Goal: Task Accomplishment & Management: Complete application form

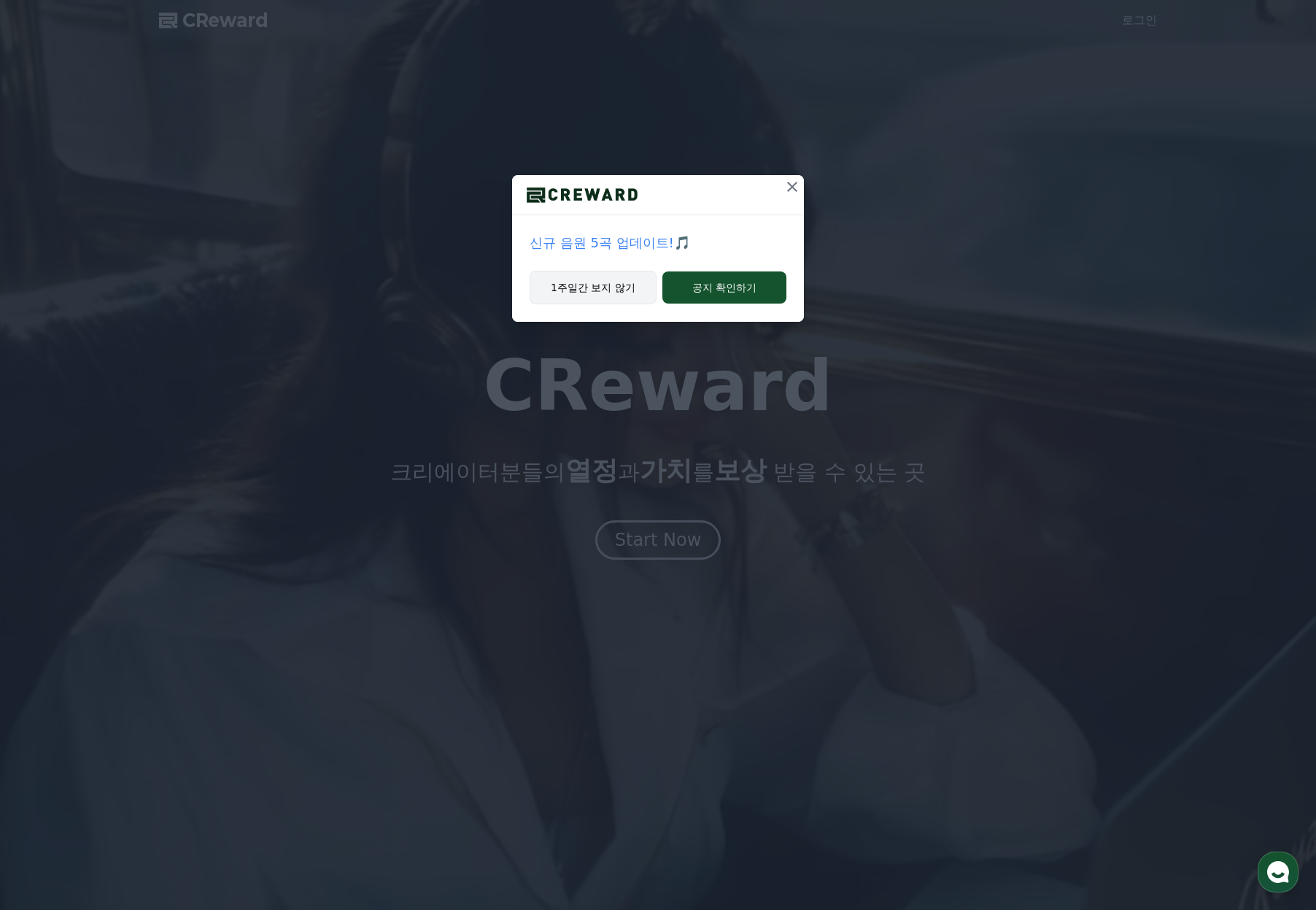
click at [582, 287] on button "1주일간 보지 않기" at bounding box center [593, 287] width 127 height 33
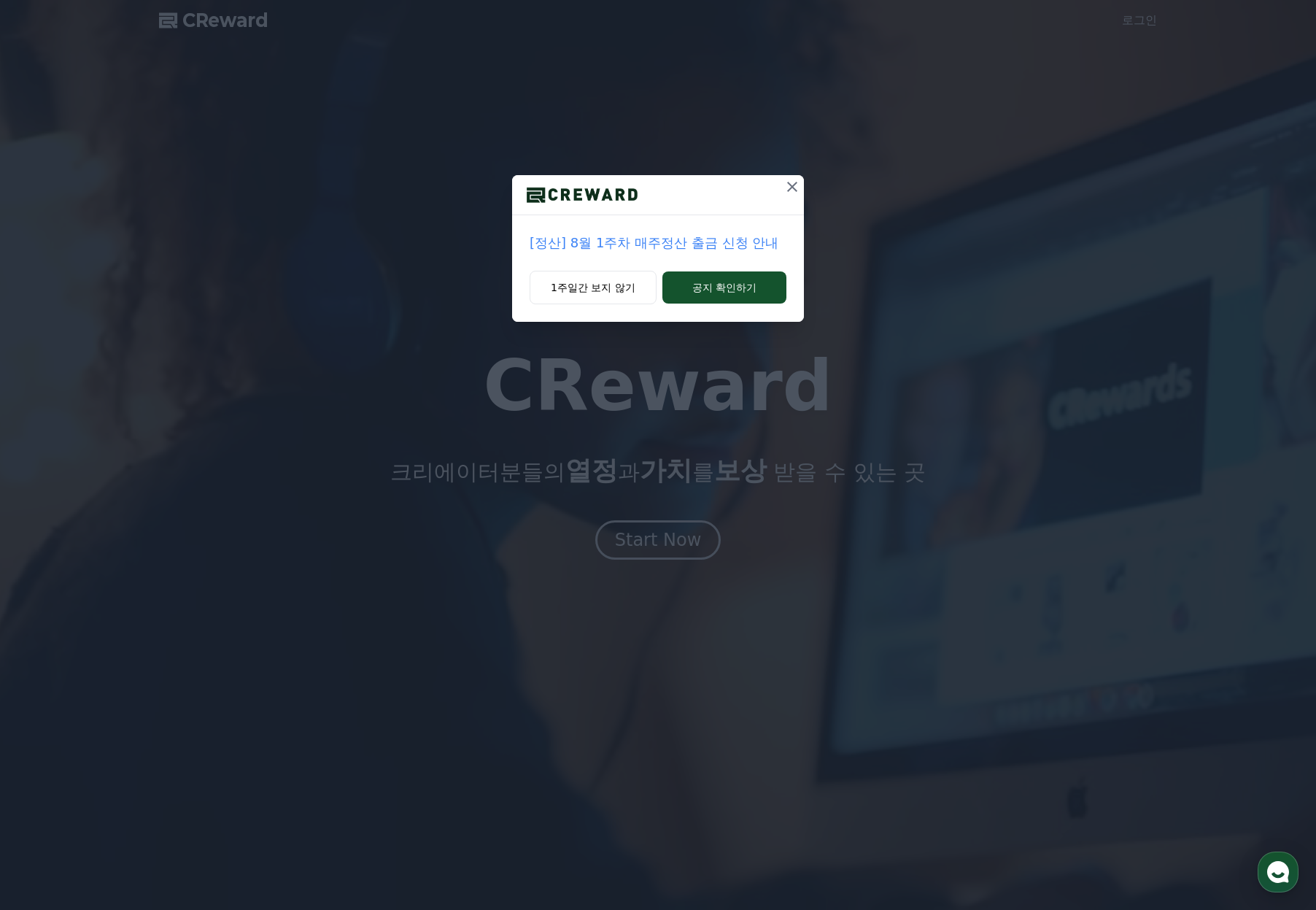
click at [796, 187] on icon at bounding box center [792, 187] width 18 height 18
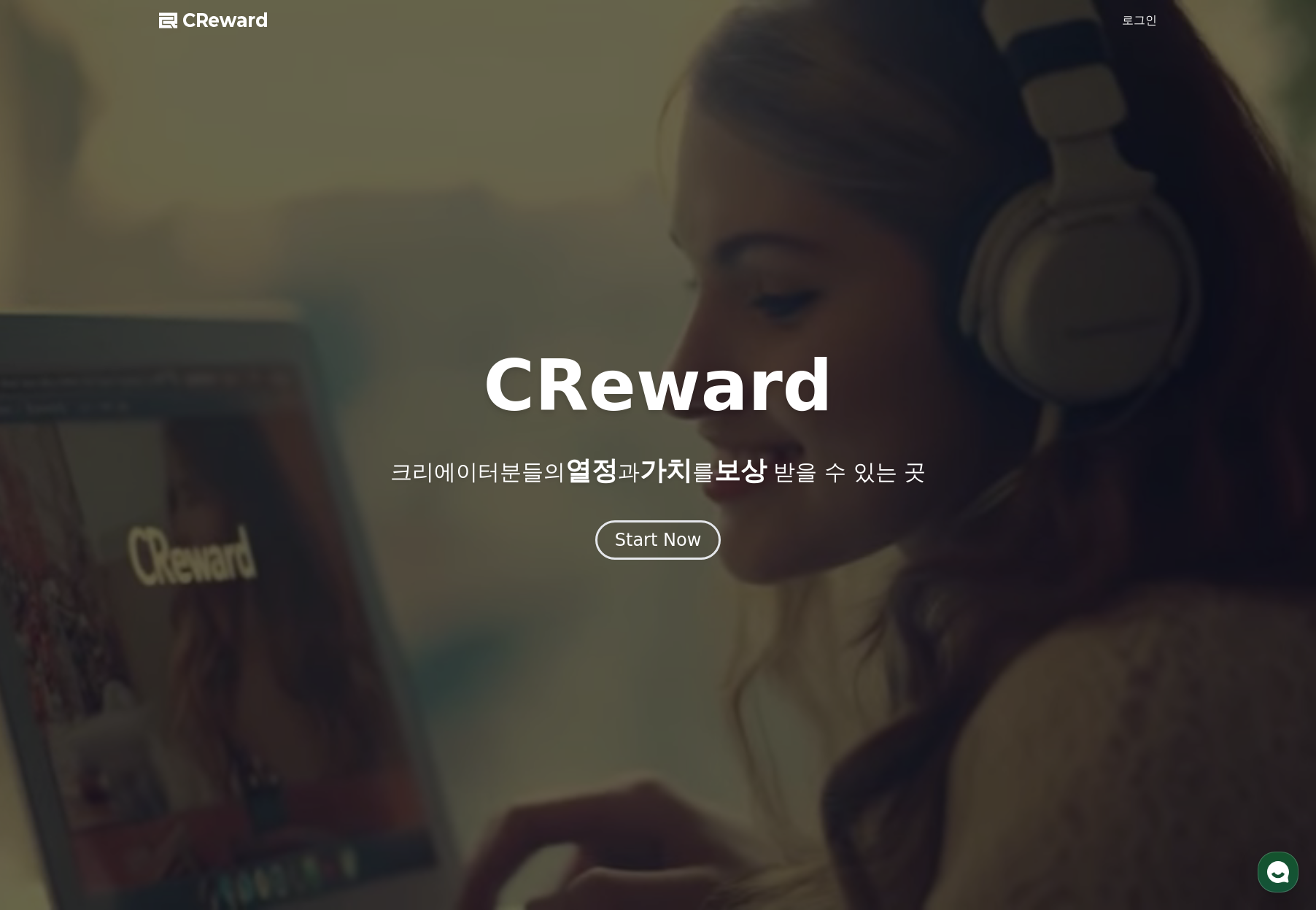
click at [1141, 20] on link "로그인" at bounding box center [1139, 20] width 35 height 18
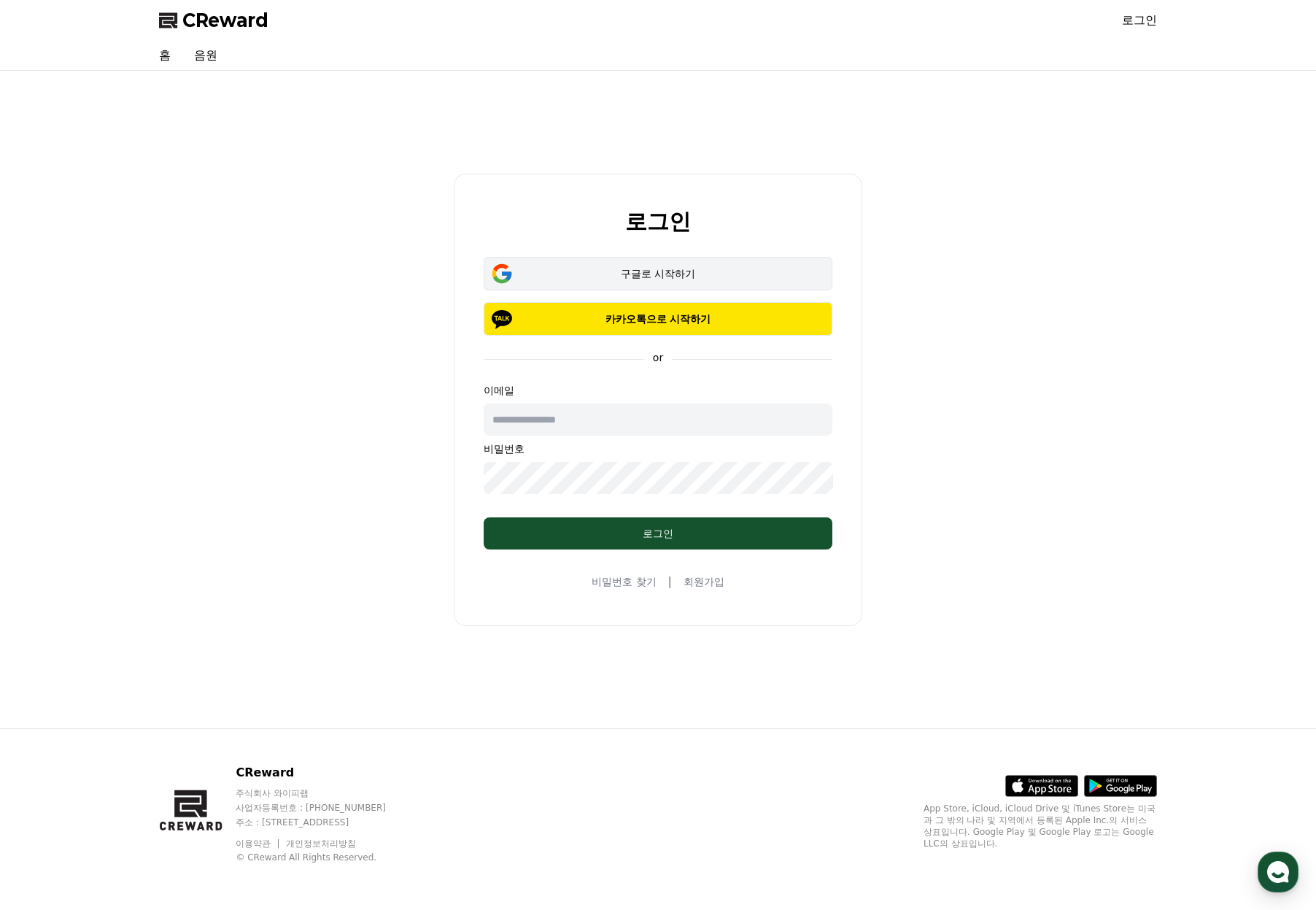
click at [618, 276] on div "구글로 시작하기" at bounding box center [658, 274] width 307 height 14
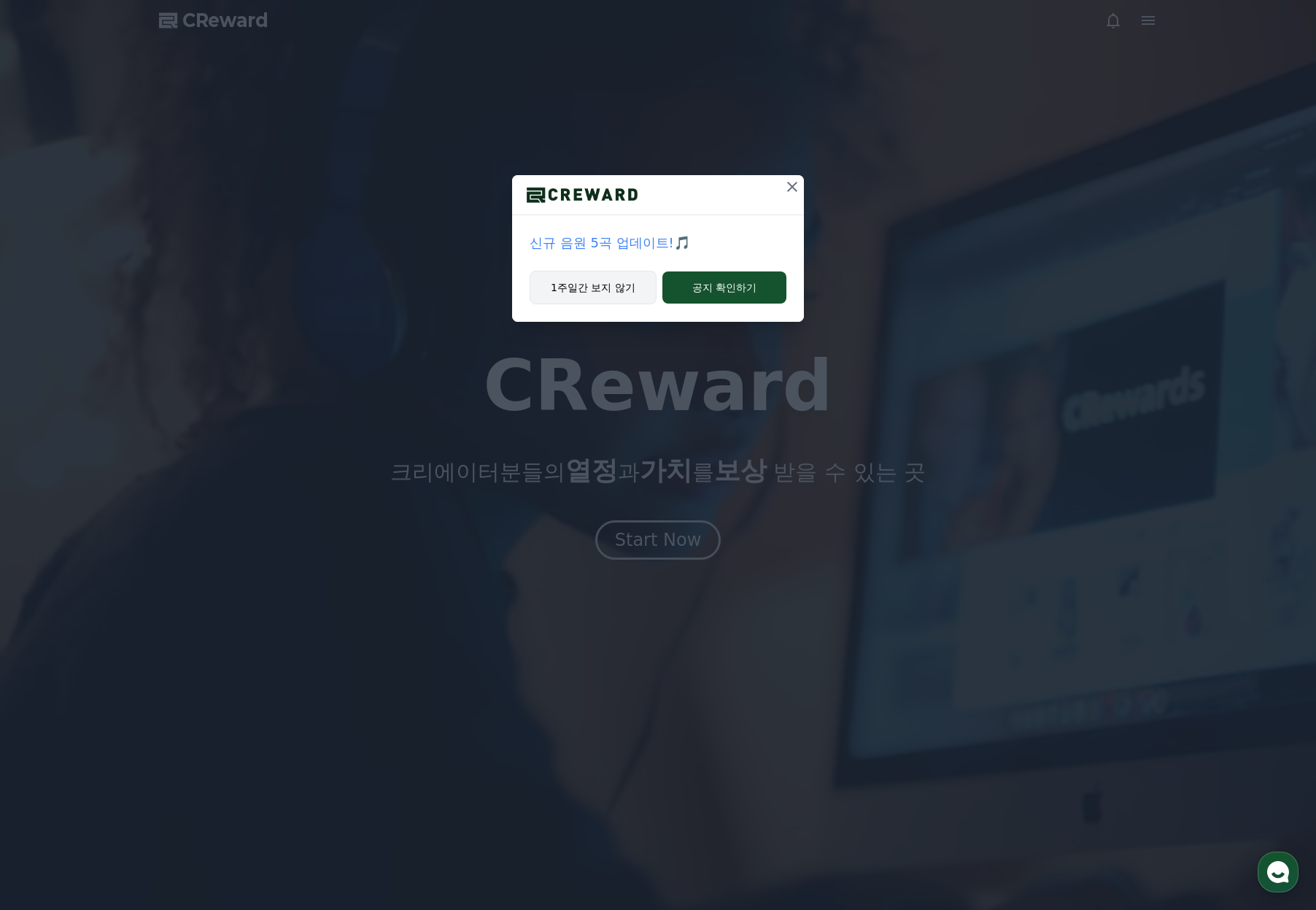
click at [585, 291] on button "1주일간 보지 않기" at bounding box center [593, 287] width 127 height 33
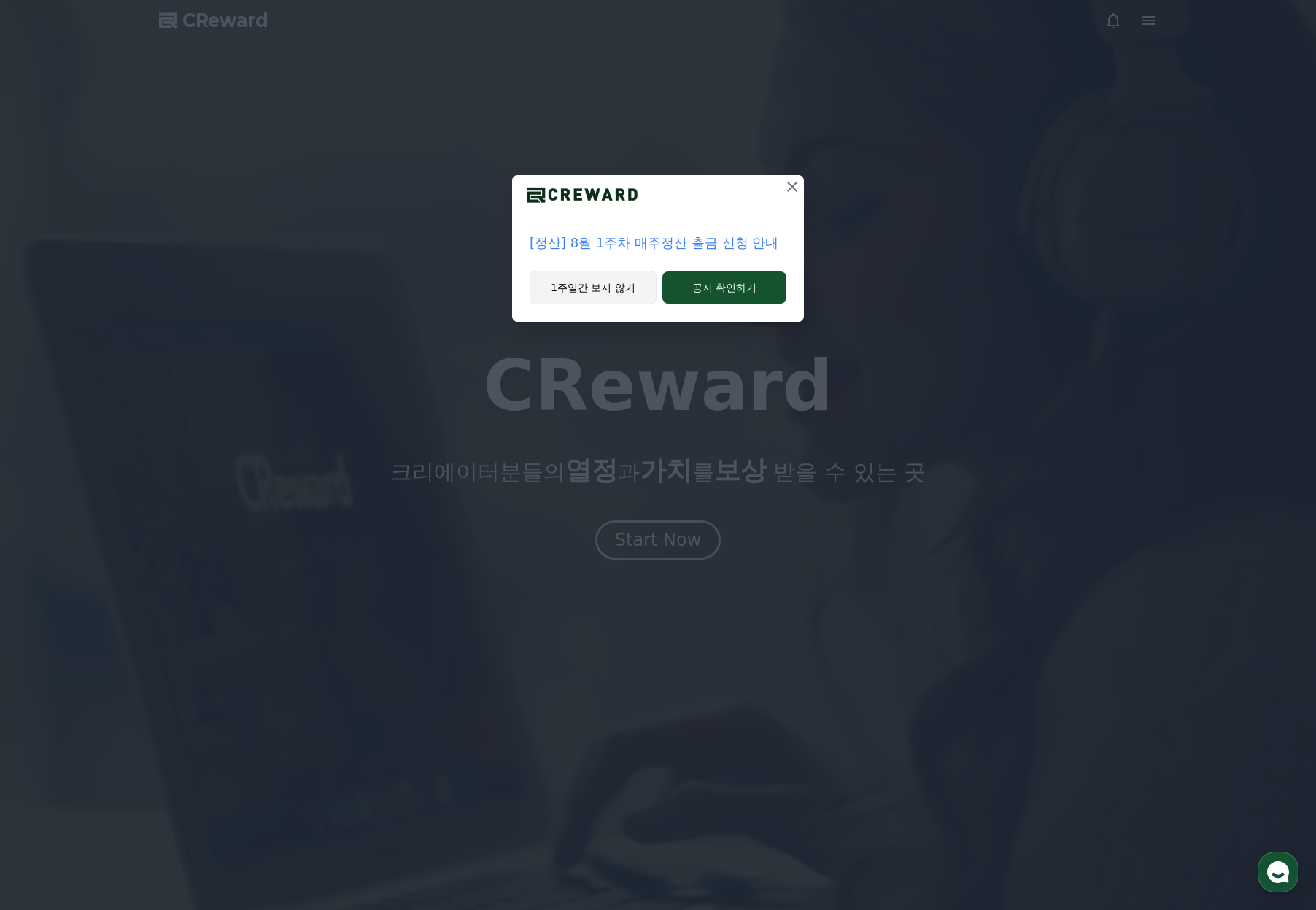
click at [590, 280] on button "1주일간 보지 않기" at bounding box center [593, 287] width 127 height 33
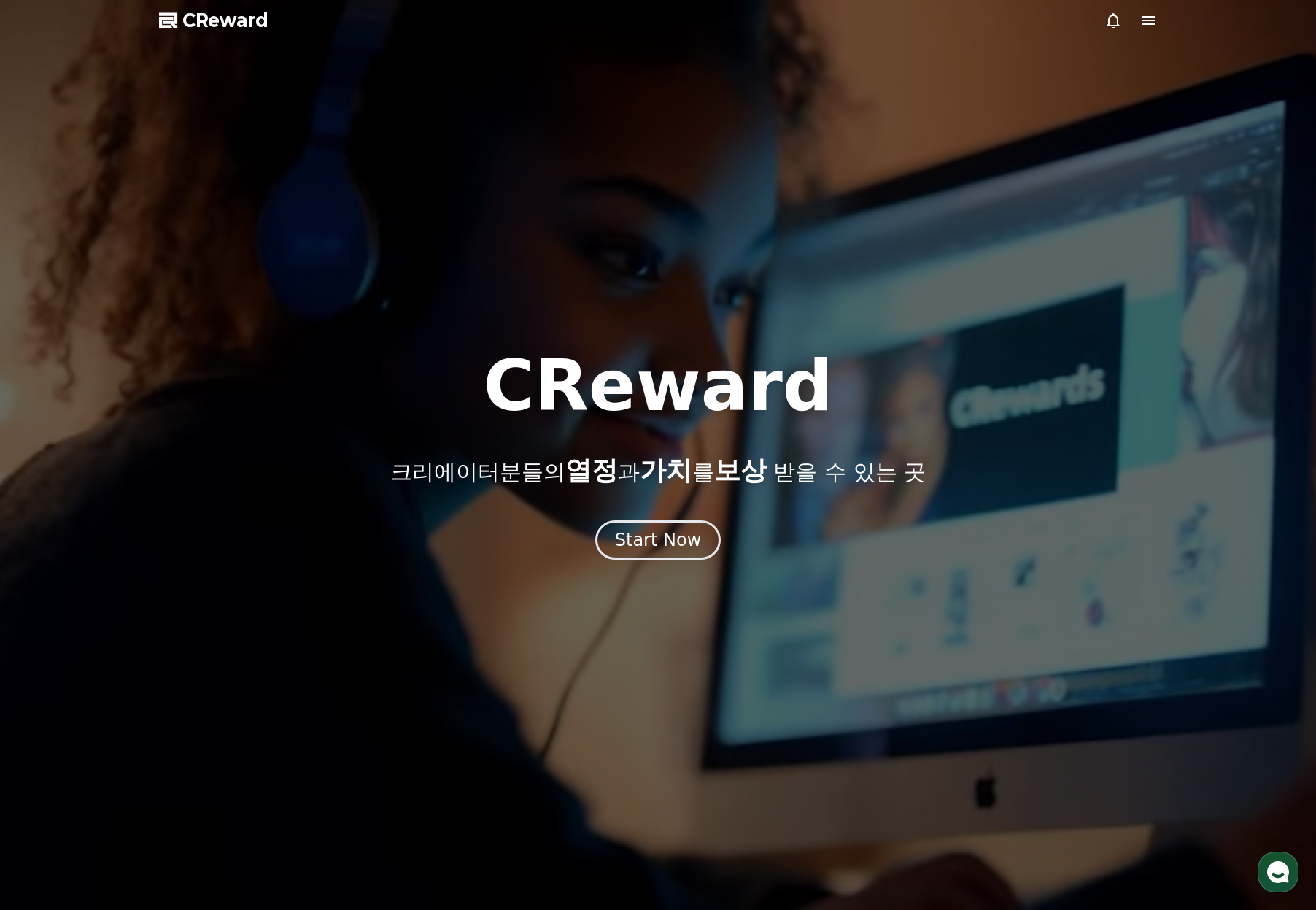
click at [195, 19] on span "CReward" at bounding box center [225, 20] width 86 height 23
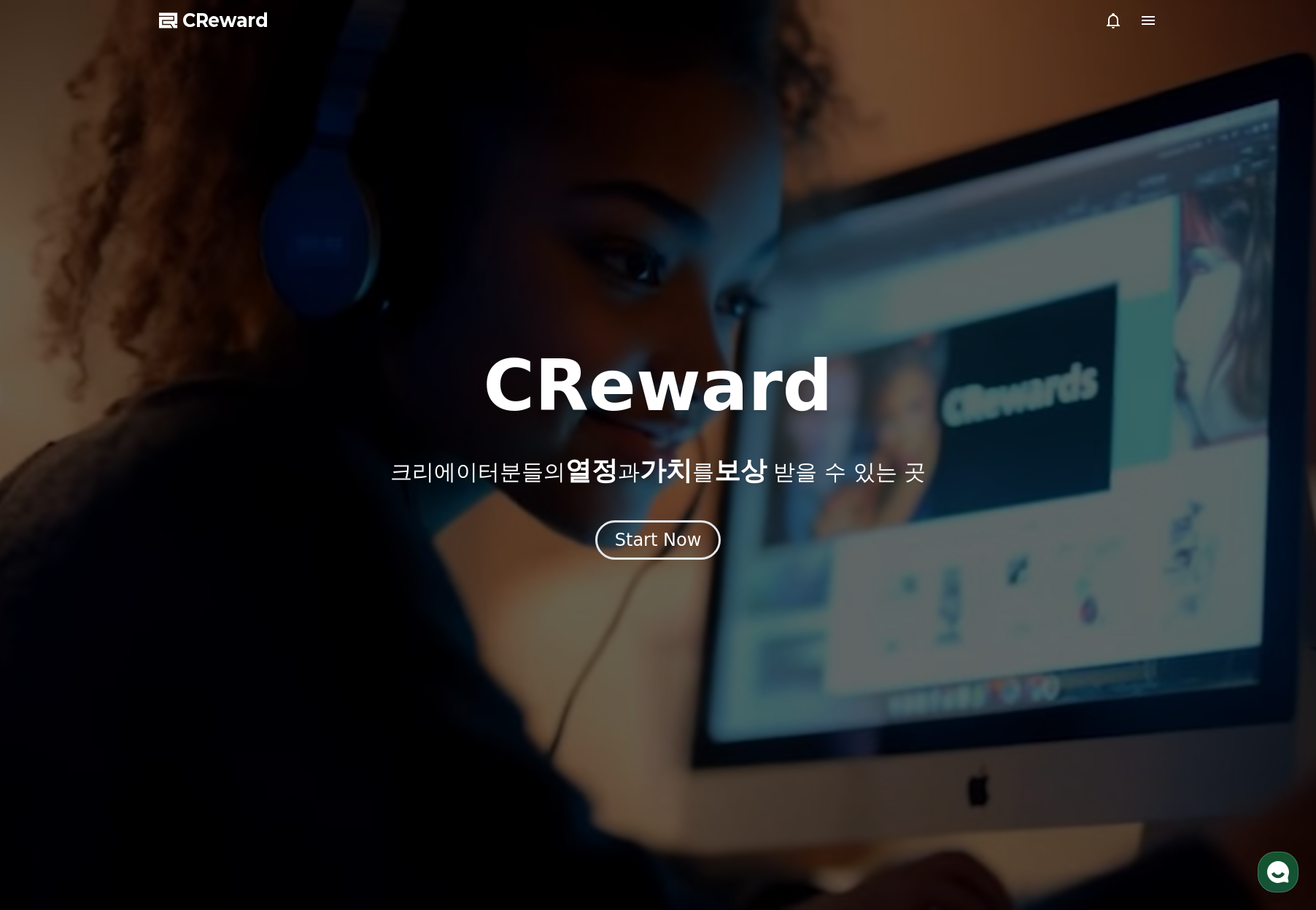
click at [1141, 25] on icon at bounding box center [1148, 20] width 18 height 18
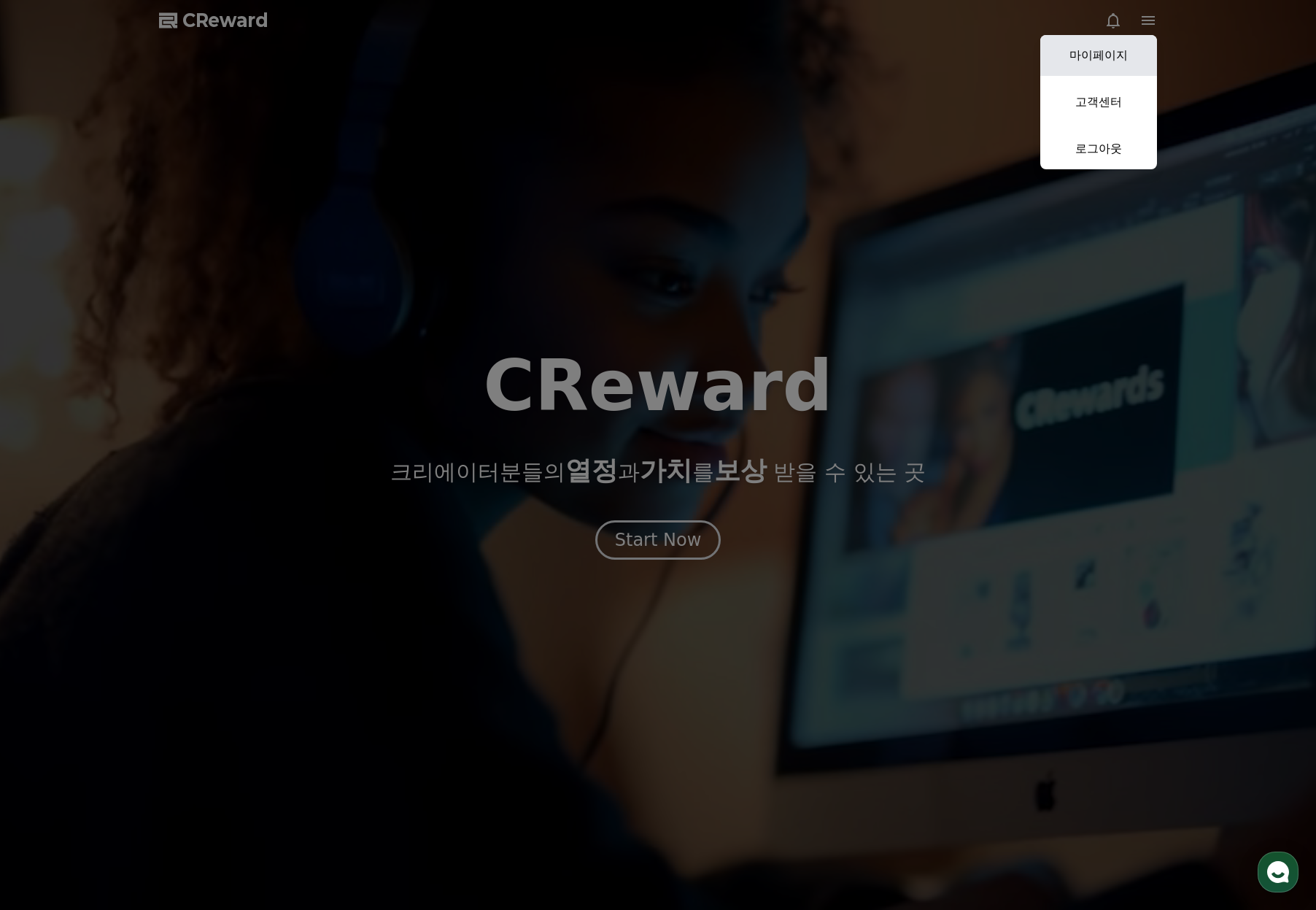
click at [1106, 53] on link "마이페이지" at bounding box center [1098, 55] width 117 height 41
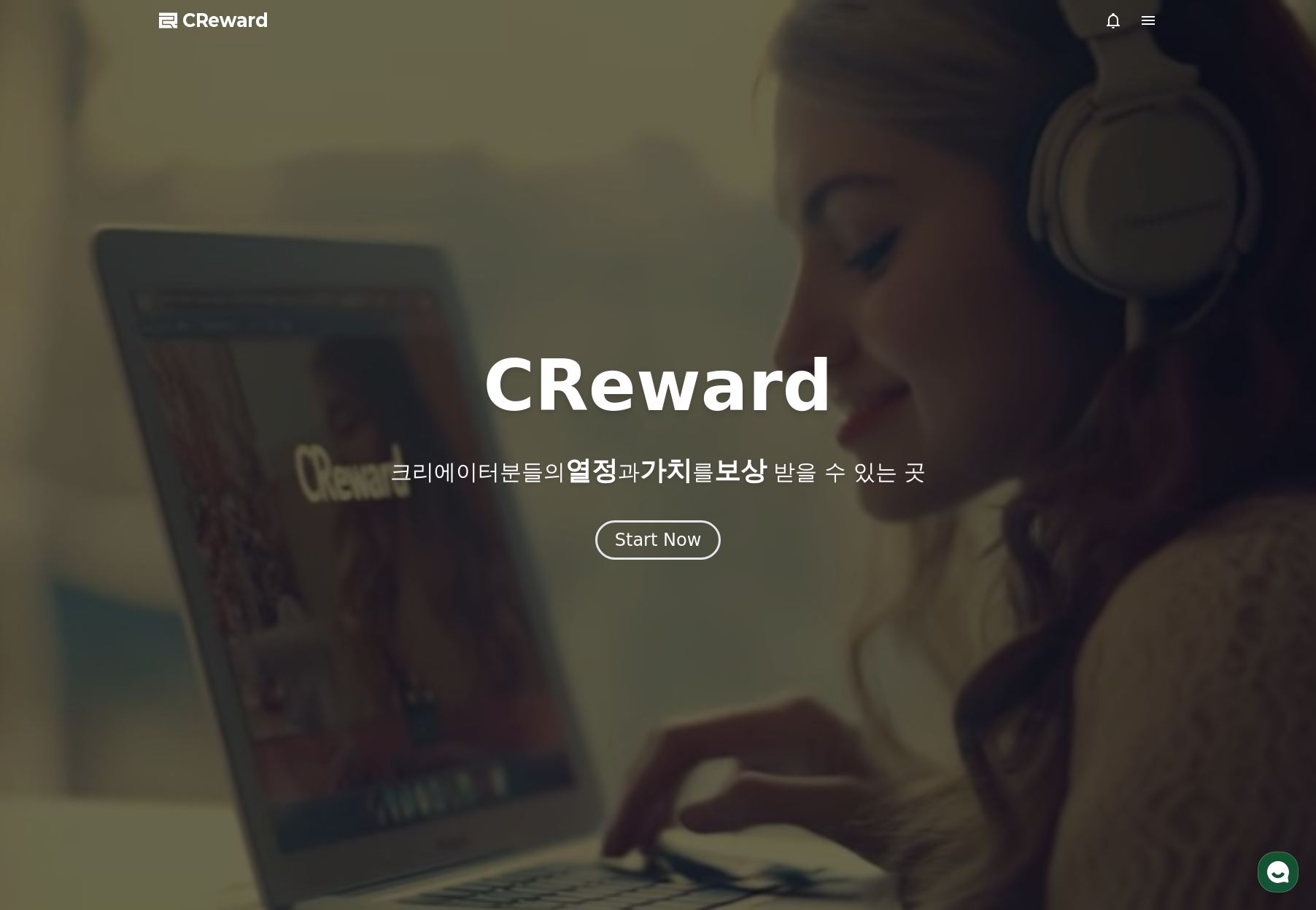
select select "**********"
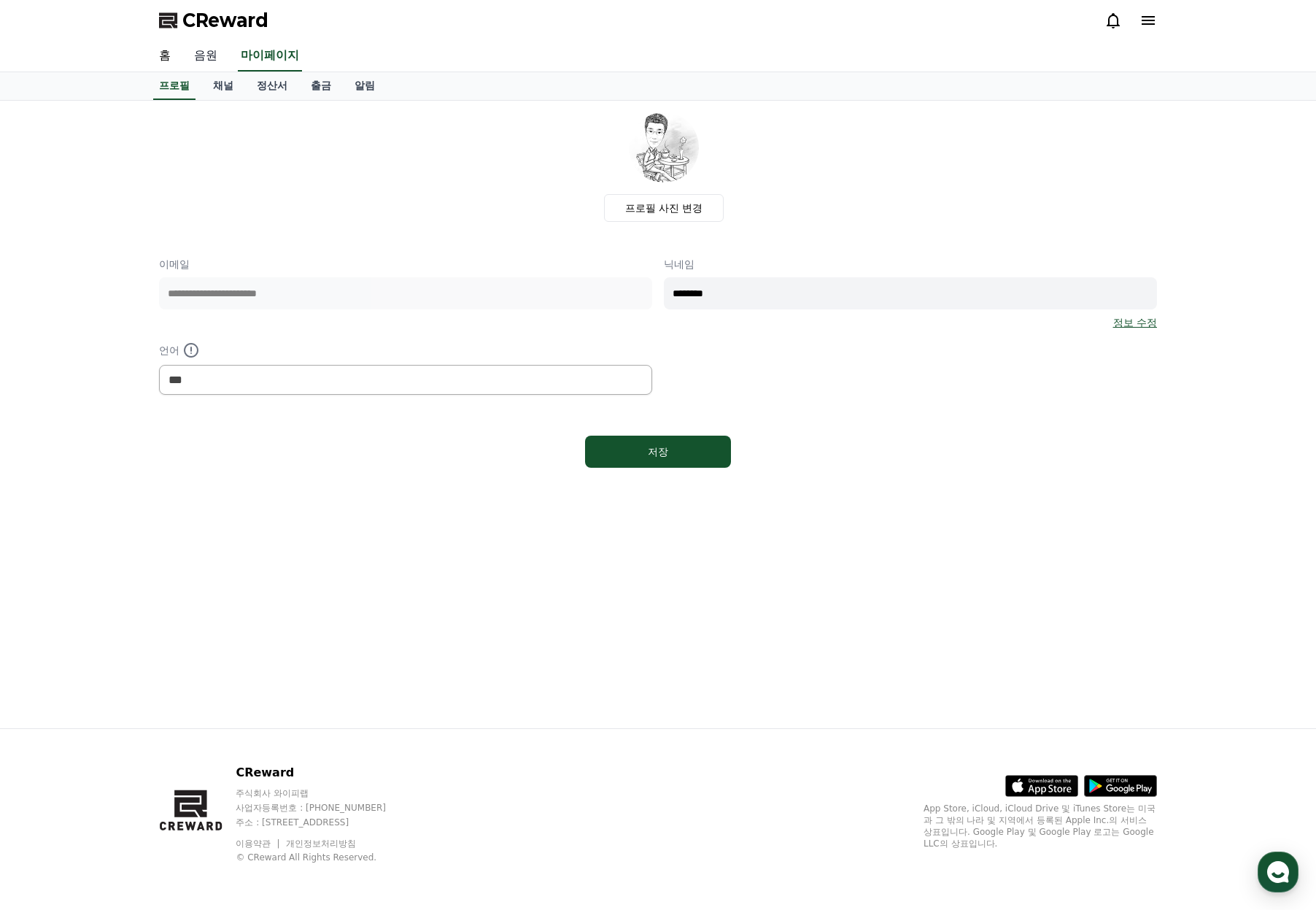
click at [213, 60] on link "음원" at bounding box center [205, 56] width 47 height 31
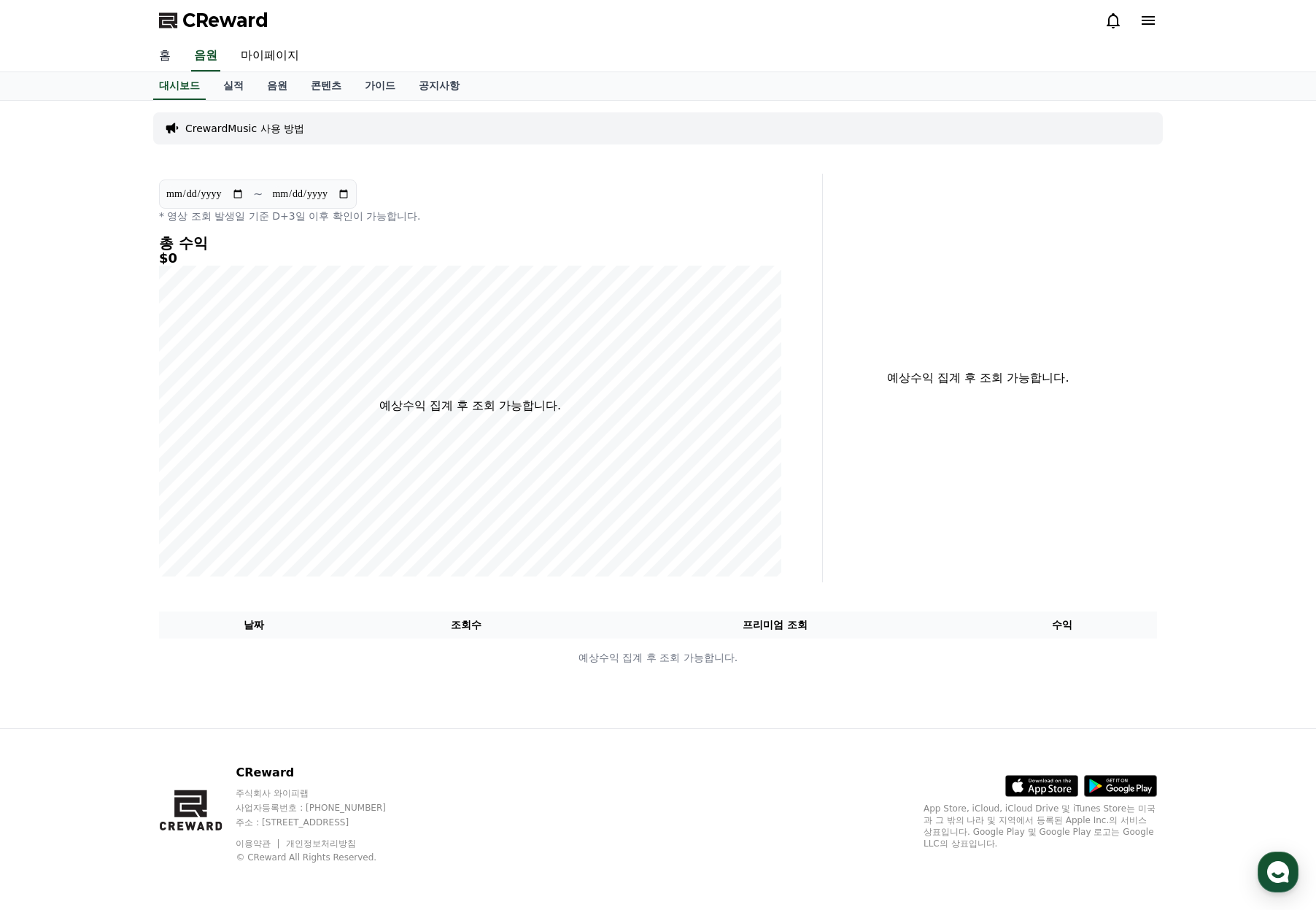
click at [159, 51] on link "홈" at bounding box center [164, 56] width 35 height 31
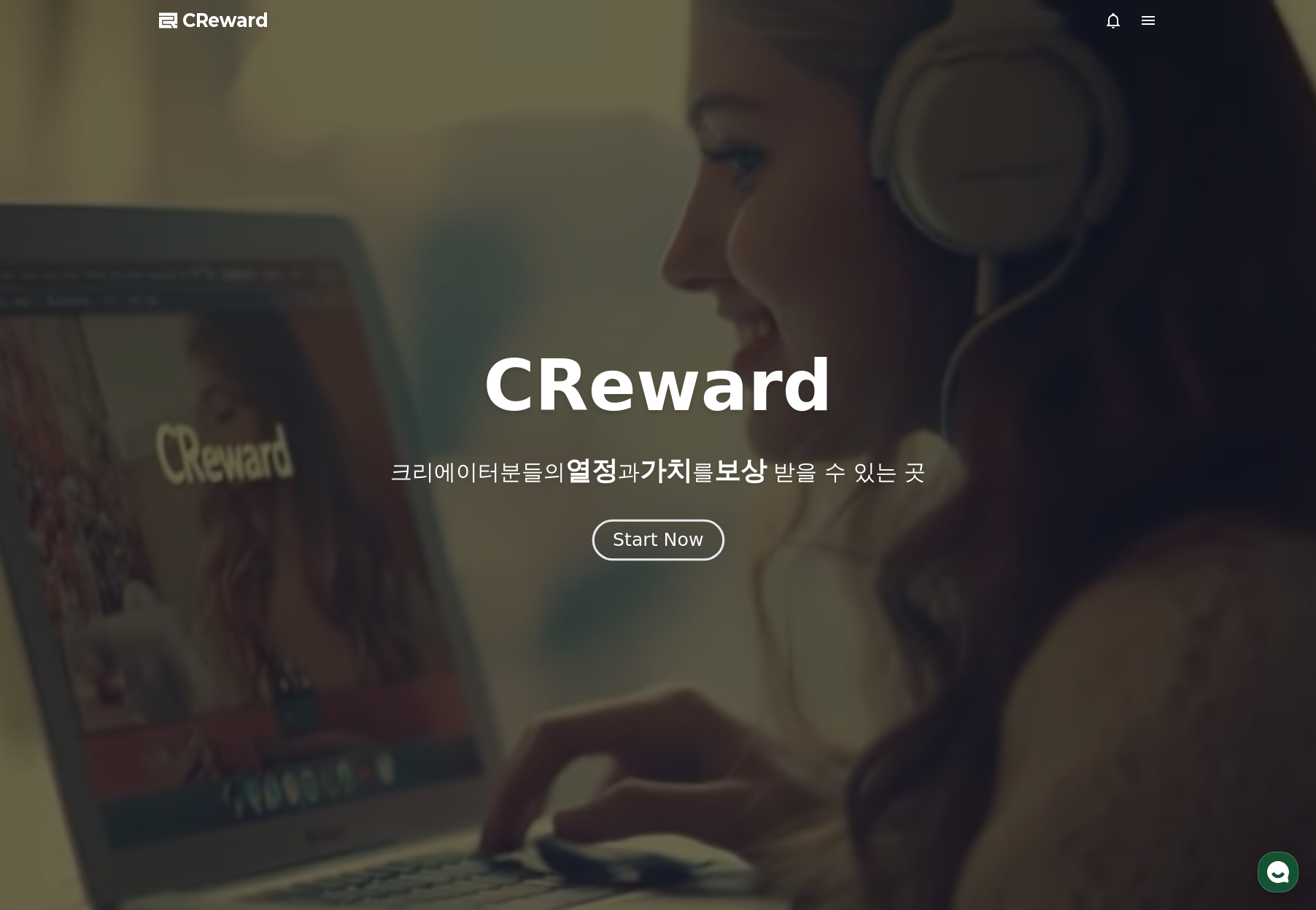
click at [669, 538] on div "Start Now" at bounding box center [658, 539] width 90 height 25
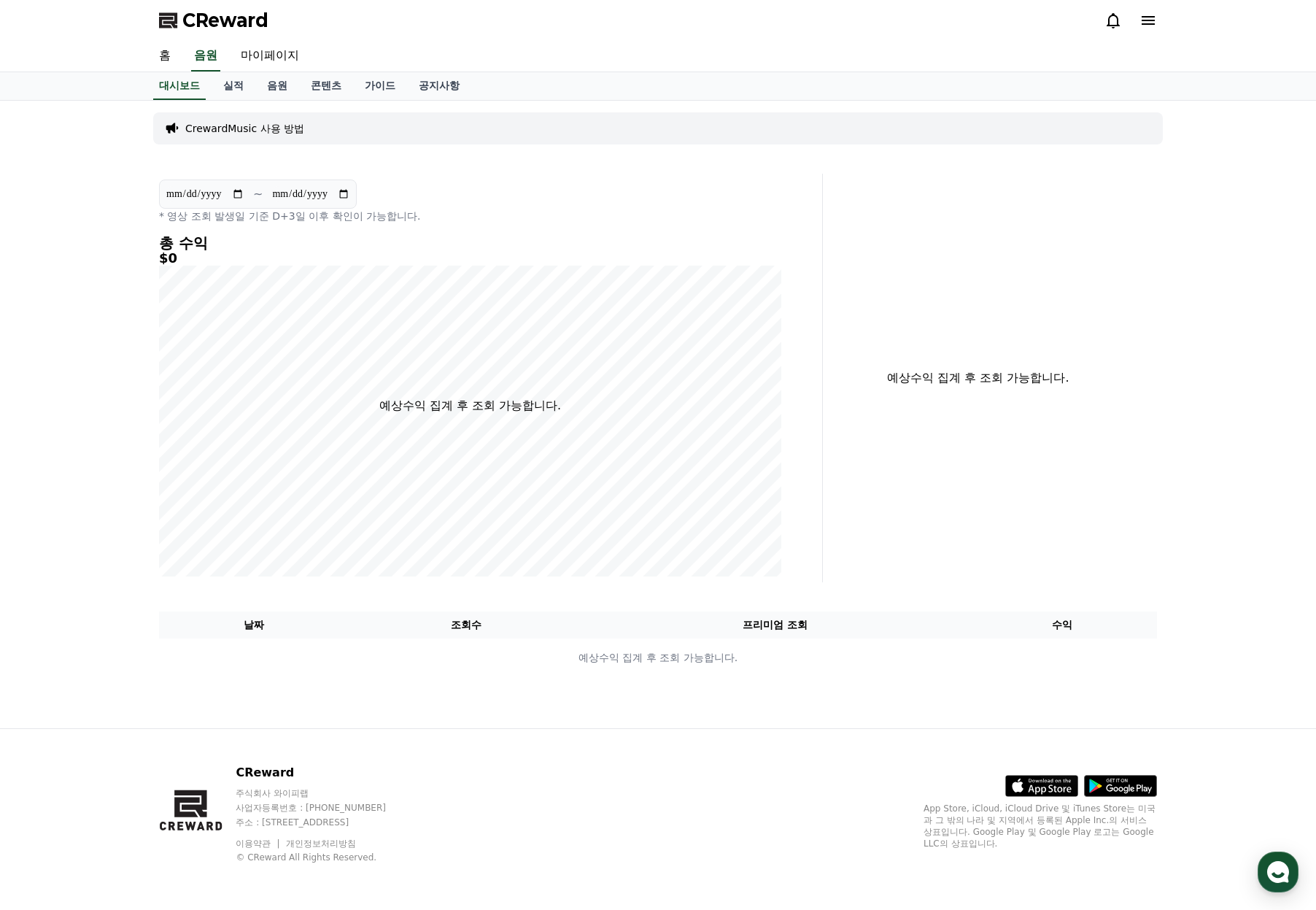
click at [233, 127] on p "CrewardMusic 사용 방법" at bounding box center [245, 128] width 119 height 14
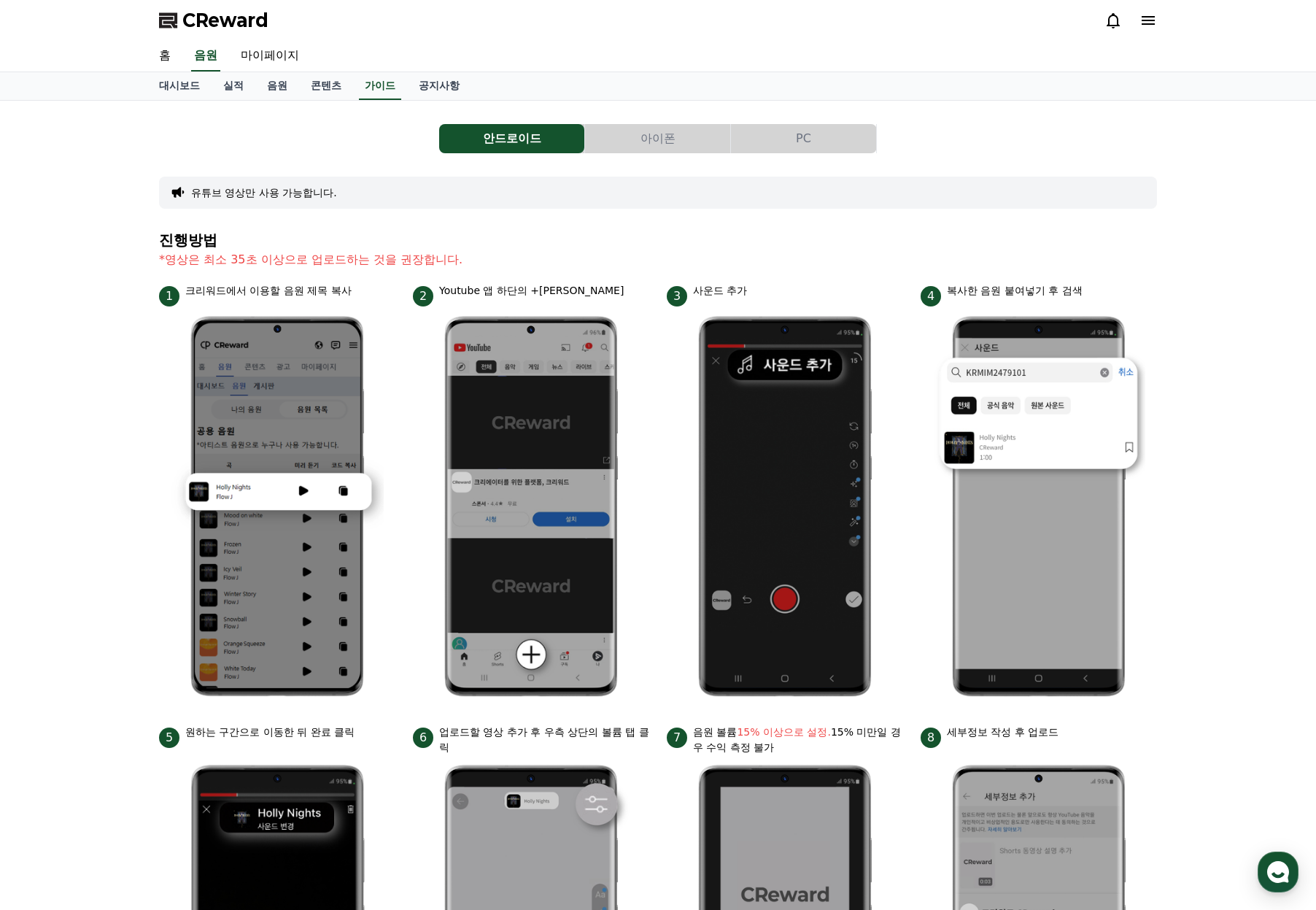
click at [804, 140] on button "PC" at bounding box center [803, 139] width 145 height 29
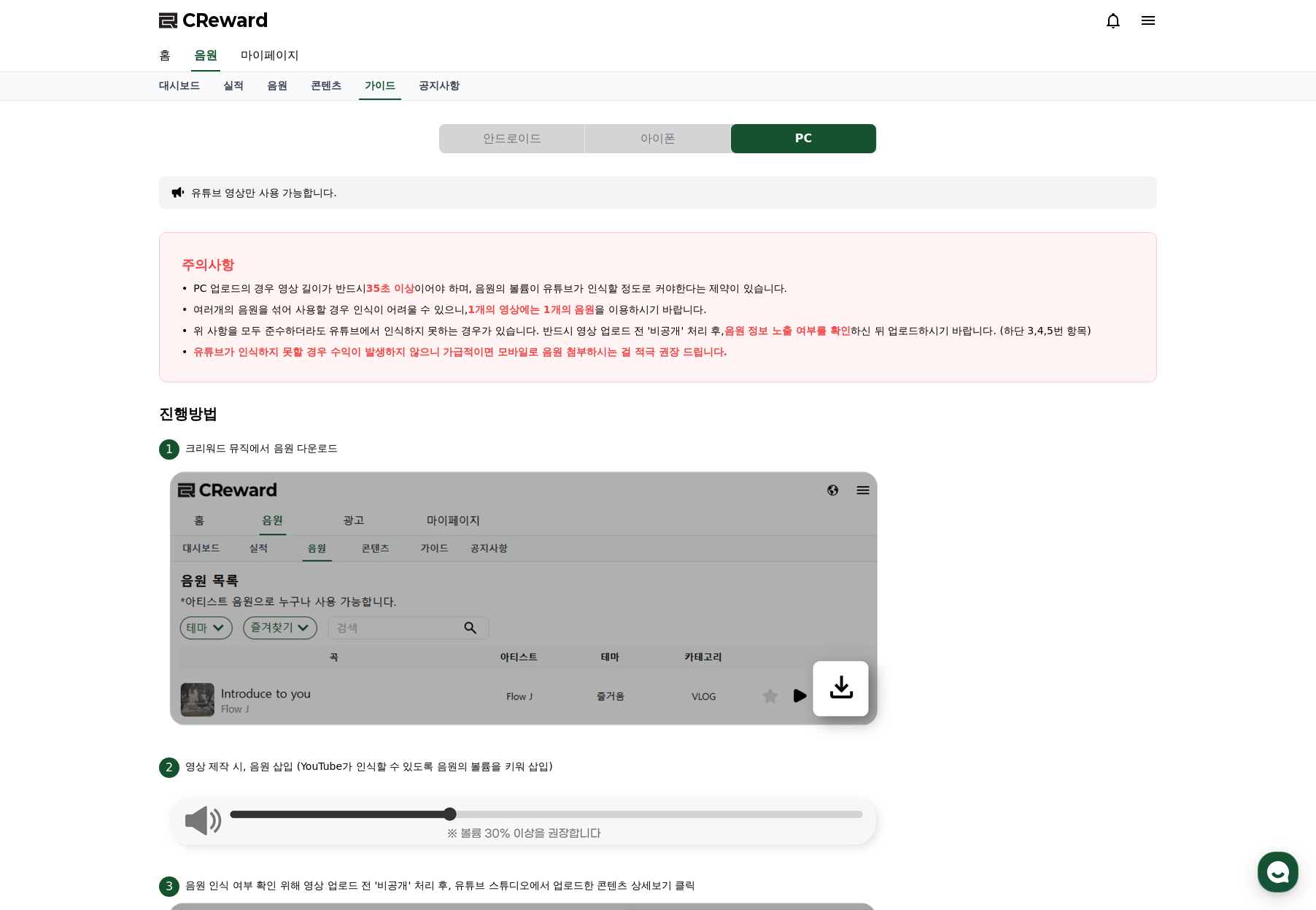
click at [234, 446] on p "크리워드 뮤직에서 음원 다운로드" at bounding box center [261, 448] width 152 height 15
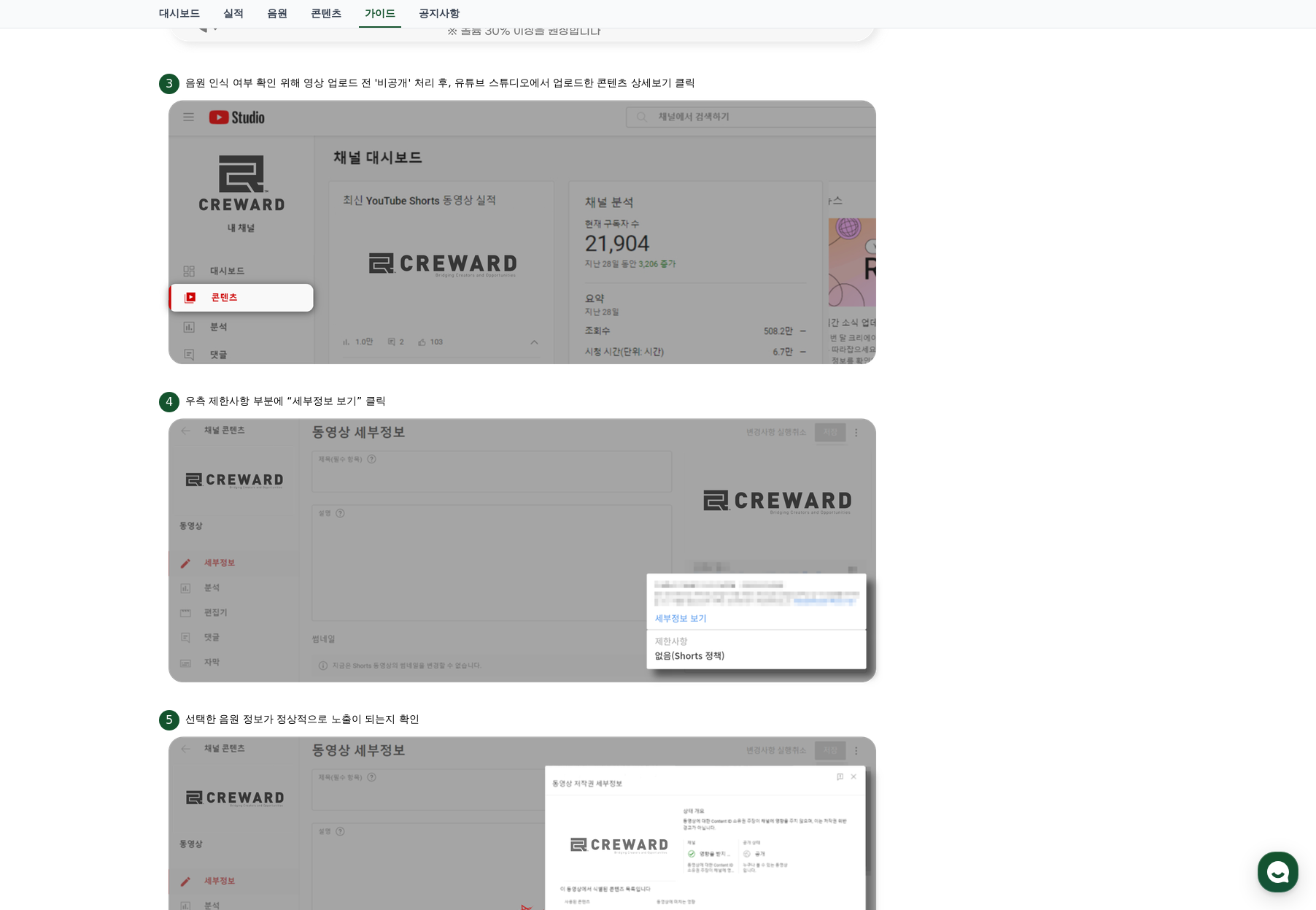
scroll to position [1092, 0]
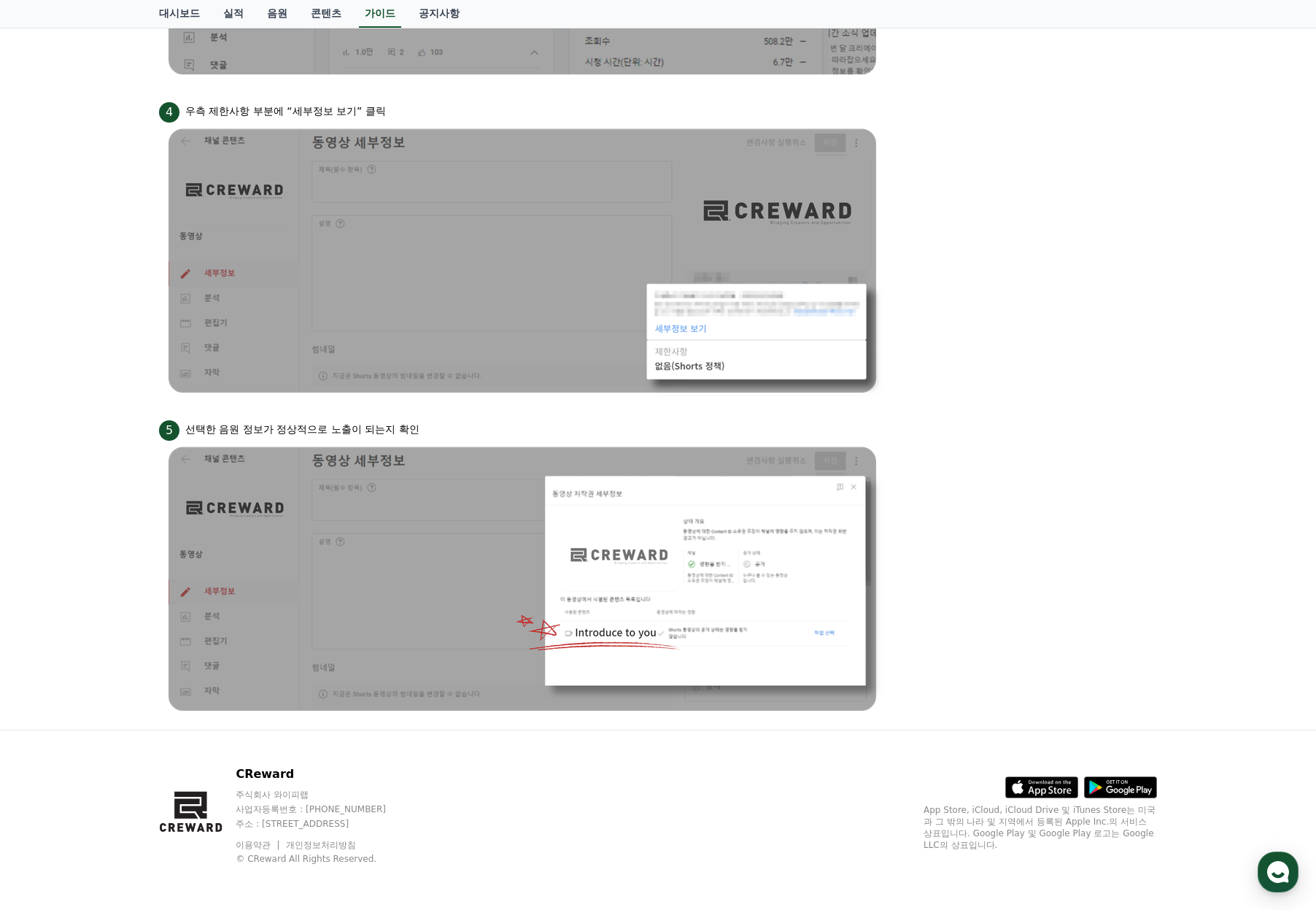
click at [255, 429] on p "선택한 음원 정보가 정상적으로 노출이 되는지 확인" at bounding box center [302, 429] width 234 height 15
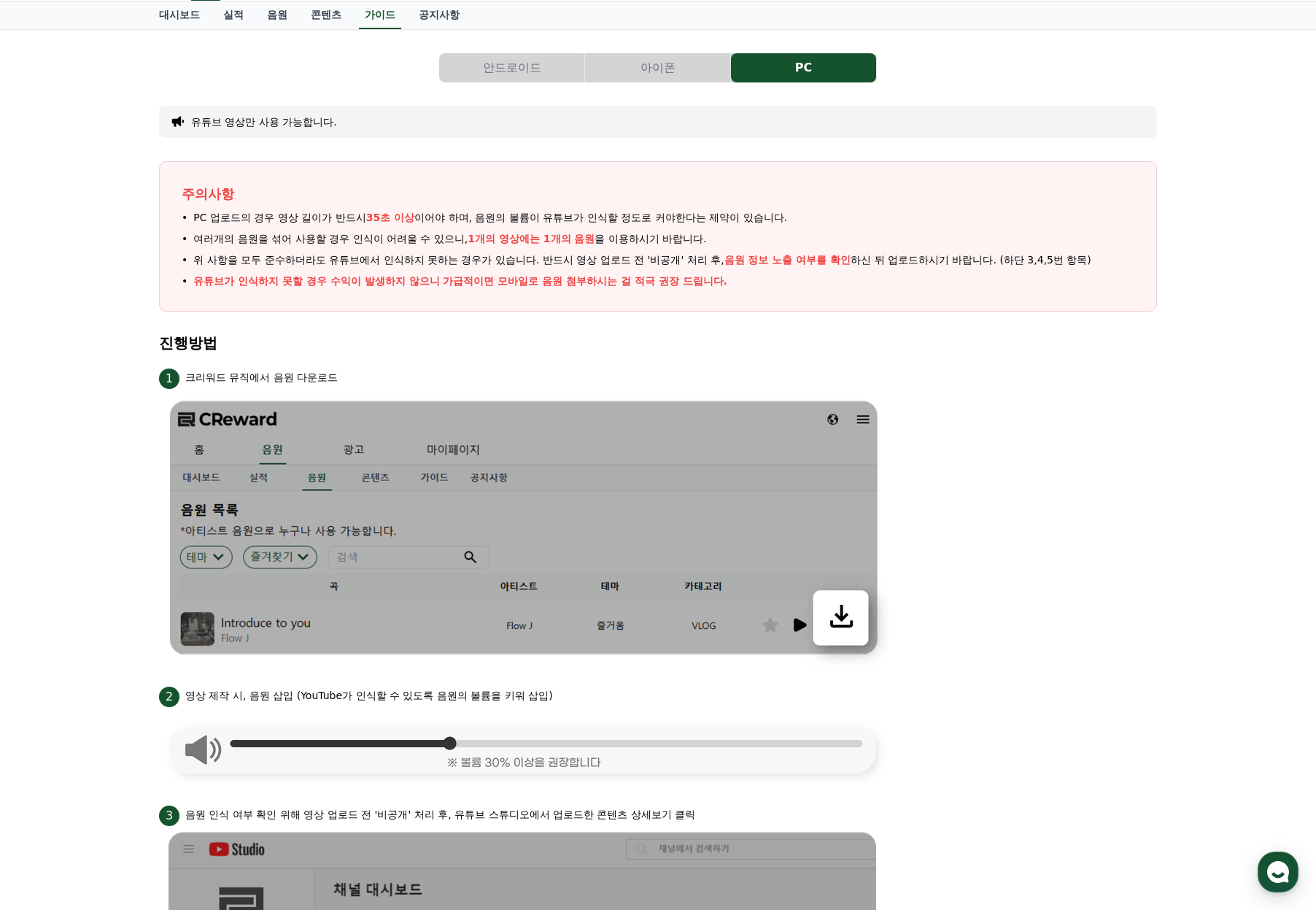
scroll to position [0, 0]
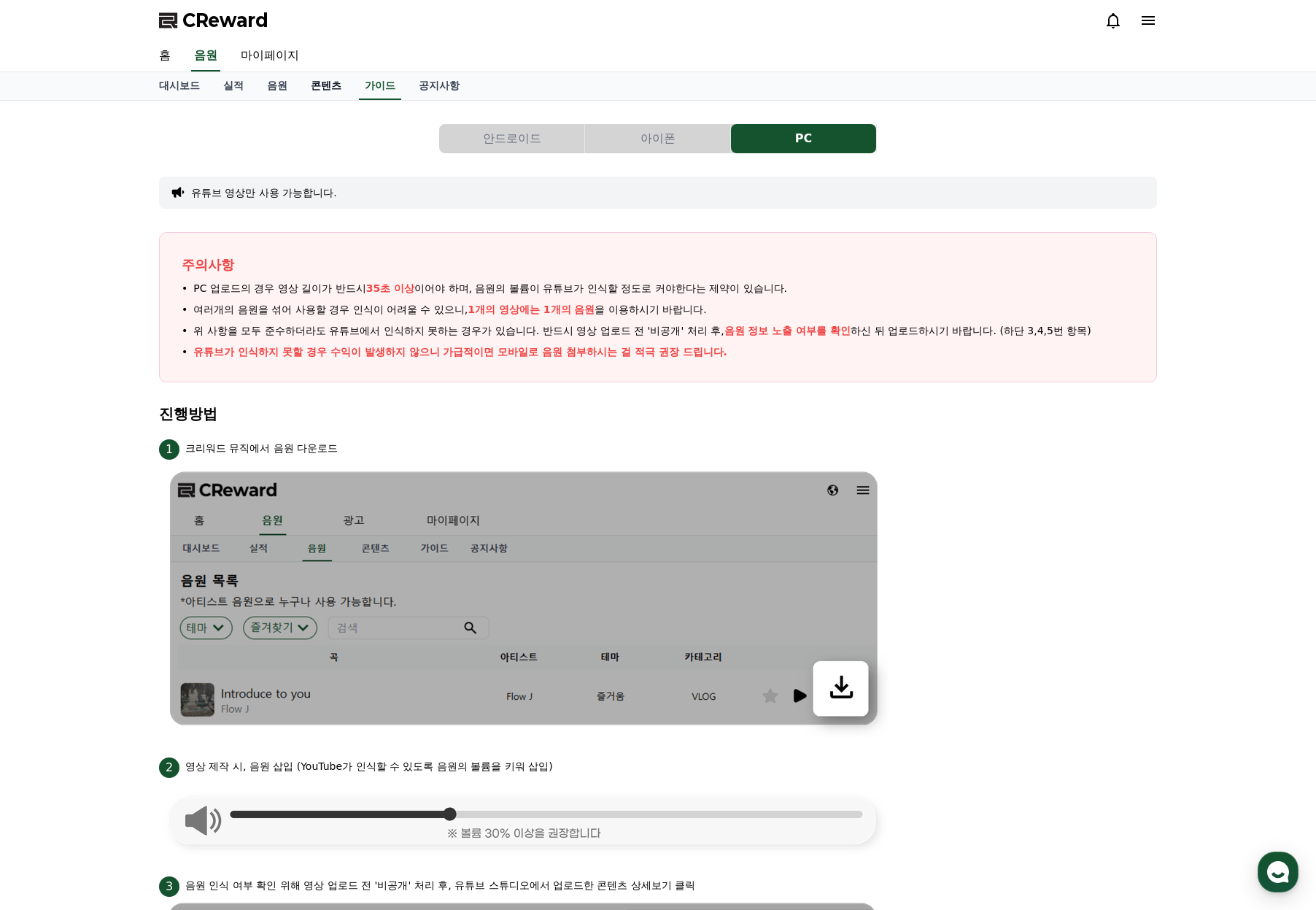
click at [326, 89] on link "콘텐츠" at bounding box center [325, 86] width 54 height 28
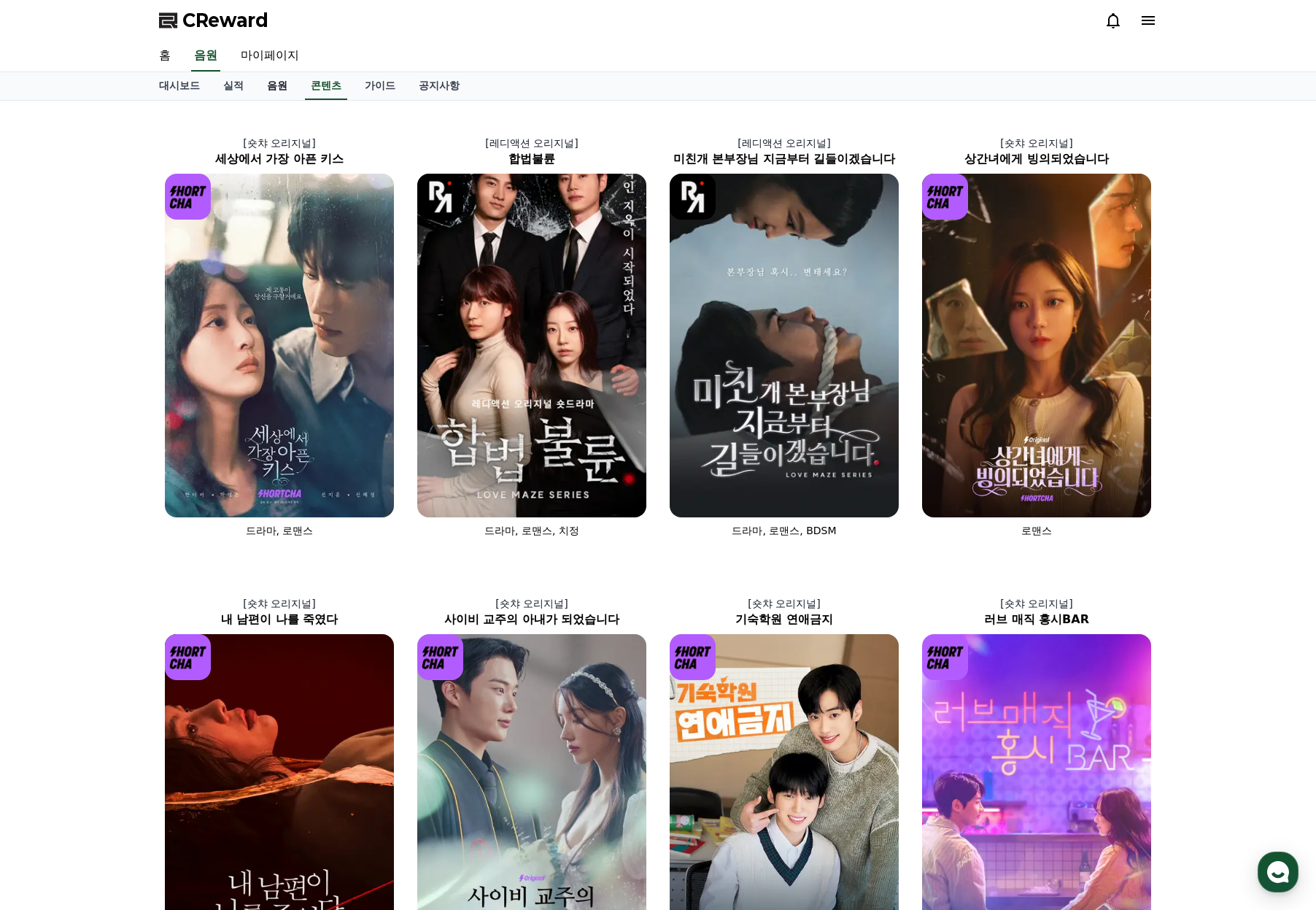
click at [277, 84] on link "음원" at bounding box center [277, 86] width 43 height 28
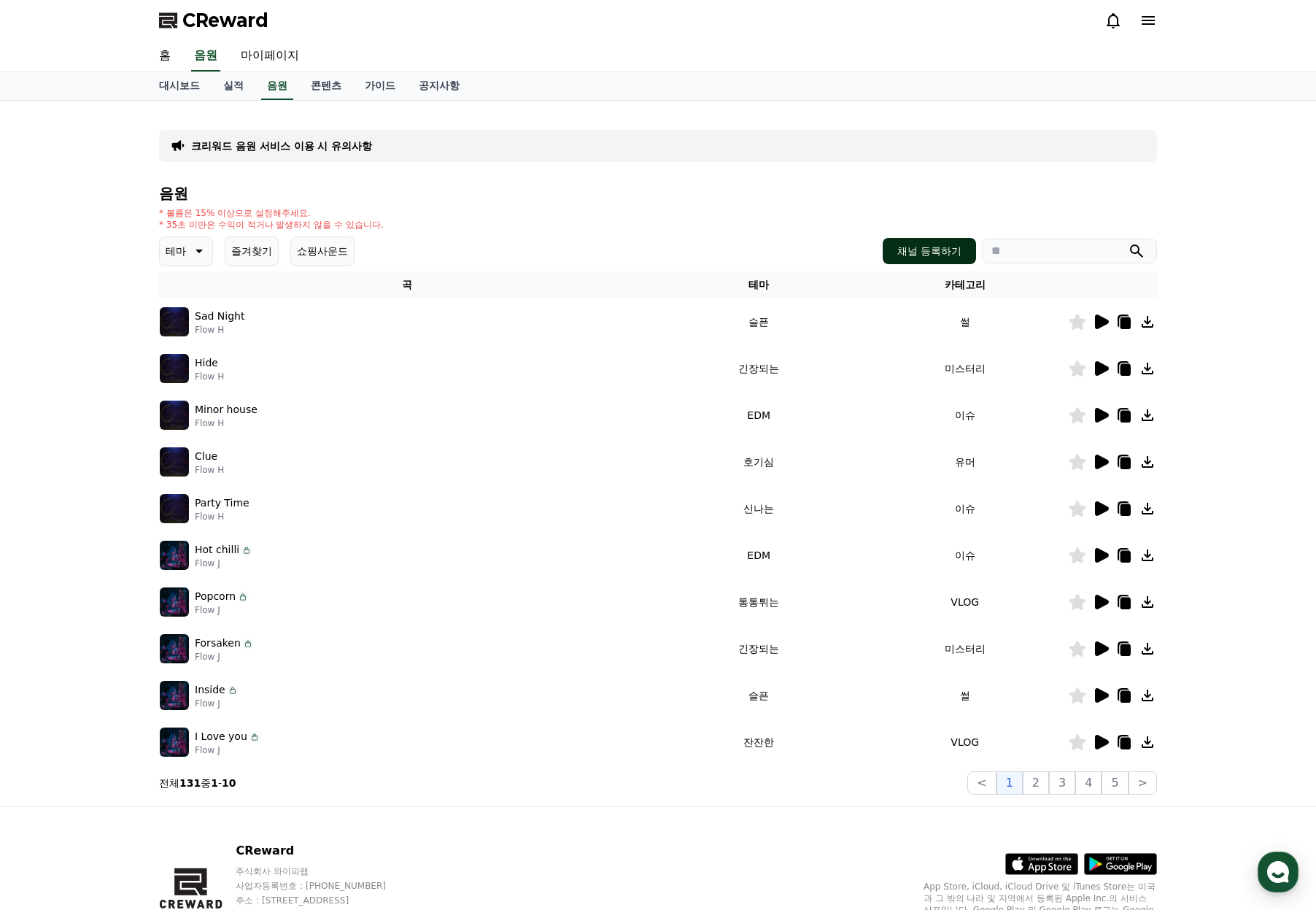
click at [953, 256] on button "채널 등록하기" at bounding box center [929, 251] width 94 height 26
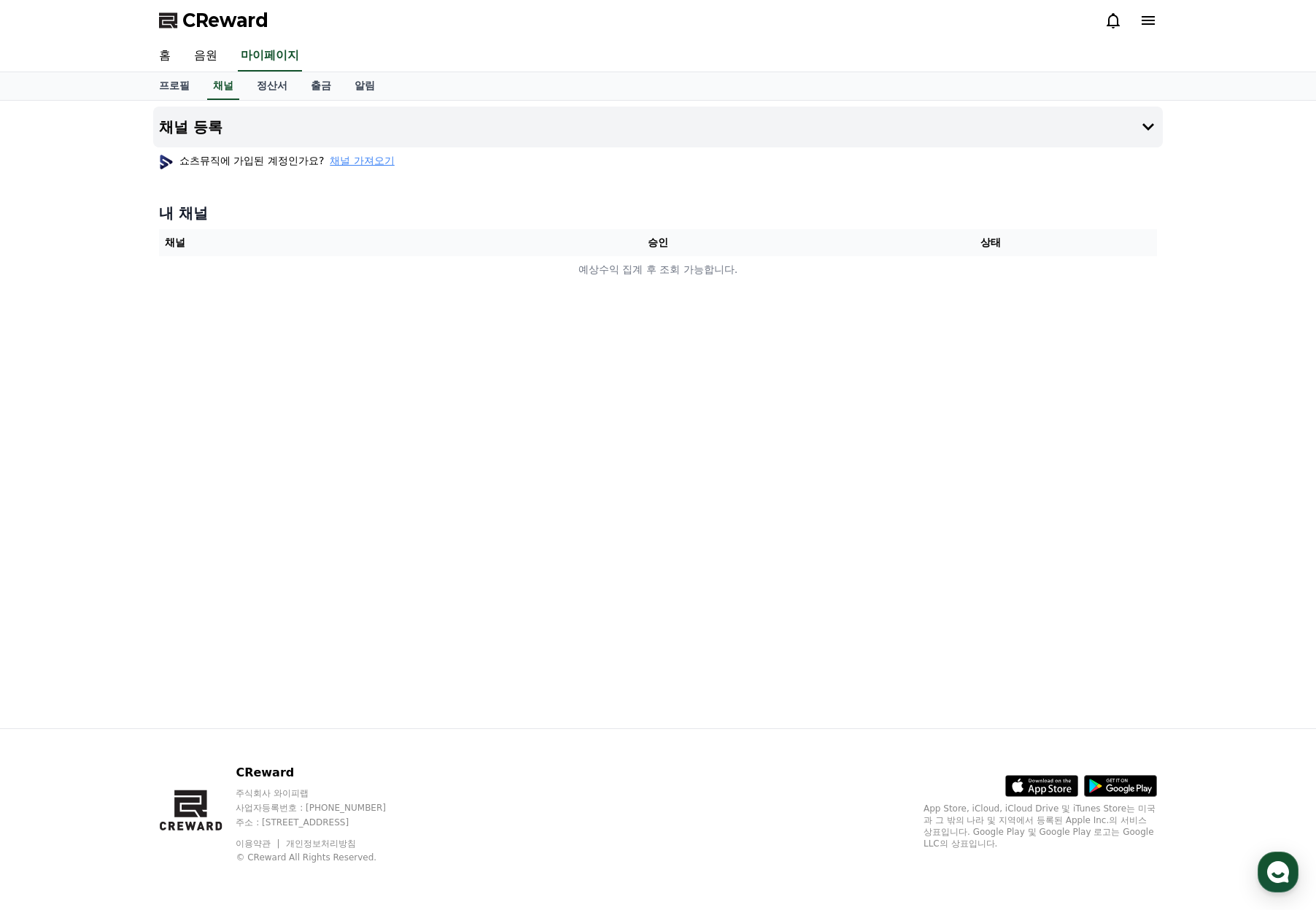
click at [376, 164] on span "채널 가져오기" at bounding box center [361, 160] width 64 height 14
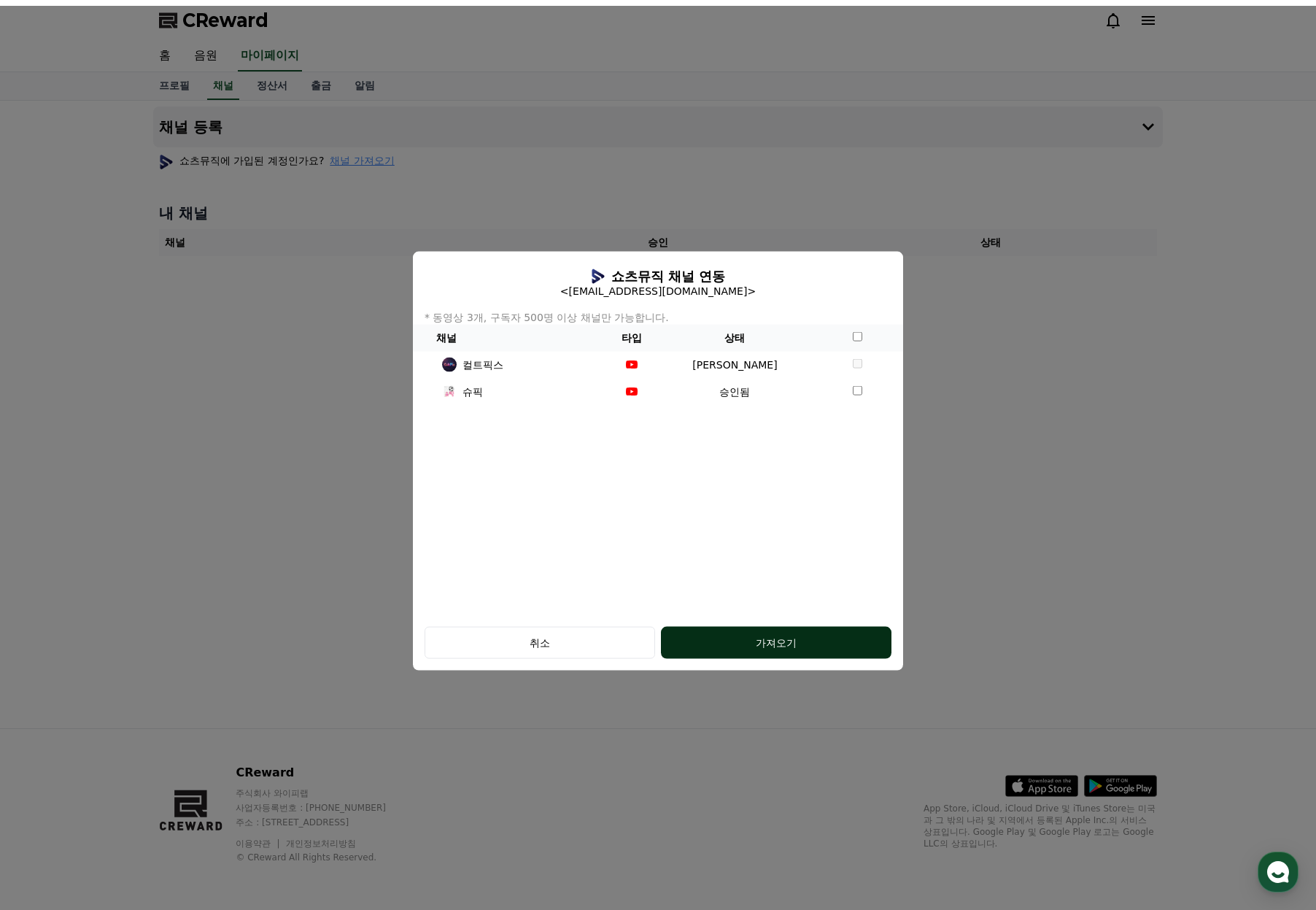
click at [806, 648] on div "가져오기" at bounding box center [776, 642] width 172 height 14
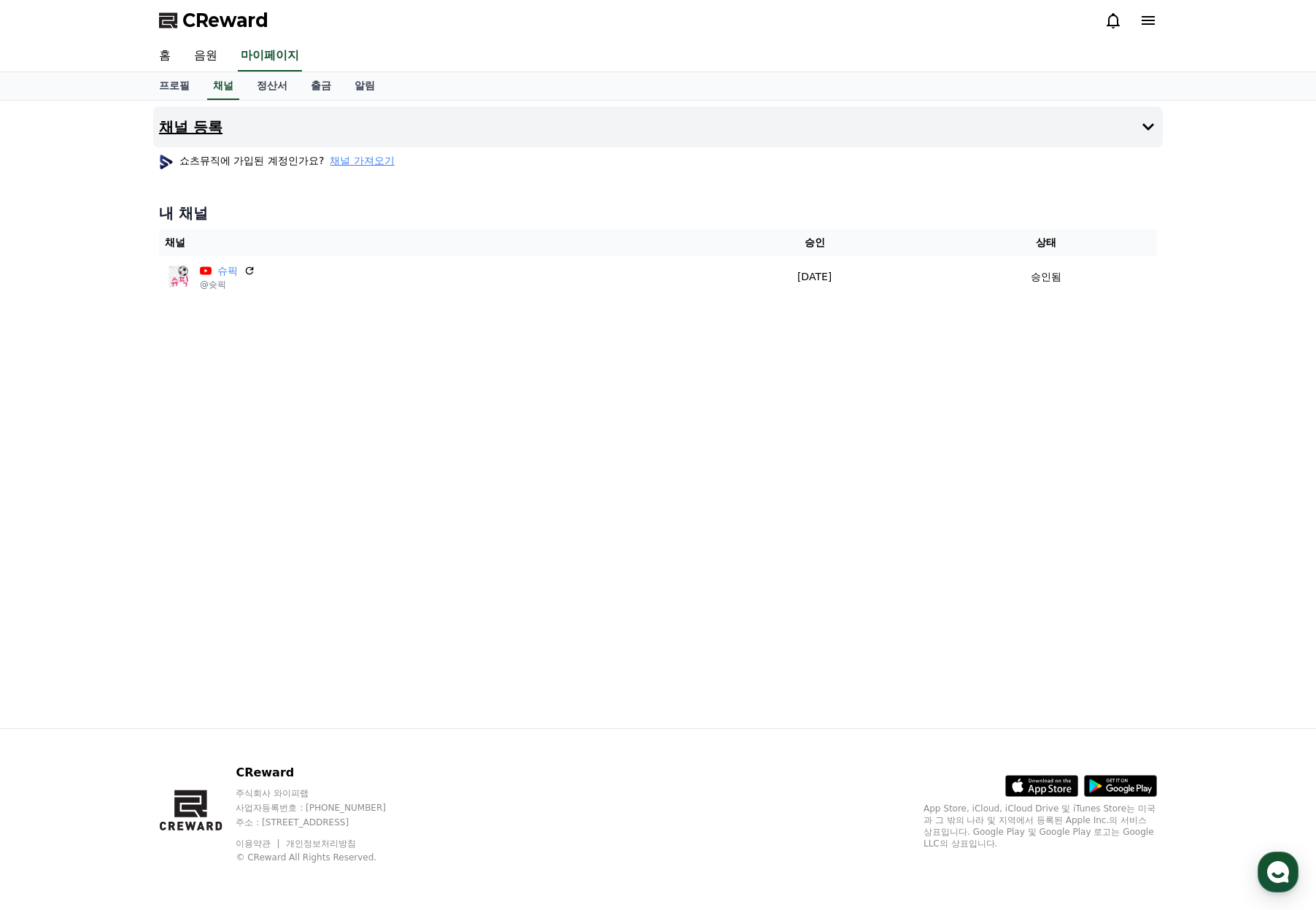
click at [1147, 126] on icon at bounding box center [1148, 127] width 18 height 18
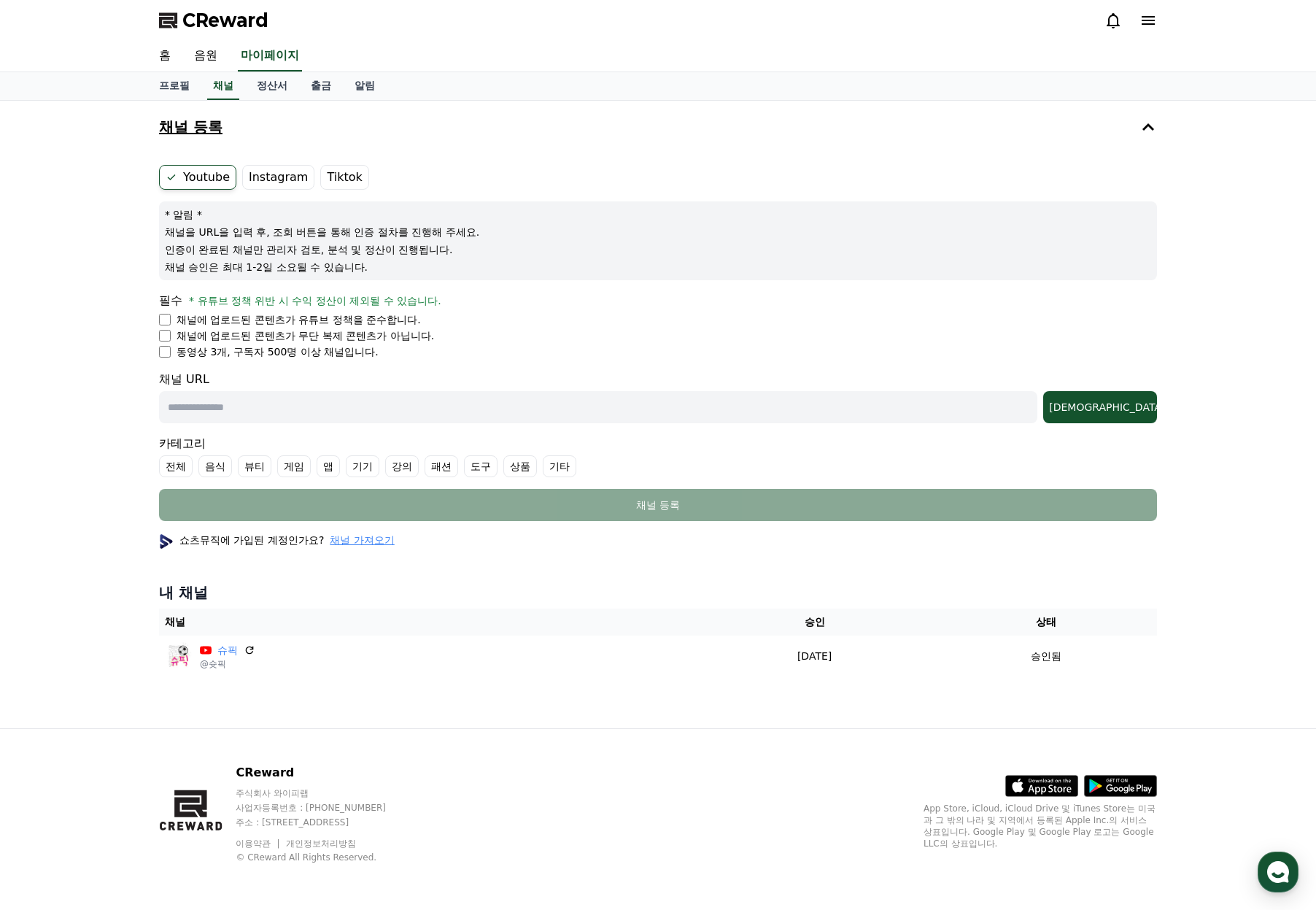
click at [413, 416] on input "text" at bounding box center [598, 407] width 878 height 32
click at [290, 412] on input "text" at bounding box center [598, 407] width 878 height 32
paste input "**********"
type input "**********"
click at [400, 408] on input "text" at bounding box center [598, 407] width 878 height 32
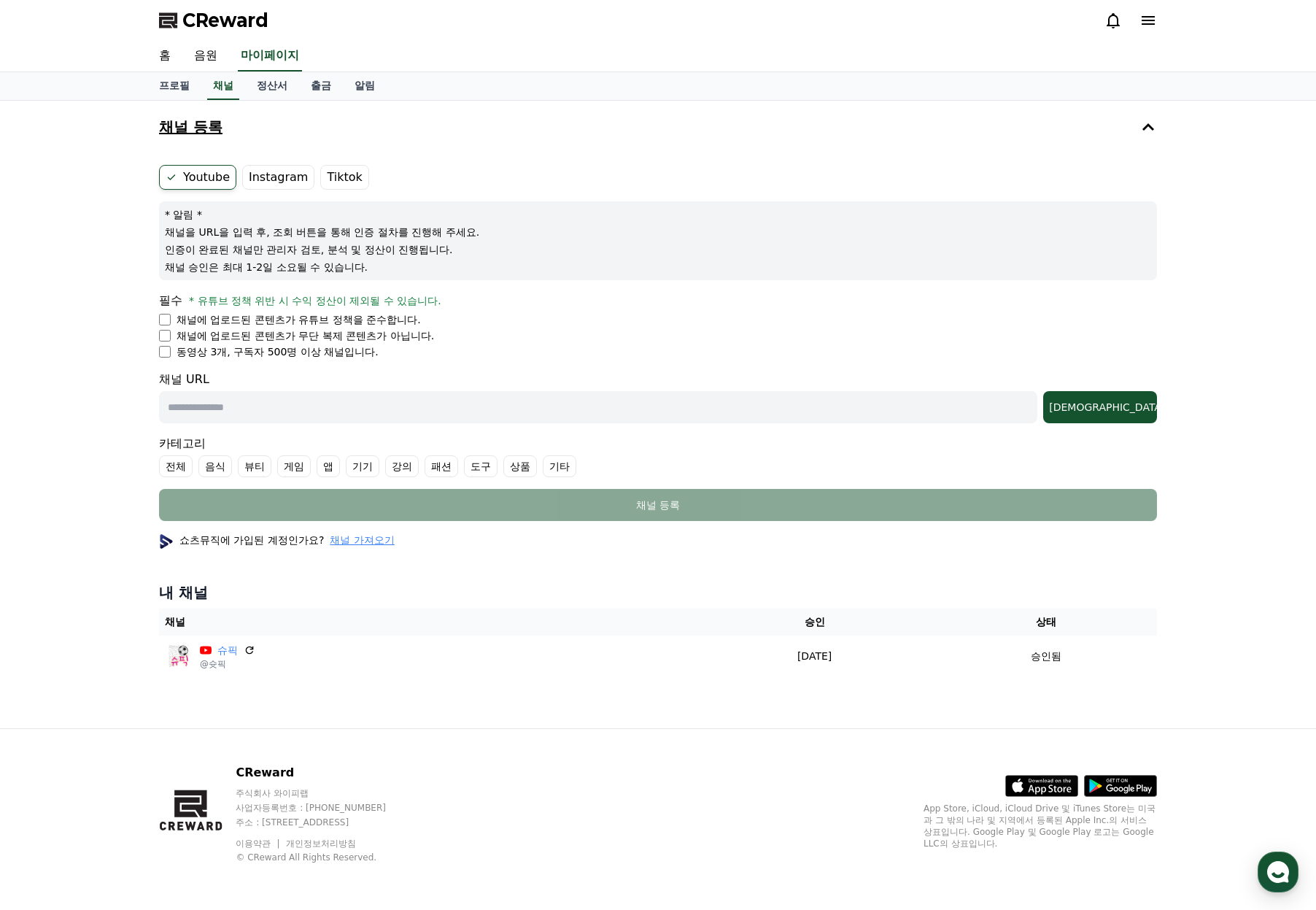
paste input "**********"
type input "**********"
click at [1127, 400] on div "[DEMOGRAPHIC_DATA]" at bounding box center [1100, 406] width 102 height 14
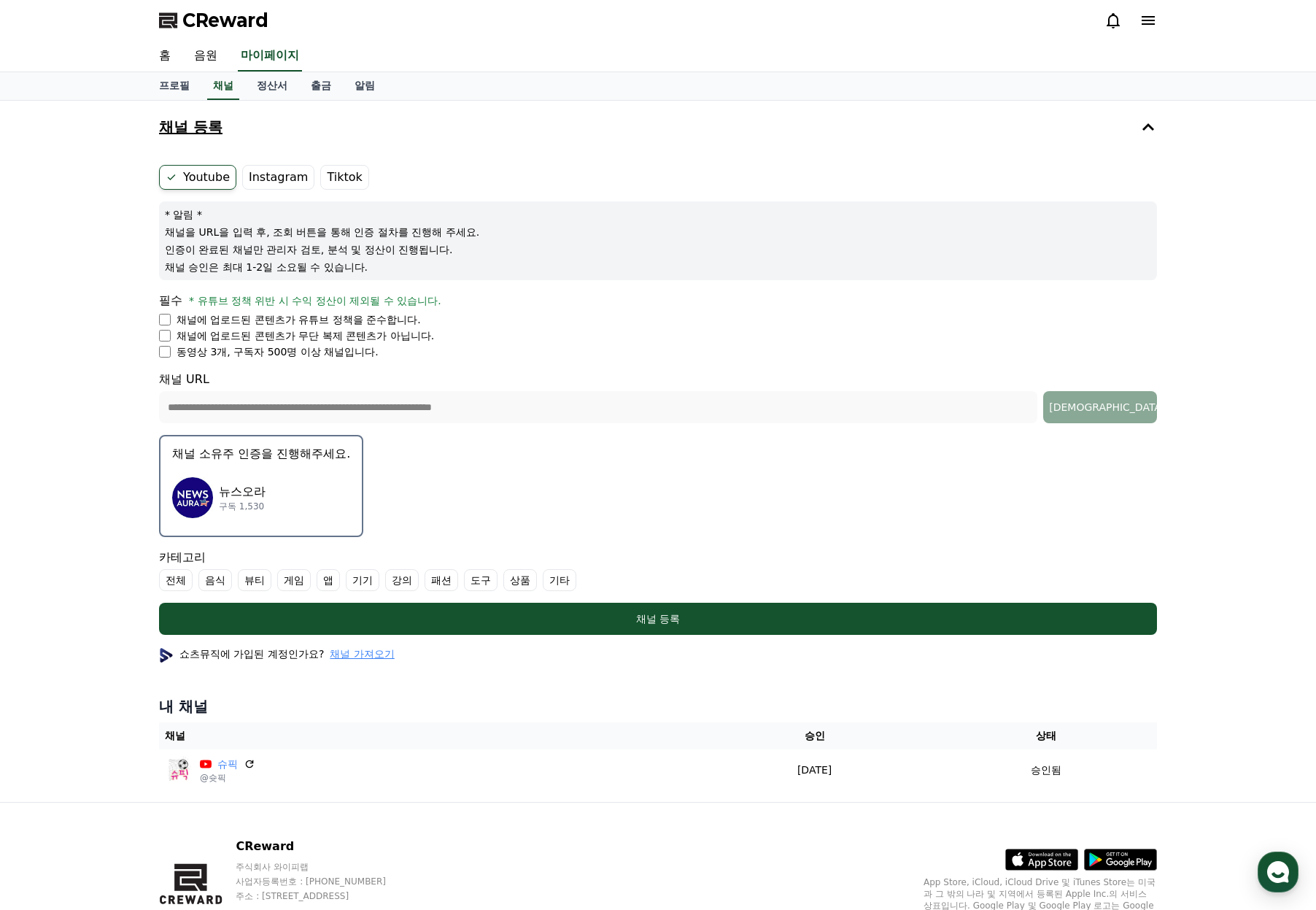
click at [201, 483] on img "button" at bounding box center [193, 498] width 41 height 41
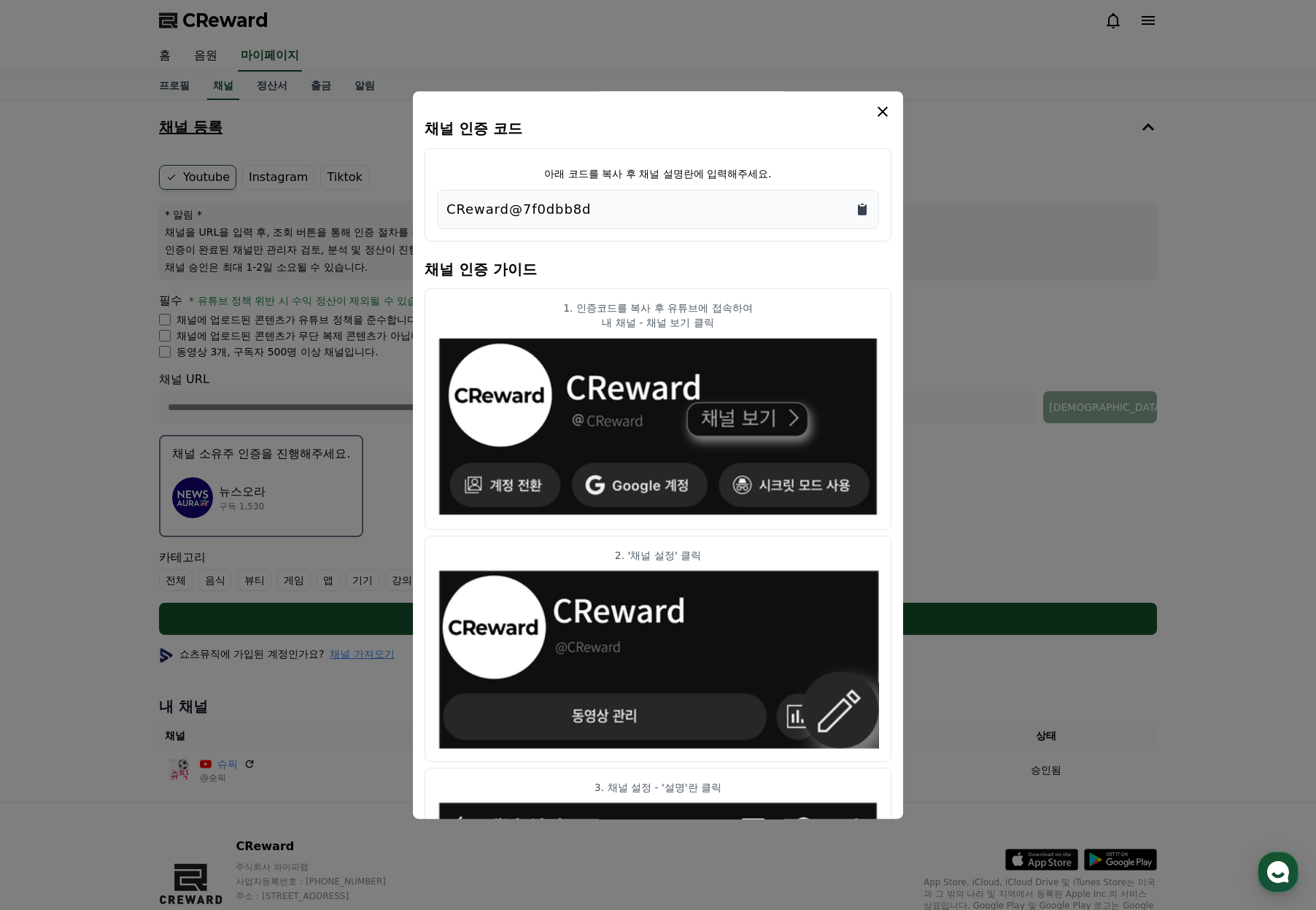
click at [859, 211] on icon "Copy to clipboard" at bounding box center [862, 210] width 9 height 11
click at [863, 207] on icon "Copy to clipboard" at bounding box center [862, 210] width 9 height 11
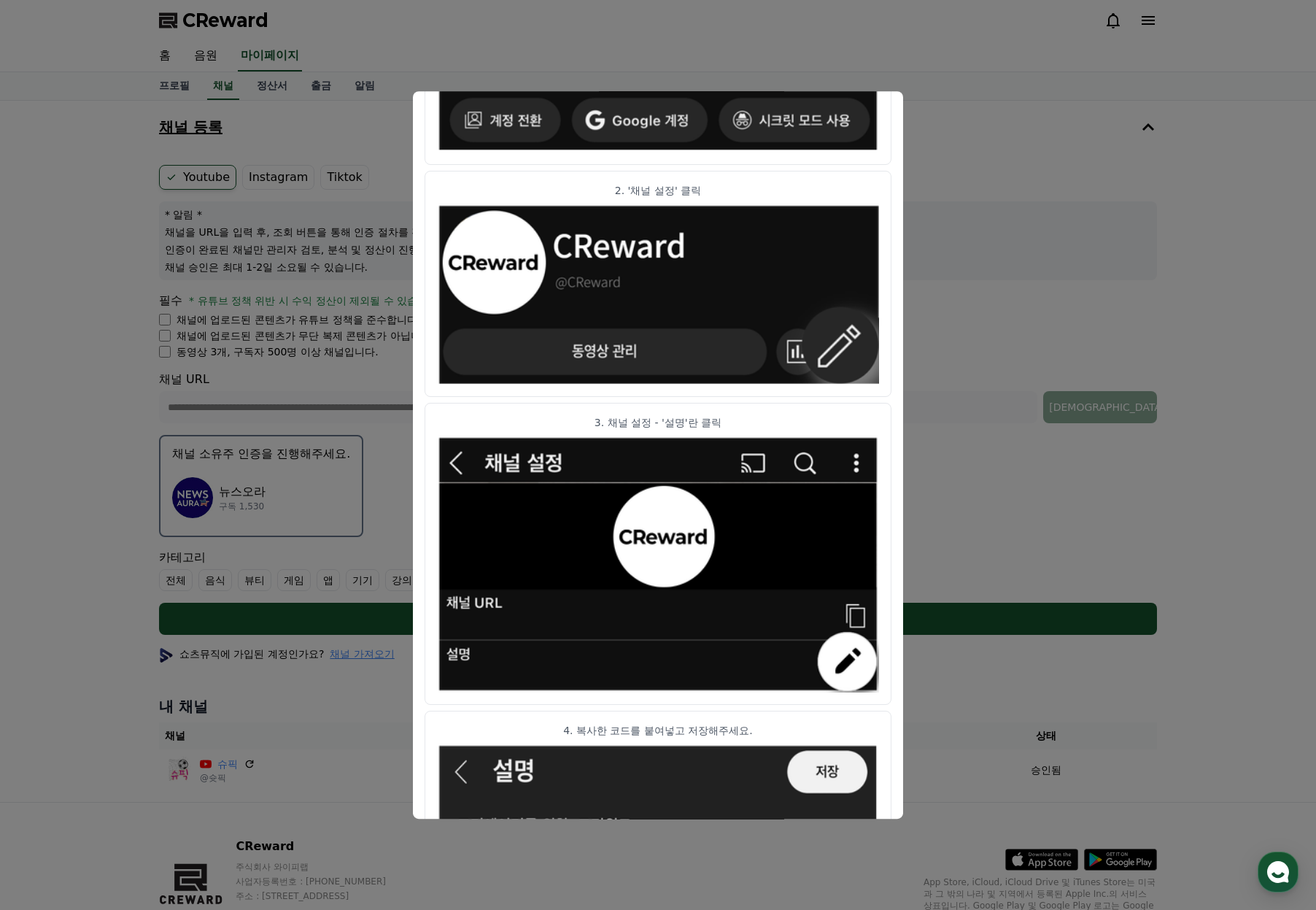
scroll to position [528, 0]
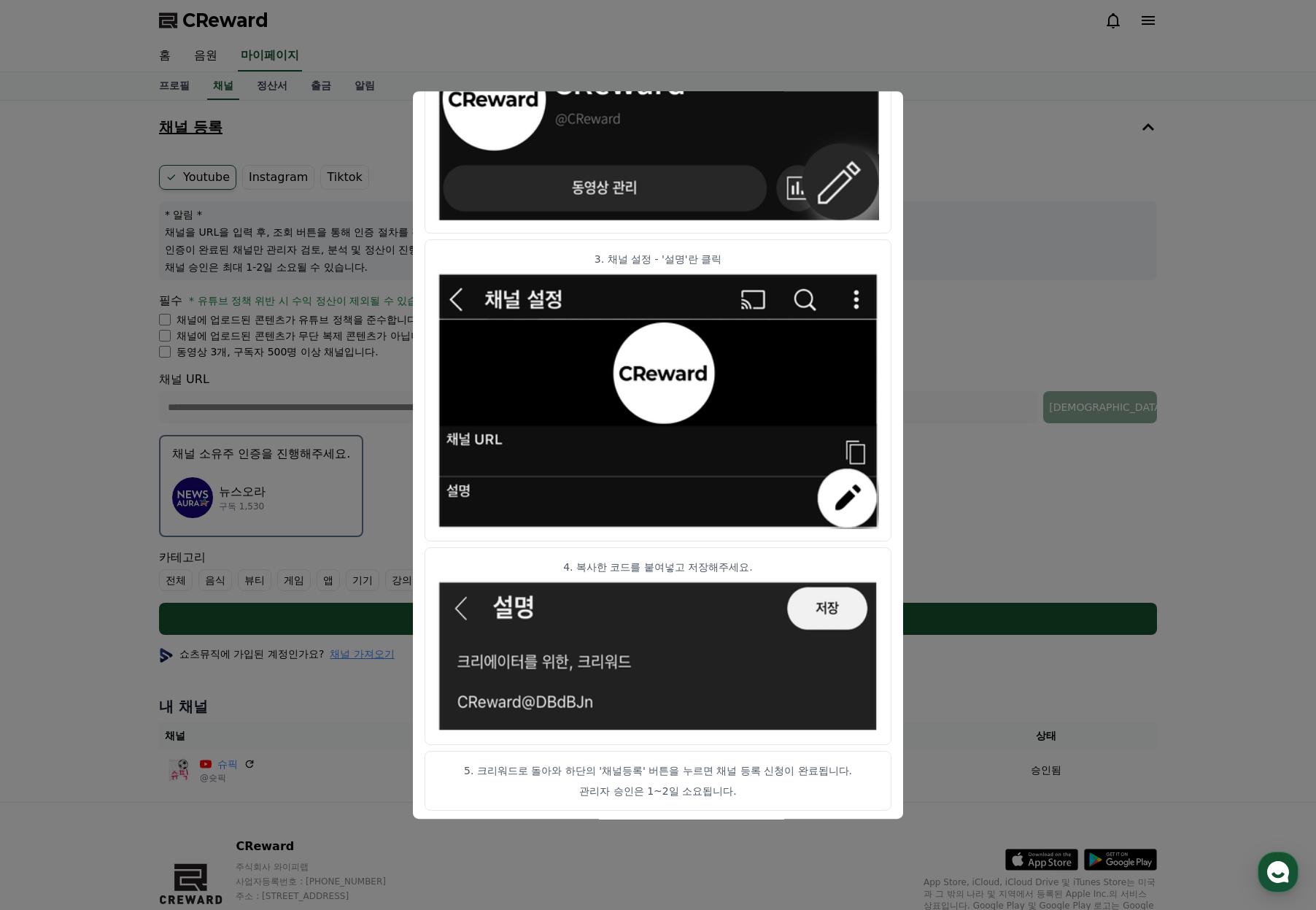
click at [664, 845] on button "close modal" at bounding box center [658, 455] width 1316 height 910
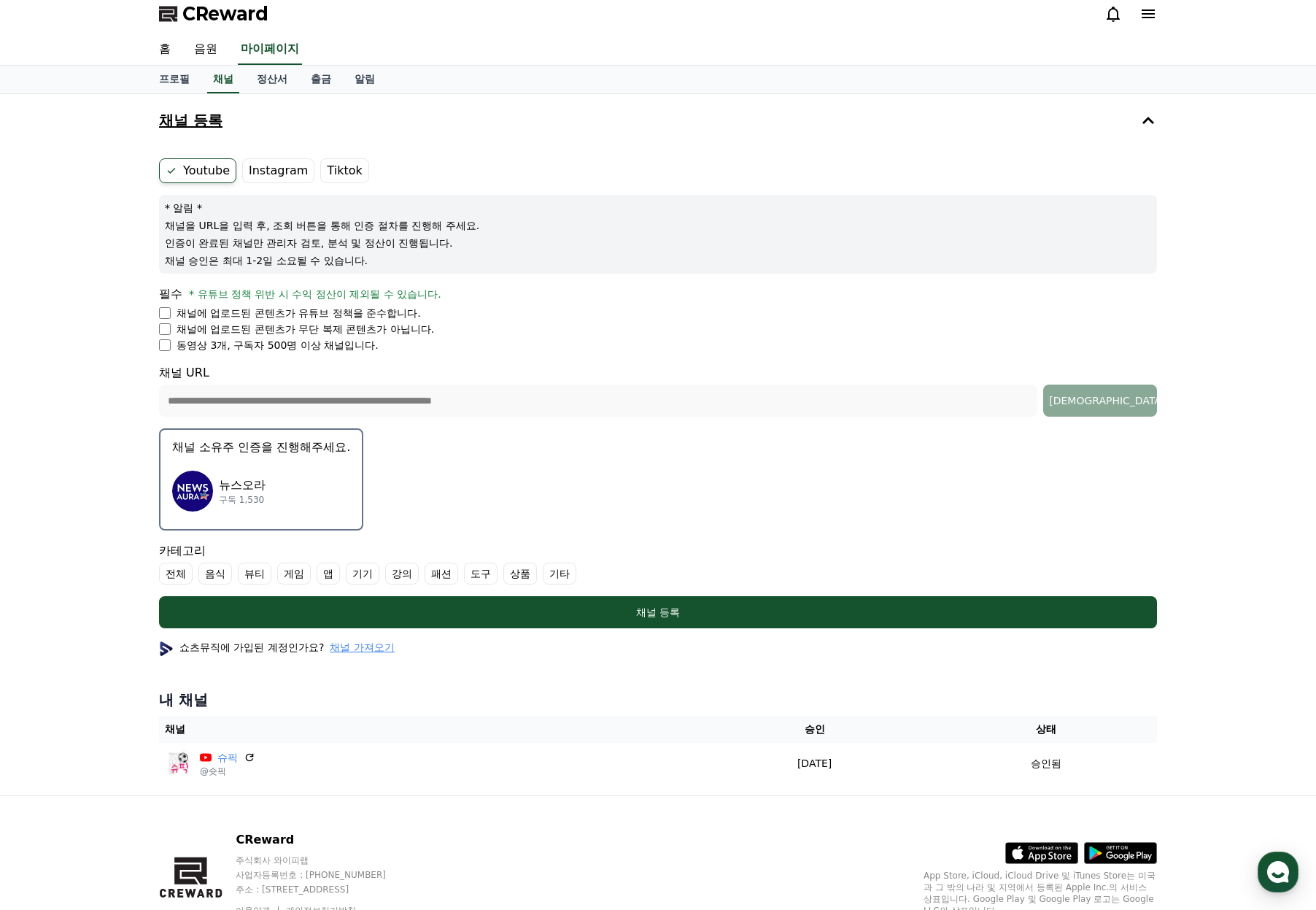
scroll to position [0, 0]
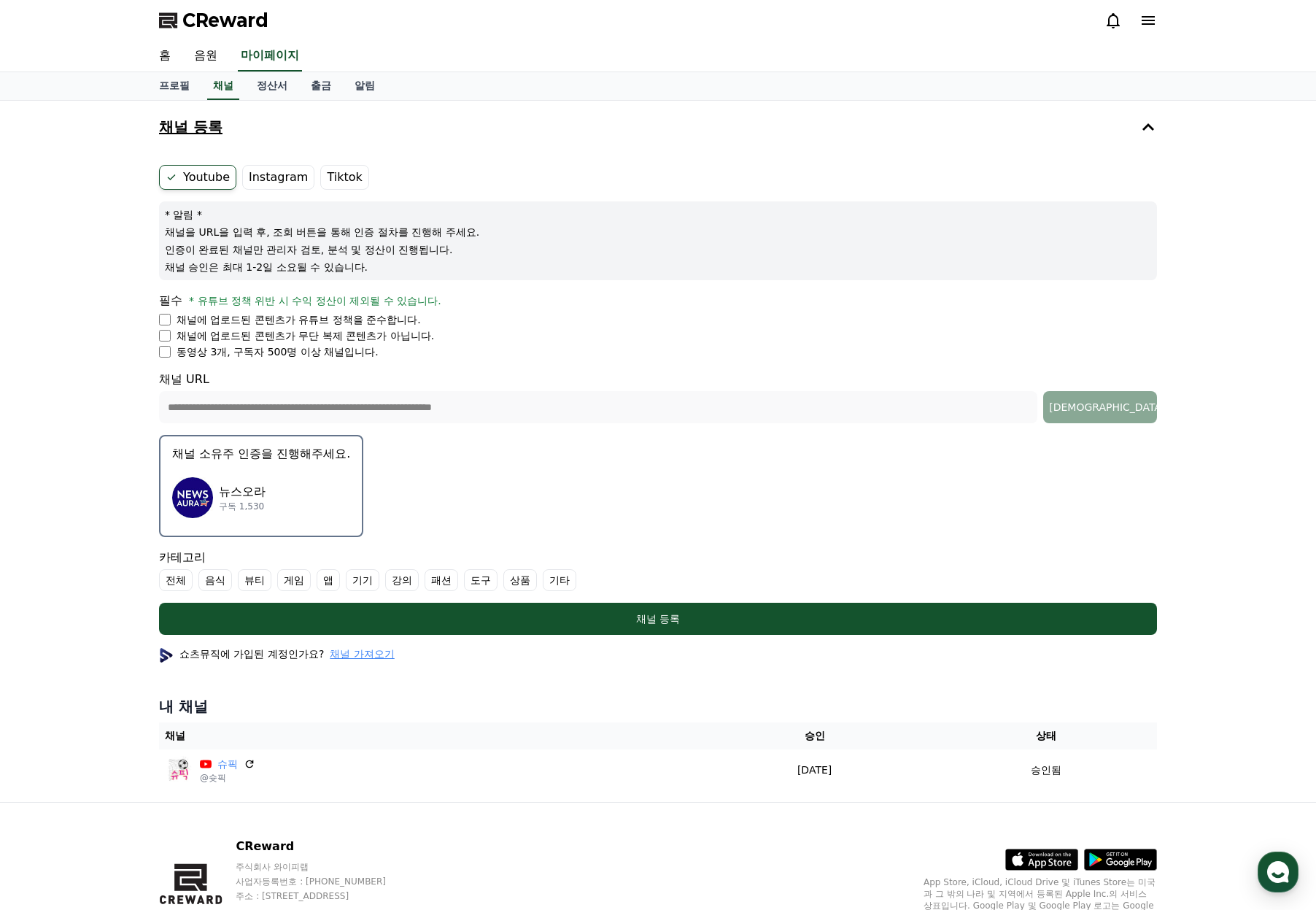
click at [248, 483] on p "뉴스오라" at bounding box center [242, 492] width 47 height 18
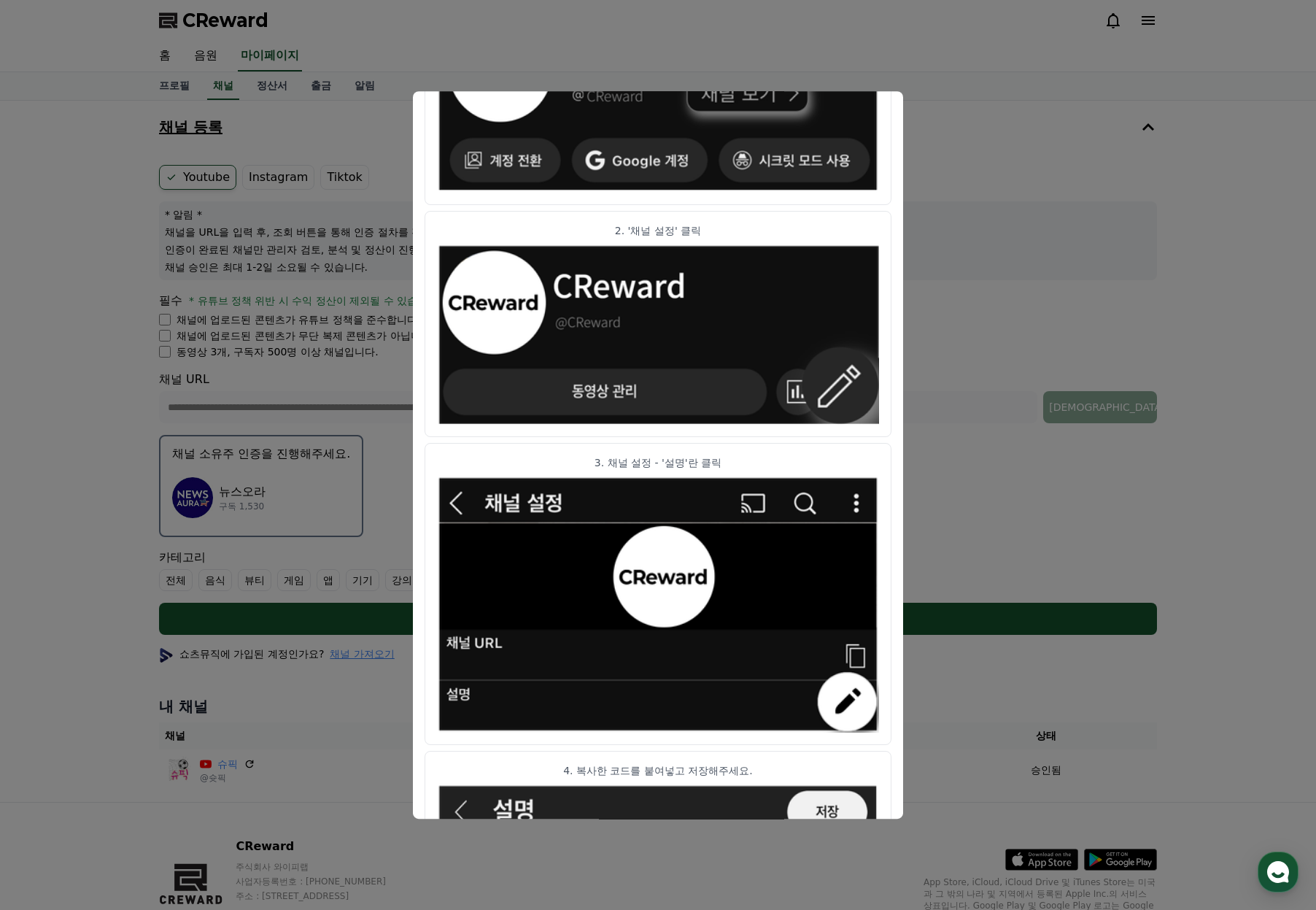
scroll to position [528, 0]
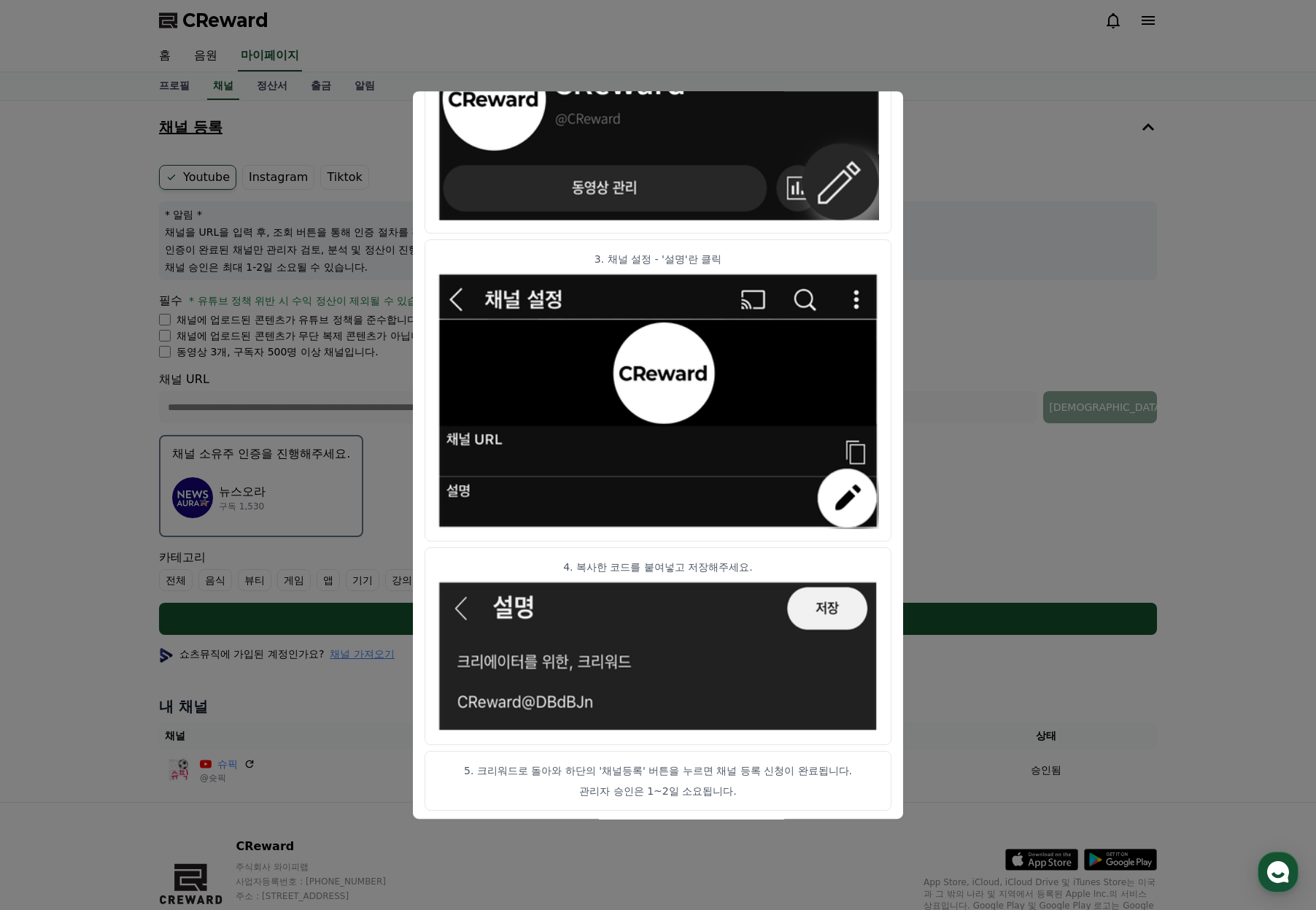
click at [839, 609] on img "modal" at bounding box center [658, 656] width 442 height 153
click at [651, 784] on p "관리자 승인은 1~2일 소요됩니다." at bounding box center [658, 791] width 442 height 14
click at [651, 794] on p "관리자 승인은 1~2일 소요됩니다." at bounding box center [658, 791] width 442 height 14
click at [880, 137] on article "2. '채널 설정' 클릭" at bounding box center [658, 120] width 467 height 226
click at [1091, 354] on button "close modal" at bounding box center [658, 455] width 1316 height 910
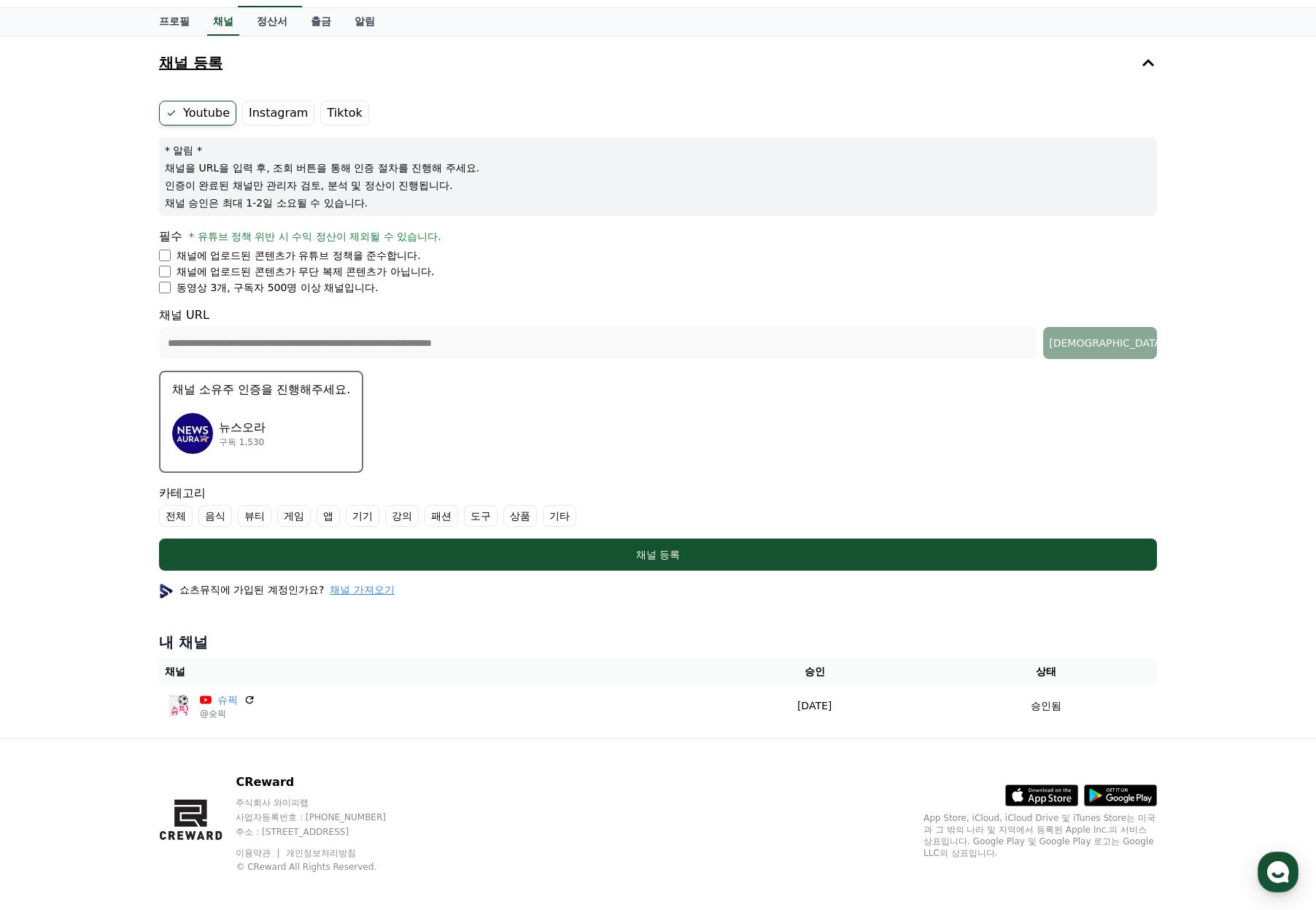
scroll to position [72, 0]
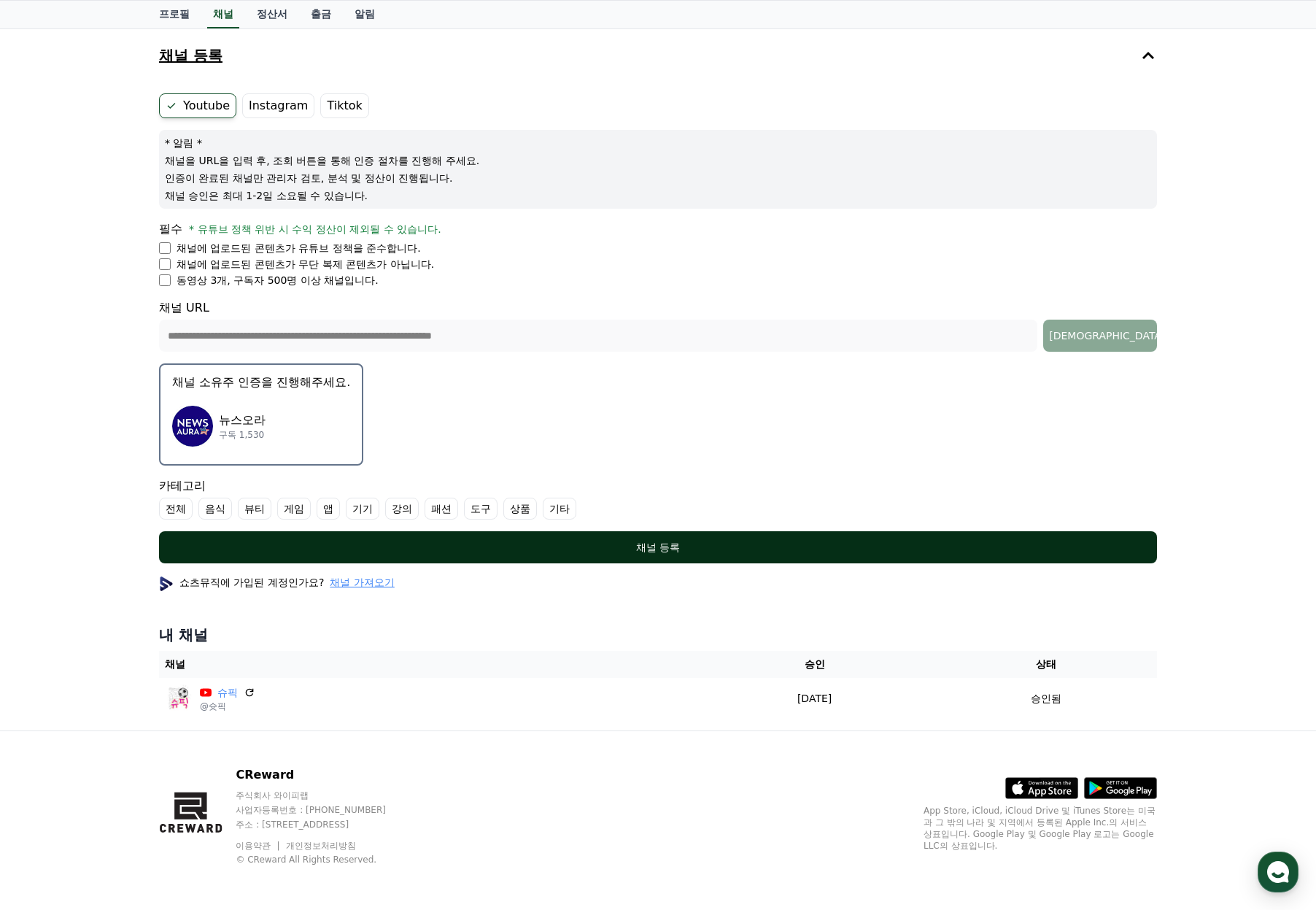
click at [666, 548] on div "채널 등록" at bounding box center [658, 547] width 940 height 14
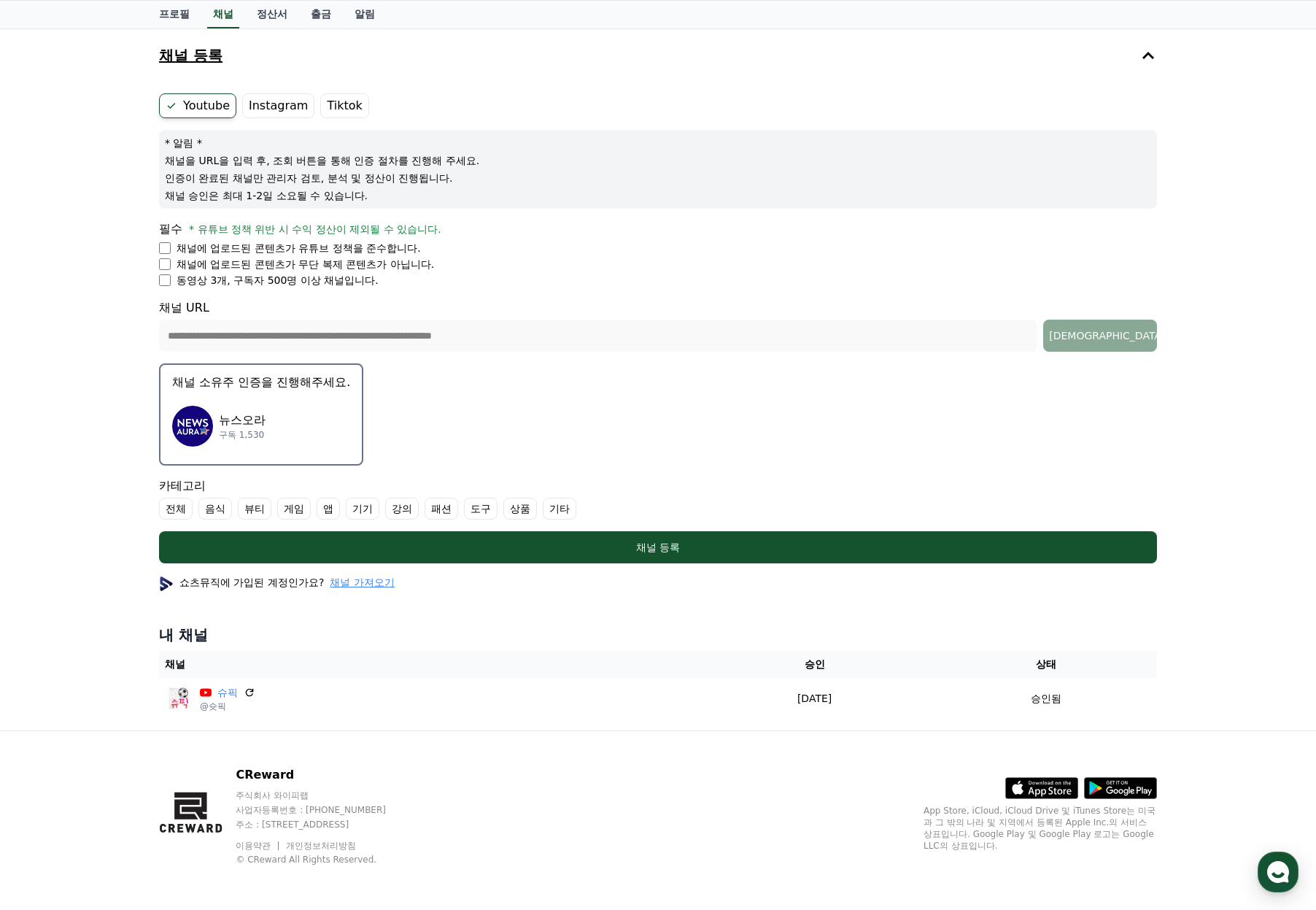
click at [565, 510] on label "기타" at bounding box center [559, 509] width 33 height 22
click at [560, 510] on label "기타" at bounding box center [568, 509] width 51 height 22
click at [180, 506] on label "전체" at bounding box center [175, 509] width 33 height 22
click at [180, 506] on label "전체" at bounding box center [185, 509] width 51 height 22
click at [556, 506] on label "기타" at bounding box center [559, 509] width 33 height 22
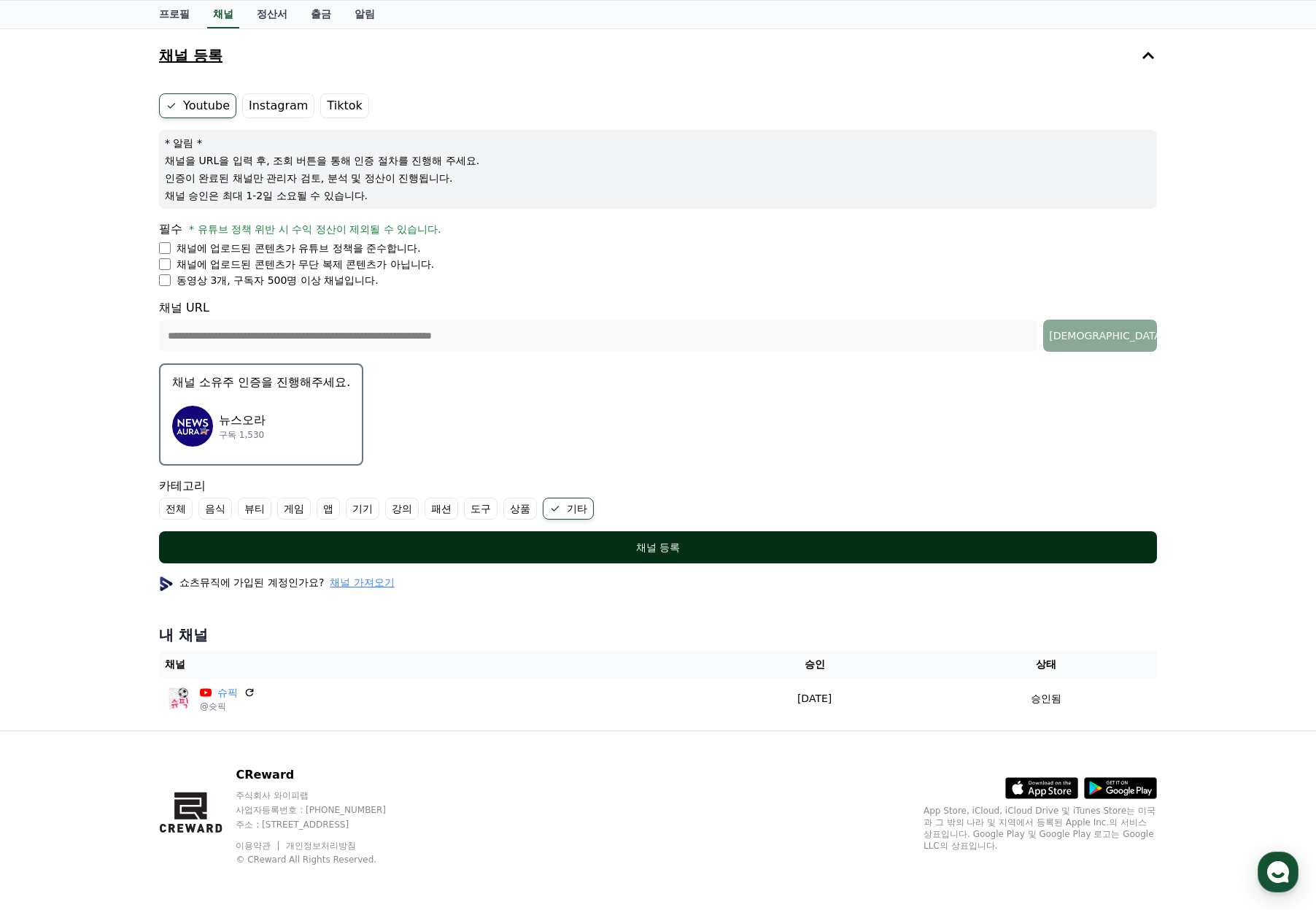
click at [658, 543] on div "채널 등록" at bounding box center [658, 547] width 940 height 14
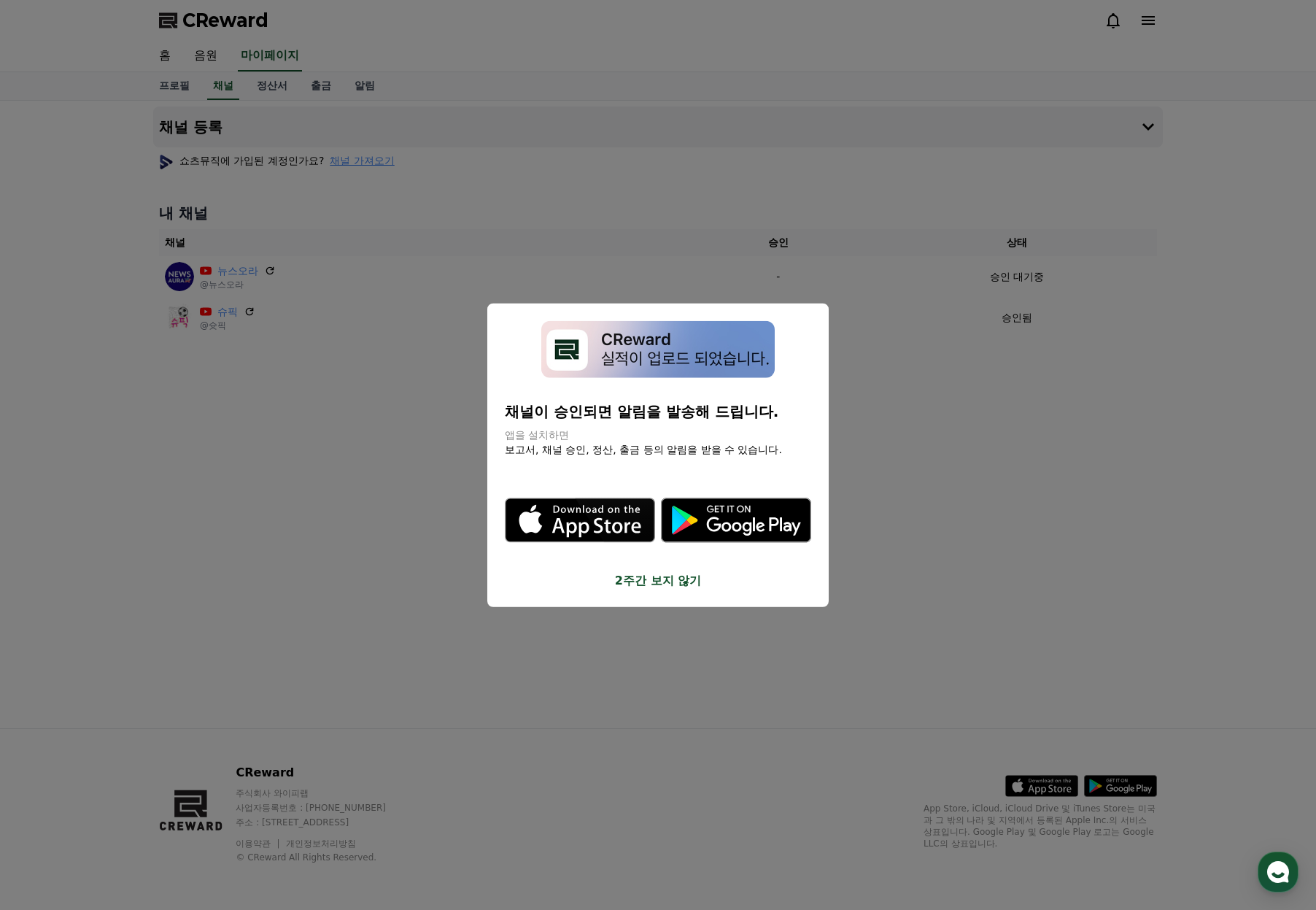
click at [638, 582] on button "2주간 보지 않기" at bounding box center [658, 580] width 307 height 18
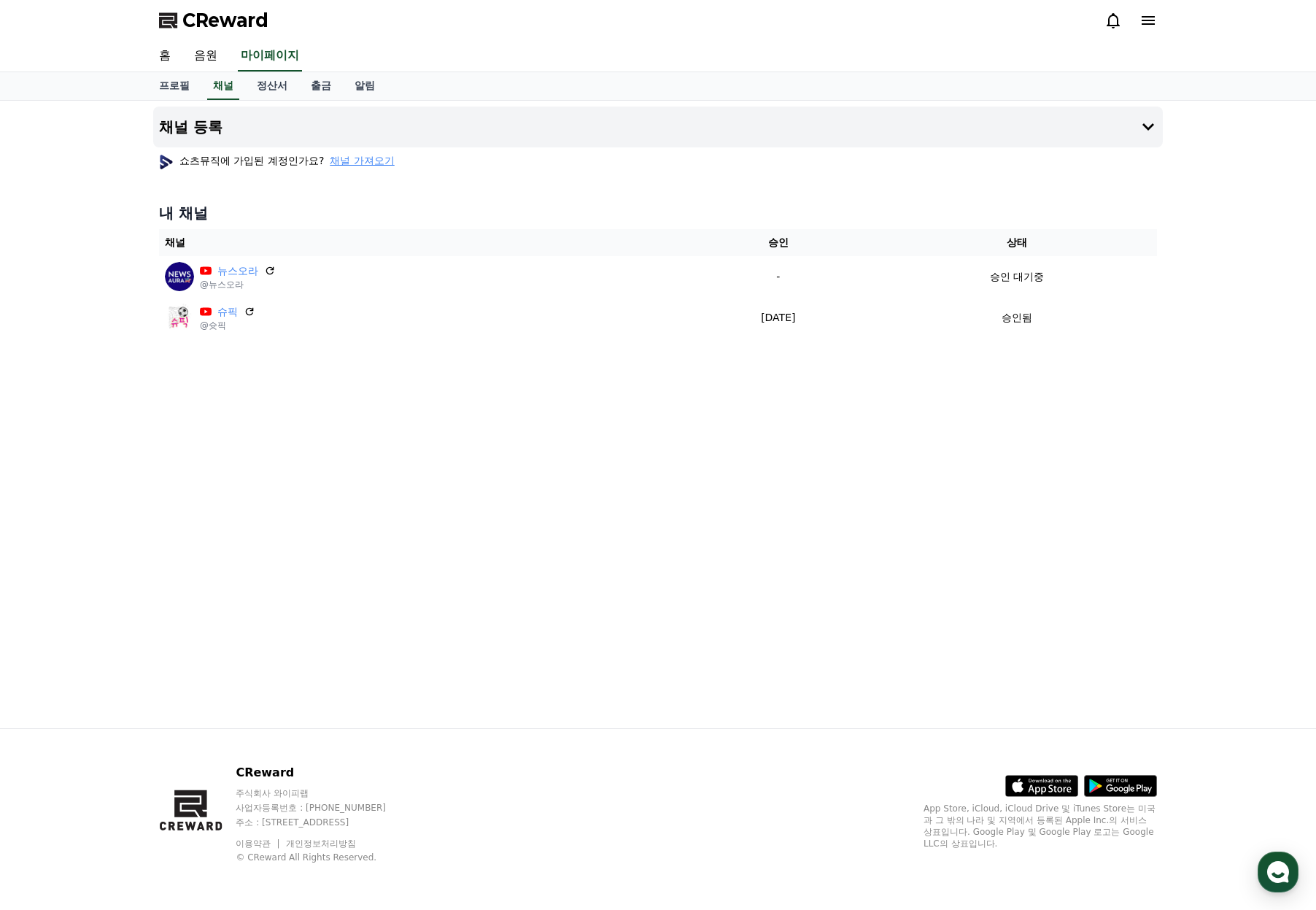
click at [286, 445] on div "채널 등록 쇼츠뮤직에 가입된 계정인가요? 채널 가져오기 내 채널 채널 승인 상태 뉴스오라 @뉴스오라 - 승인 대기중 슈픽 @슛픽 2025-08…" at bounding box center [658, 414] width 1021 height 628
click at [284, 83] on link "정산서" at bounding box center [272, 86] width 54 height 28
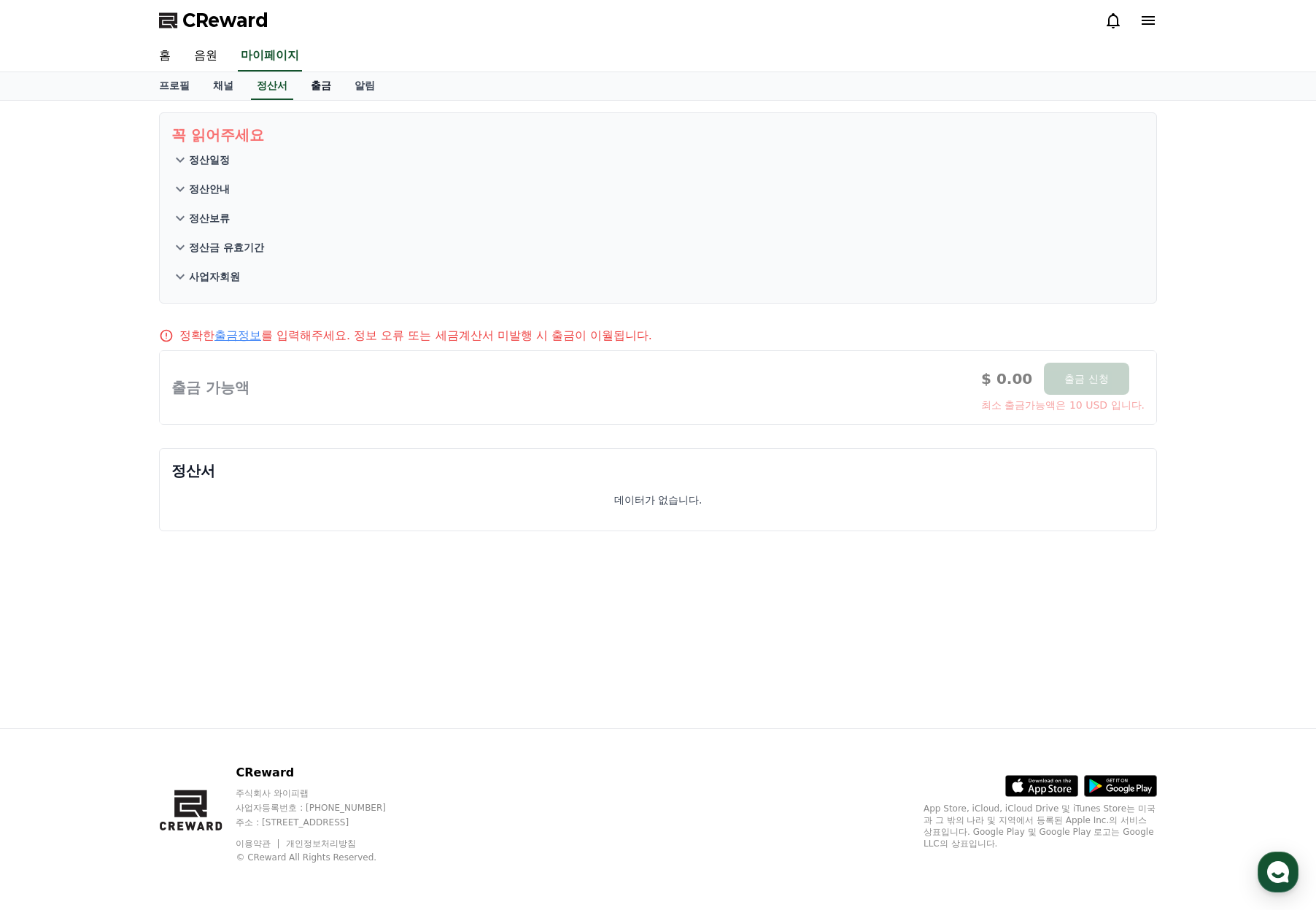
click at [313, 86] on link "출금" at bounding box center [320, 86] width 43 height 28
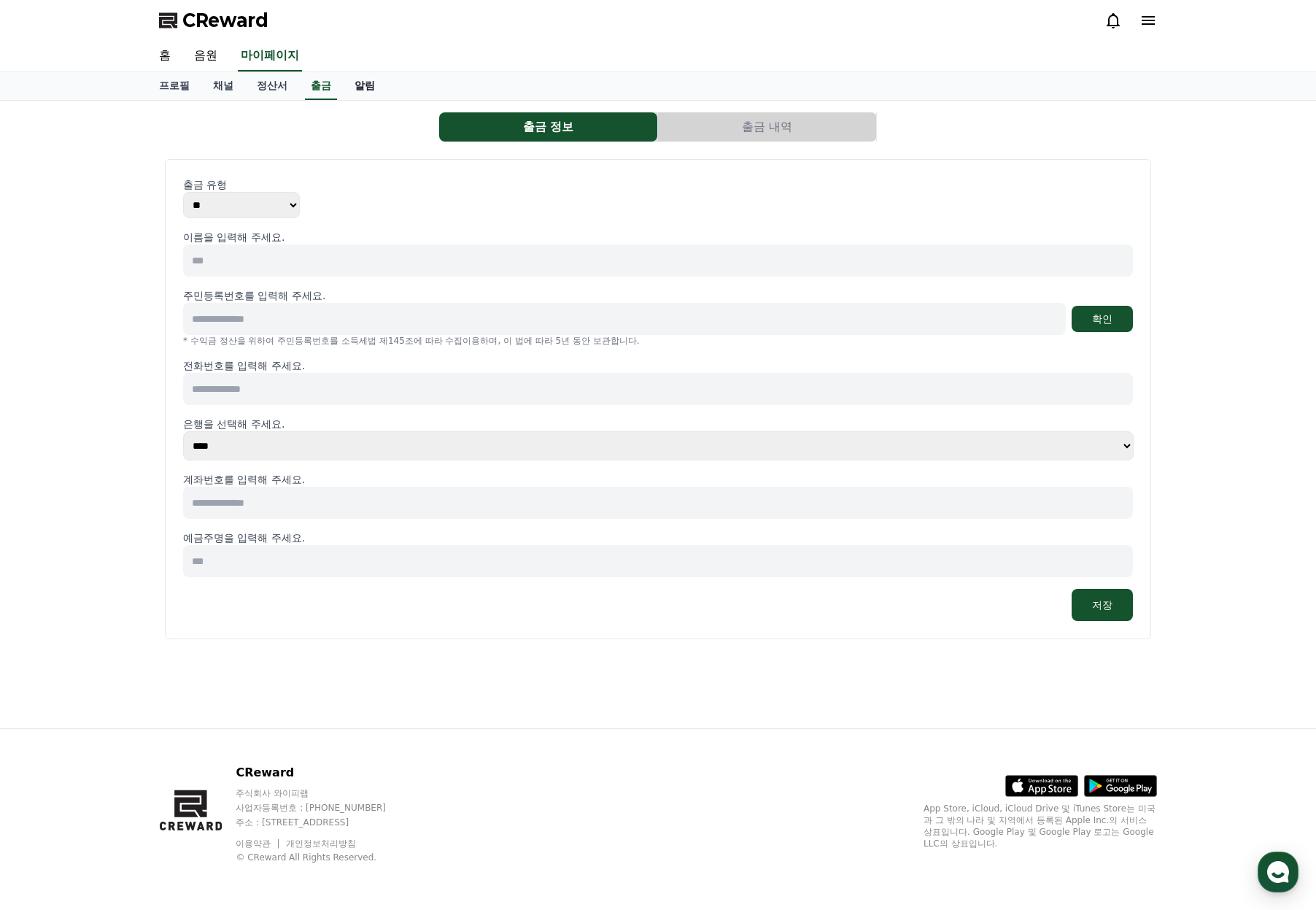
click at [362, 84] on link "알림" at bounding box center [365, 86] width 43 height 28
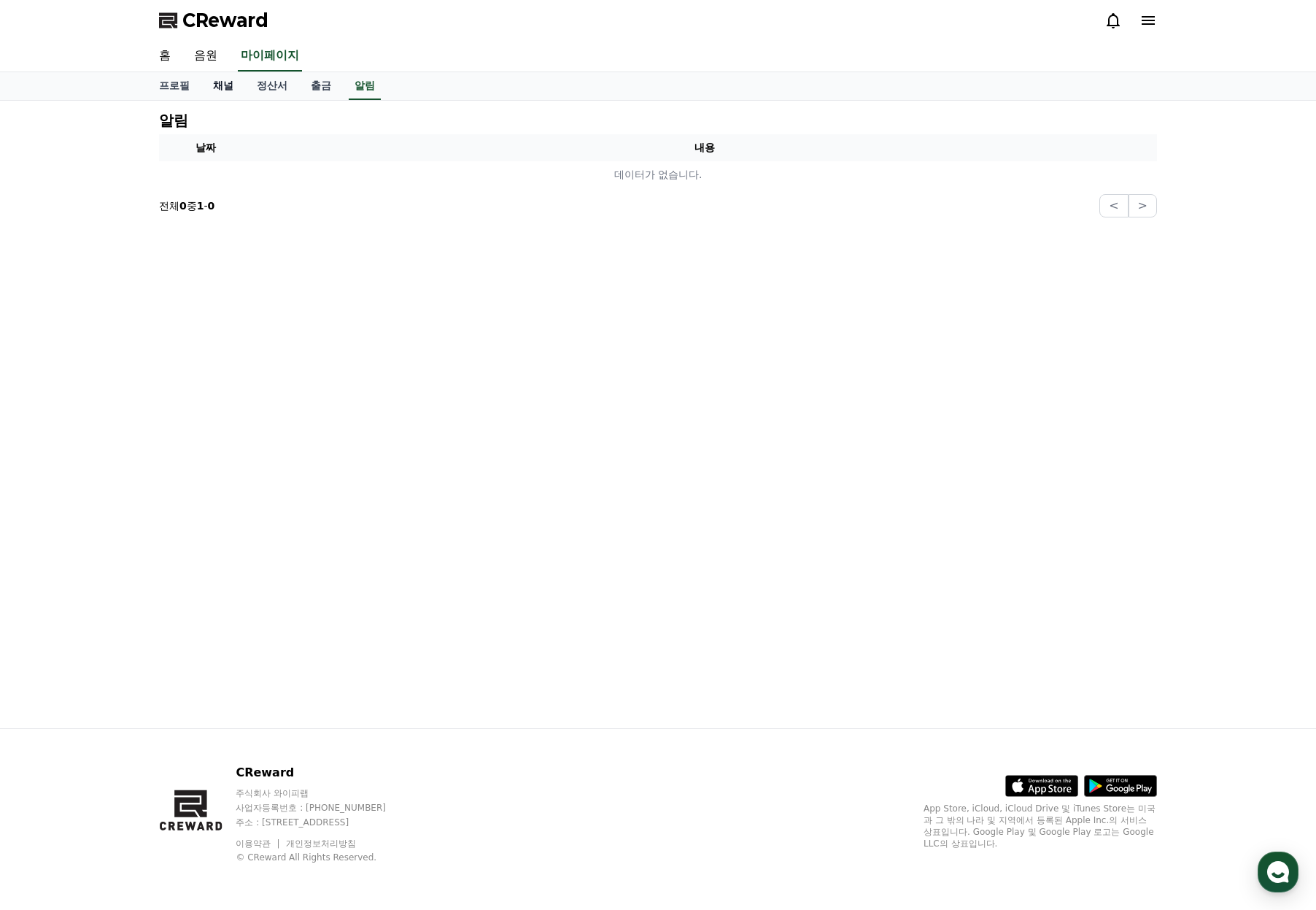
click at [239, 82] on link "채널" at bounding box center [222, 86] width 43 height 28
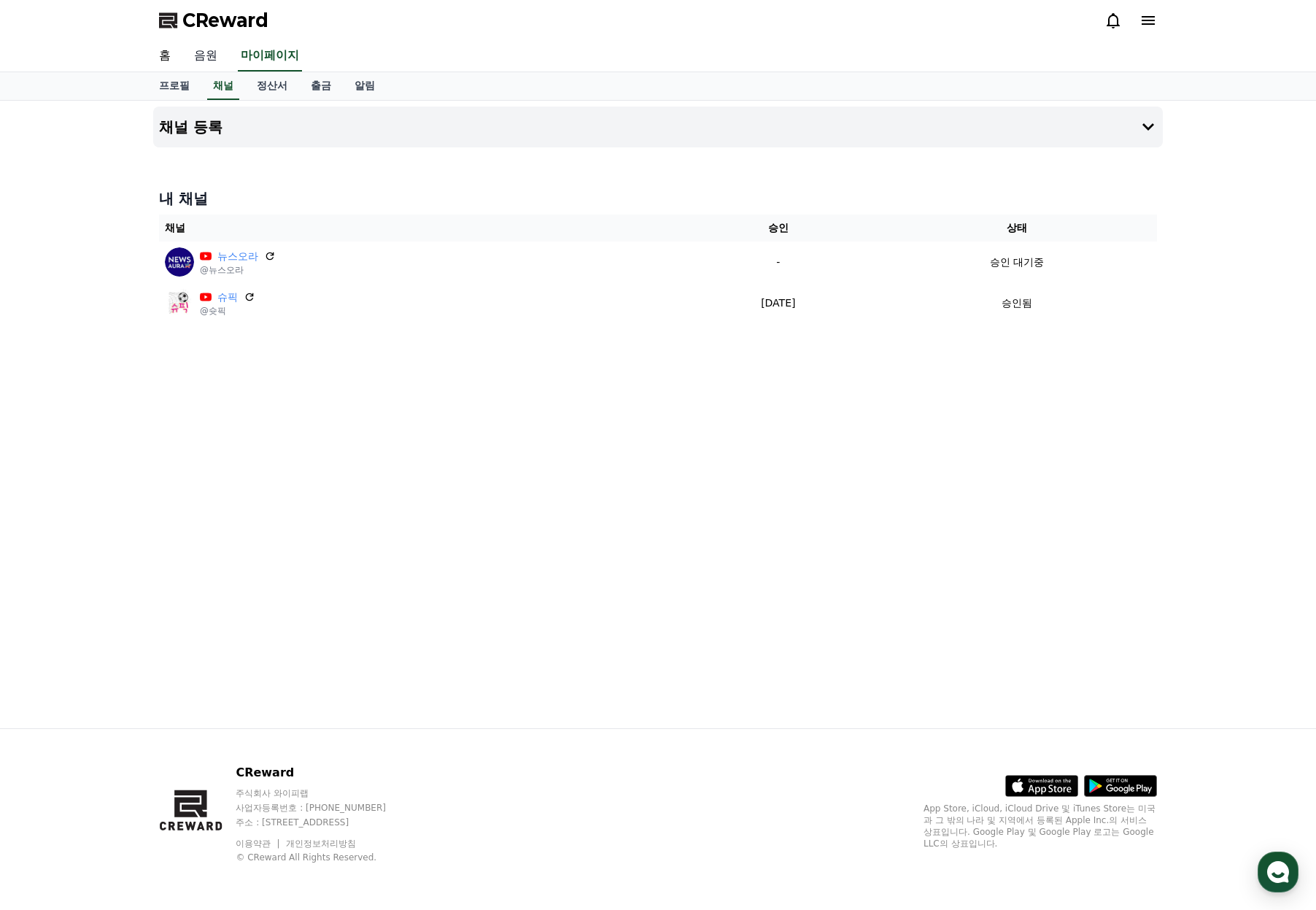
click at [207, 59] on link "음원" at bounding box center [205, 56] width 47 height 31
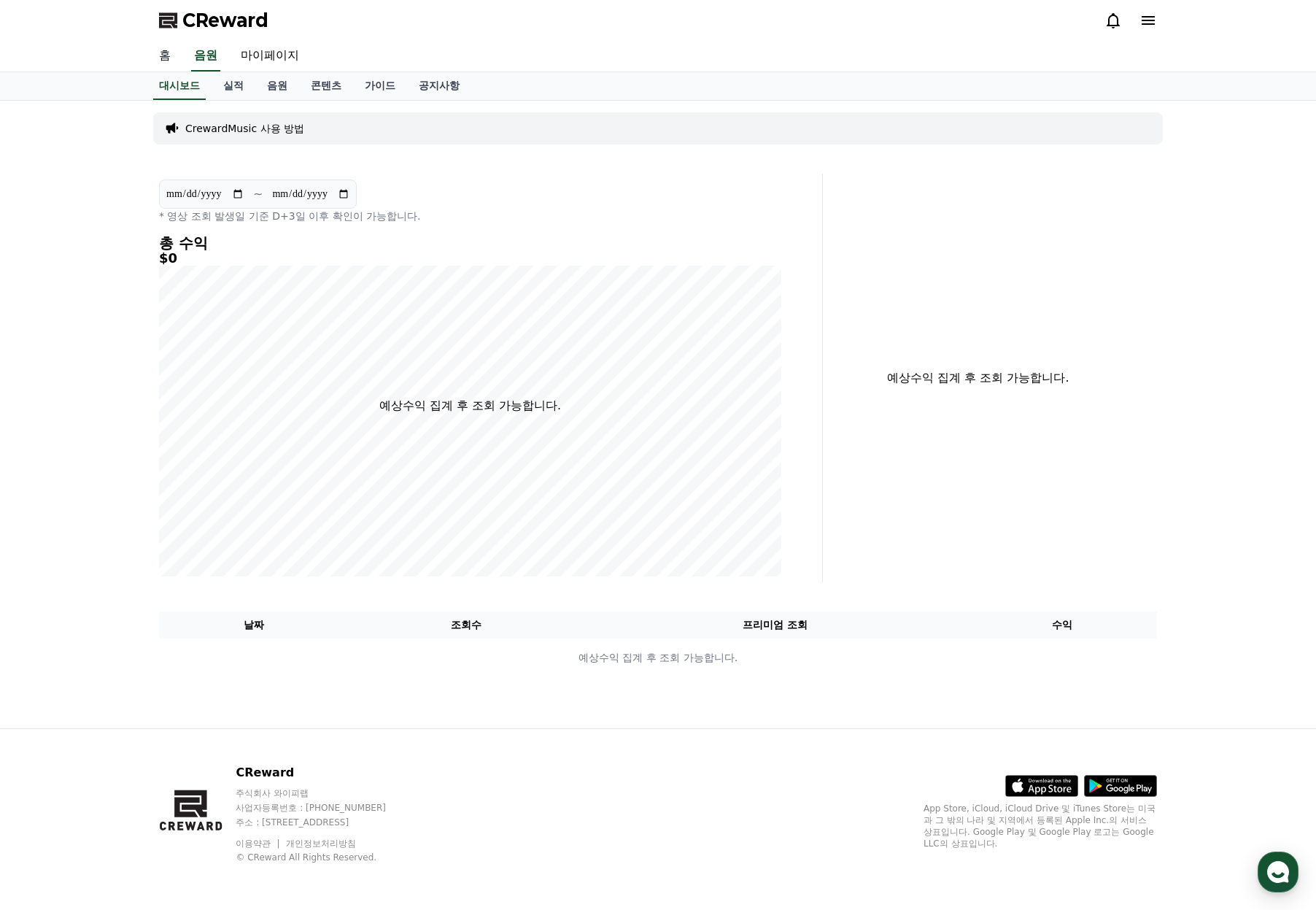
click at [172, 59] on link "홈" at bounding box center [164, 56] width 35 height 31
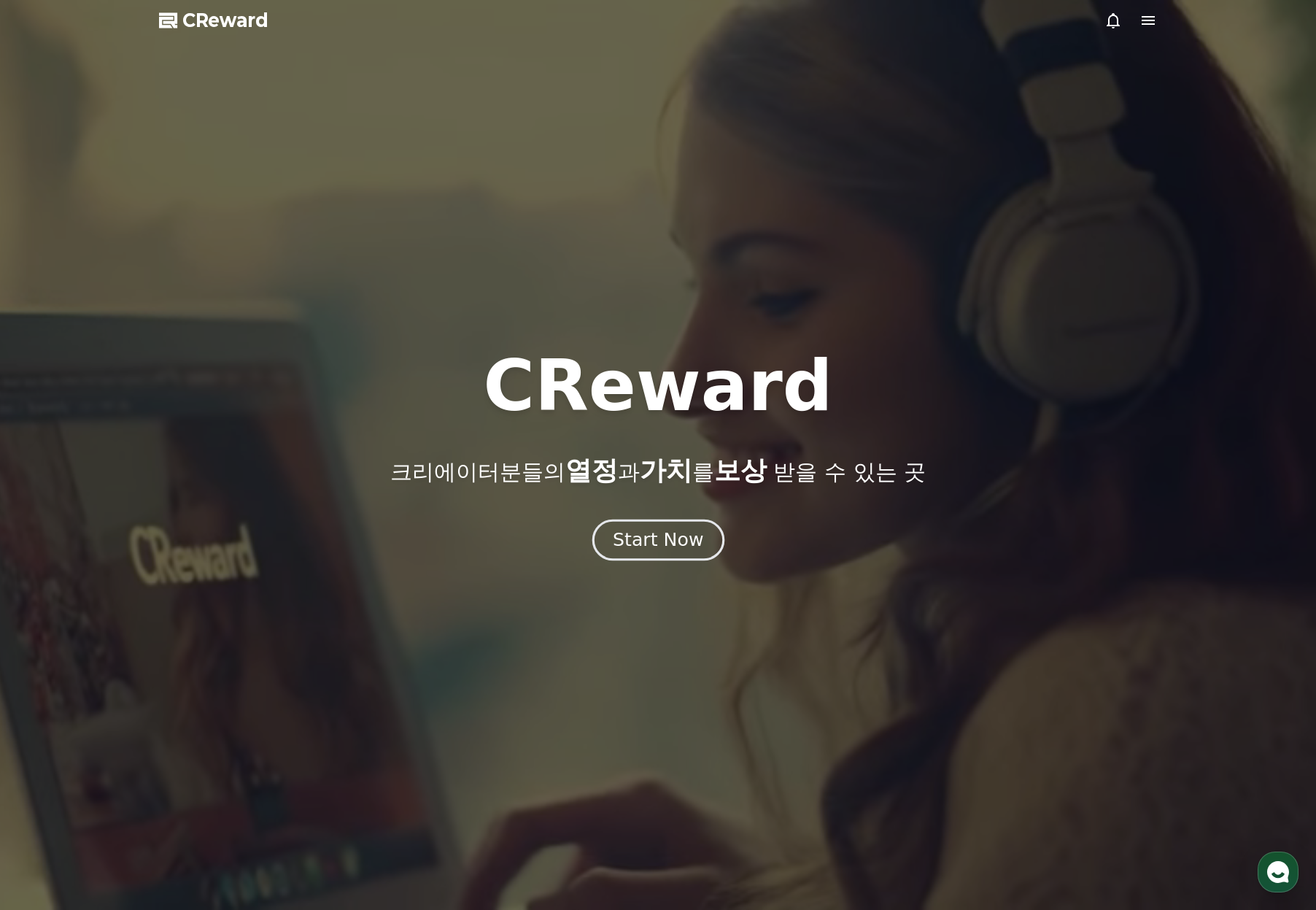
click at [648, 539] on div "Start Now" at bounding box center [658, 539] width 90 height 25
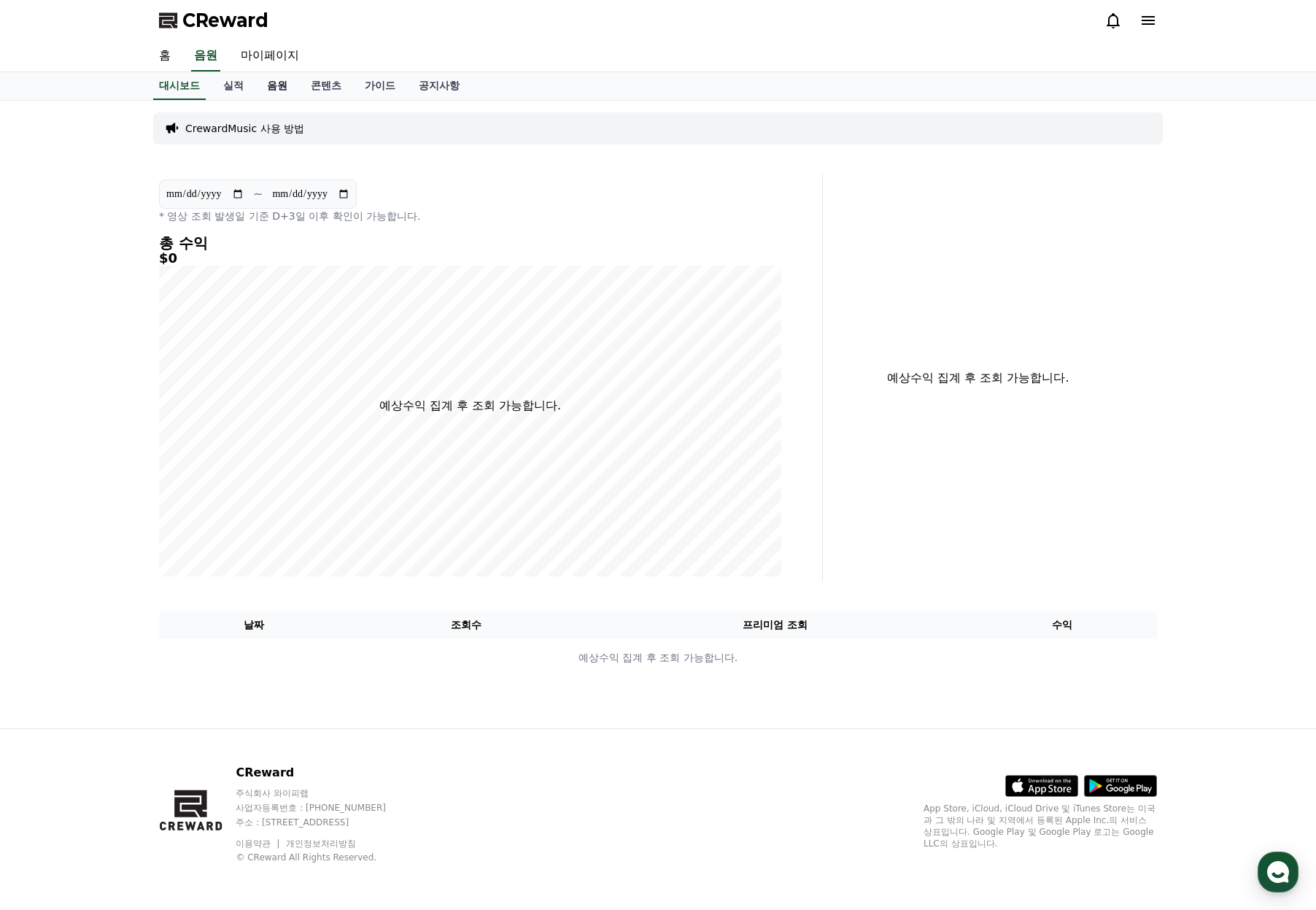
click at [272, 89] on link "음원" at bounding box center [277, 86] width 43 height 28
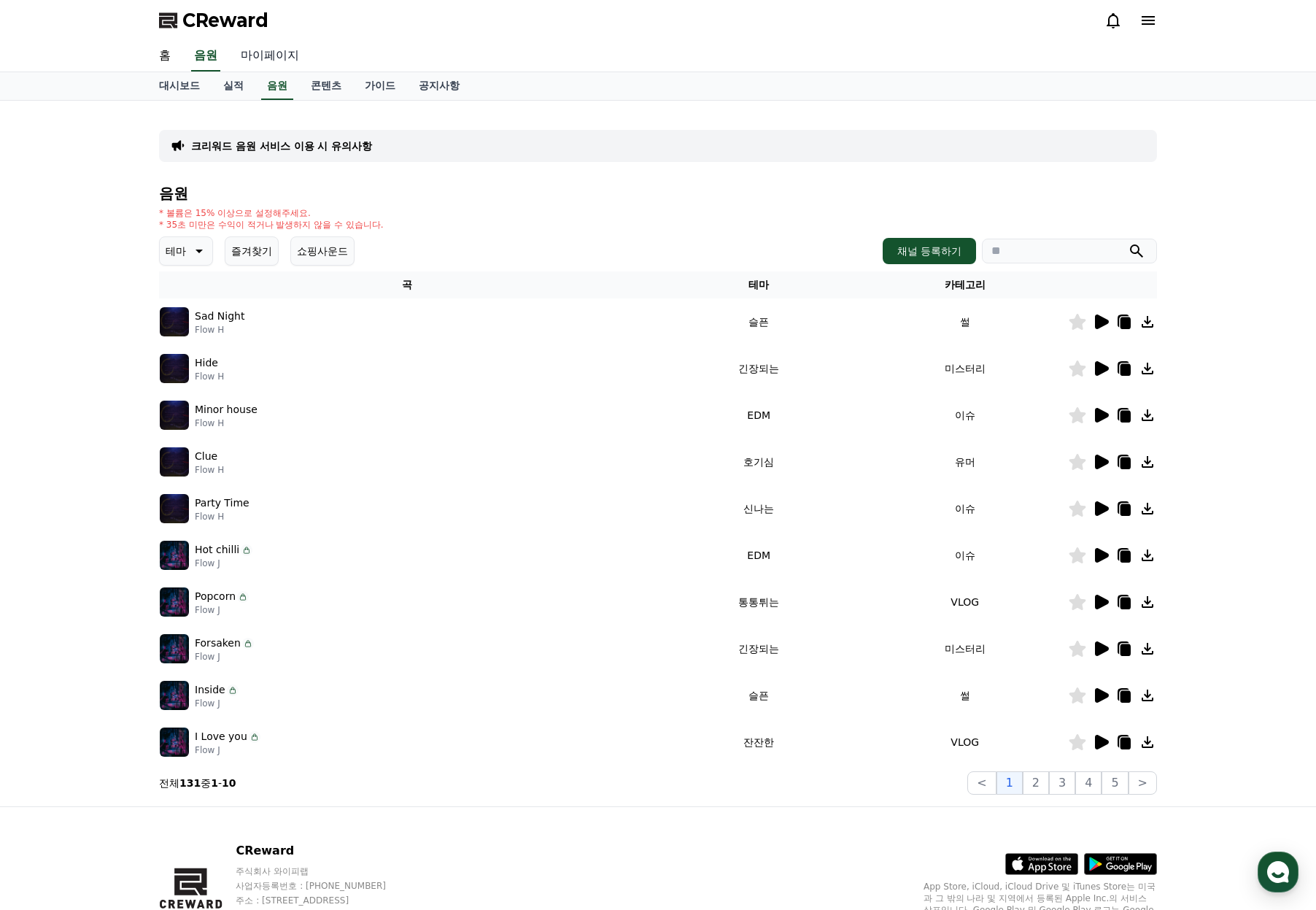
click at [267, 59] on link "마이페이지" at bounding box center [270, 56] width 82 height 31
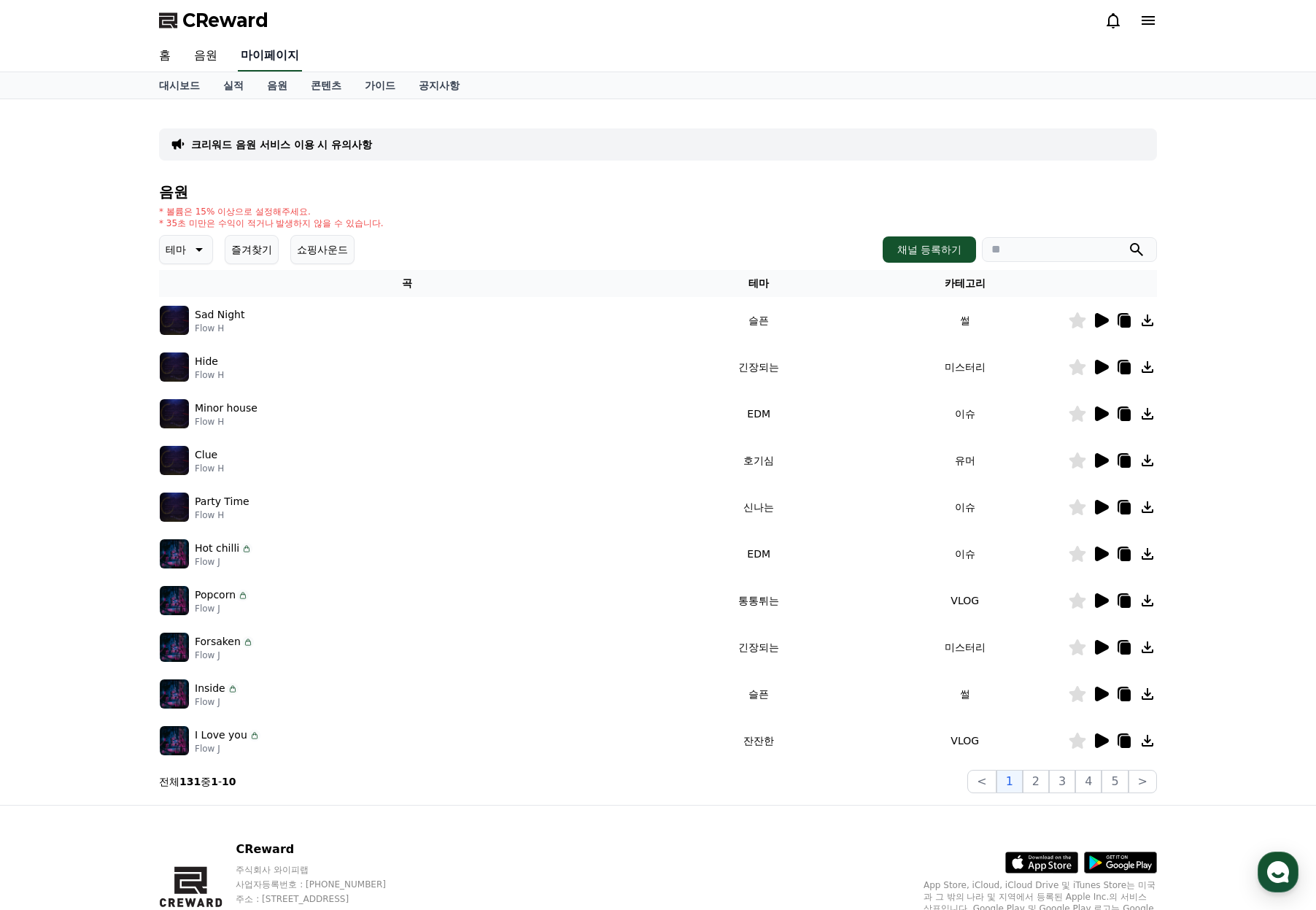
select select "**********"
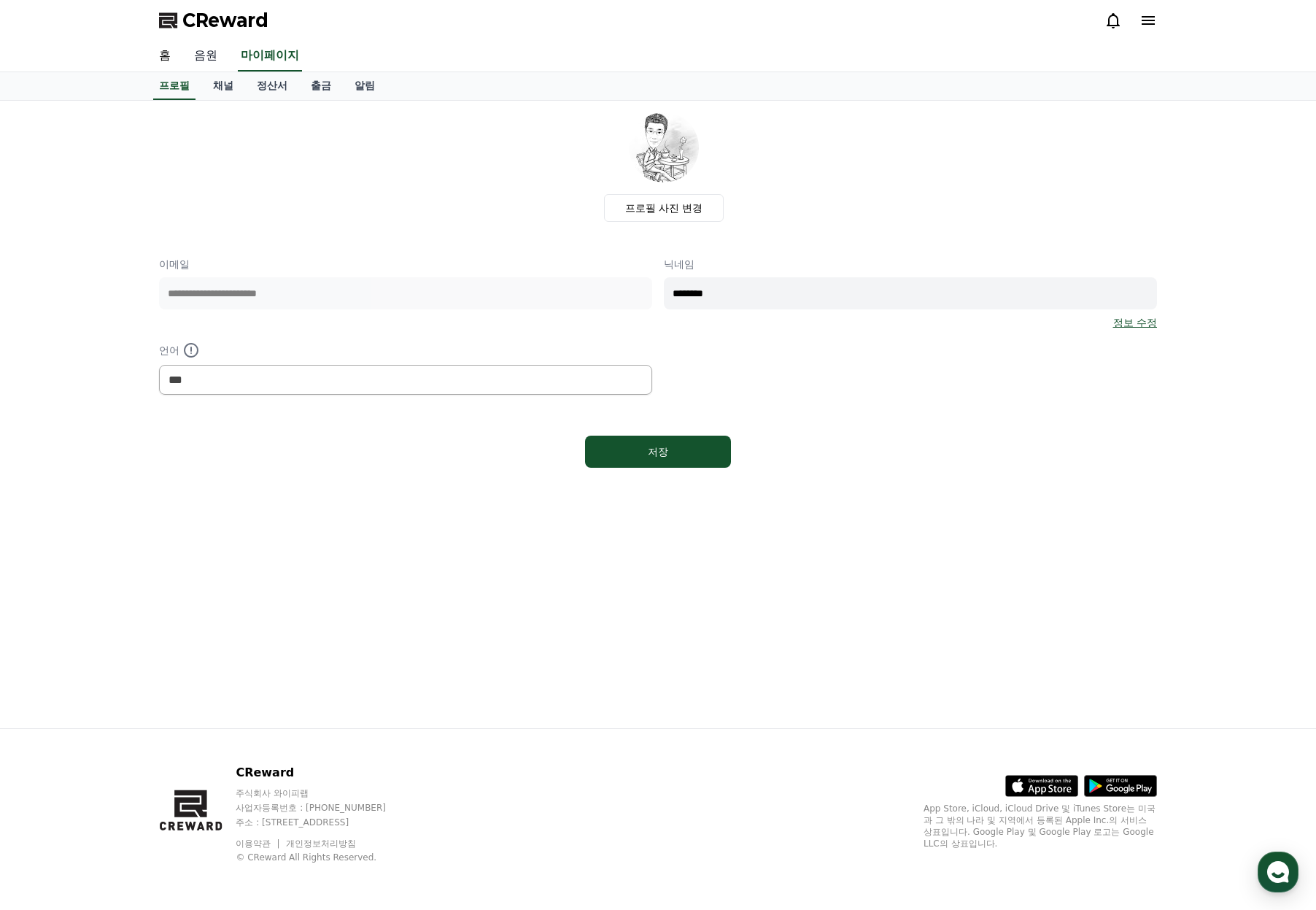
click at [213, 58] on link "음원" at bounding box center [205, 56] width 47 height 31
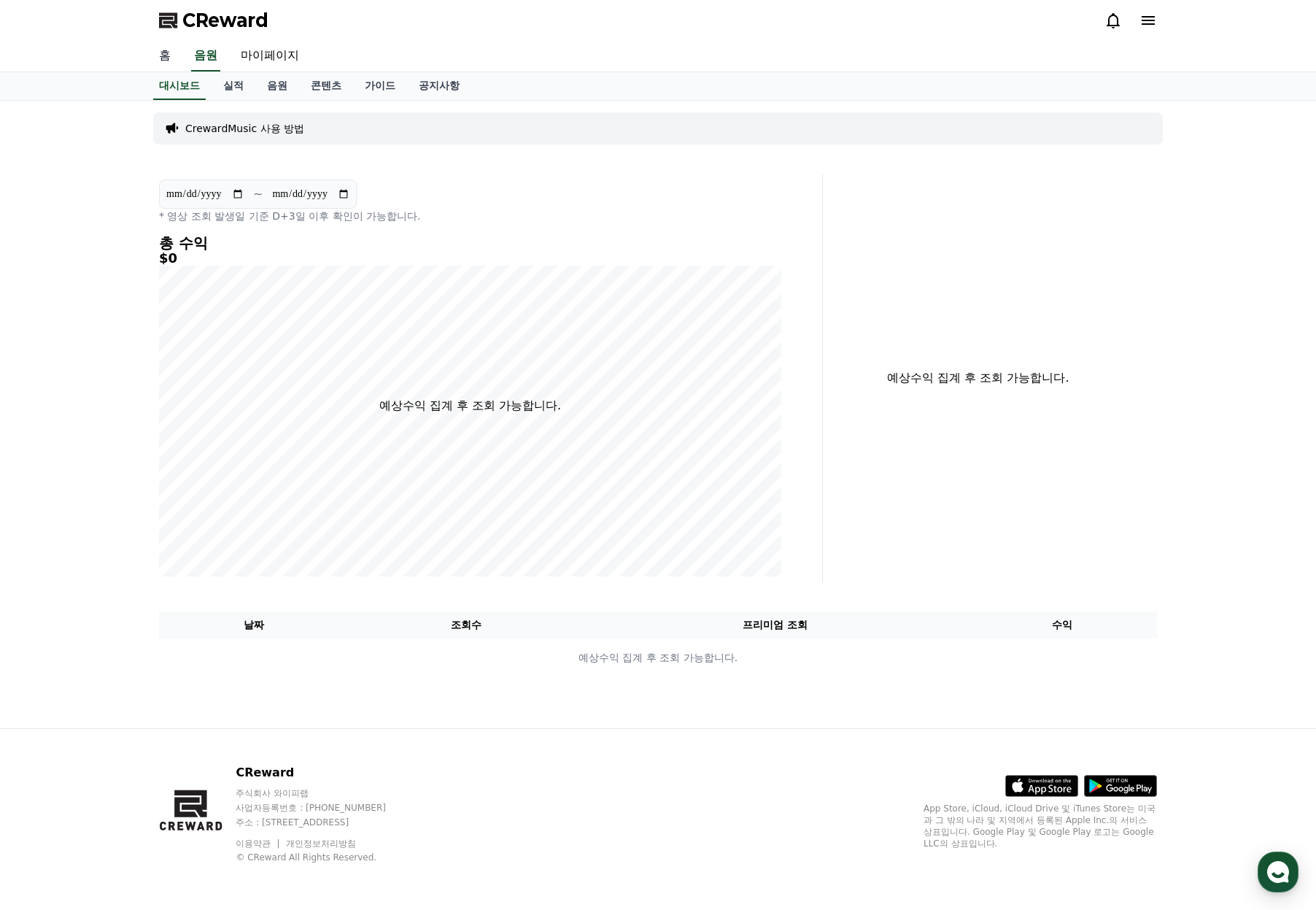
click at [172, 54] on link "홈" at bounding box center [164, 56] width 35 height 31
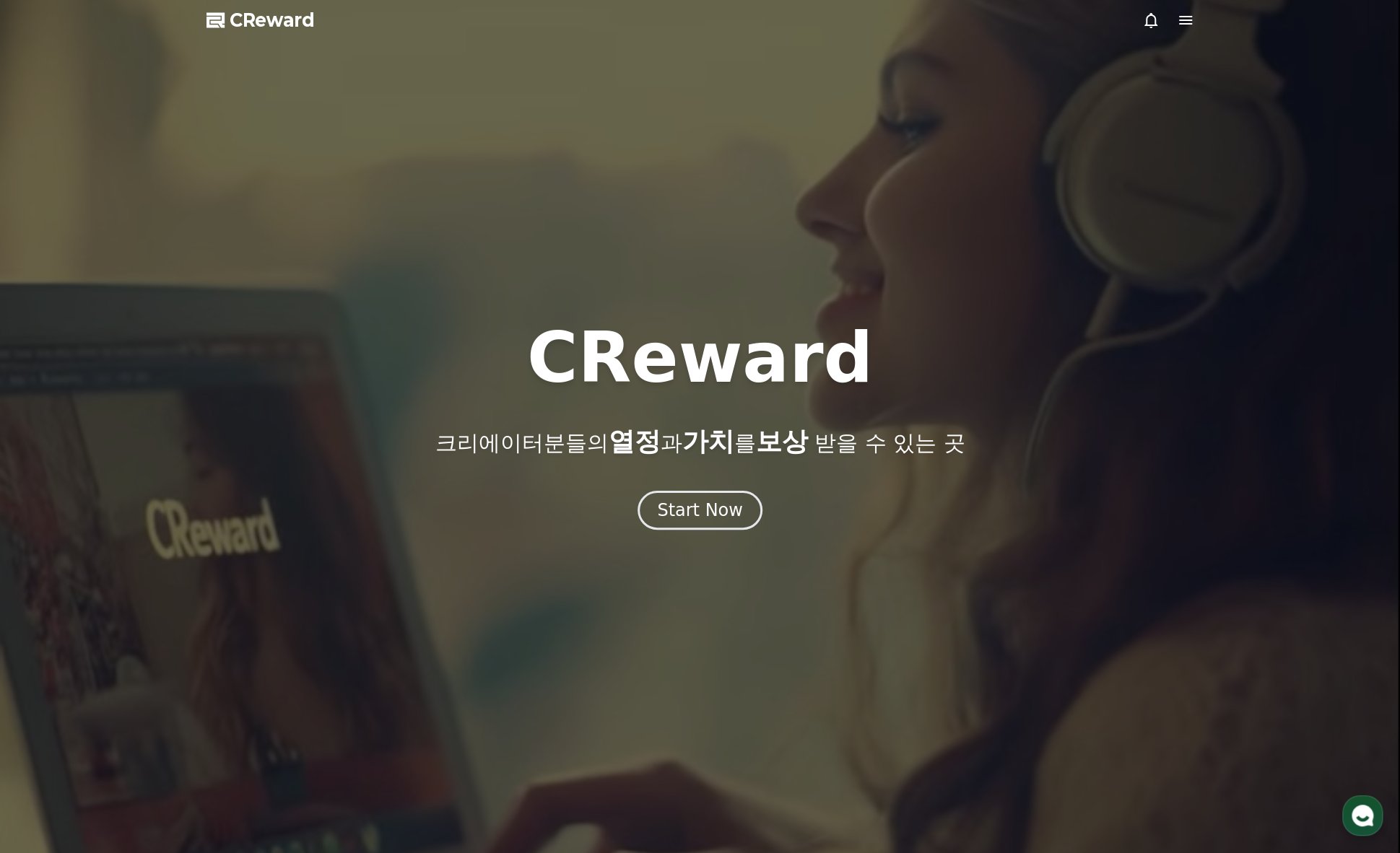
click at [1187, 24] on icon at bounding box center [1185, 20] width 13 height 8
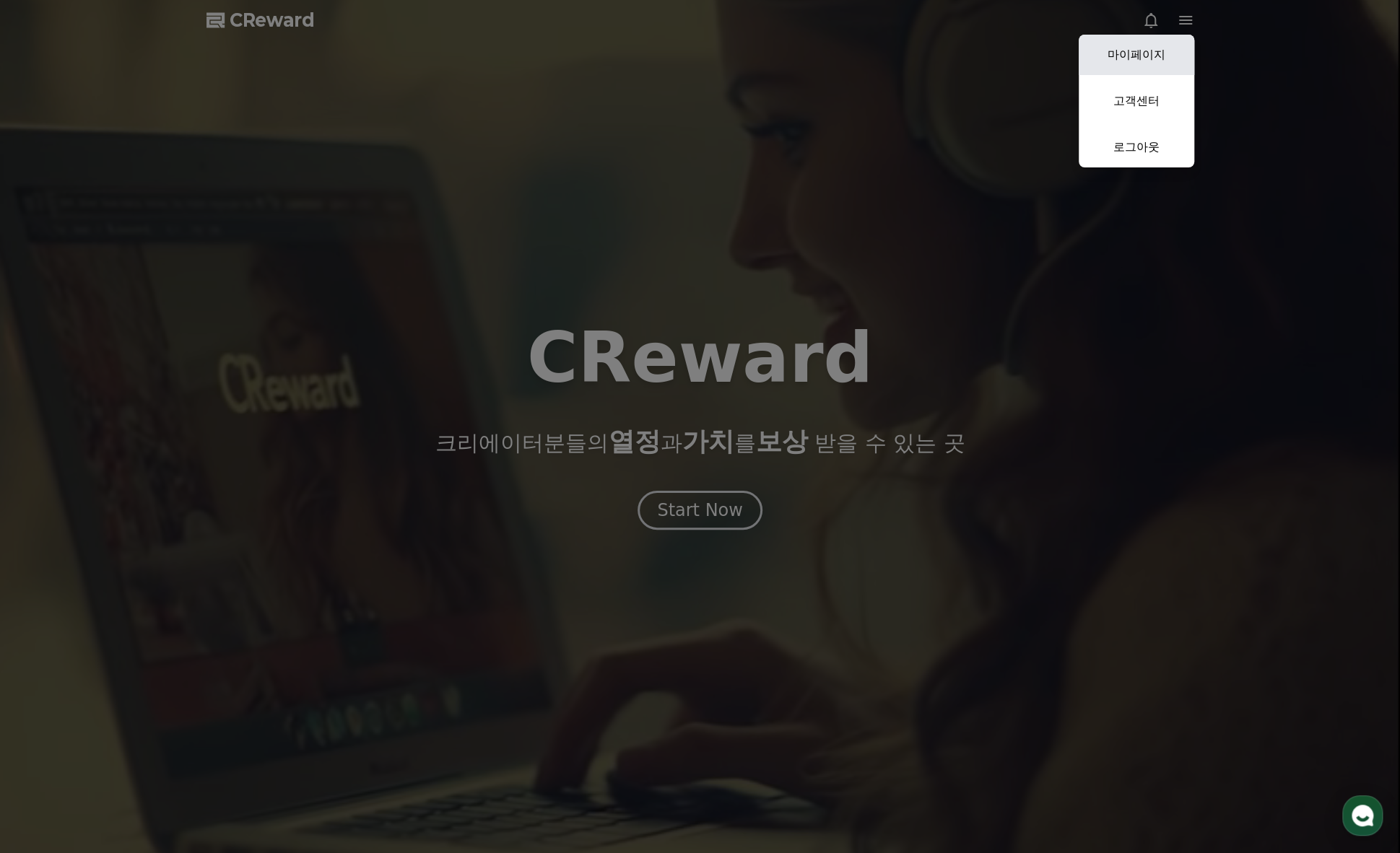
click at [1145, 58] on link "마이페이지" at bounding box center [1136, 55] width 115 height 40
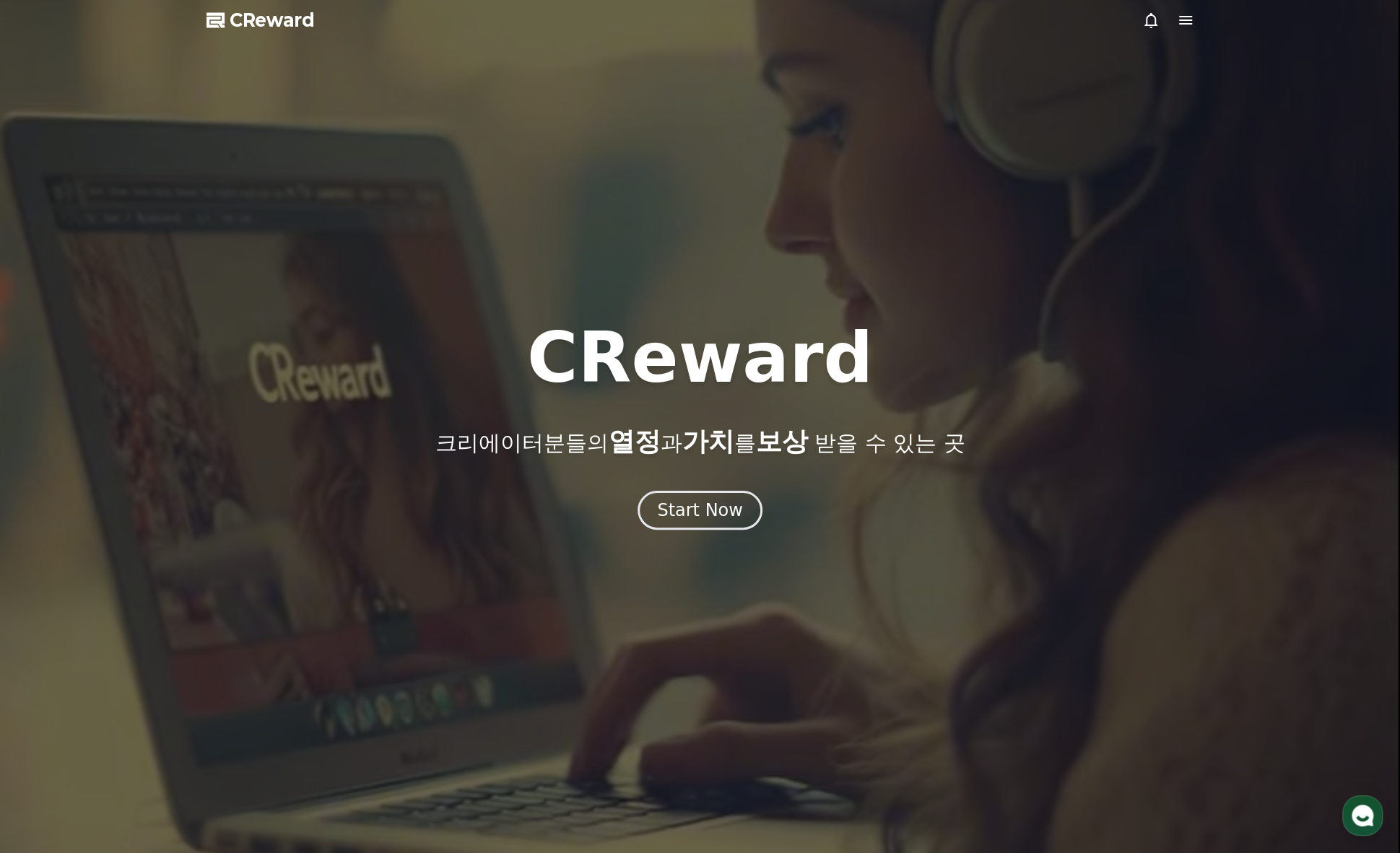
select select "**********"
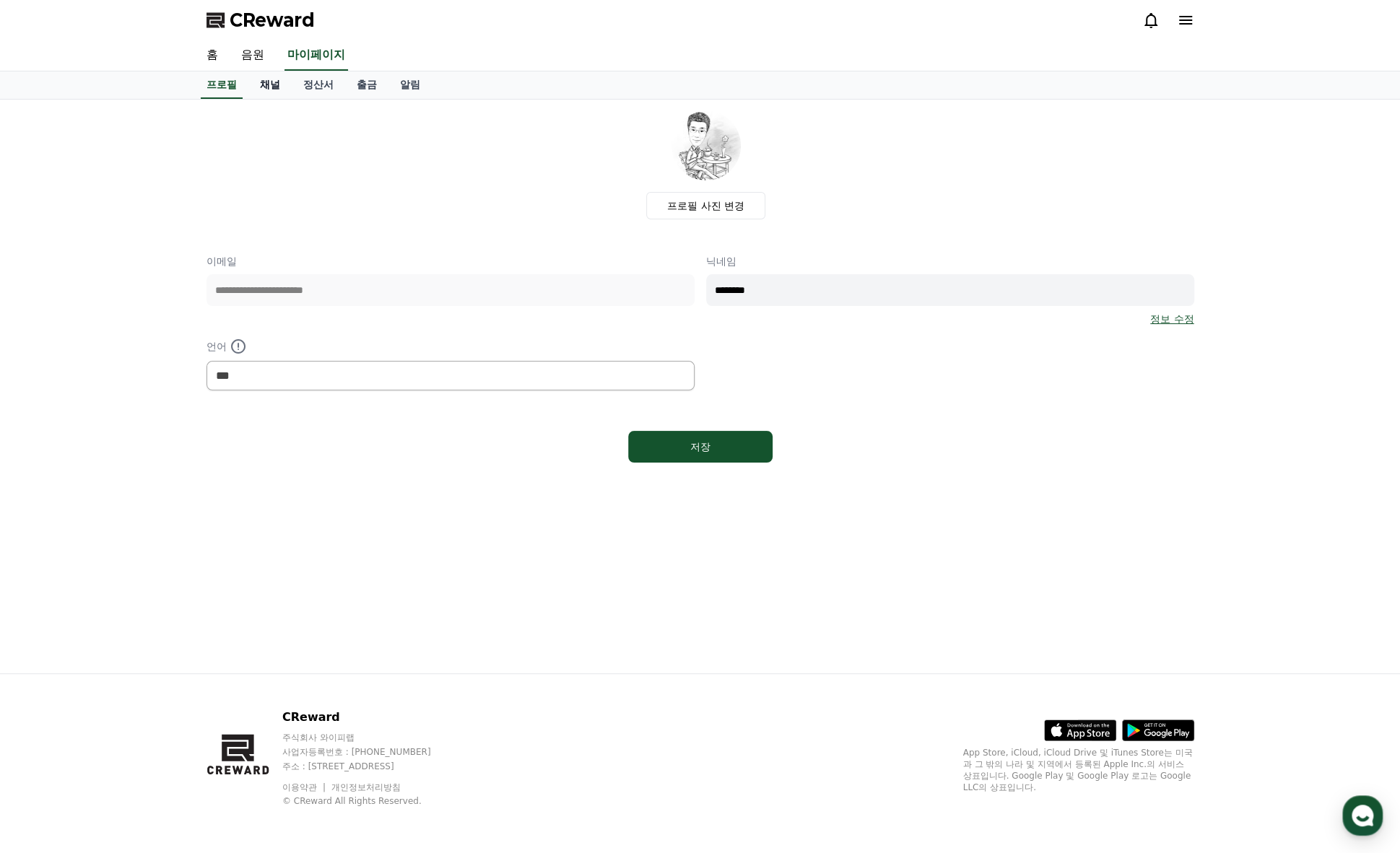
click at [269, 83] on link "채널" at bounding box center [270, 85] width 43 height 28
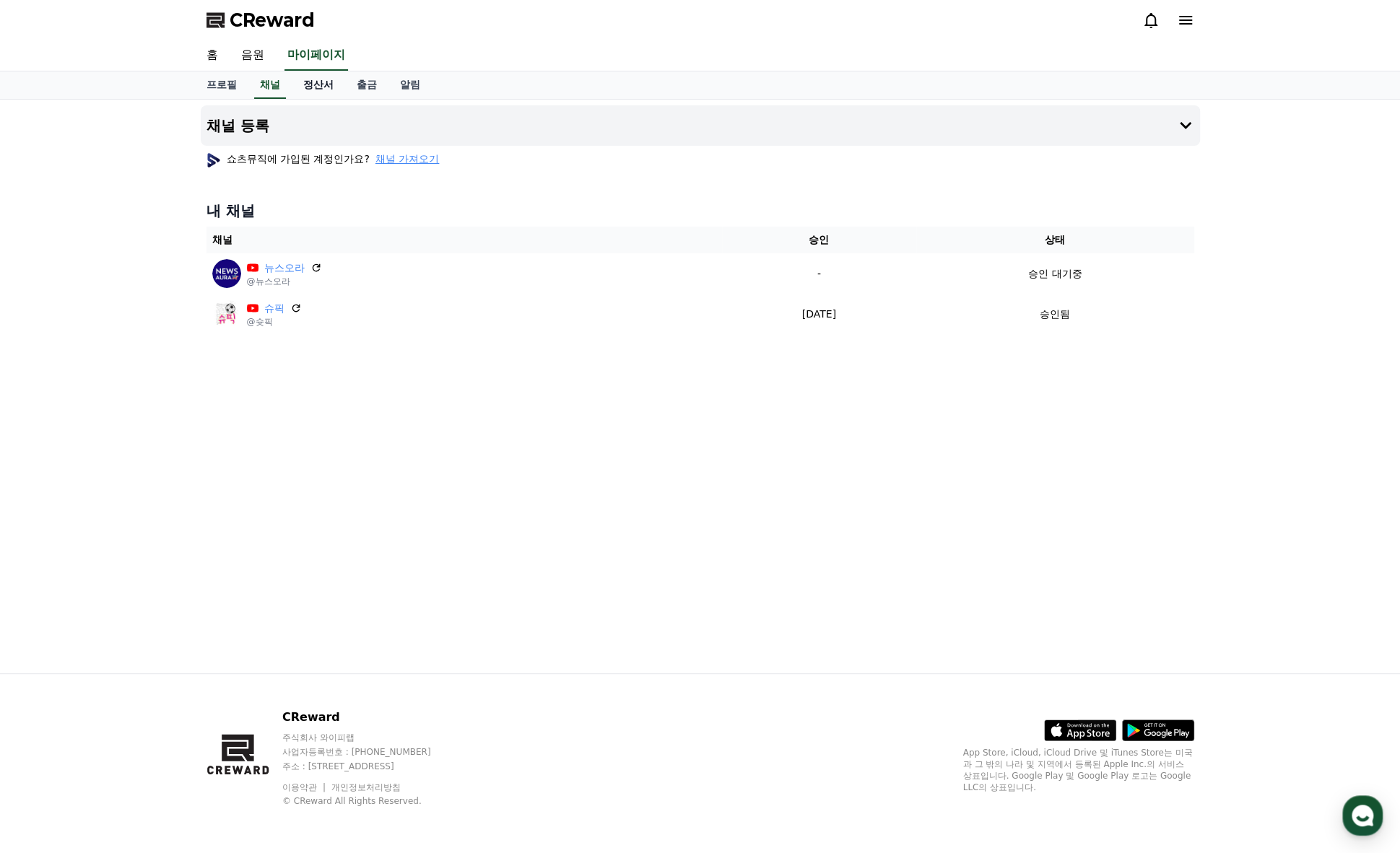
click at [319, 84] on link "정산서" at bounding box center [318, 85] width 53 height 28
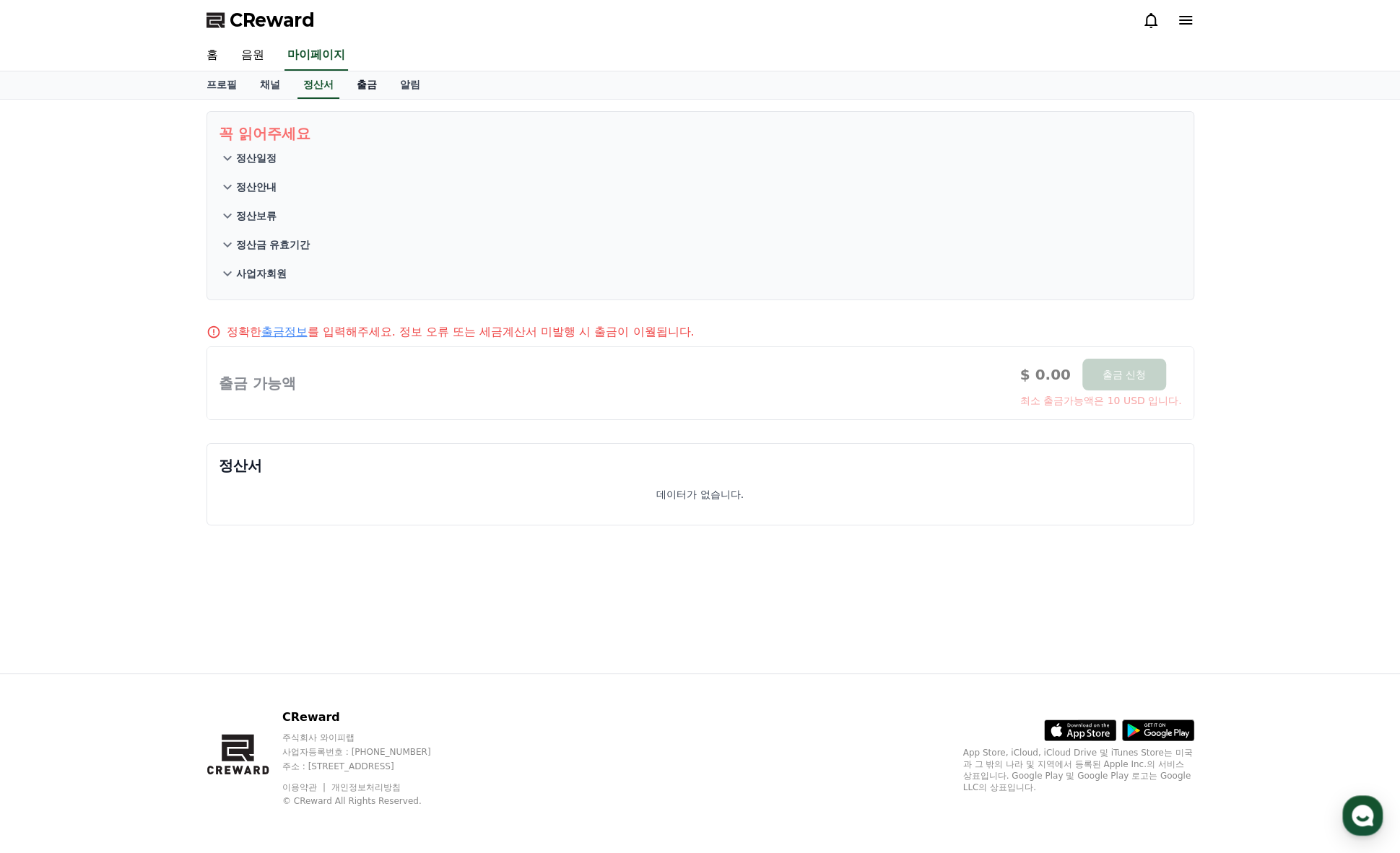
click at [363, 83] on link "출금" at bounding box center [366, 85] width 43 height 28
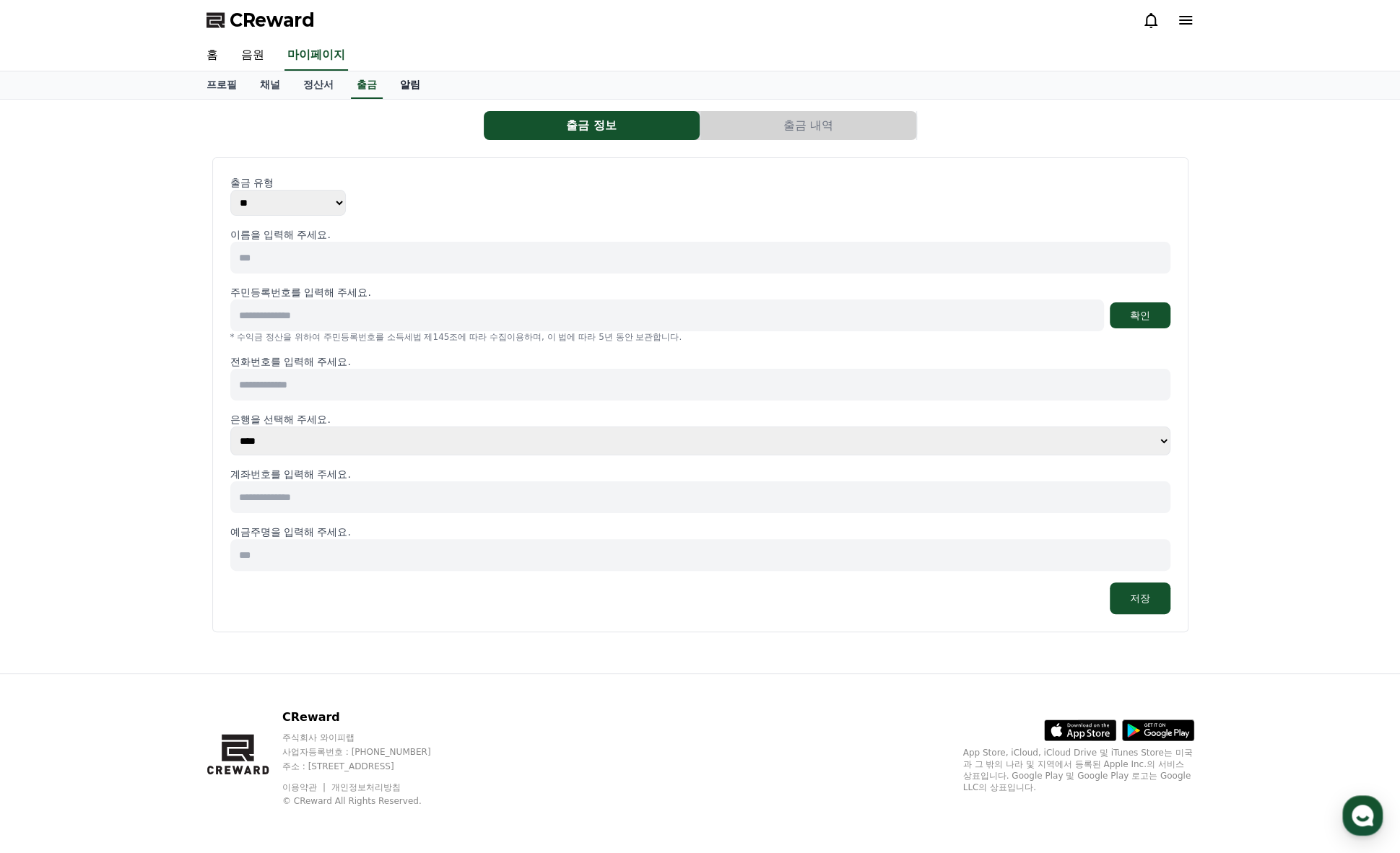
click at [410, 82] on link "알림" at bounding box center [410, 85] width 43 height 28
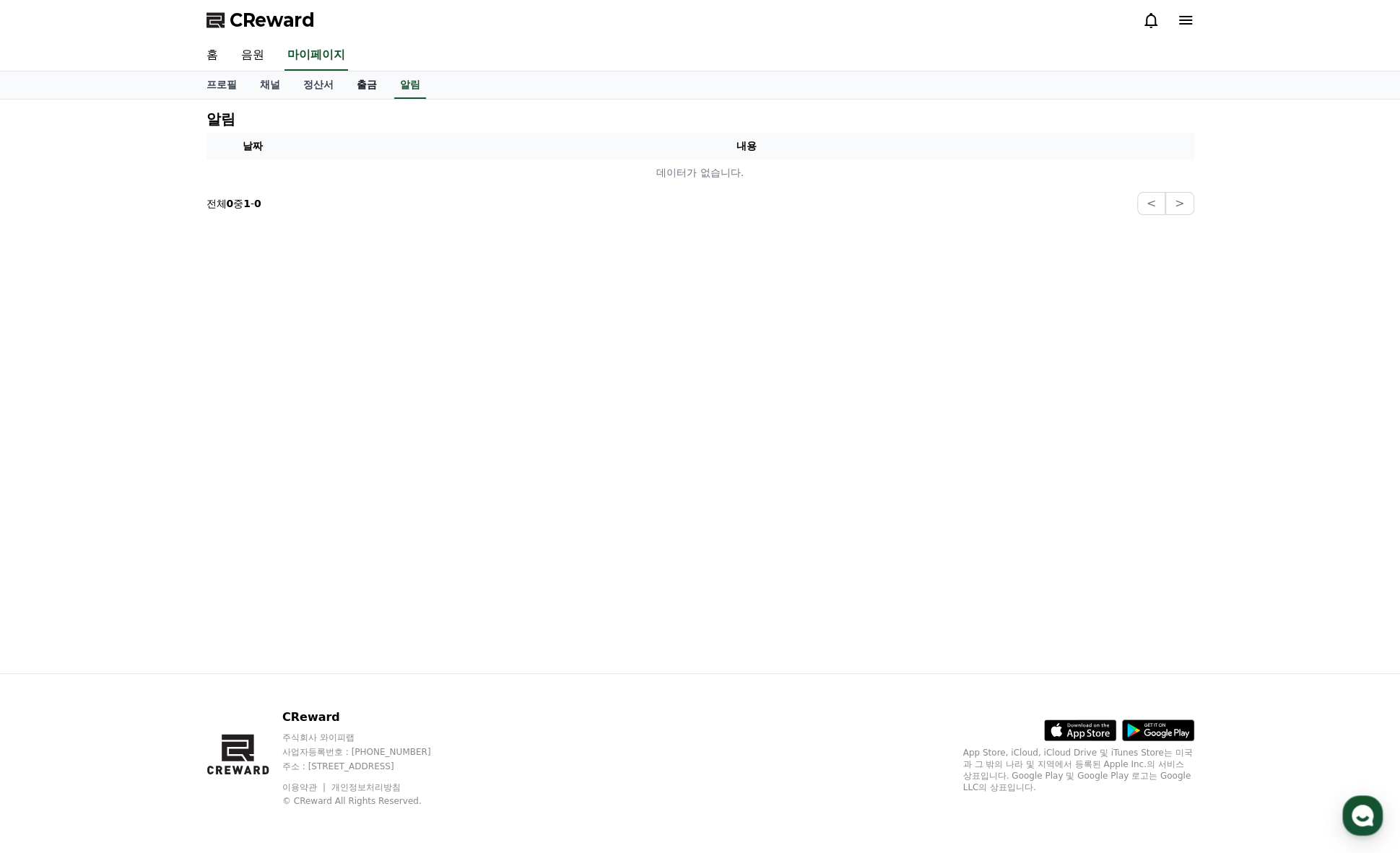
click at [373, 79] on link "출금" at bounding box center [366, 85] width 43 height 28
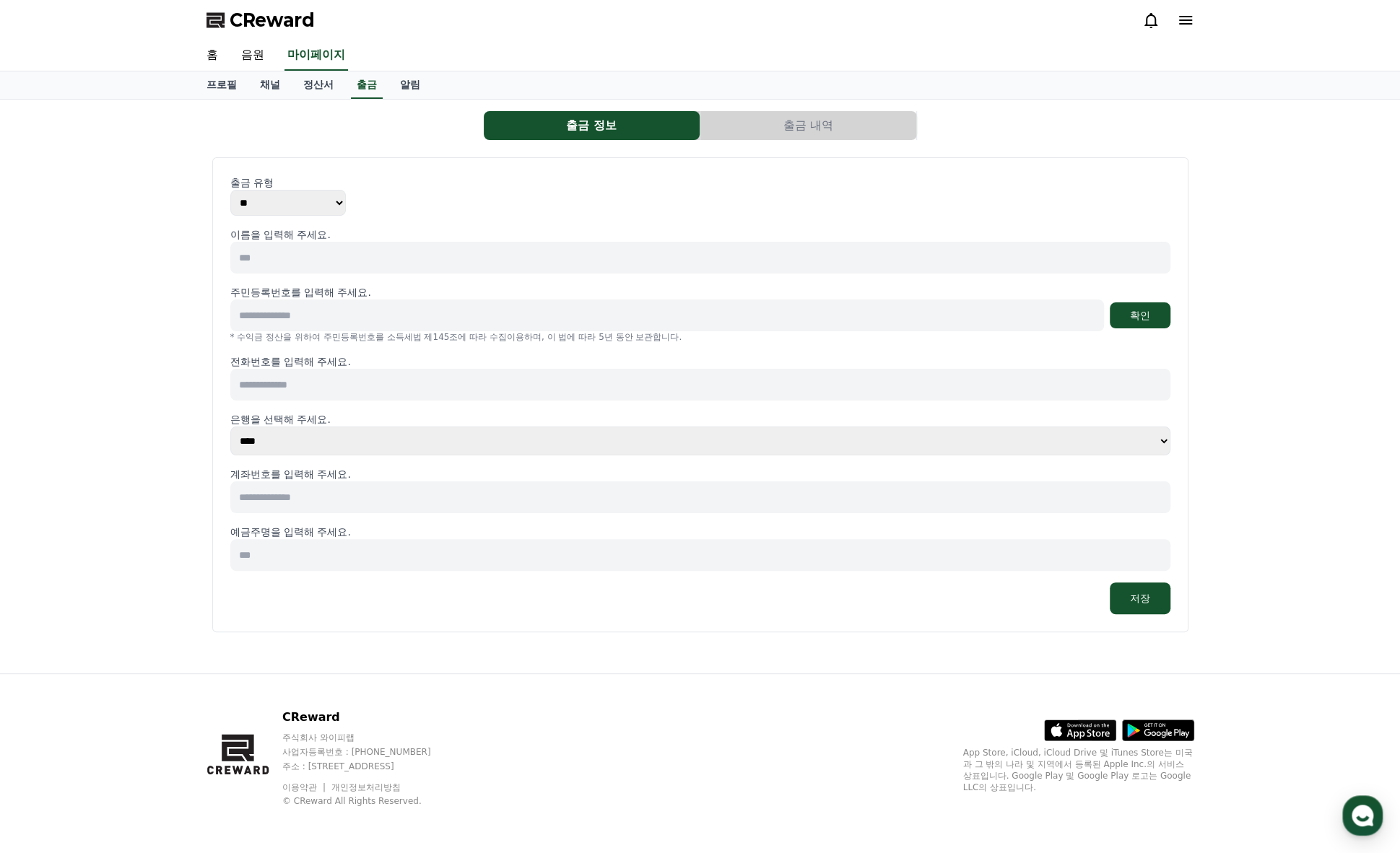
click at [290, 207] on select "** ***" at bounding box center [287, 202] width 115 height 26
click at [309, 87] on link "정산서" at bounding box center [318, 85] width 53 height 28
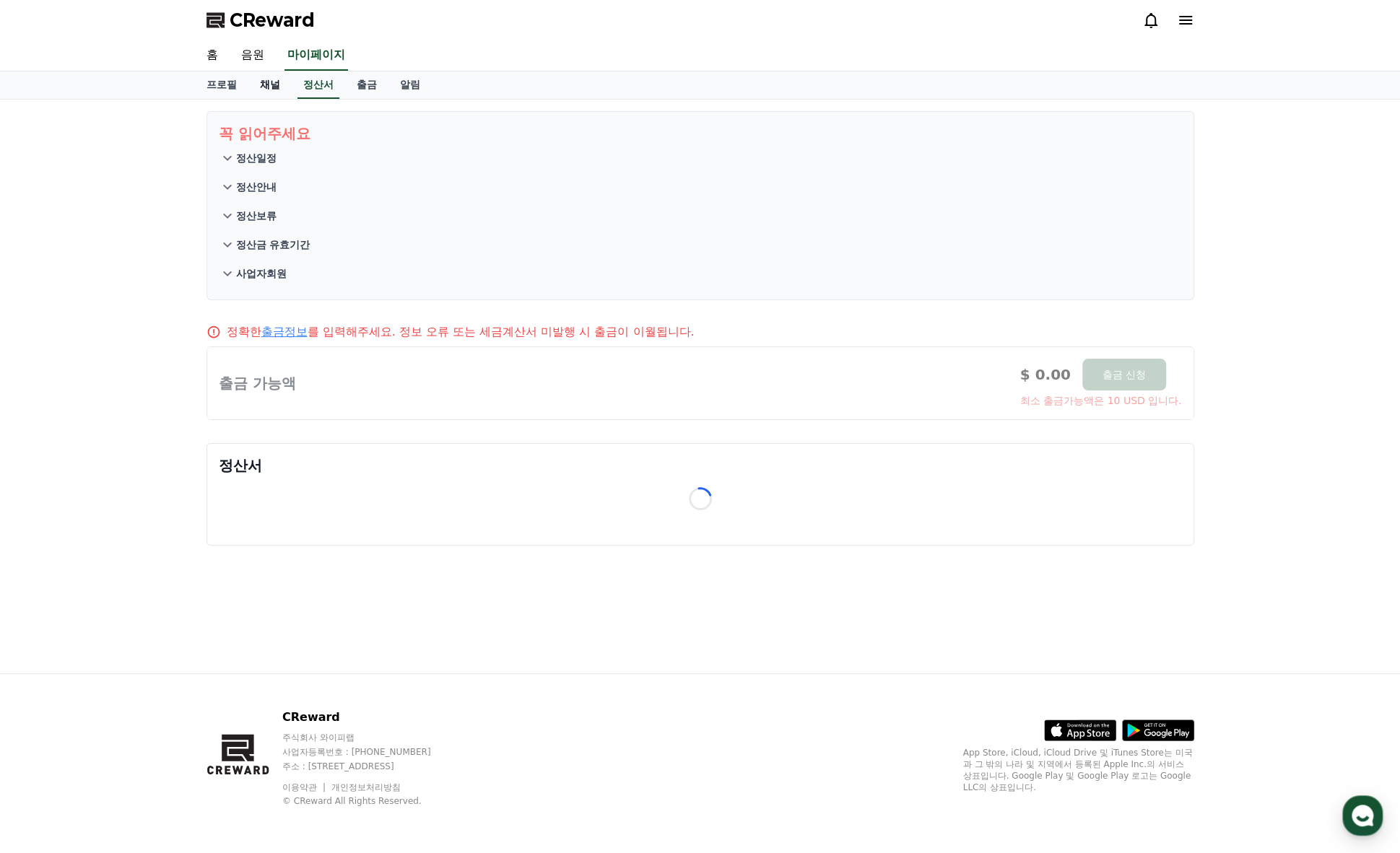
click at [282, 87] on link "채널" at bounding box center [270, 85] width 43 height 28
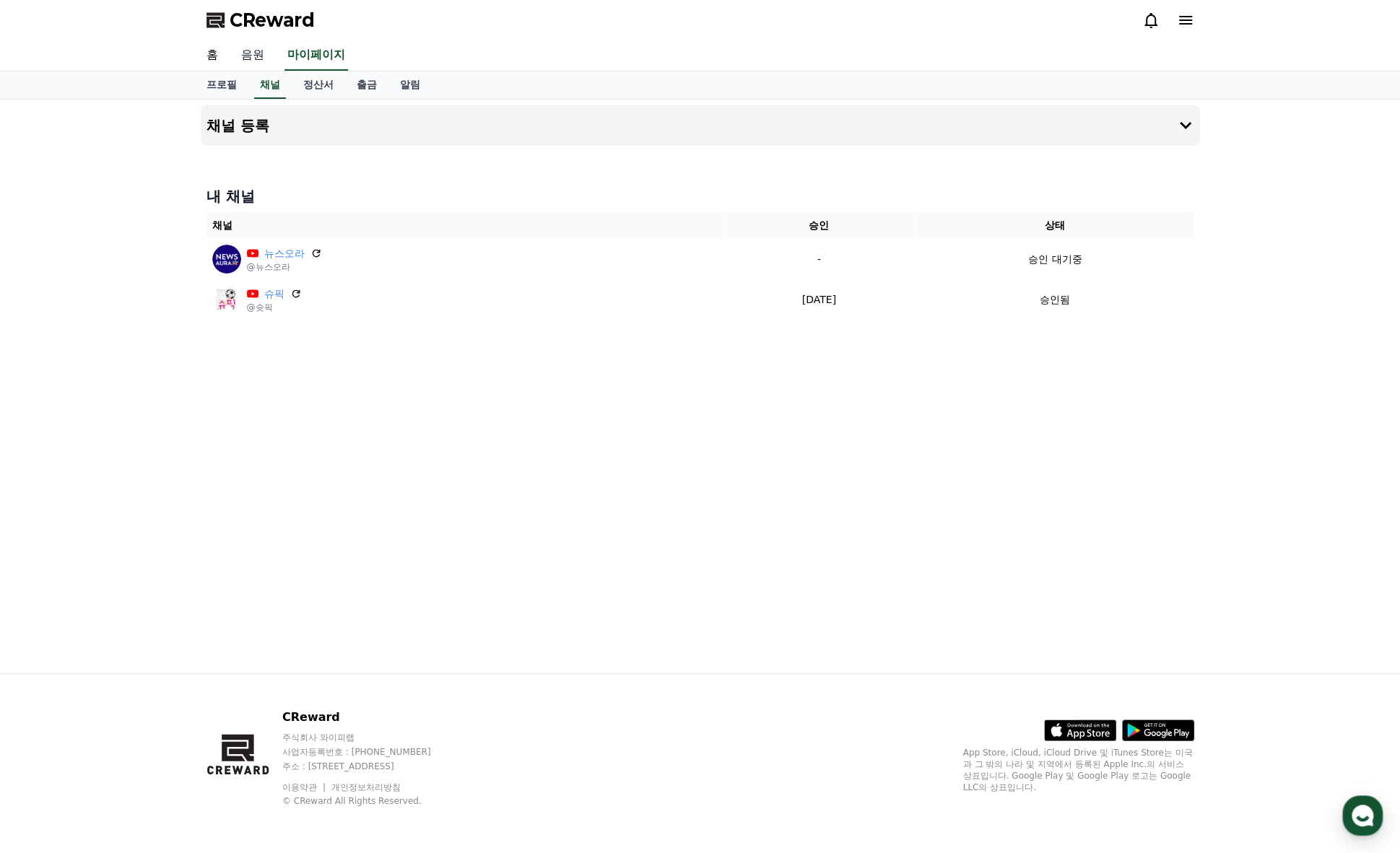
click at [258, 56] on link "음원" at bounding box center [252, 56] width 46 height 30
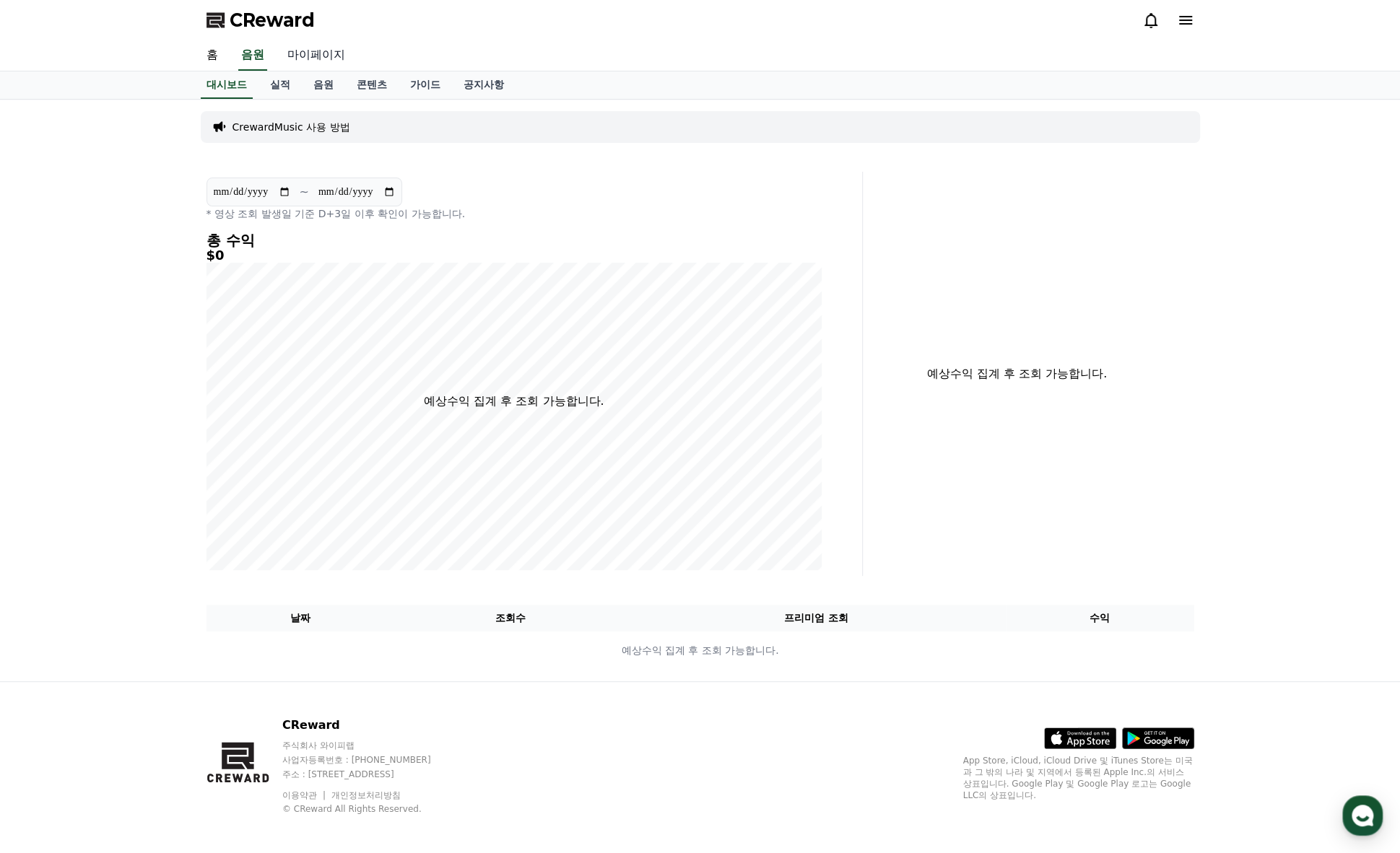
click at [309, 58] on link "마이페이지" at bounding box center [316, 56] width 81 height 30
select select "**********"
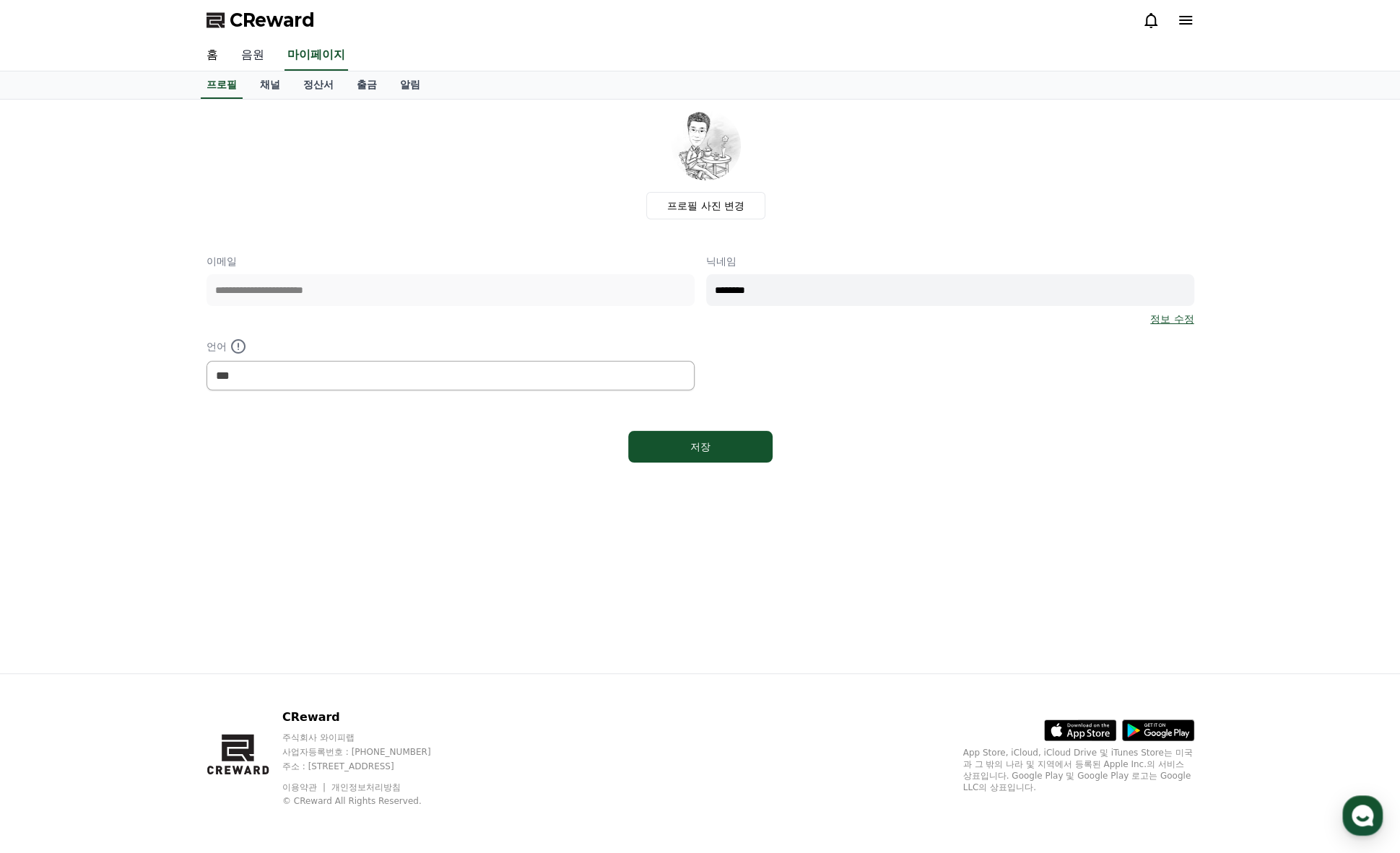
click at [244, 51] on link "음원" at bounding box center [252, 56] width 46 height 30
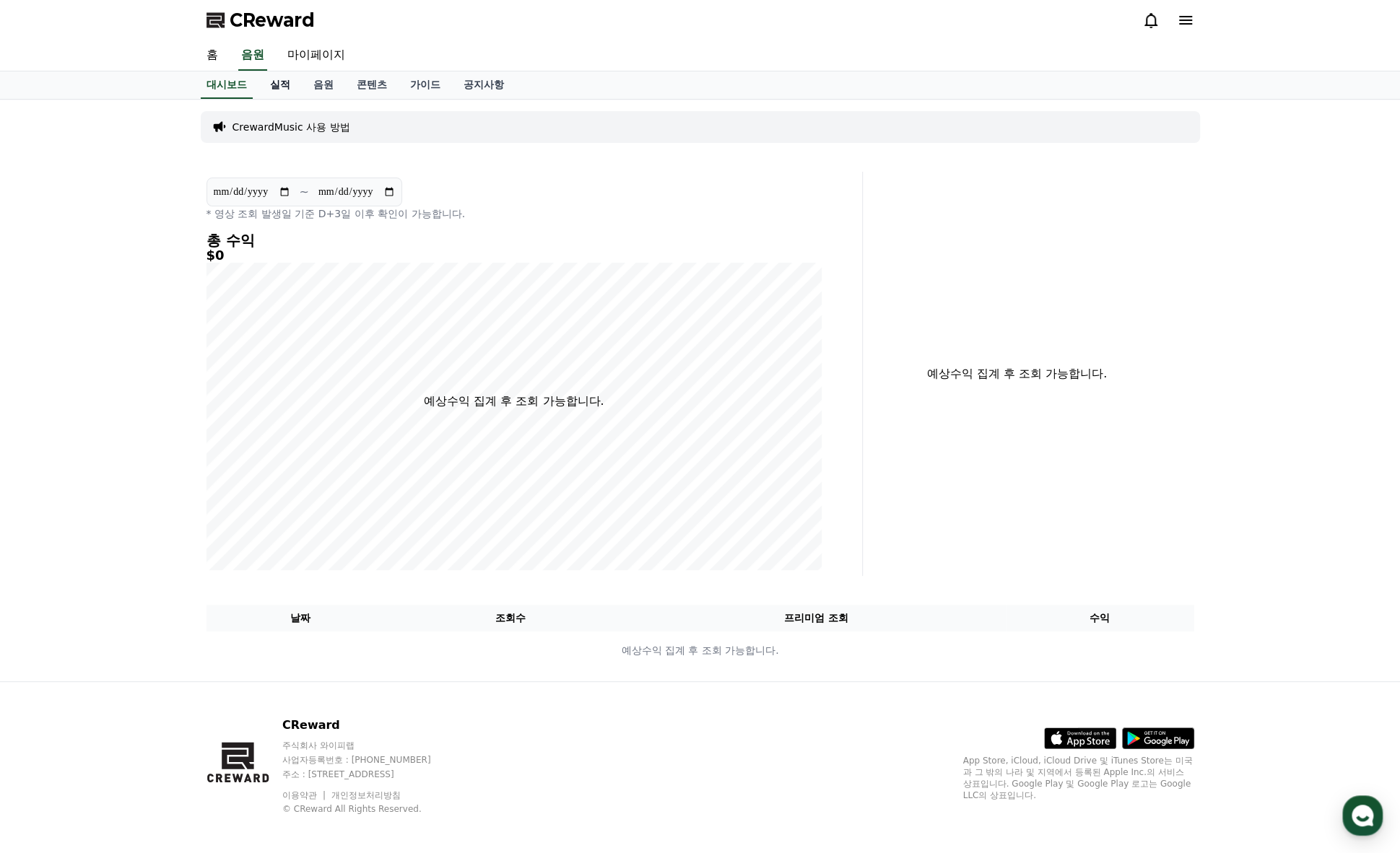
click at [278, 87] on link "실적" at bounding box center [280, 85] width 43 height 28
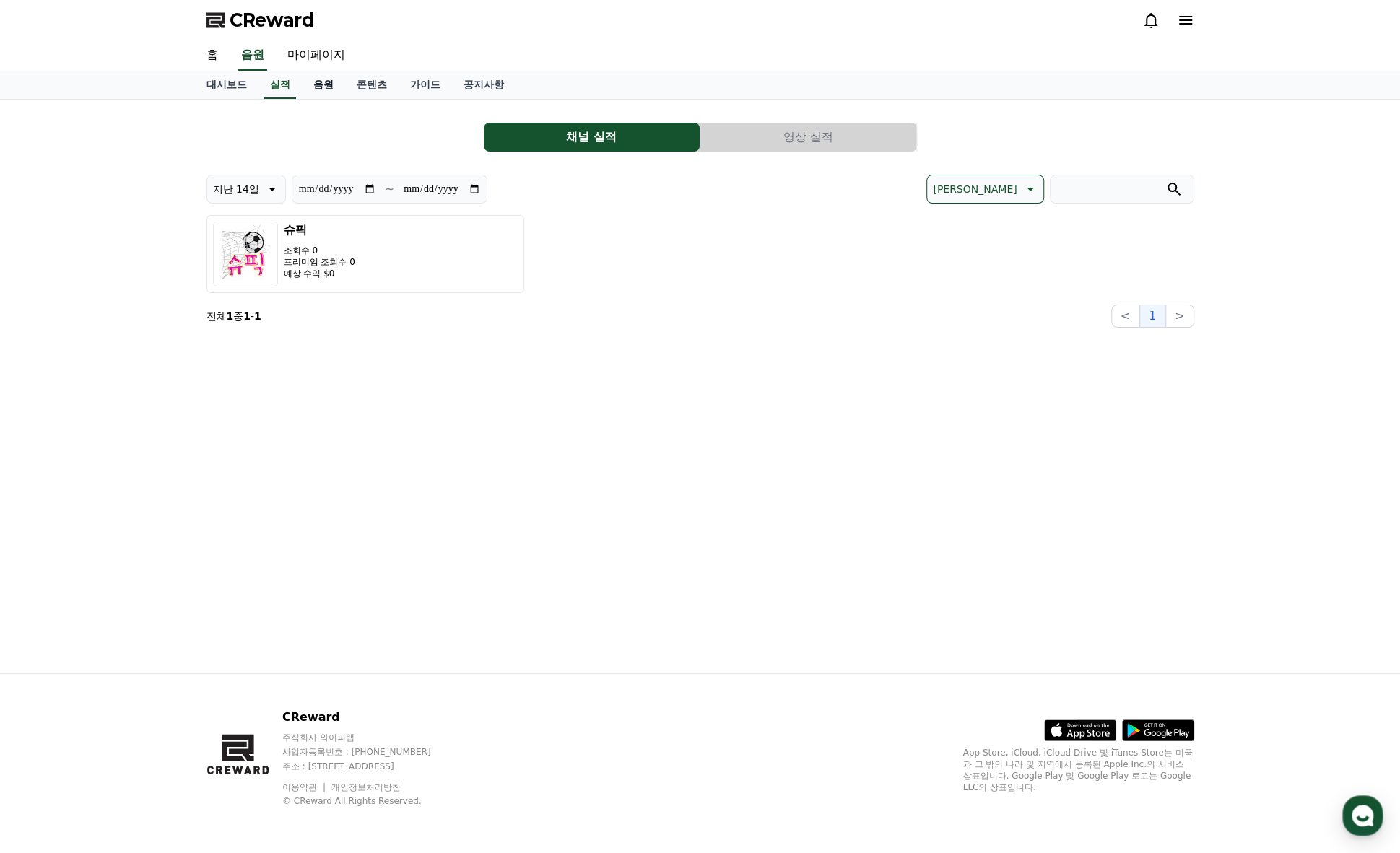
click at [321, 85] on link "음원" at bounding box center [323, 85] width 43 height 28
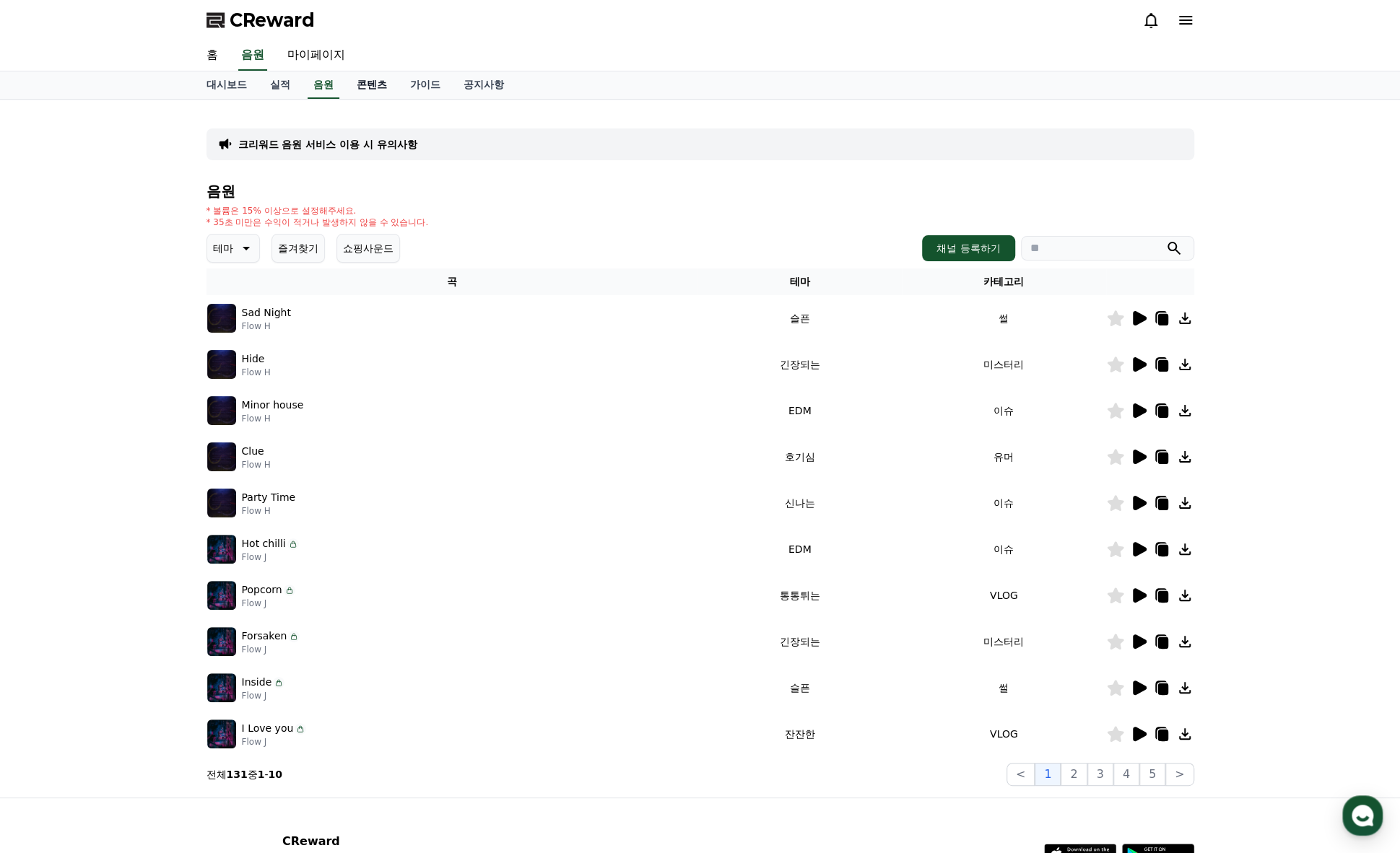
click at [373, 83] on link "콘텐츠" at bounding box center [371, 85] width 53 height 28
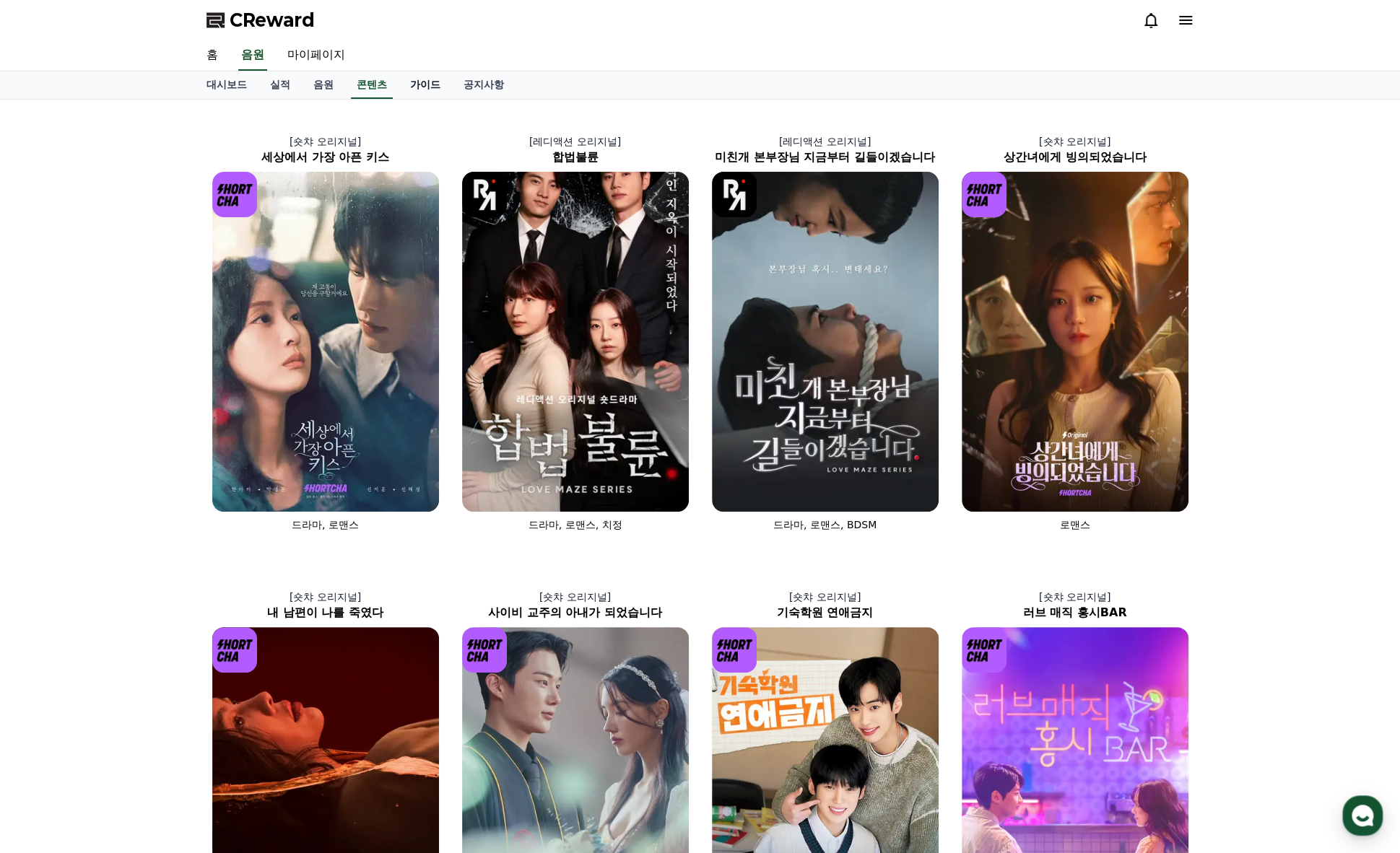
click at [432, 81] on link "가이드" at bounding box center [425, 85] width 53 height 28
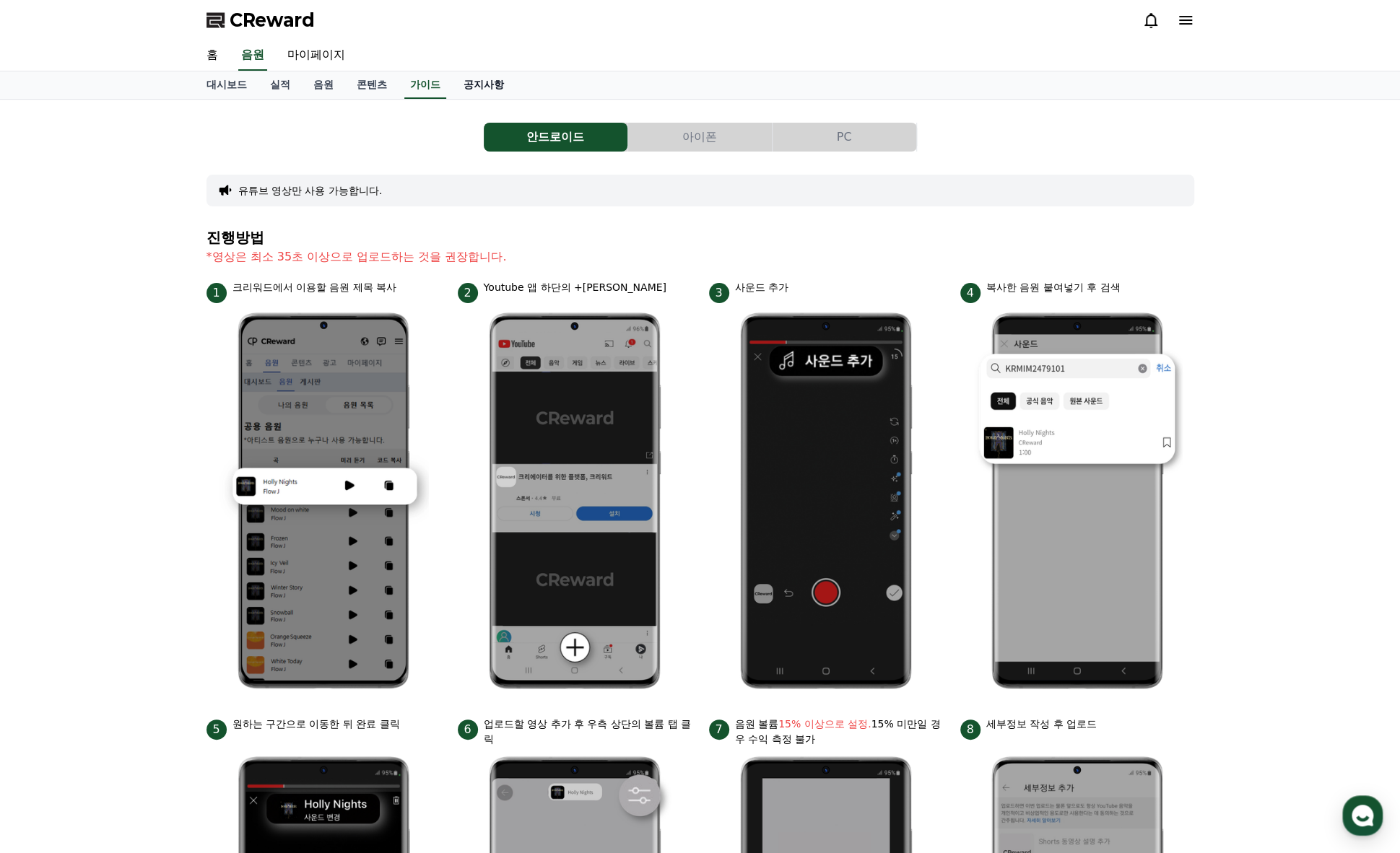
click at [478, 81] on link "공지사항" at bounding box center [483, 85] width 63 height 28
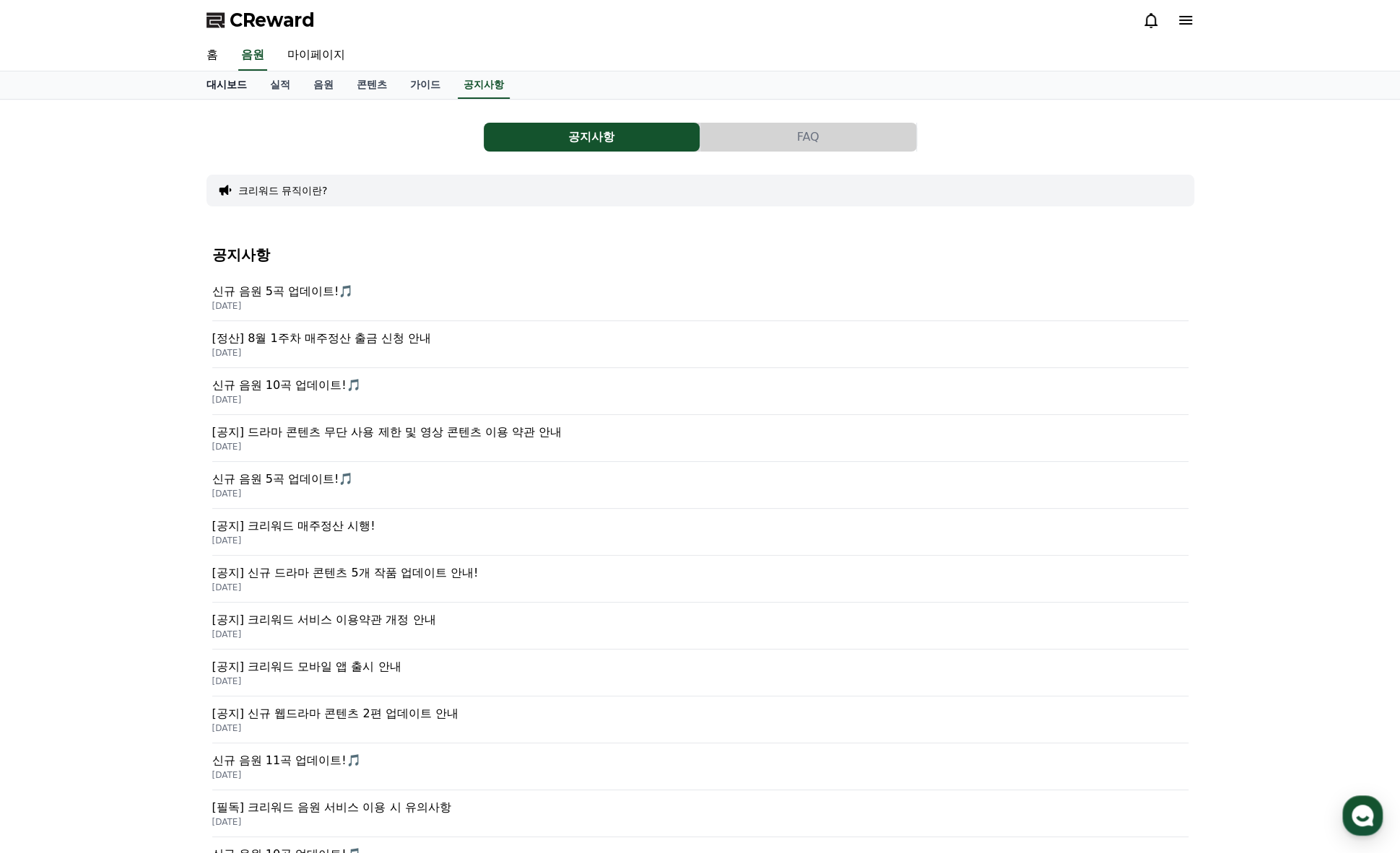
click at [223, 83] on link "대시보드" at bounding box center [226, 85] width 63 height 28
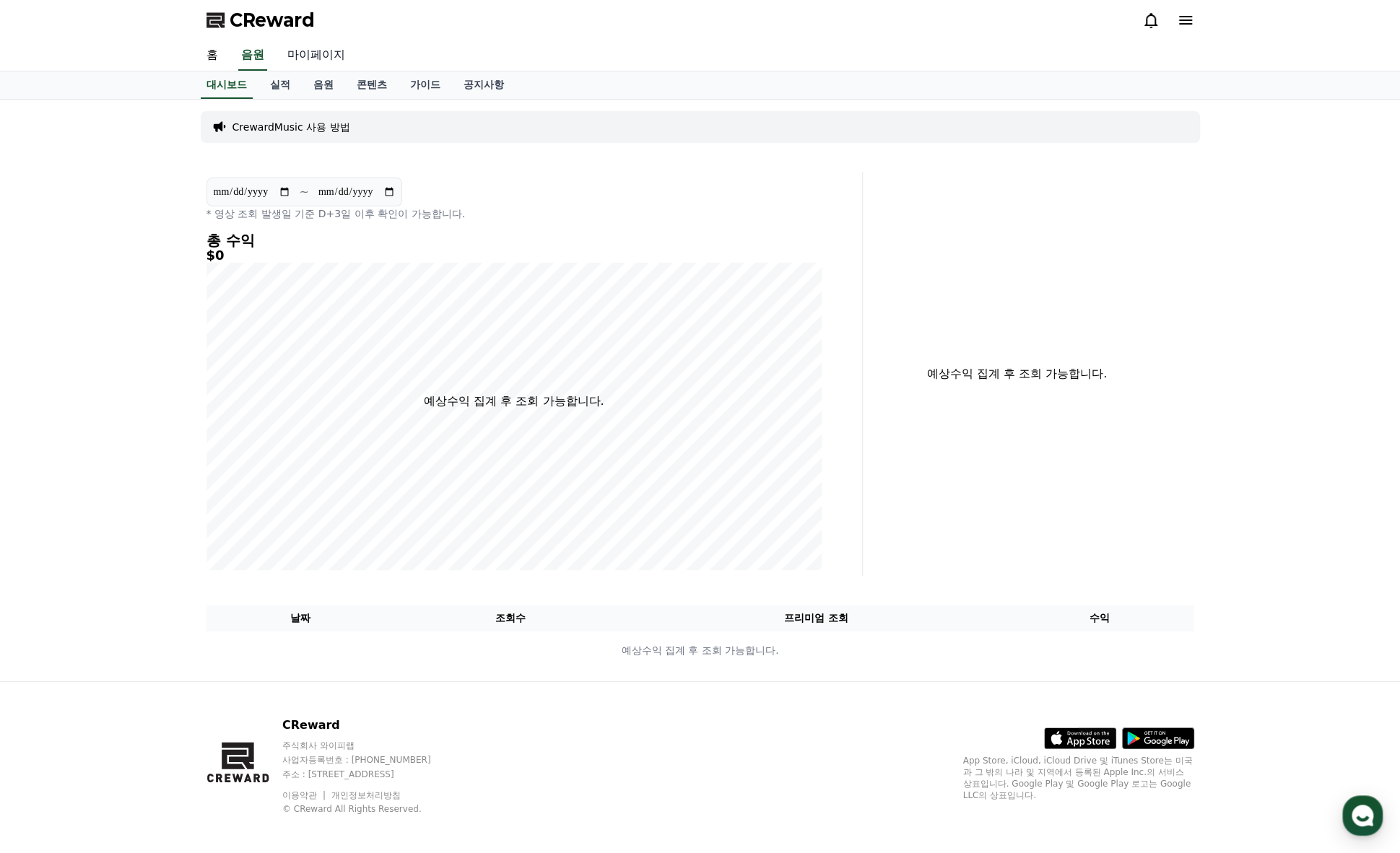
click at [319, 54] on link "마이페이지" at bounding box center [316, 56] width 81 height 30
select select "**********"
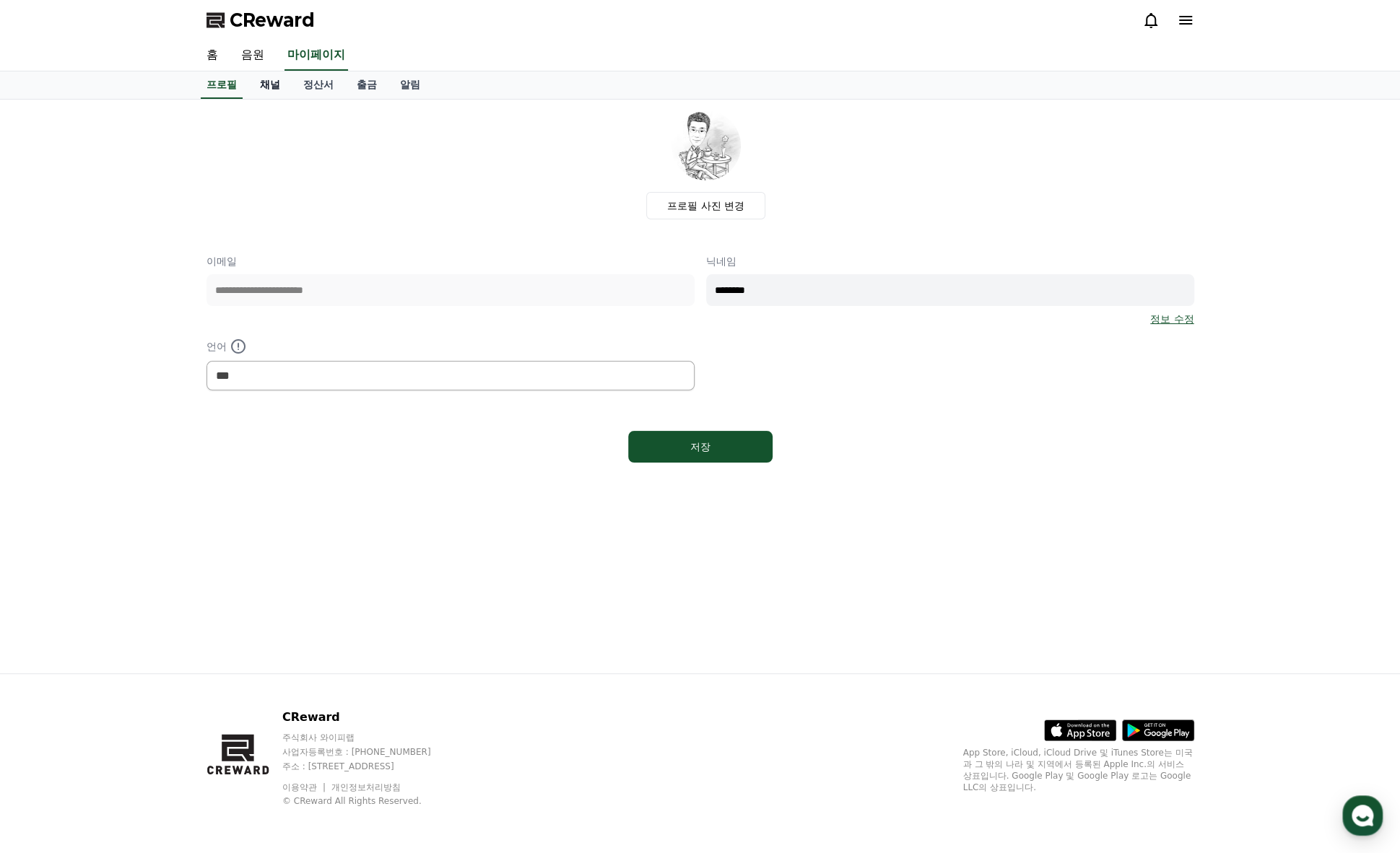
click at [274, 83] on link "채널" at bounding box center [270, 85] width 43 height 28
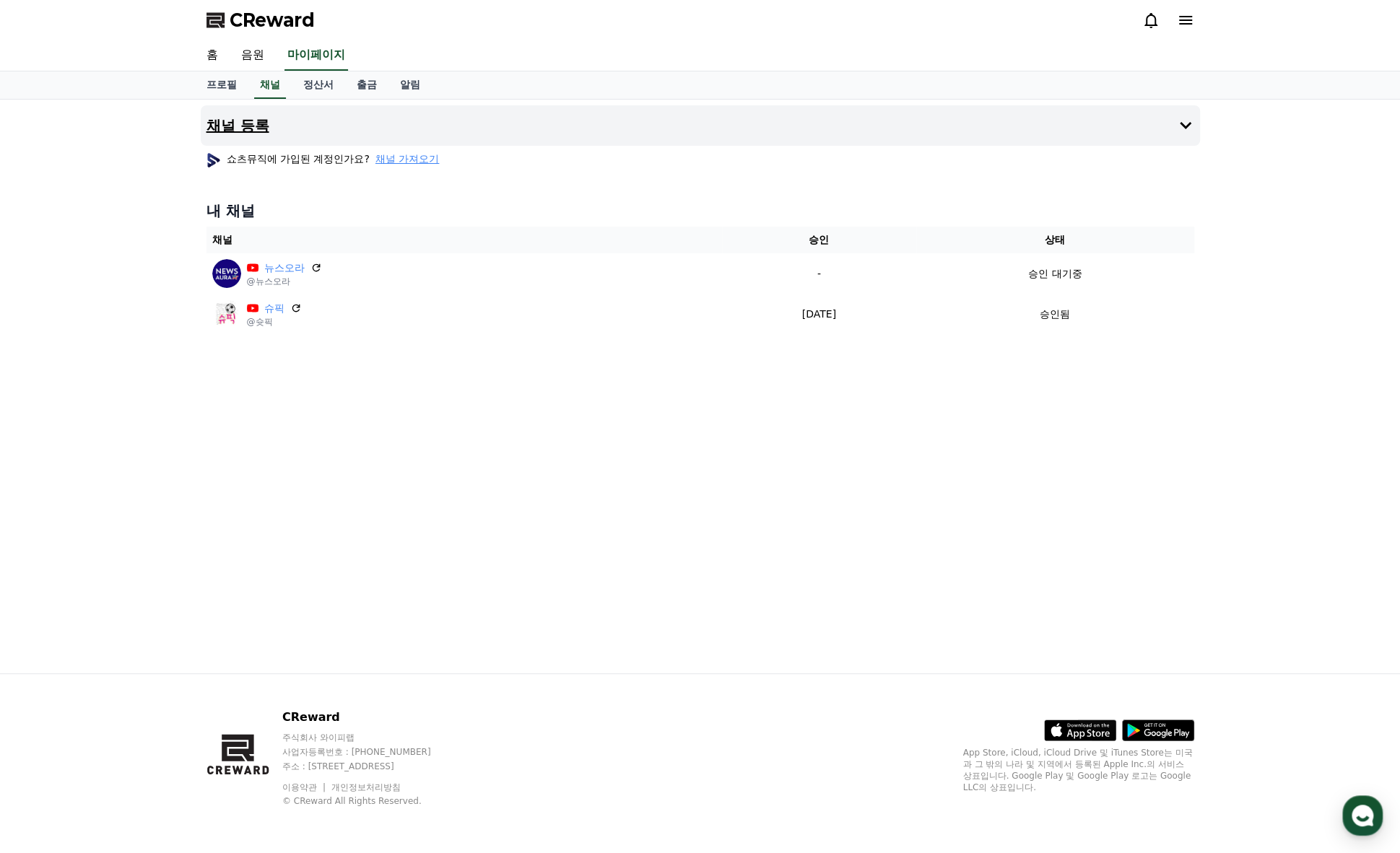
click at [1177, 123] on icon at bounding box center [1185, 126] width 18 height 18
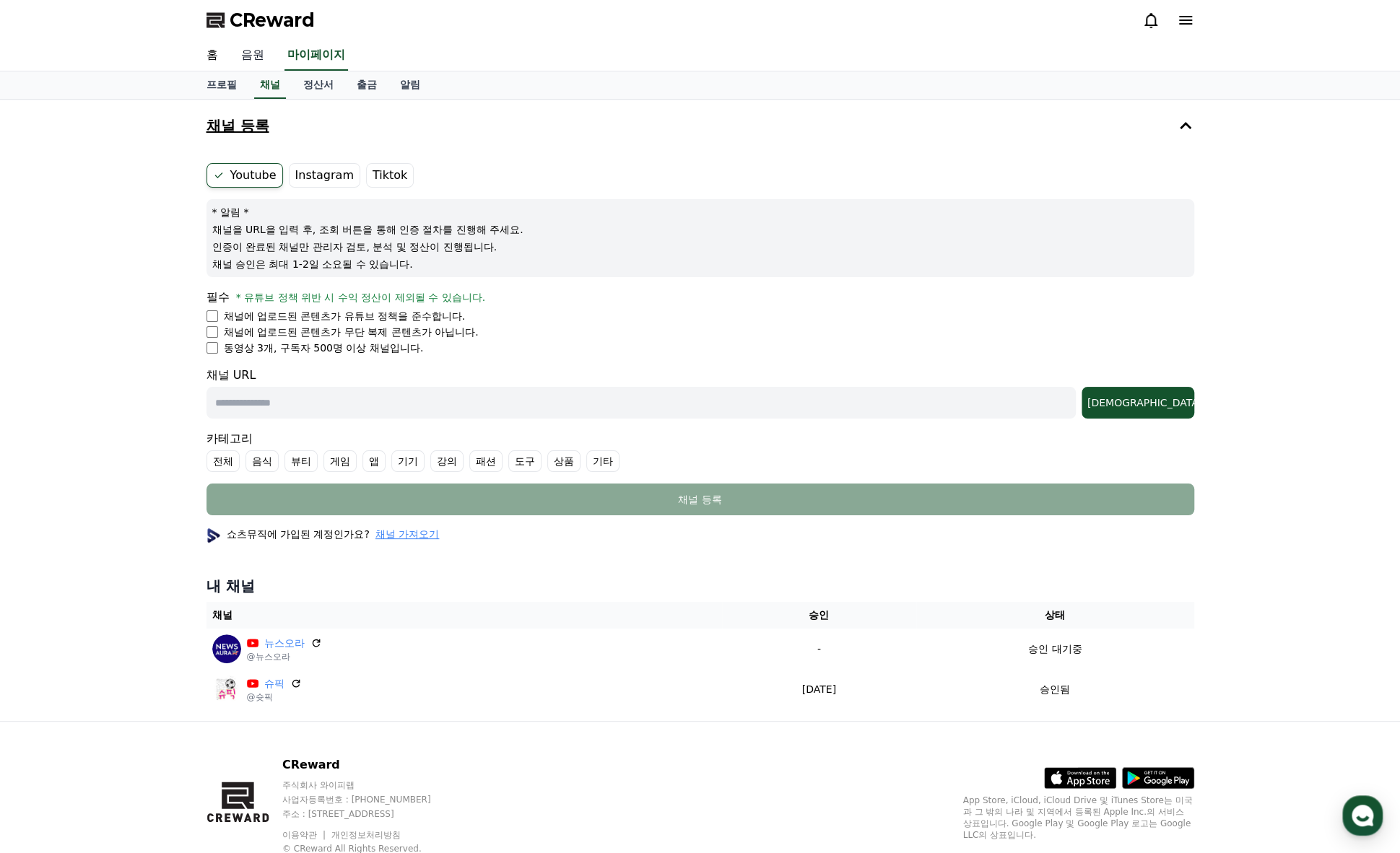
click at [254, 49] on link "음원" at bounding box center [252, 56] width 46 height 30
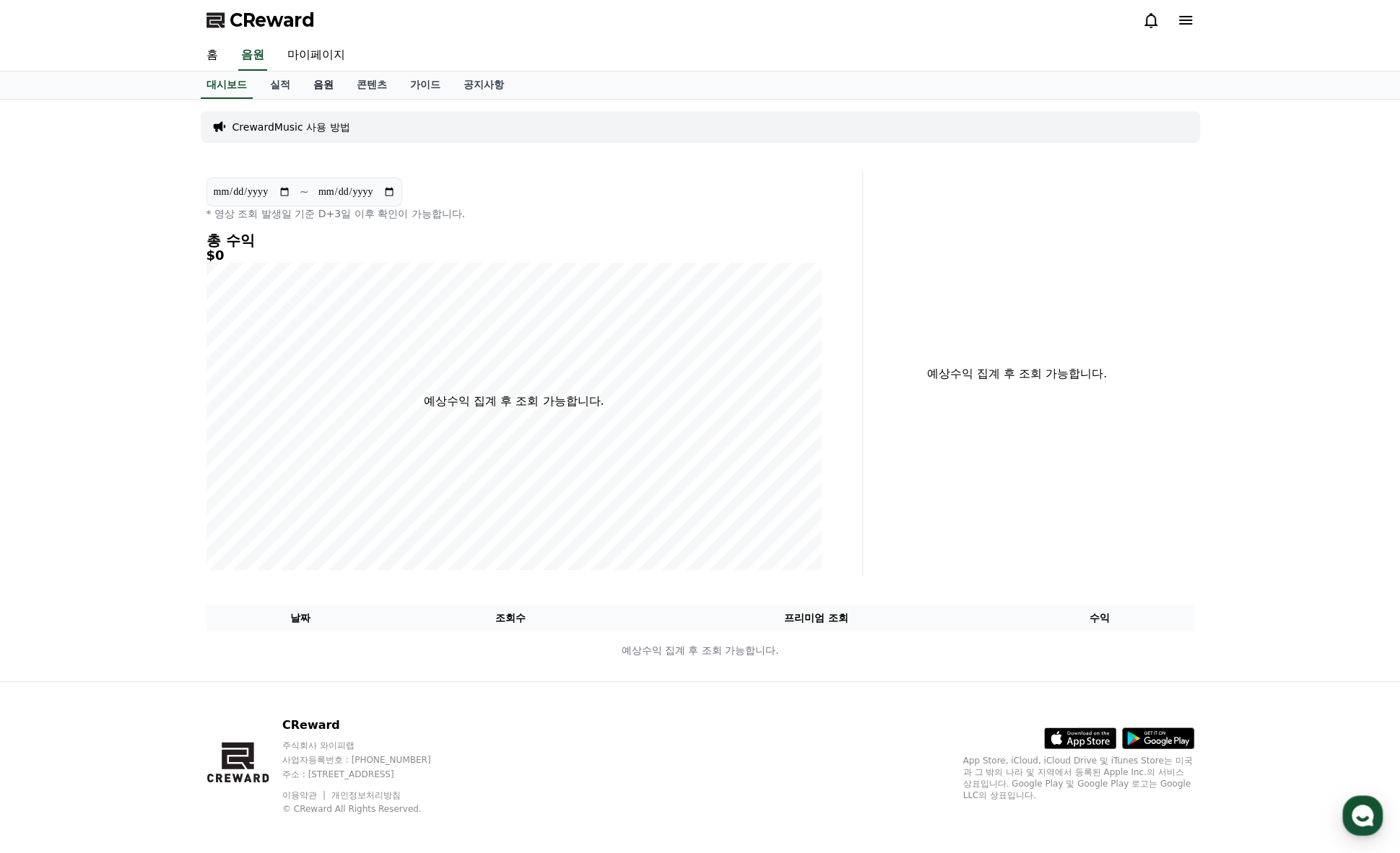
click at [314, 82] on link "음원" at bounding box center [323, 85] width 43 height 28
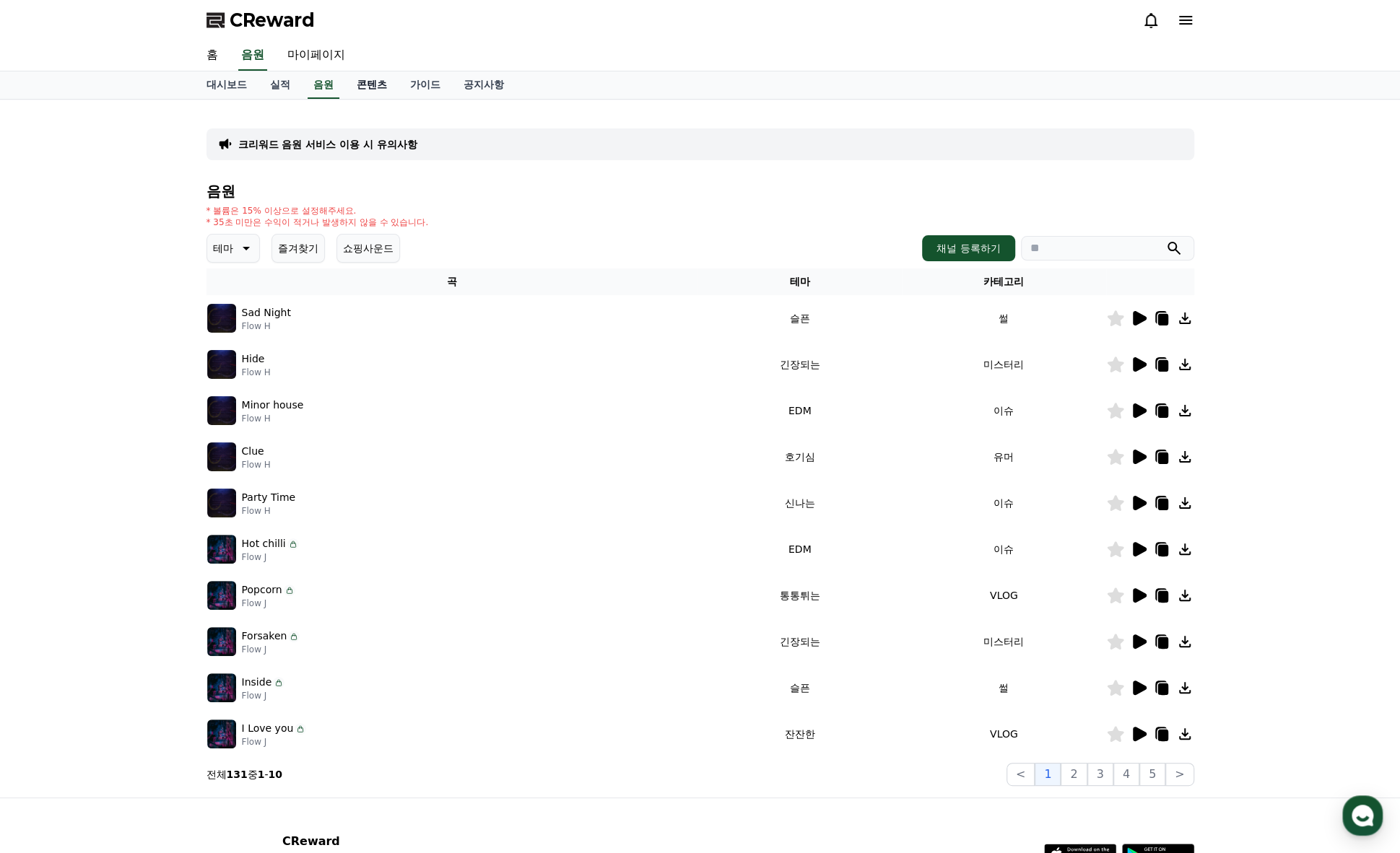
click at [374, 85] on link "콘텐츠" at bounding box center [371, 85] width 53 height 28
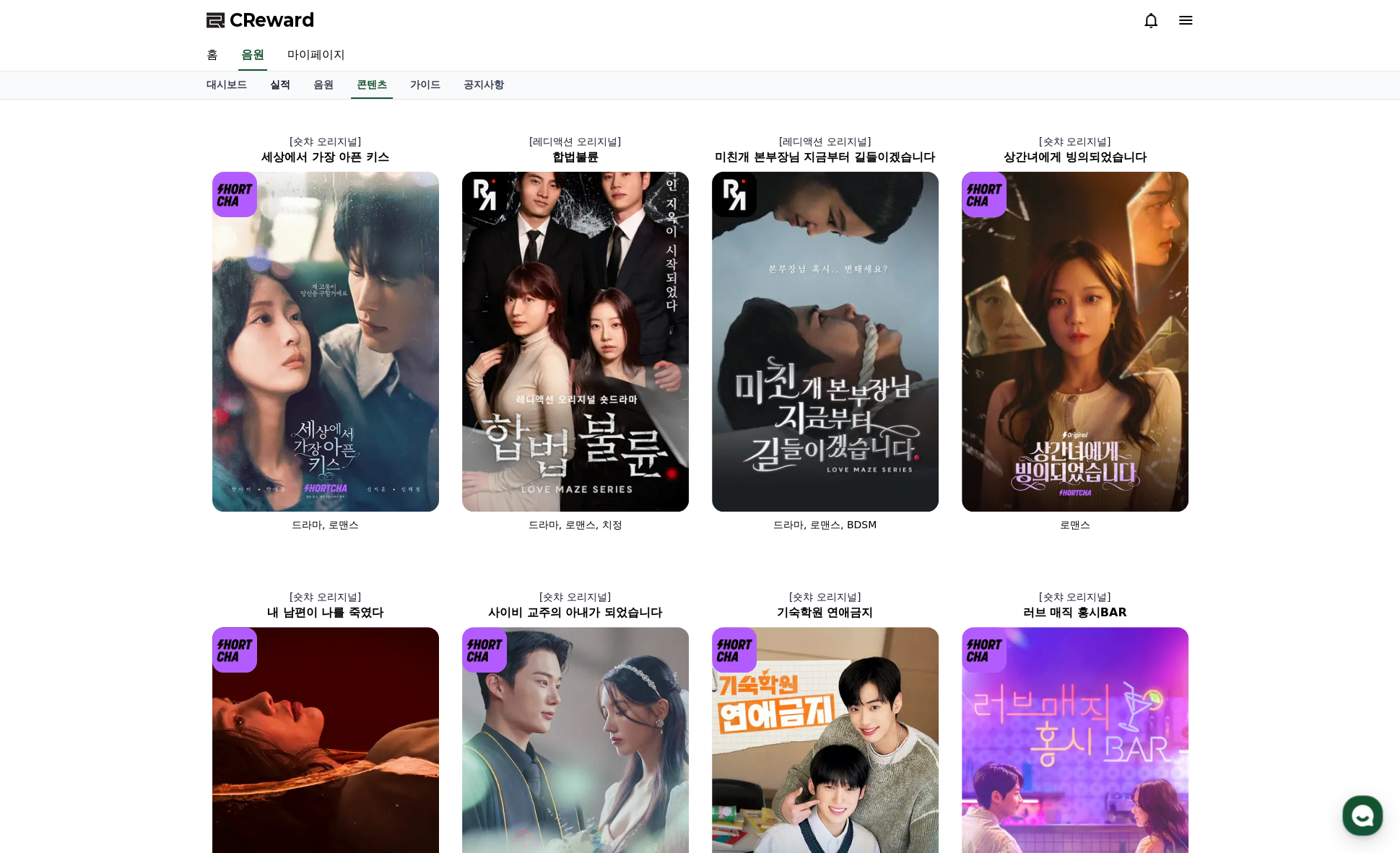
click at [283, 84] on link "실적" at bounding box center [280, 85] width 43 height 28
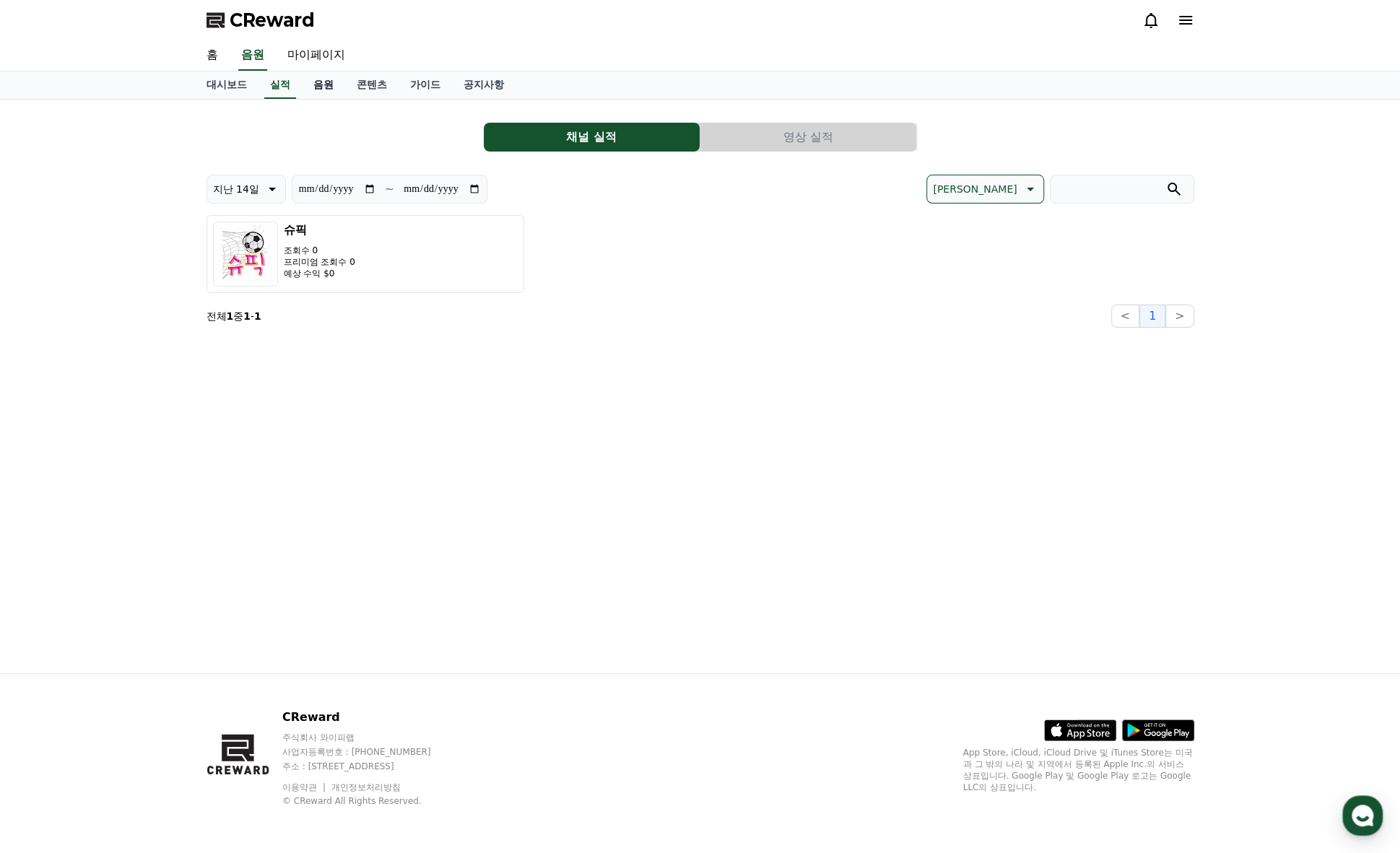
click at [320, 93] on link "음원" at bounding box center [323, 85] width 43 height 28
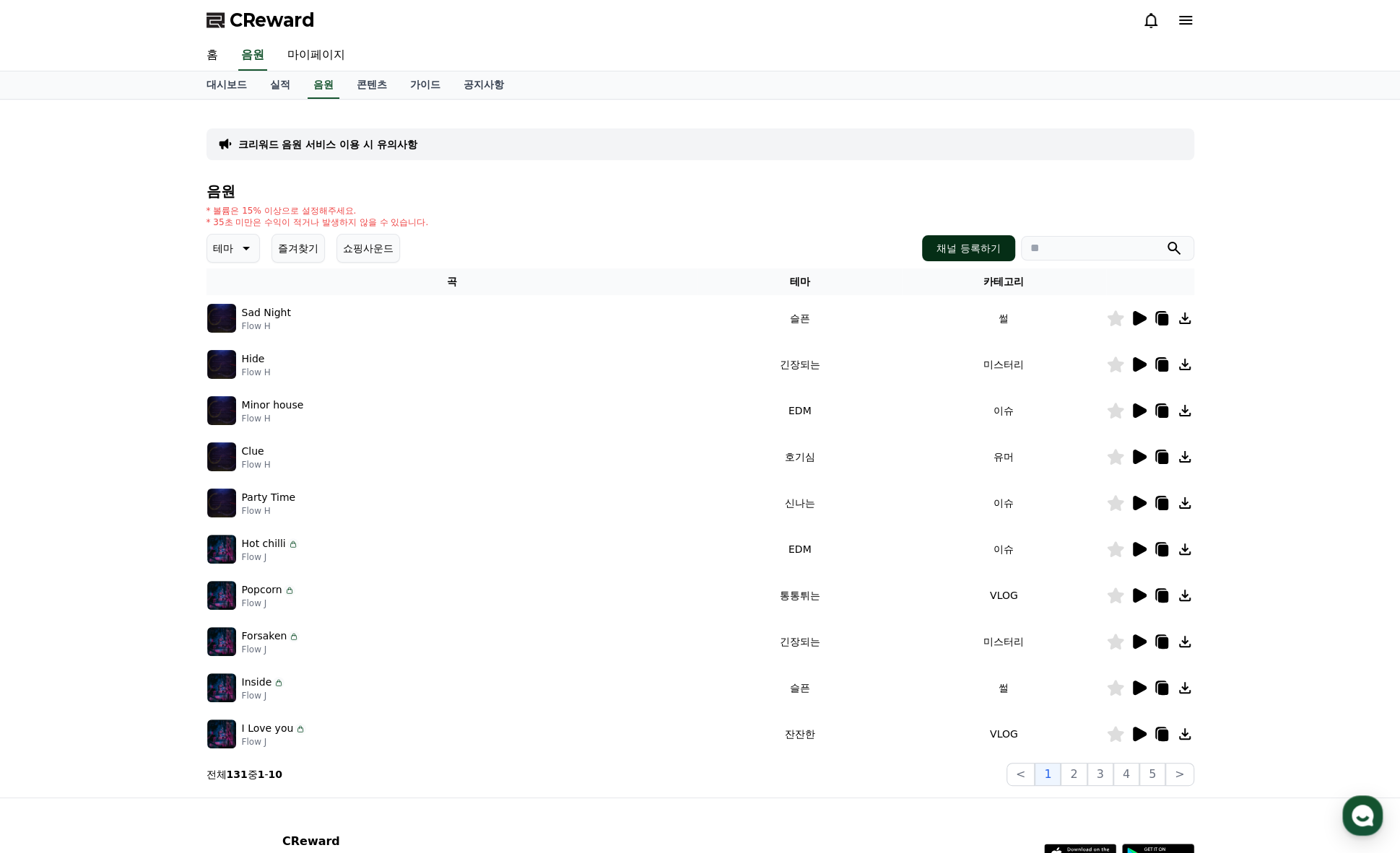
click at [968, 244] on button "채널 등록하기" at bounding box center [968, 248] width 93 height 26
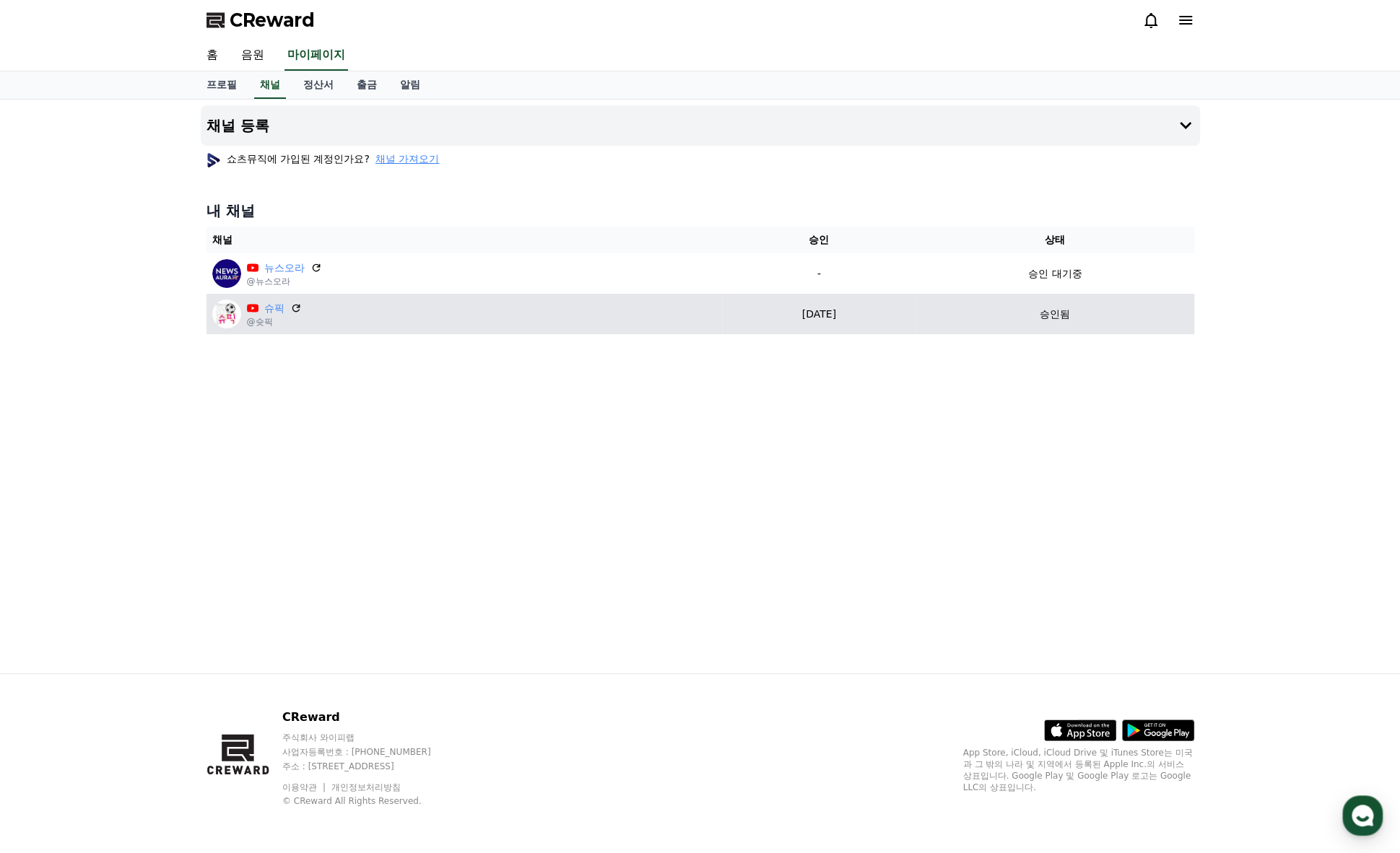
click at [373, 326] on div "슈픽 @슛픽" at bounding box center [464, 314] width 504 height 29
click at [268, 312] on link "슈픽" at bounding box center [274, 308] width 20 height 15
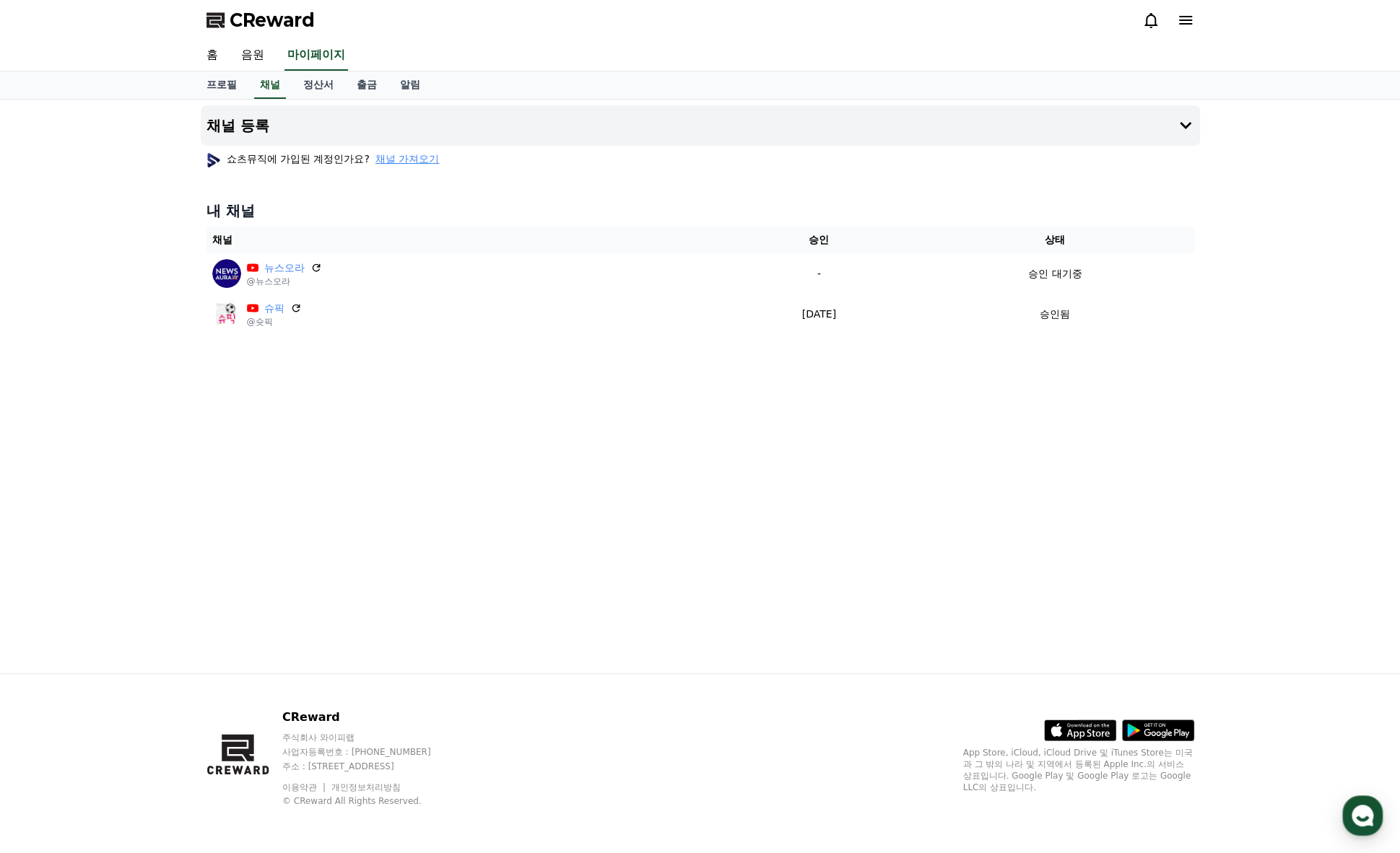
click at [1204, 118] on div "채널 등록 쇼츠뮤직에 가입된 계정인가요? 채널 가져오기 내 채널 채널 승인 상태 뉴스오라 @뉴스오라 - 승인 대기중 슈픽 @슛픽 2025-08…" at bounding box center [700, 386] width 1400 height 574
click at [1177, 128] on icon at bounding box center [1185, 126] width 18 height 18
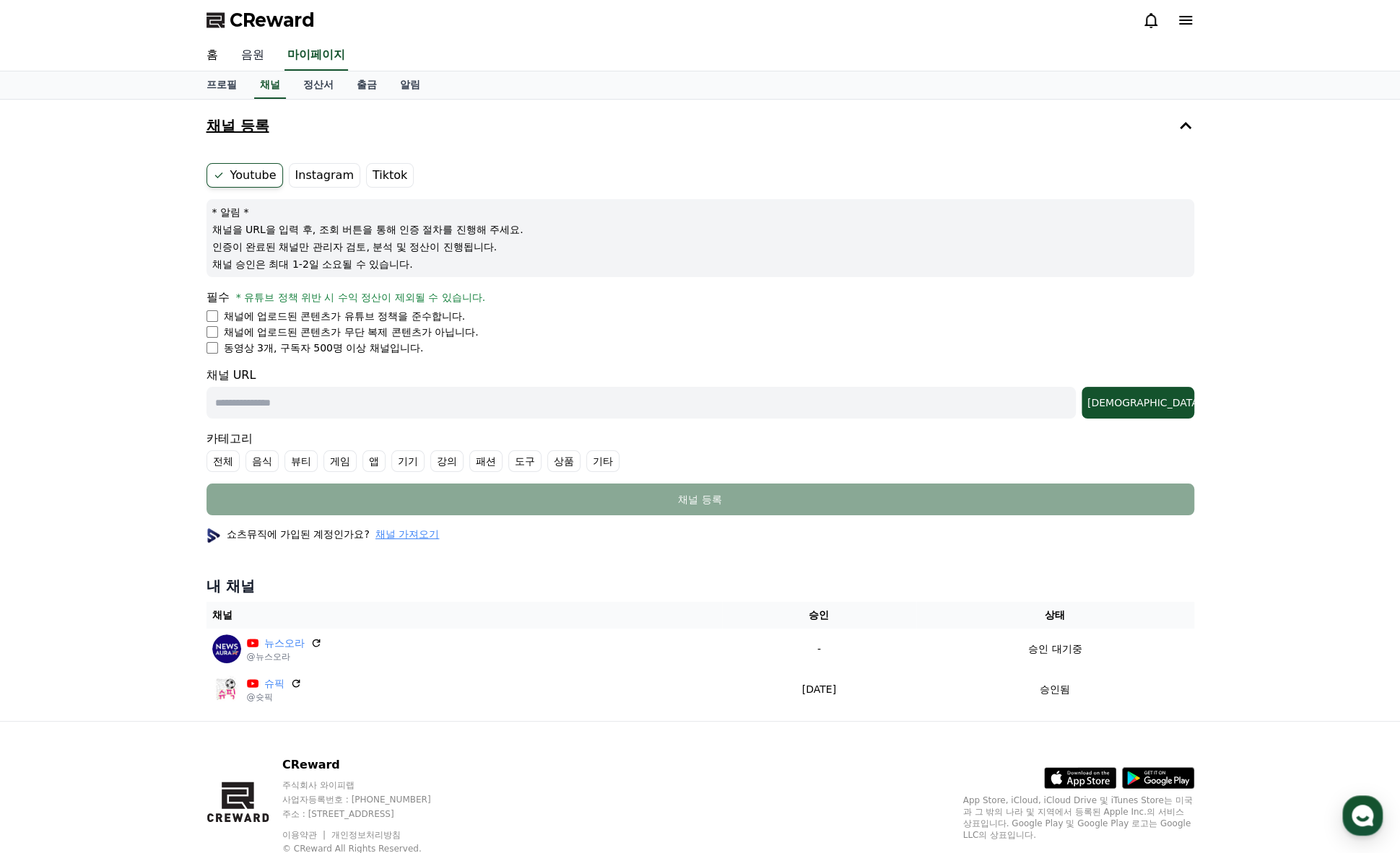
click at [254, 57] on link "음원" at bounding box center [252, 56] width 46 height 30
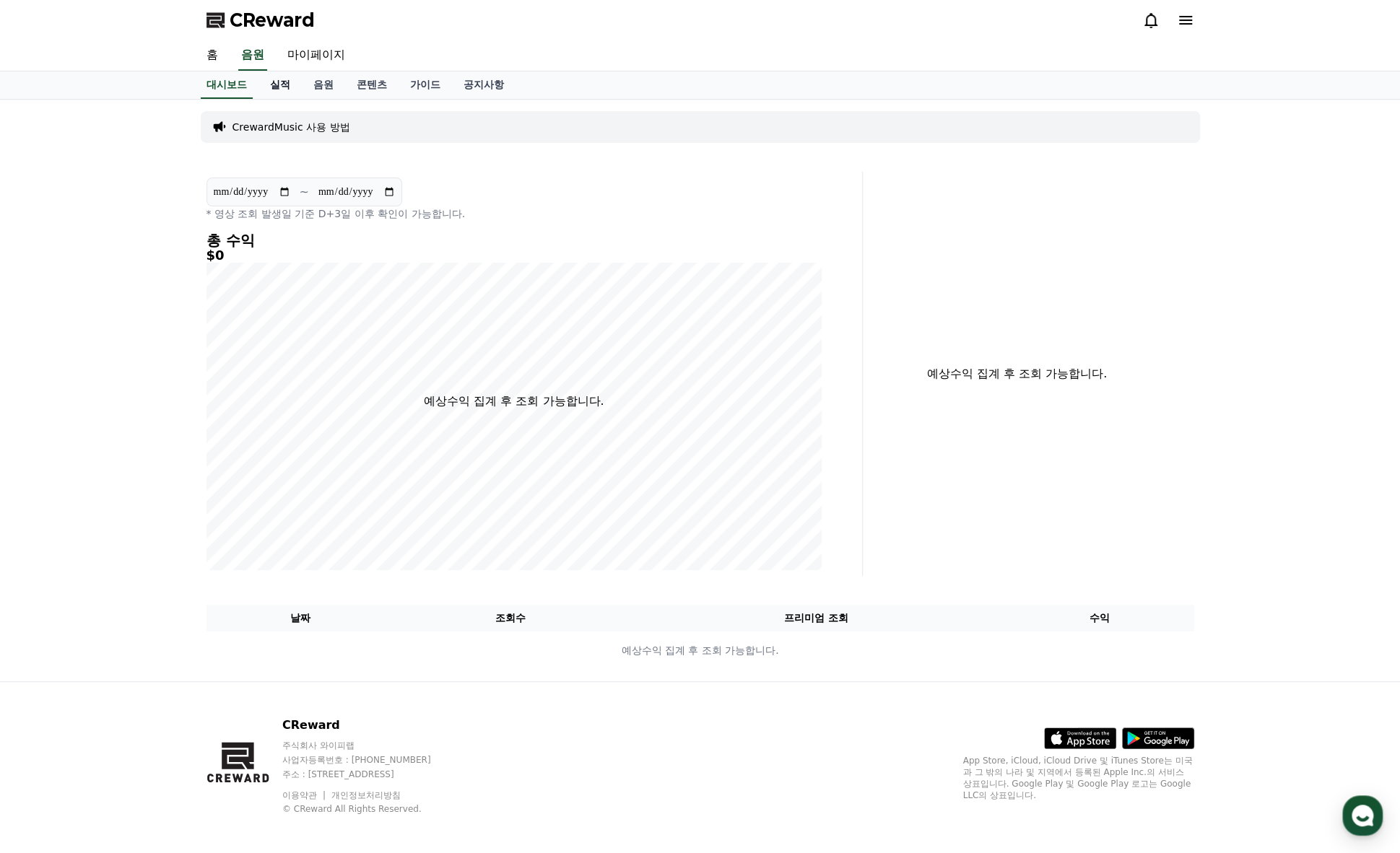
click at [274, 87] on link "실적" at bounding box center [280, 85] width 43 height 28
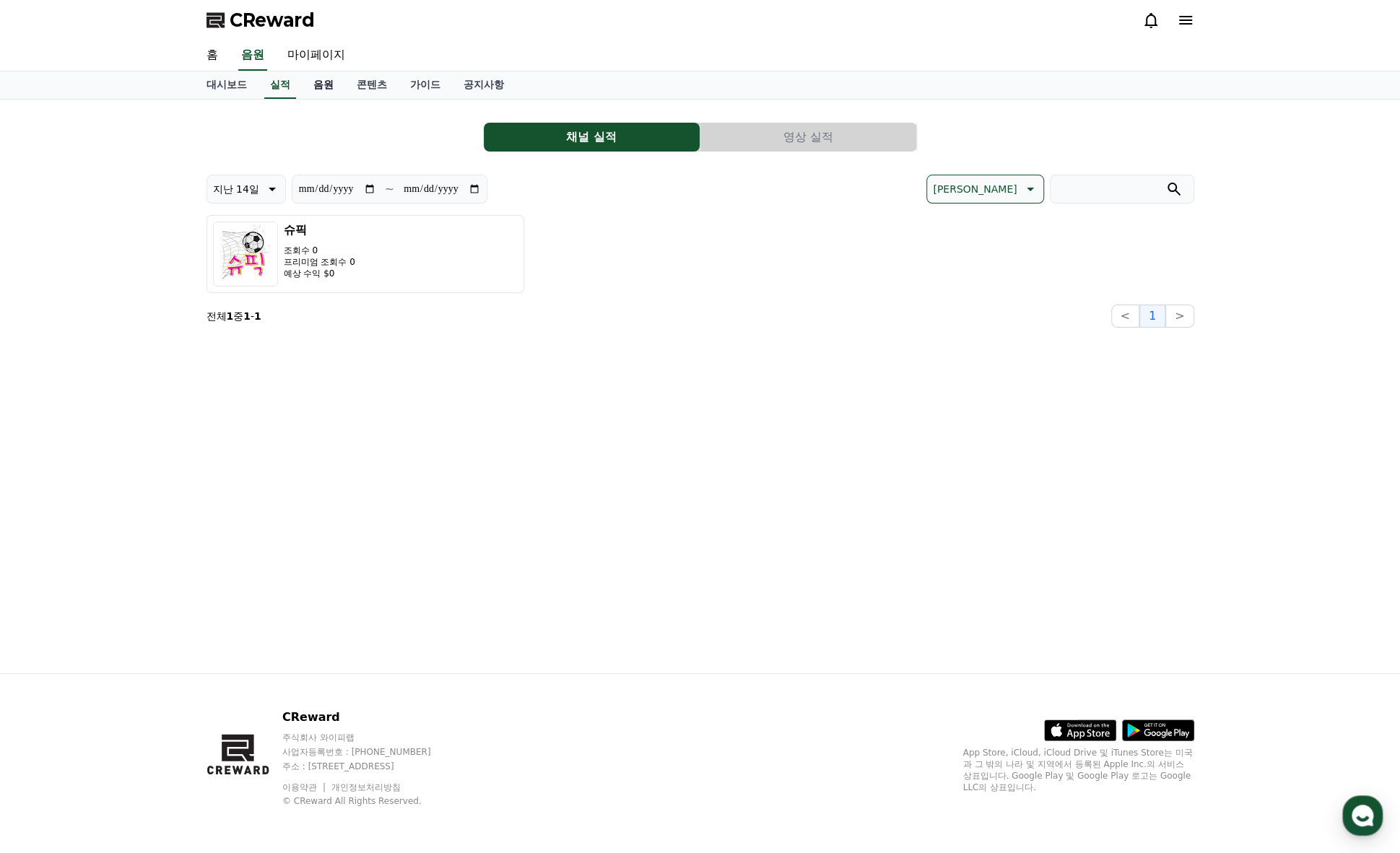
click at [316, 85] on link "음원" at bounding box center [323, 85] width 43 height 28
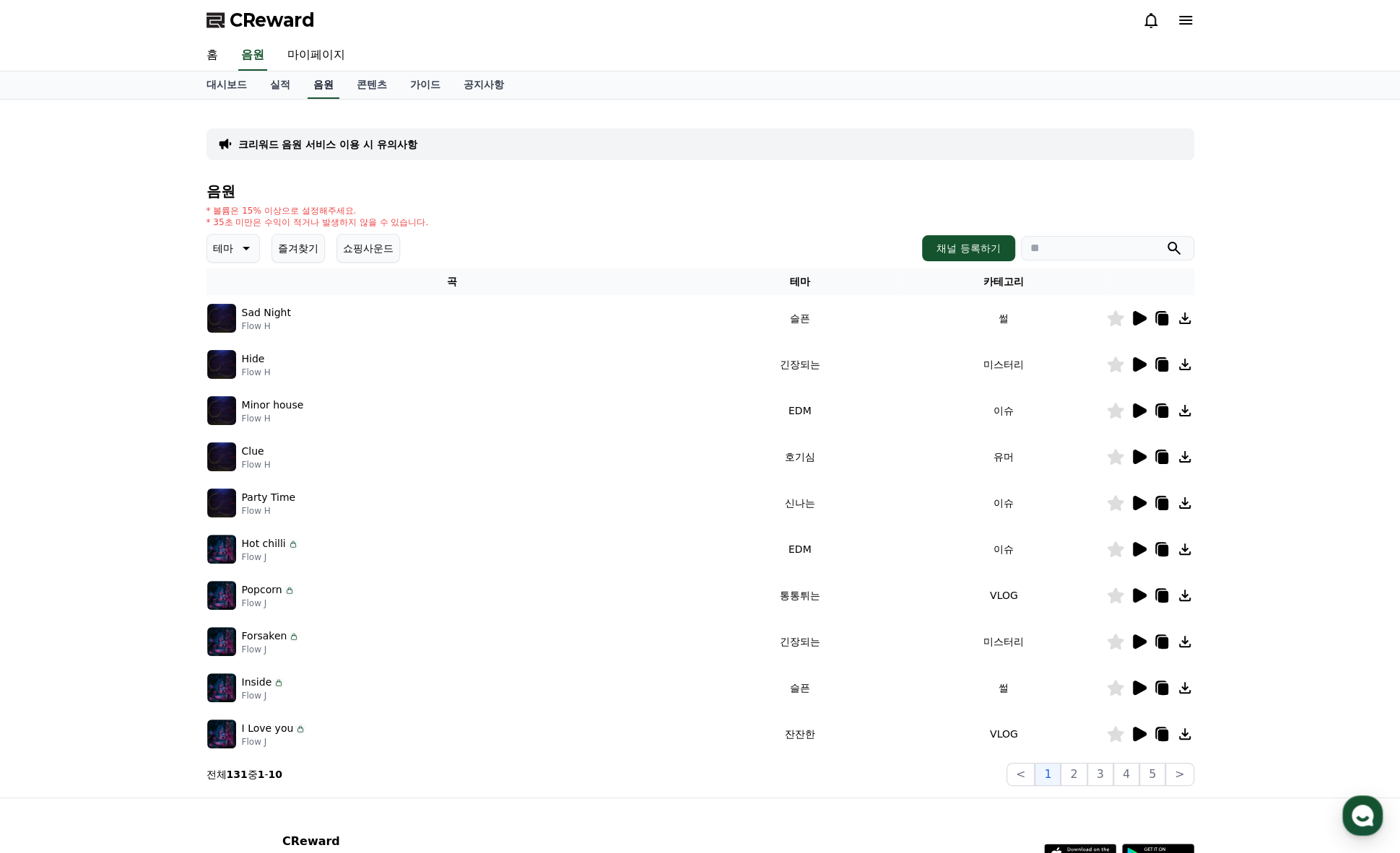
click at [330, 87] on link "음원" at bounding box center [324, 85] width 32 height 28
click at [314, 46] on link "마이페이지" at bounding box center [316, 56] width 81 height 30
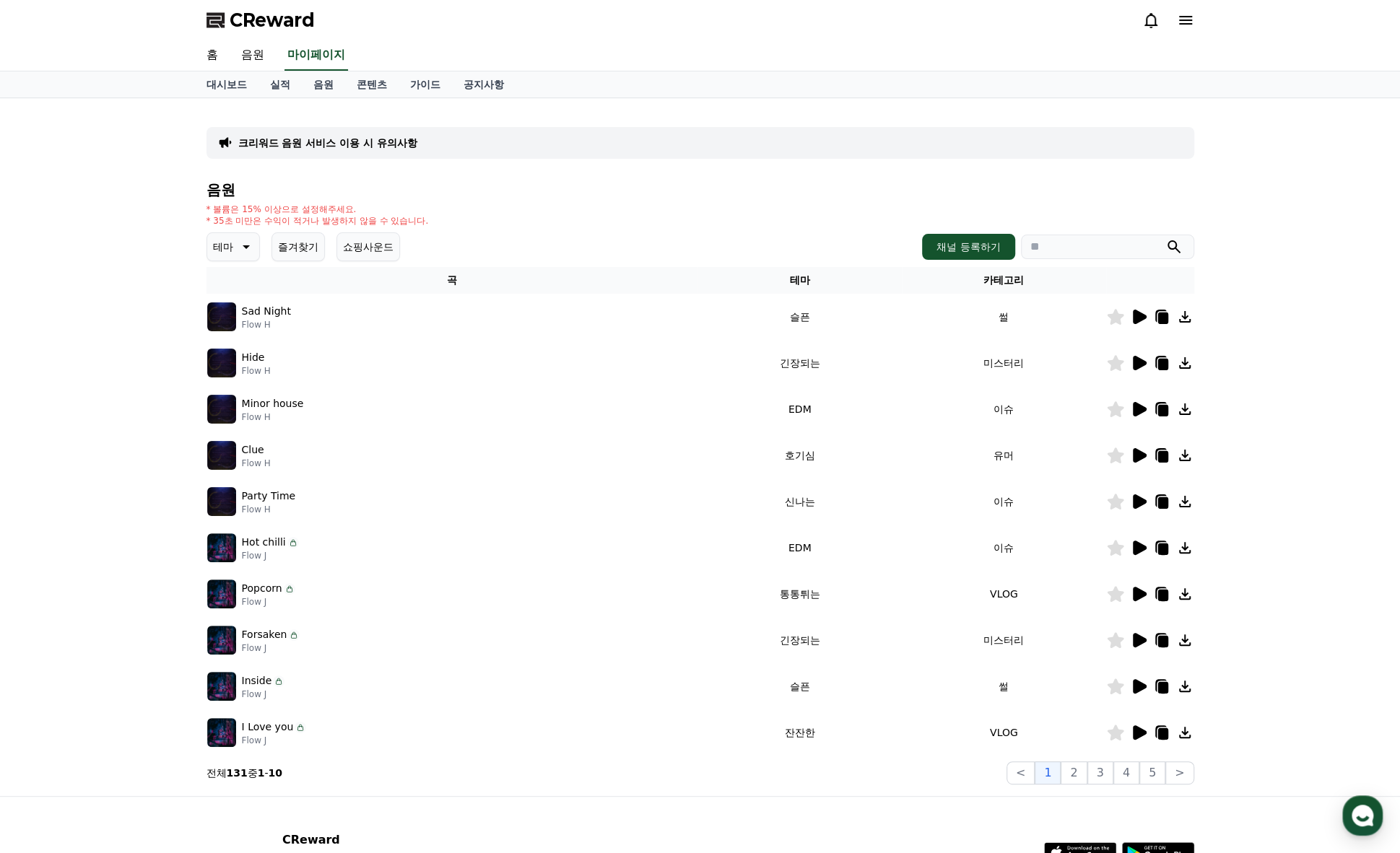
select select "**********"
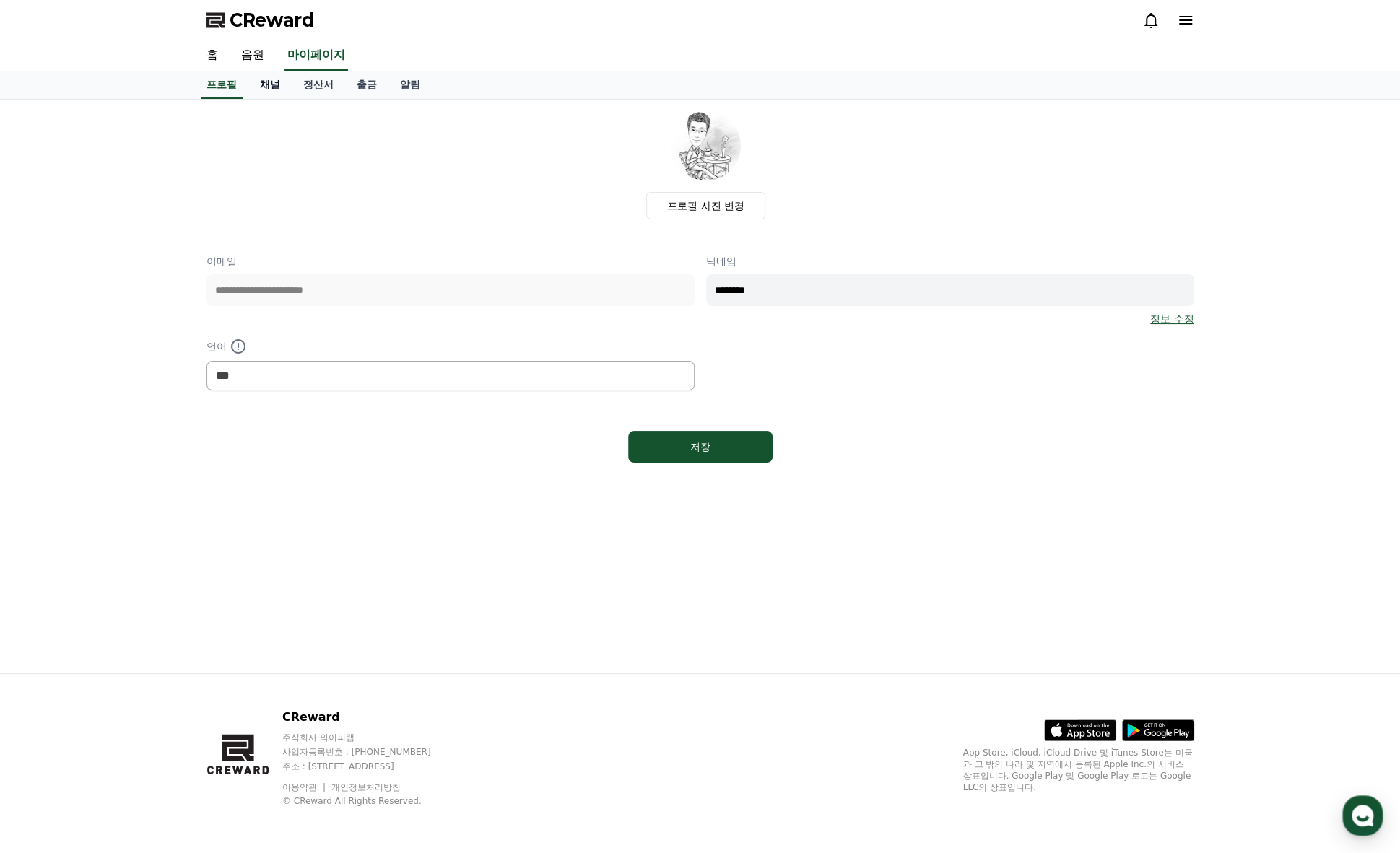
click at [272, 88] on link "채널" at bounding box center [270, 85] width 43 height 28
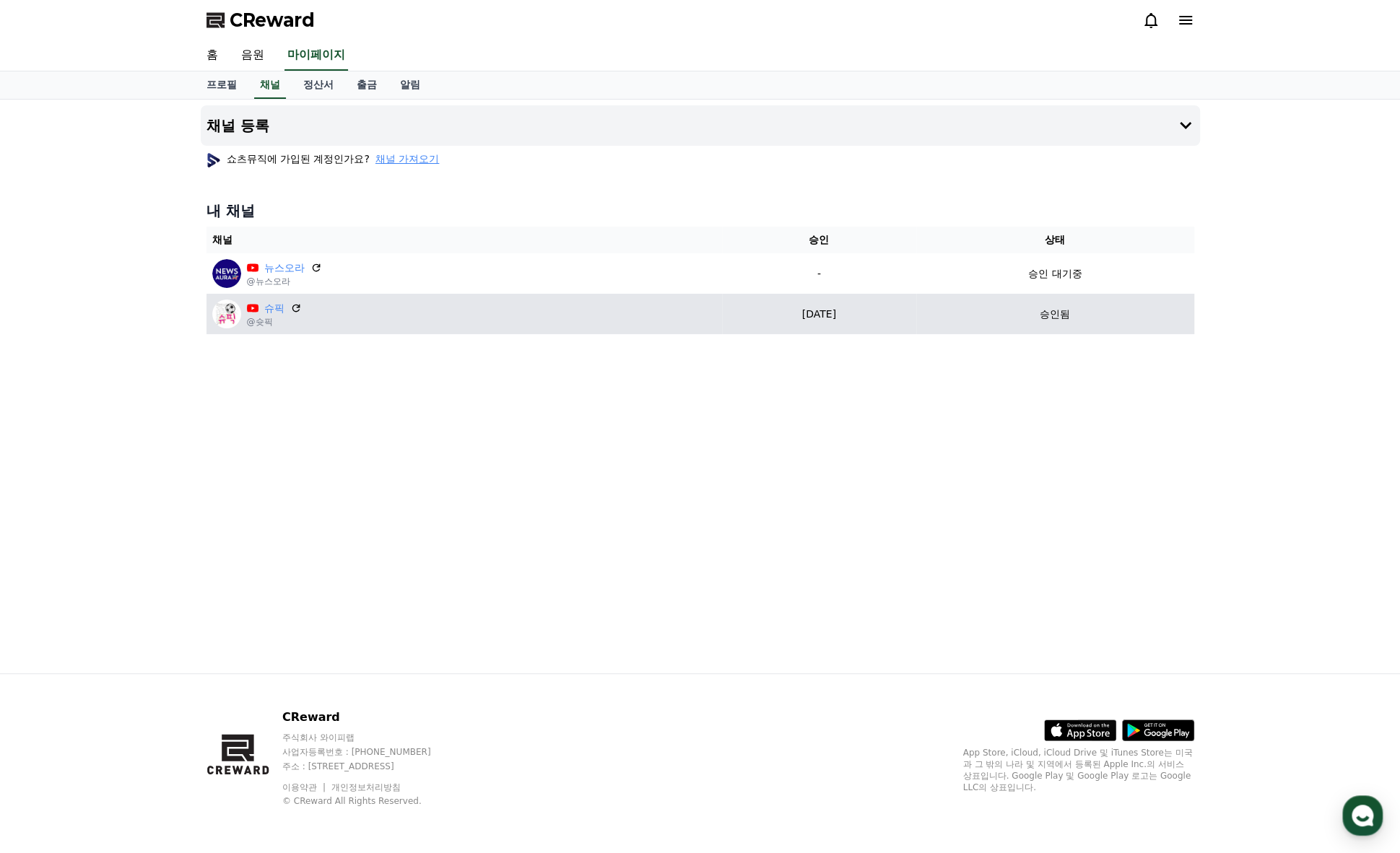
click at [360, 316] on div "슈픽 @슛픽" at bounding box center [464, 314] width 504 height 29
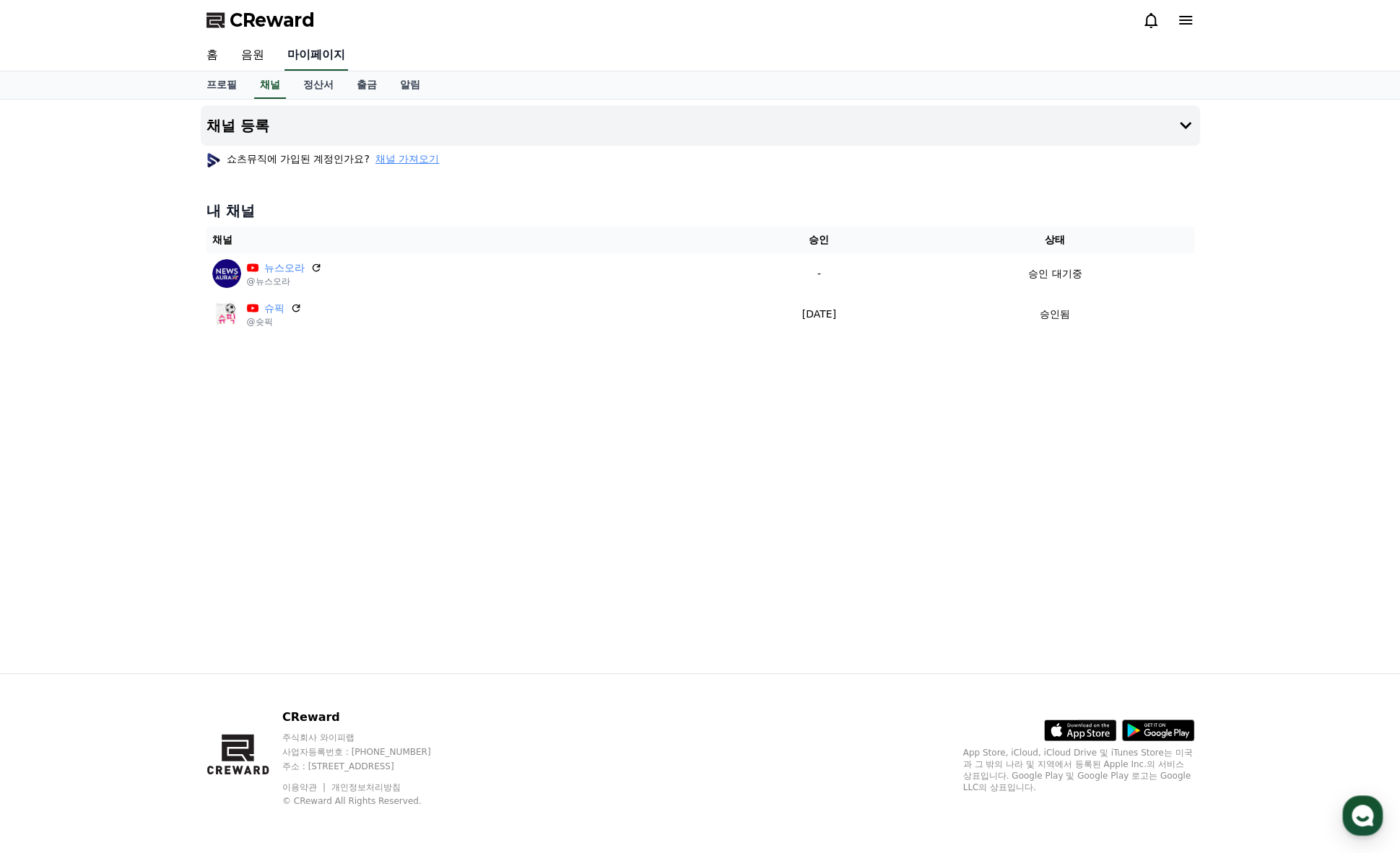
click at [308, 62] on link "마이페이지" at bounding box center [315, 56] width 63 height 30
select select "**********"
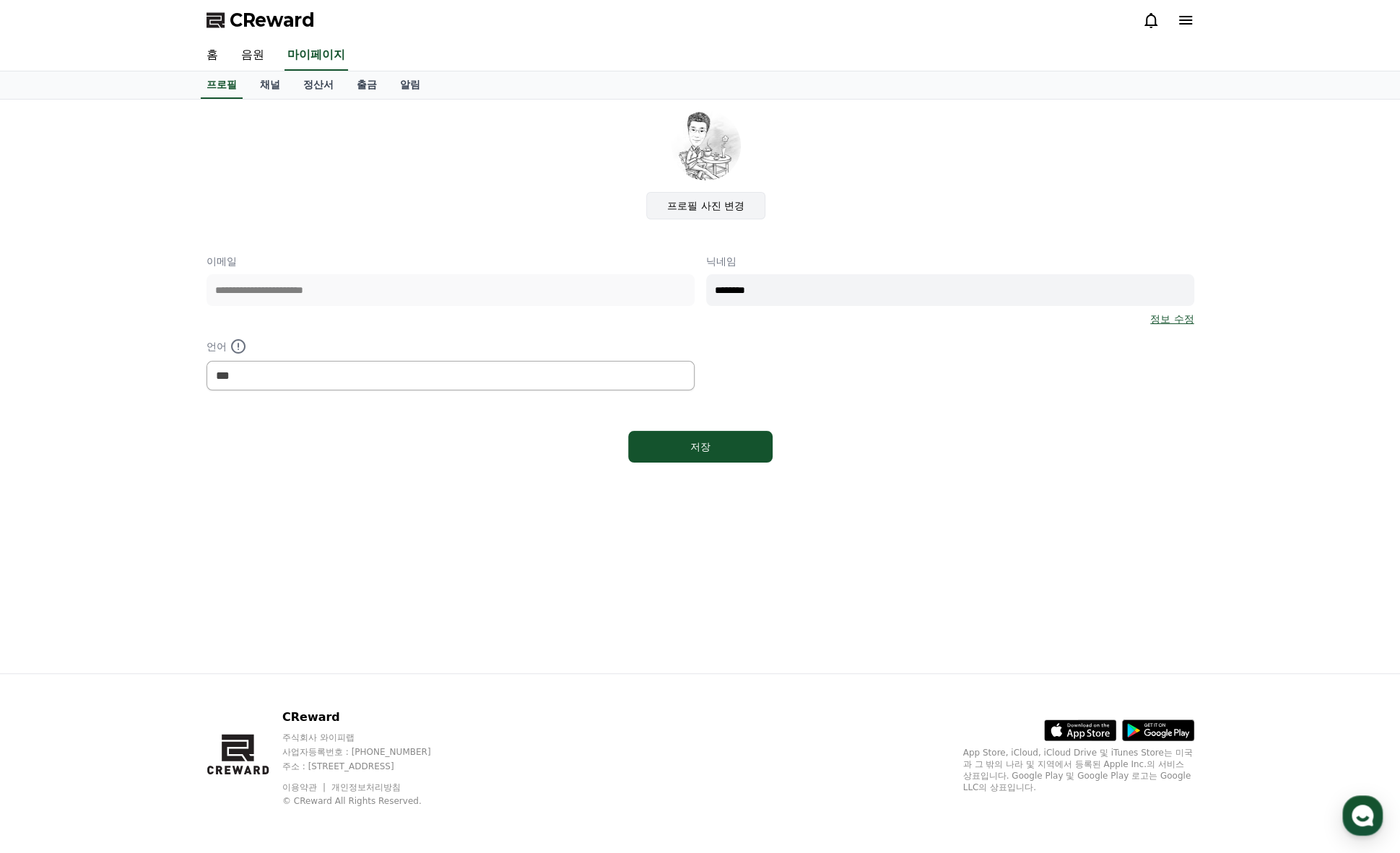
click at [715, 206] on label "프로필 사진 변경" at bounding box center [705, 206] width 119 height 28
click at [0, 0] on input "프로필 사진 변경" at bounding box center [0, 0] width 0 height 0
click at [1182, 320] on link "정보 수정" at bounding box center [1171, 319] width 43 height 14
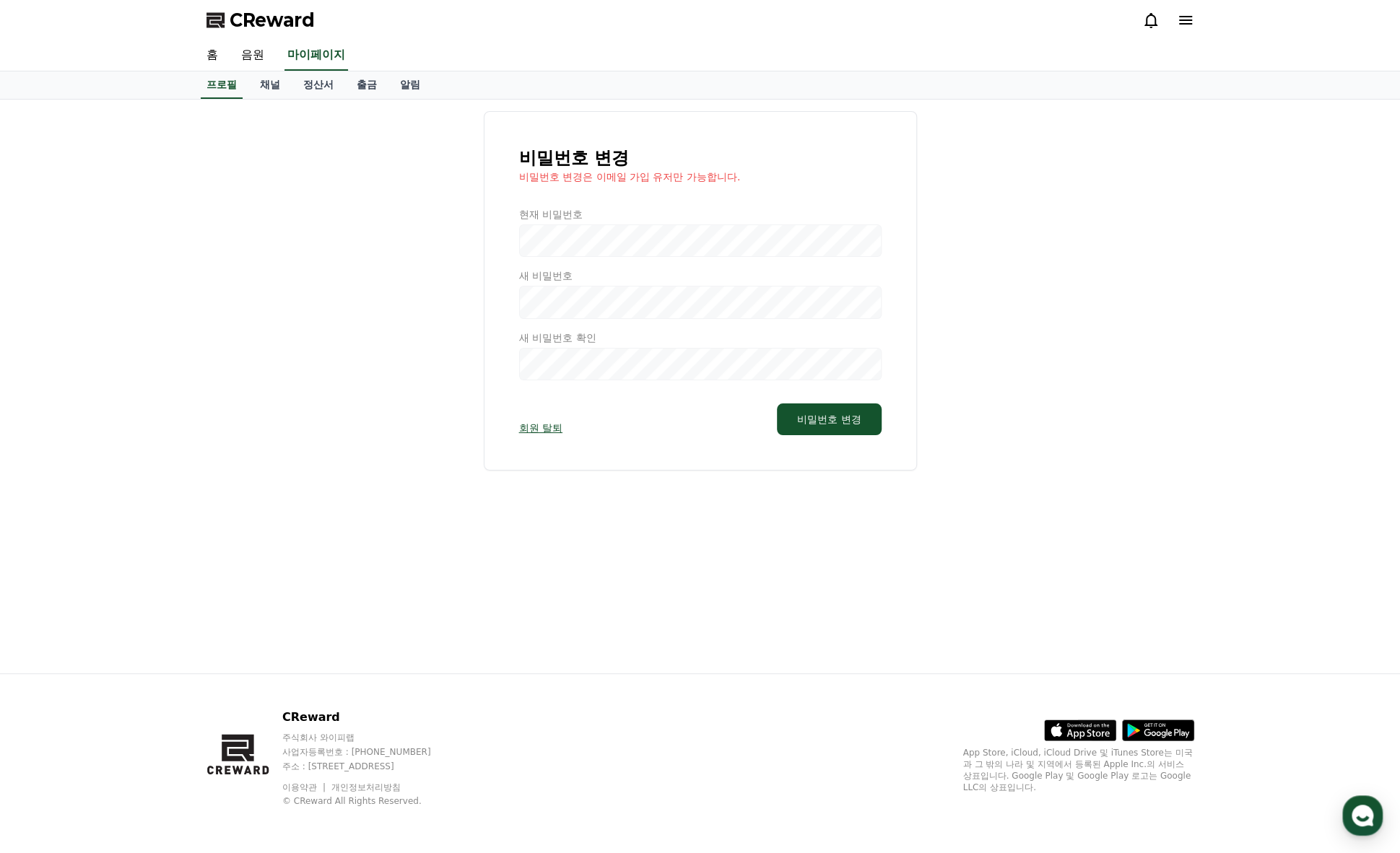
click at [670, 233] on div at bounding box center [700, 294] width 362 height 174
select select "**********"
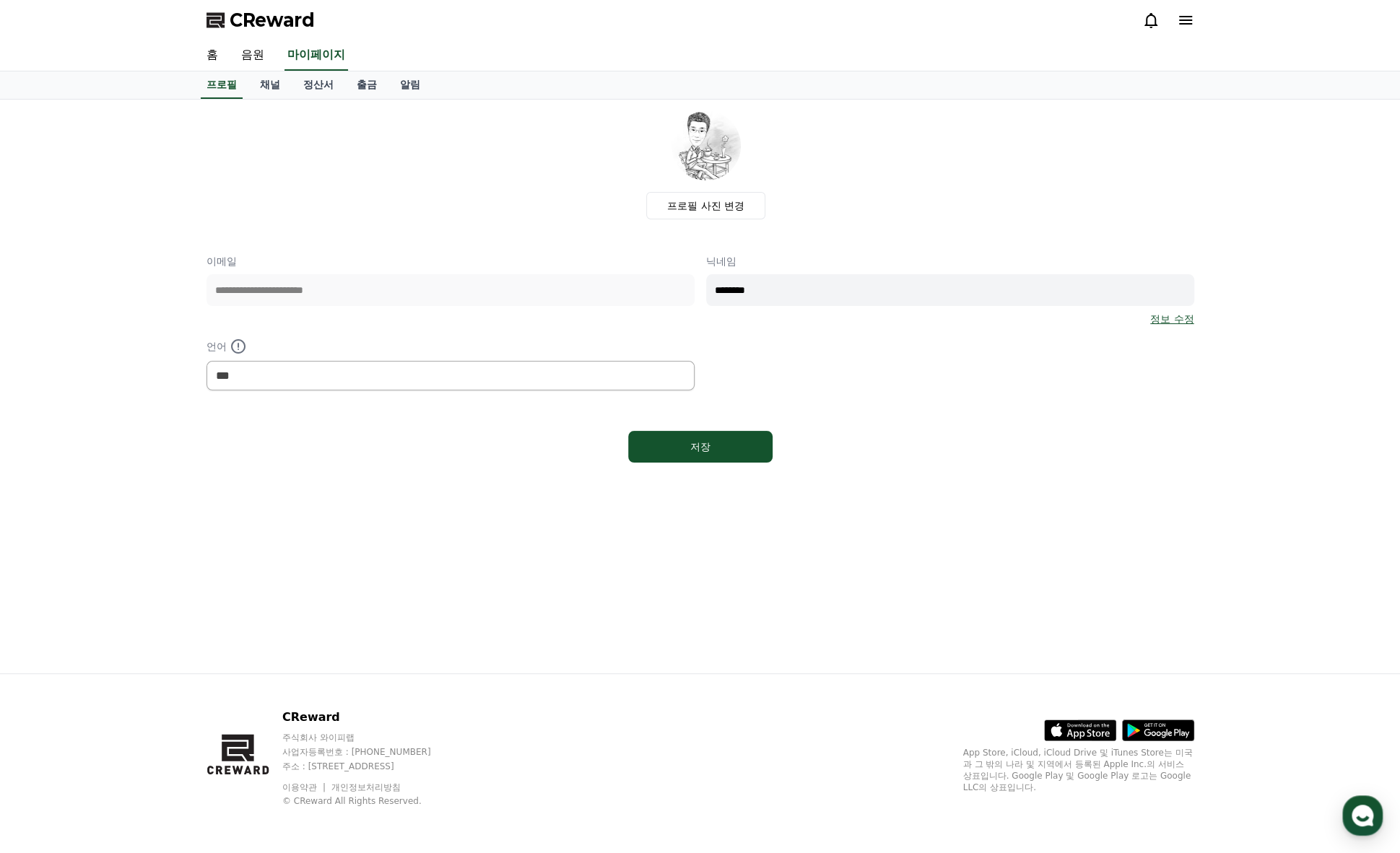
click at [716, 652] on div "**********" at bounding box center [700, 386] width 1011 height 574
click at [1192, 20] on icon at bounding box center [1185, 20] width 18 height 18
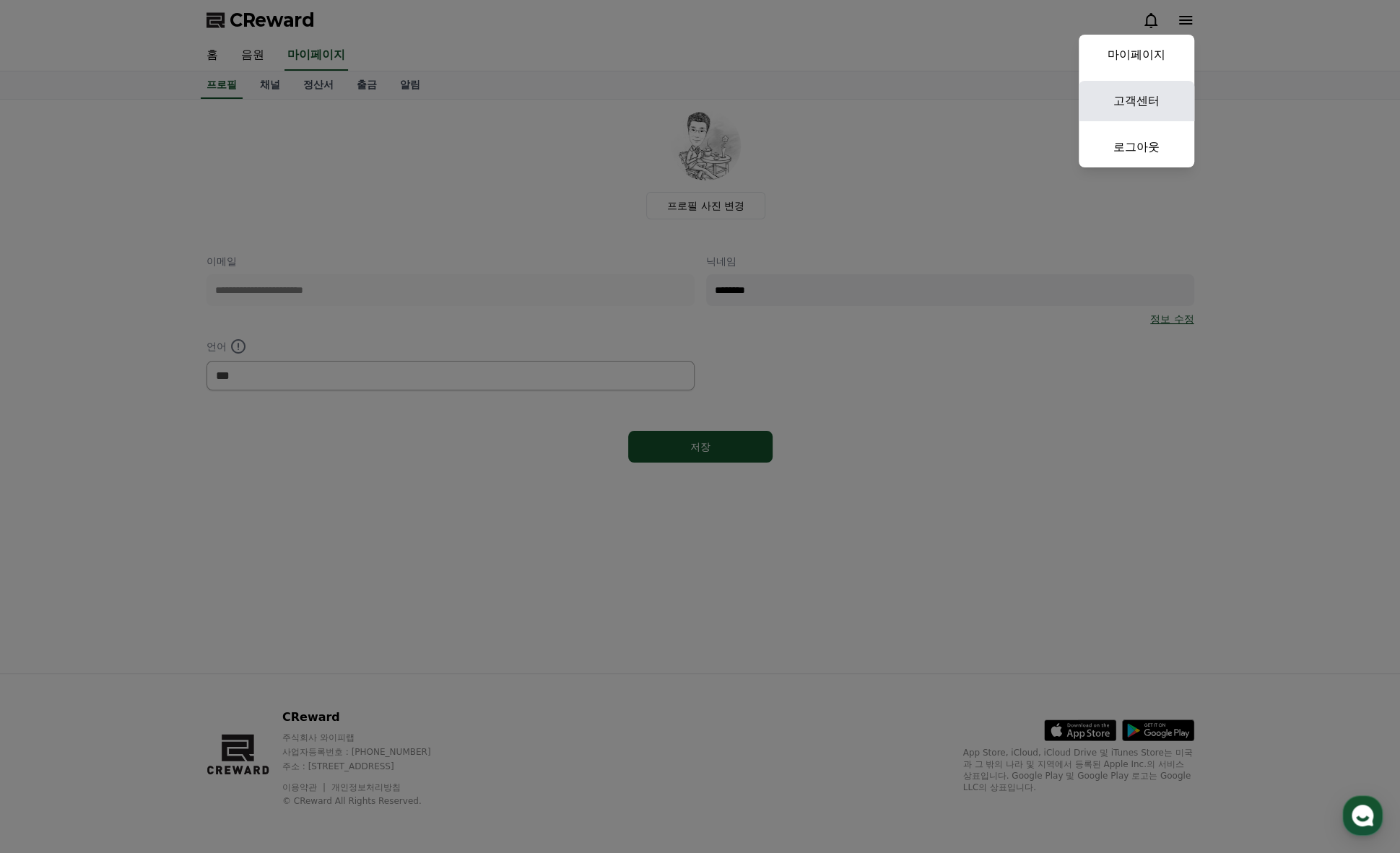
click at [1129, 101] on link "고객센터" at bounding box center [1136, 101] width 115 height 40
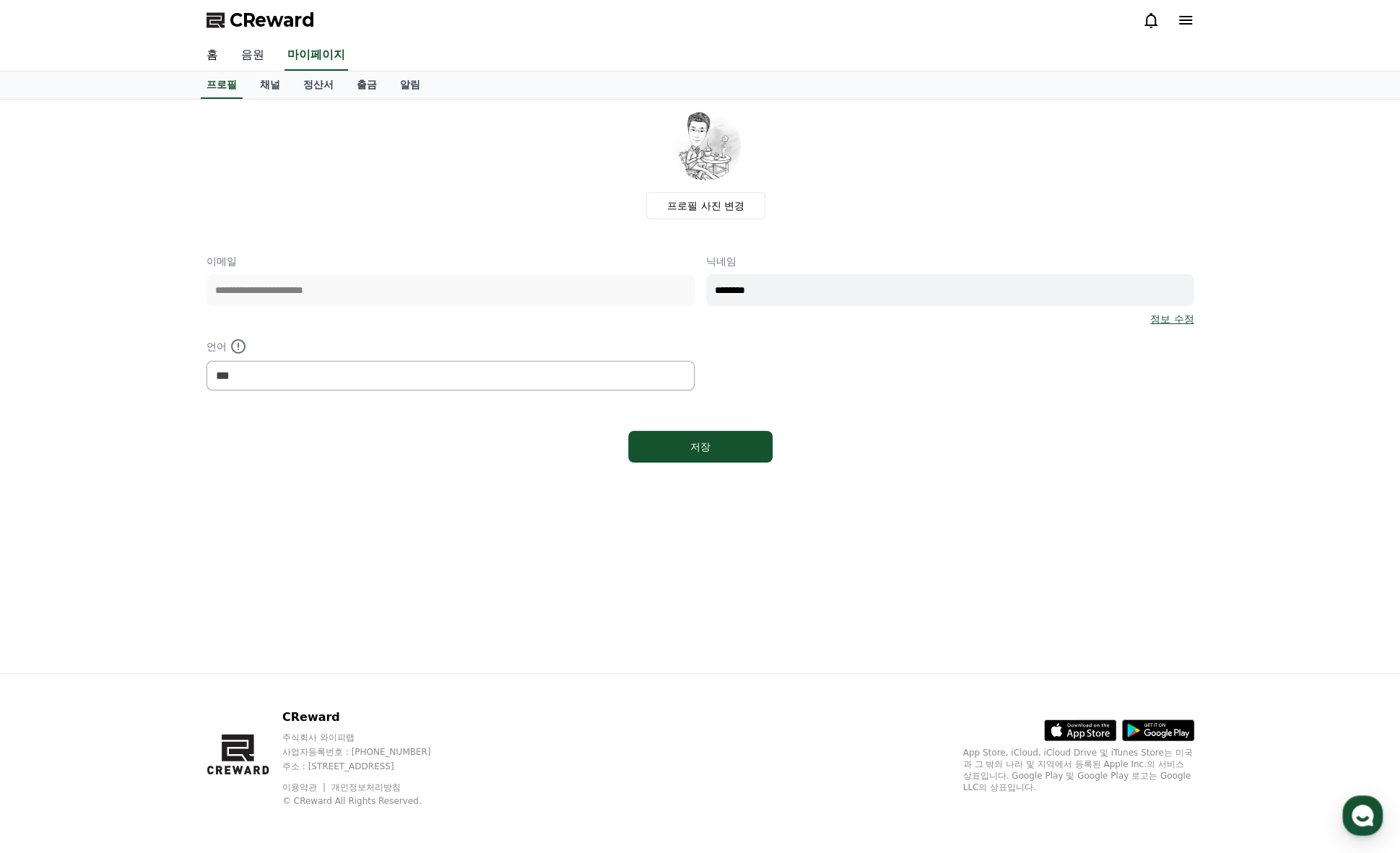
click at [249, 61] on link "음원" at bounding box center [252, 56] width 46 height 30
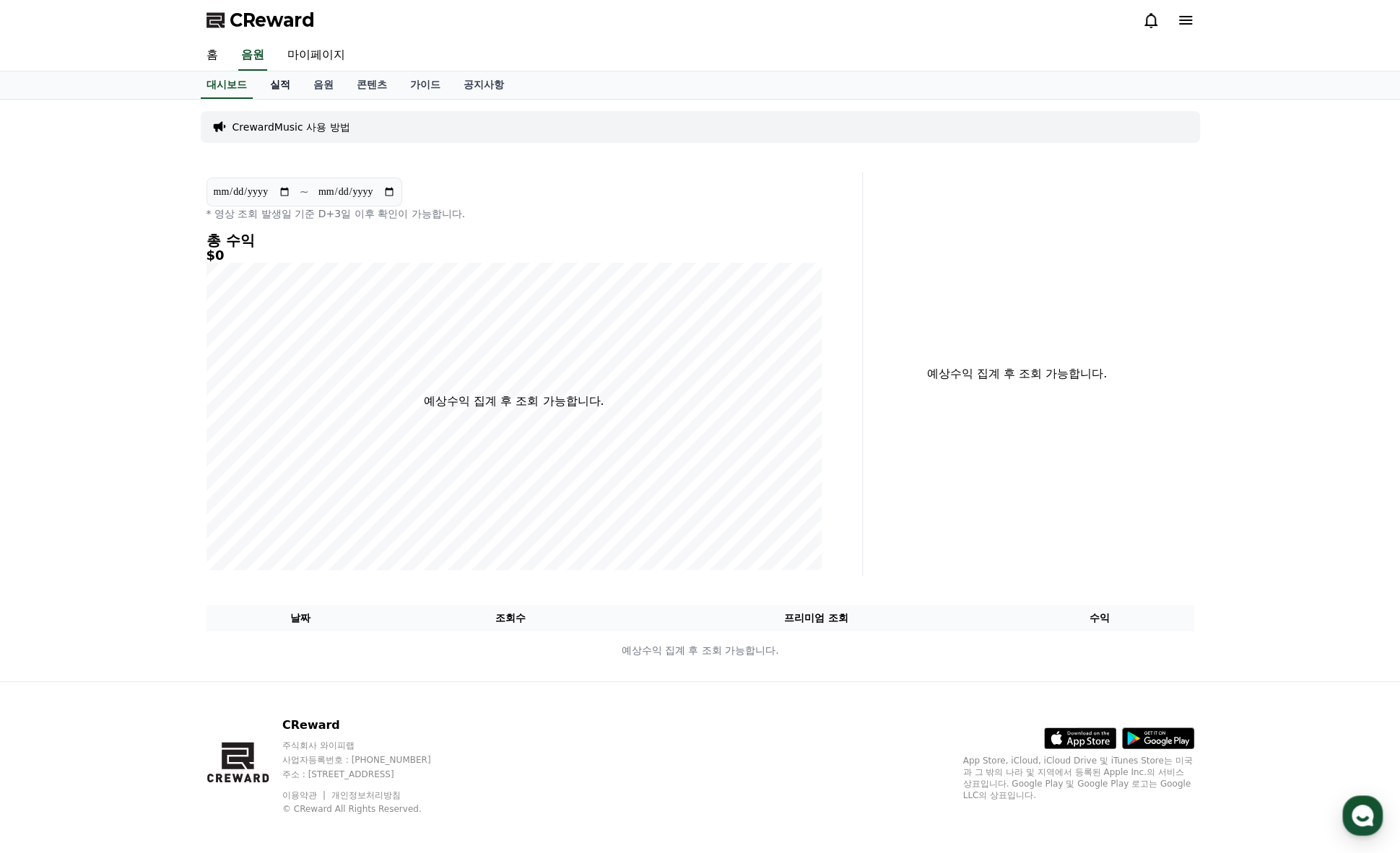
click at [282, 85] on link "실적" at bounding box center [280, 85] width 43 height 28
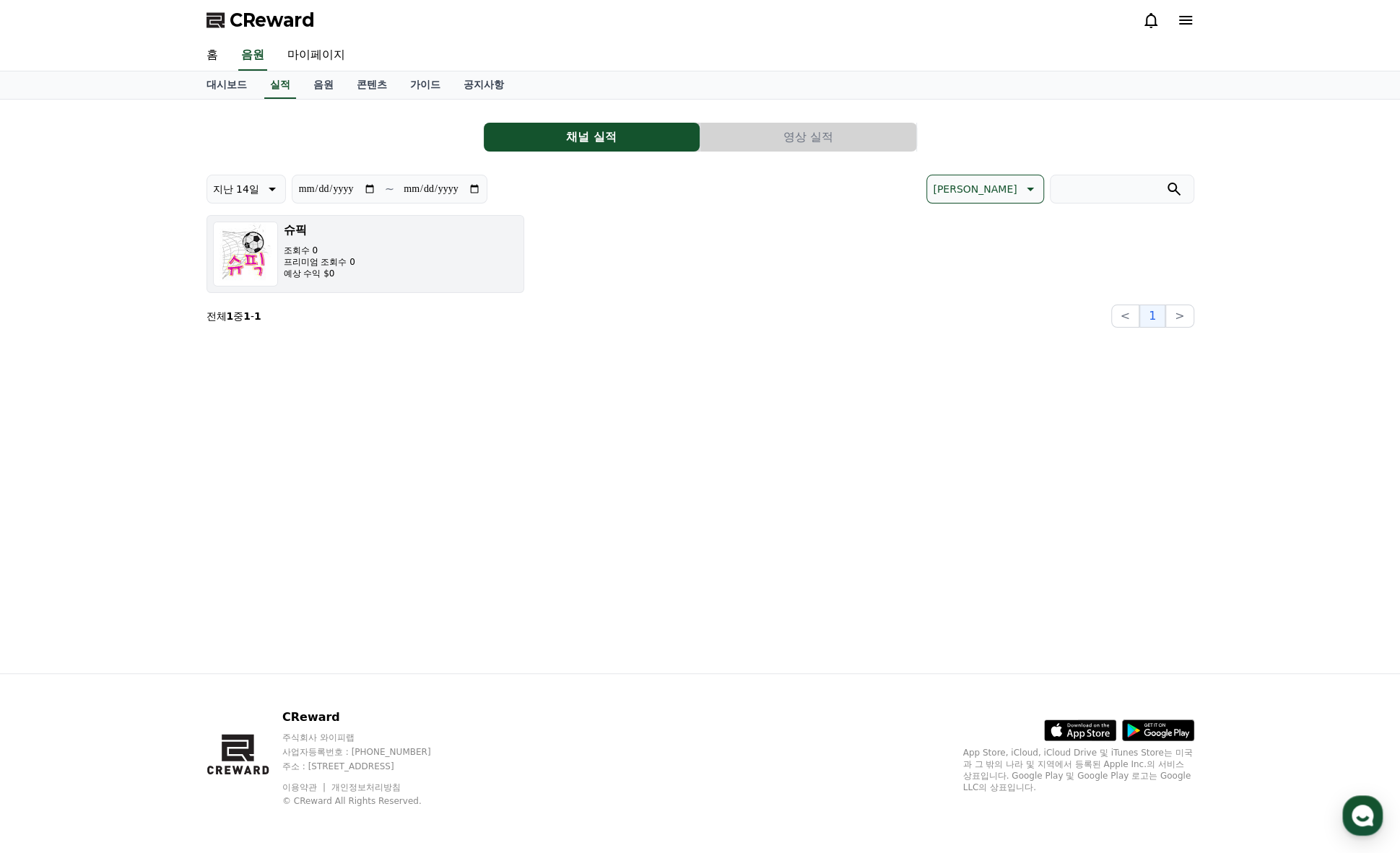
click at [364, 250] on button "슈픽 조회수 0 프리미엄 조회수 0 예상 수익 $0" at bounding box center [365, 254] width 318 height 78
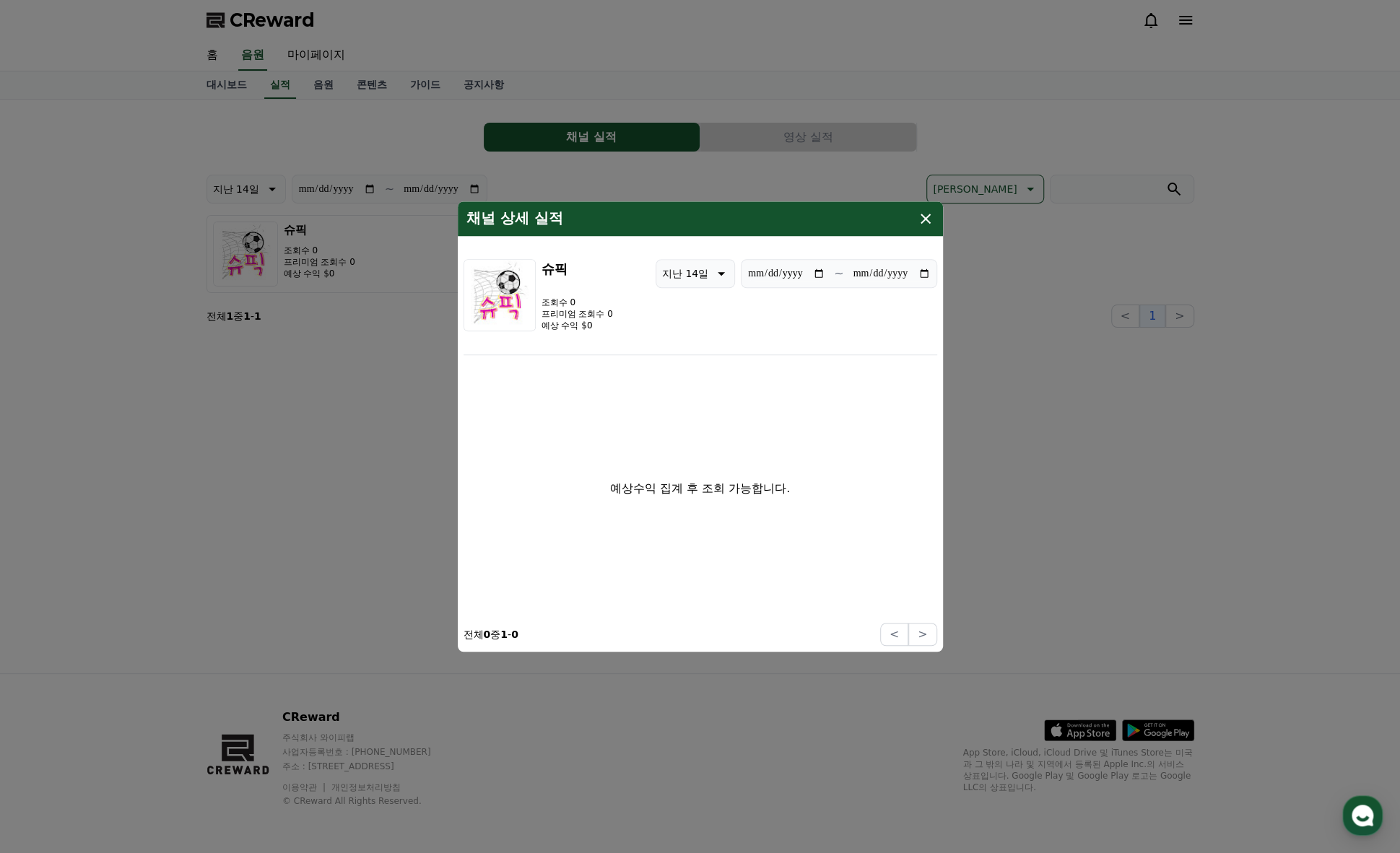
click at [920, 217] on icon "modal" at bounding box center [925, 218] width 18 height 18
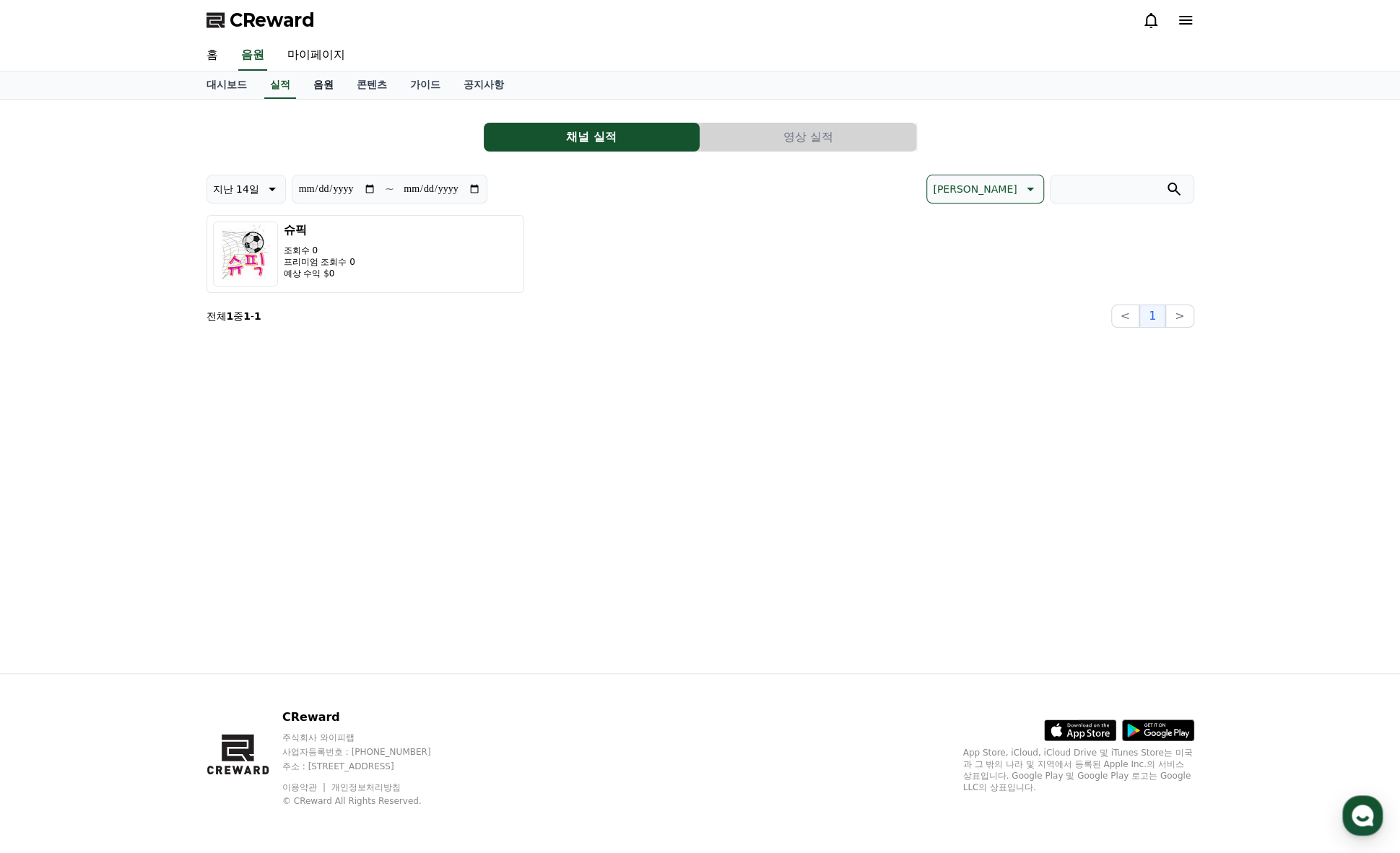
click at [320, 86] on link "음원" at bounding box center [323, 85] width 43 height 28
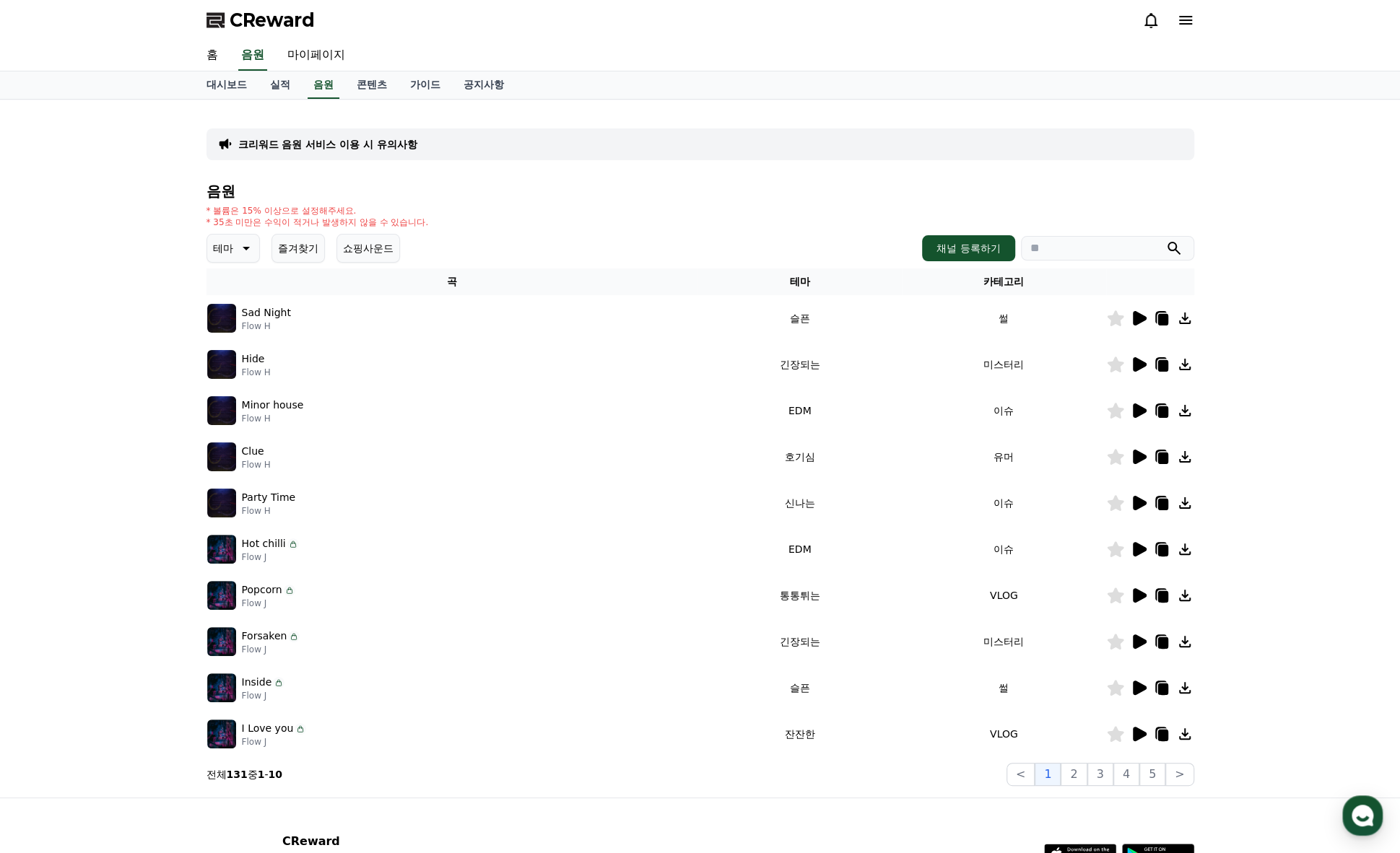
click at [384, 254] on button "쇼핑사운드" at bounding box center [367, 248] width 63 height 29
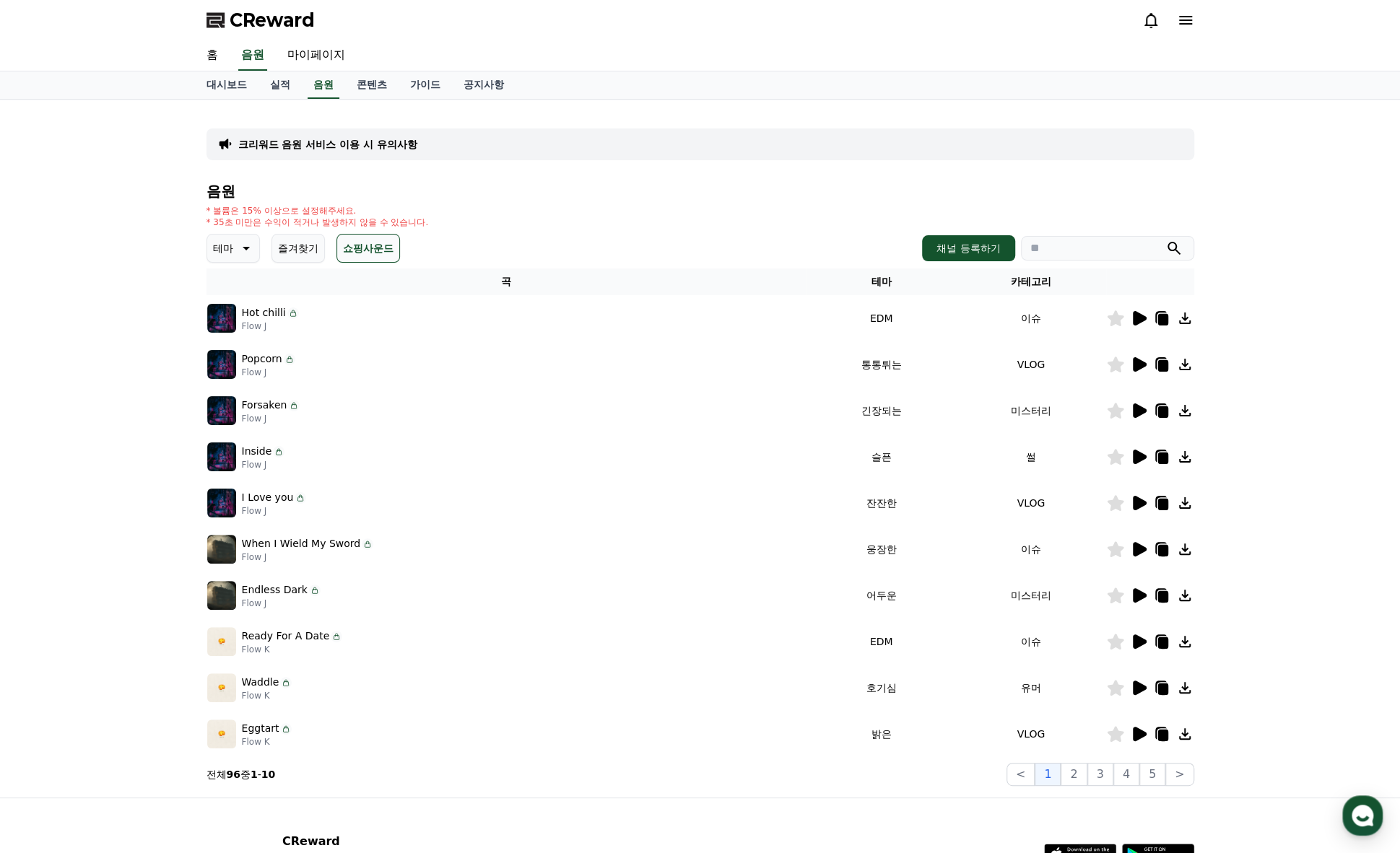
click at [384, 254] on button "쇼핑사운드" at bounding box center [367, 248] width 63 height 29
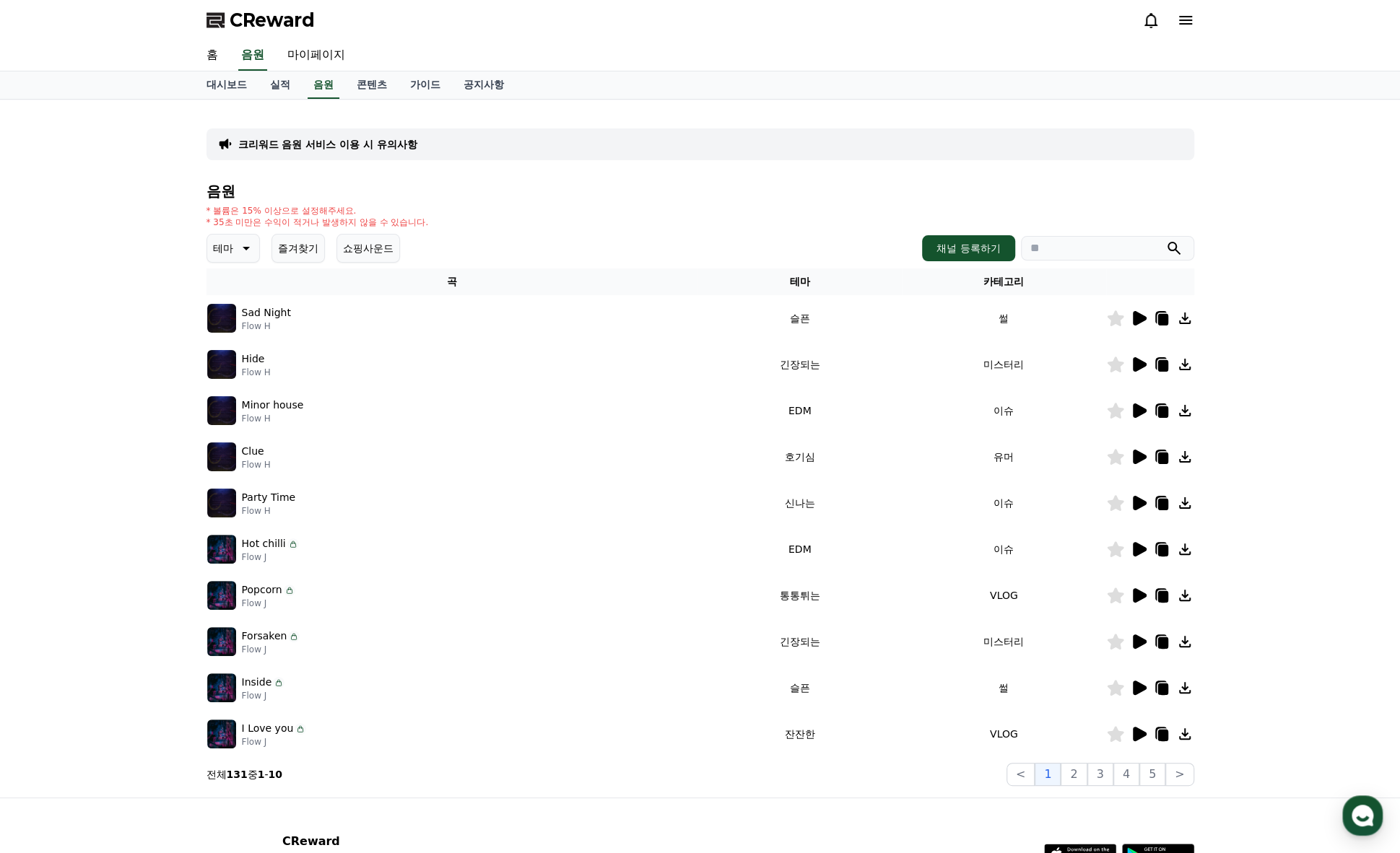
click at [241, 245] on icon at bounding box center [244, 248] width 18 height 18
click at [282, 196] on h4 "음원" at bounding box center [700, 191] width 988 height 16
click at [468, 189] on h4 "음원" at bounding box center [700, 191] width 988 height 16
click at [846, 194] on h4 "음원" at bounding box center [700, 191] width 988 height 16
click at [679, 231] on div "음원 * 볼륨은 15% 이상으로 설정해주세요. * 35초 미만은 수익이 적거나 발생하지 않을 수 있습니다. 테마 테마 전체 환상적인 호기심 어…" at bounding box center [700, 485] width 988 height 603
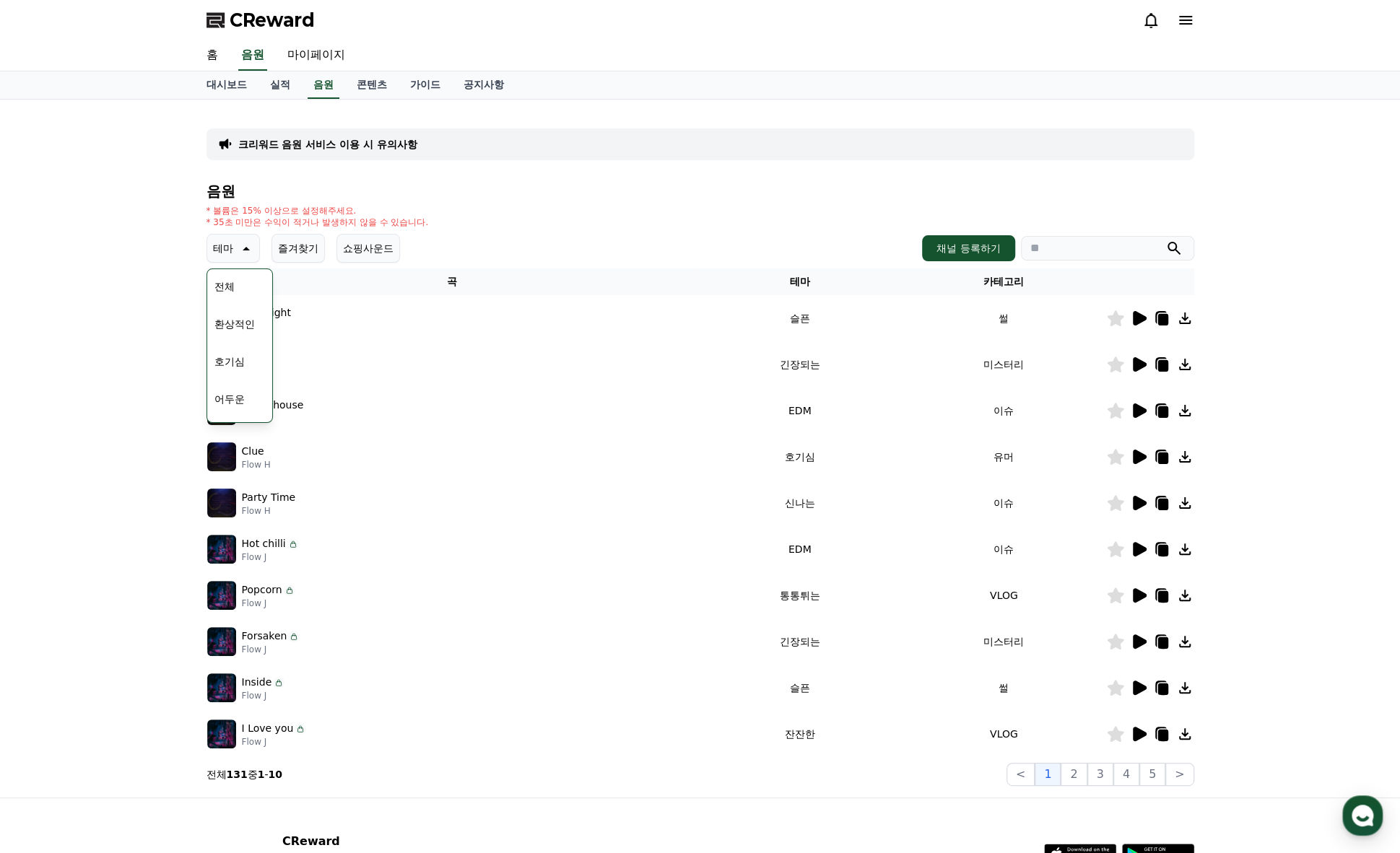
click at [646, 245] on div "테마 테마 전체 환상적인 호기심 어두운 밝은 통통튀는 신나는 반전 웅장한 드라마틱 즐거움 분위기있는 EDM 그루브 슬픈 잔잔한 귀여운 감동적인…" at bounding box center [700, 248] width 988 height 29
click at [963, 253] on button "채널 등록하기" at bounding box center [968, 248] width 93 height 26
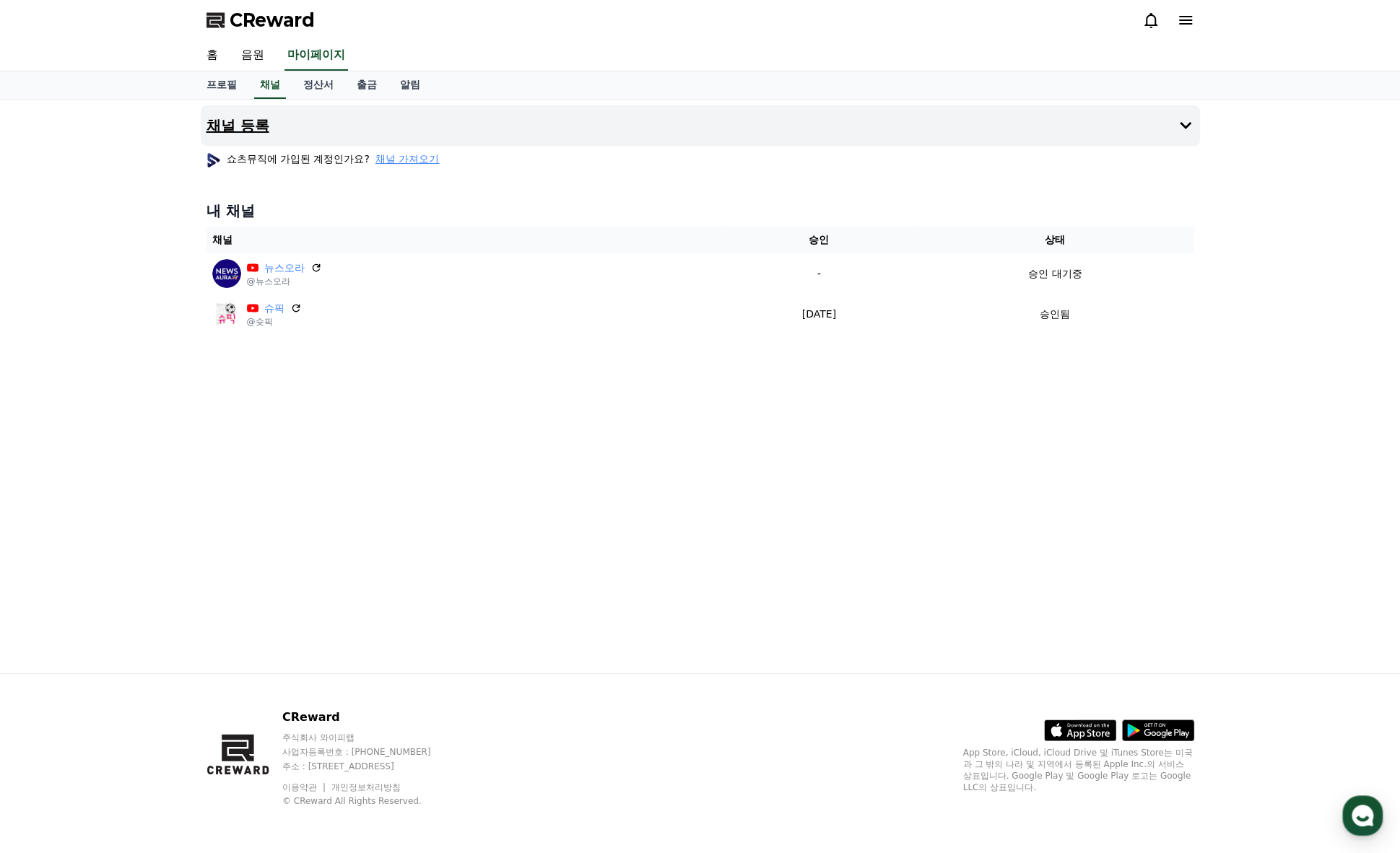
click at [1187, 123] on icon at bounding box center [1185, 126] width 12 height 8
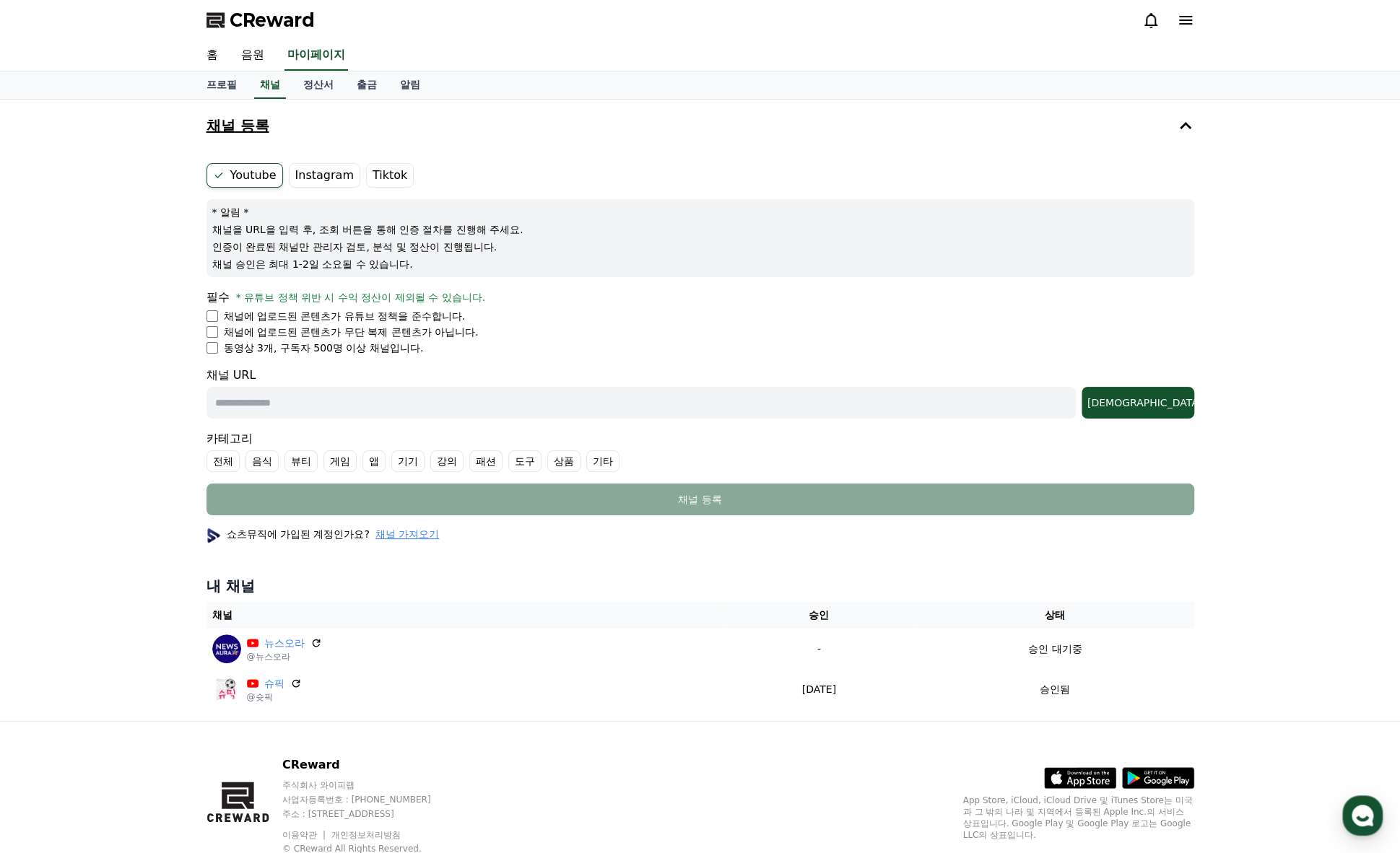
click at [1184, 124] on icon at bounding box center [1185, 126] width 12 height 8
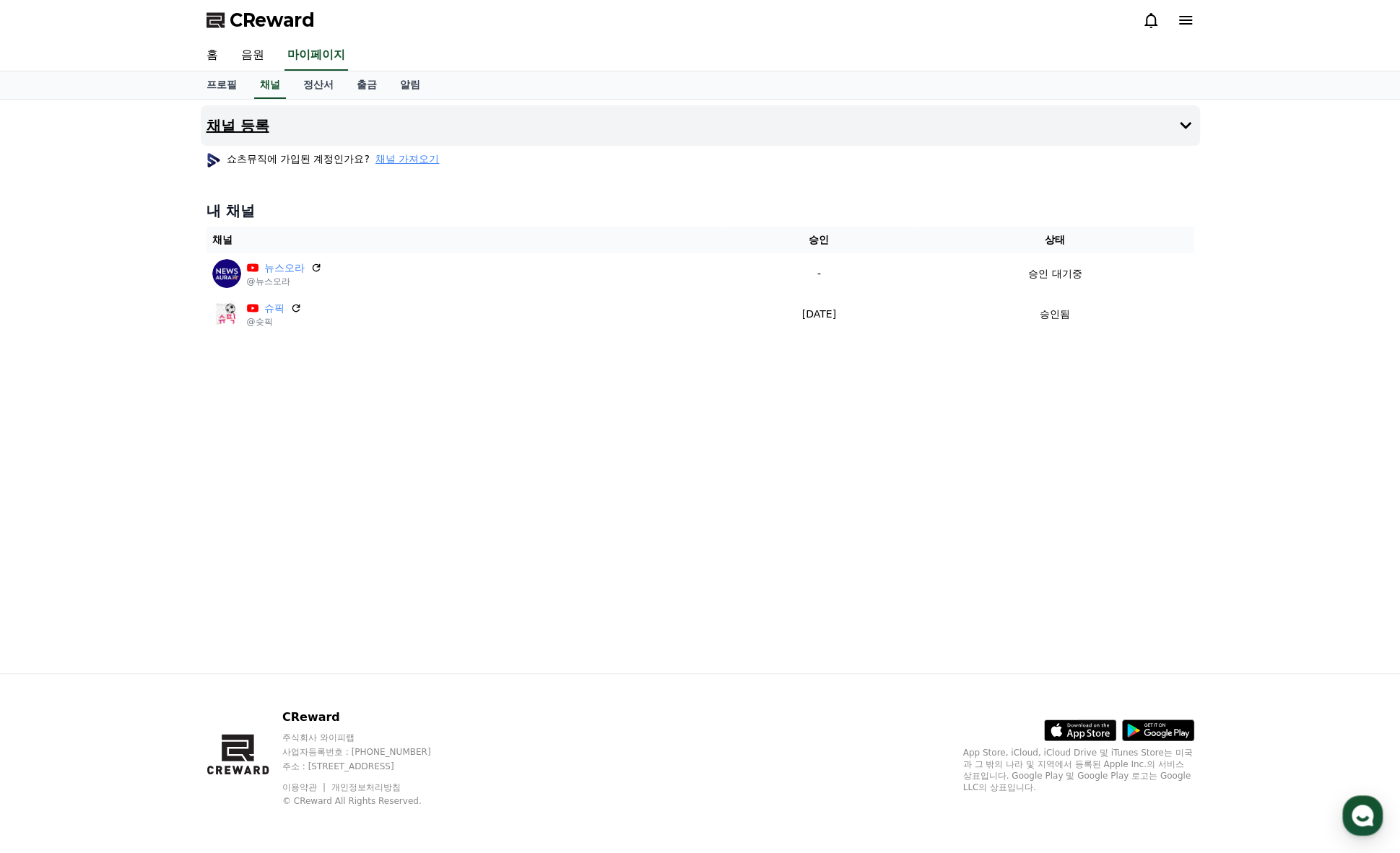
click at [249, 16] on span "CReward" at bounding box center [271, 19] width 85 height 23
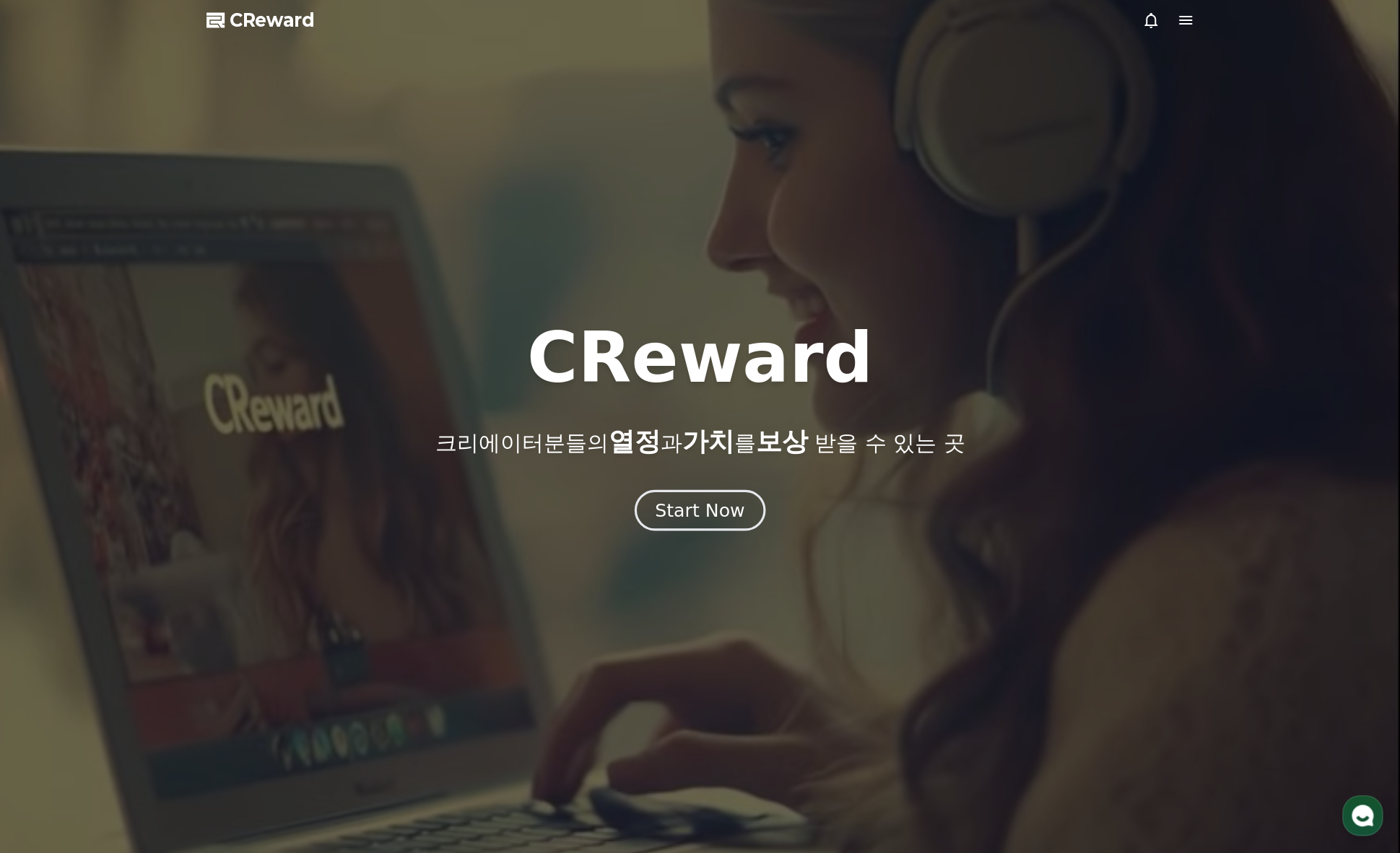
click at [691, 516] on div "Start Now" at bounding box center [700, 510] width 89 height 24
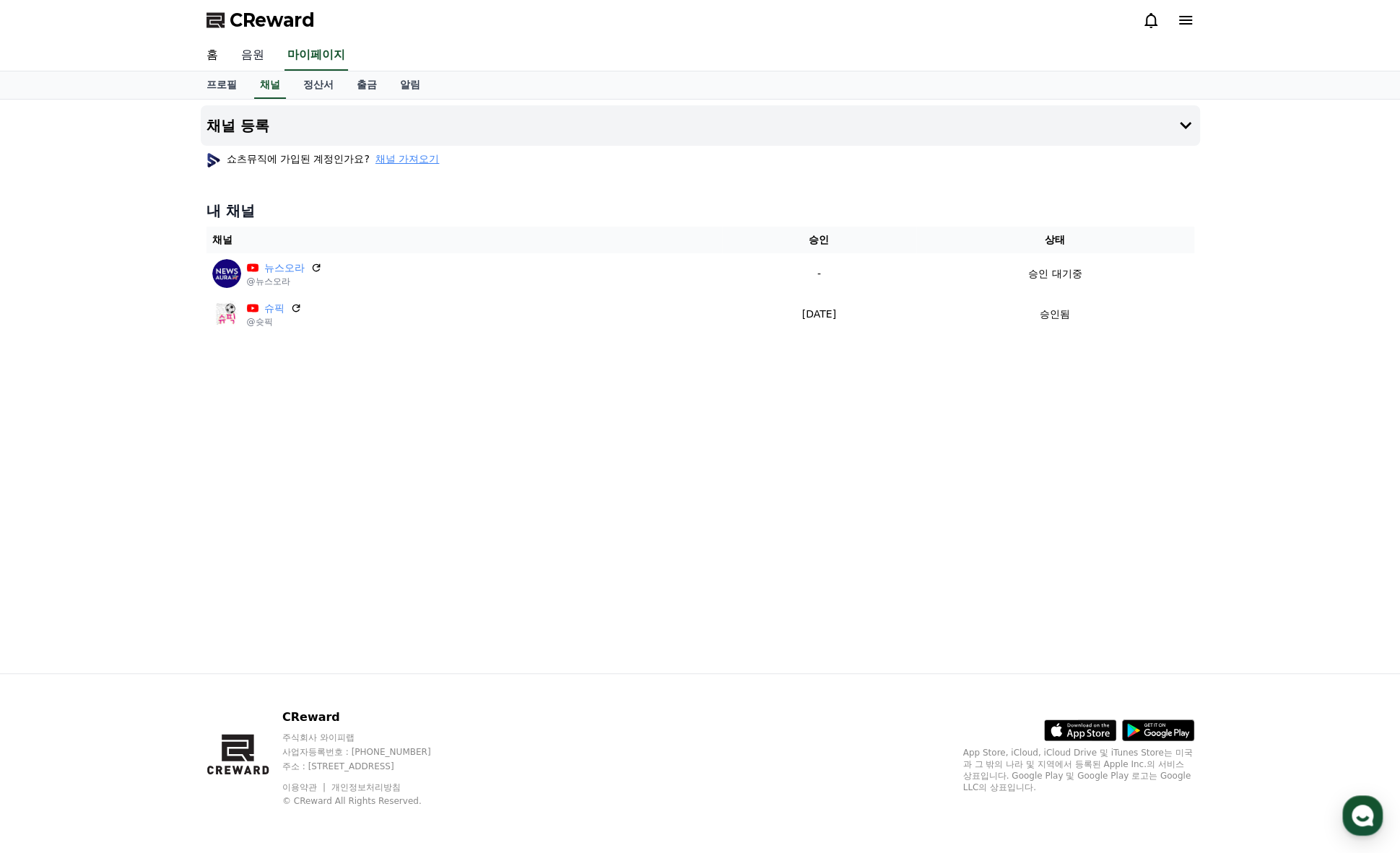
click at [258, 55] on link "음원" at bounding box center [252, 56] width 46 height 30
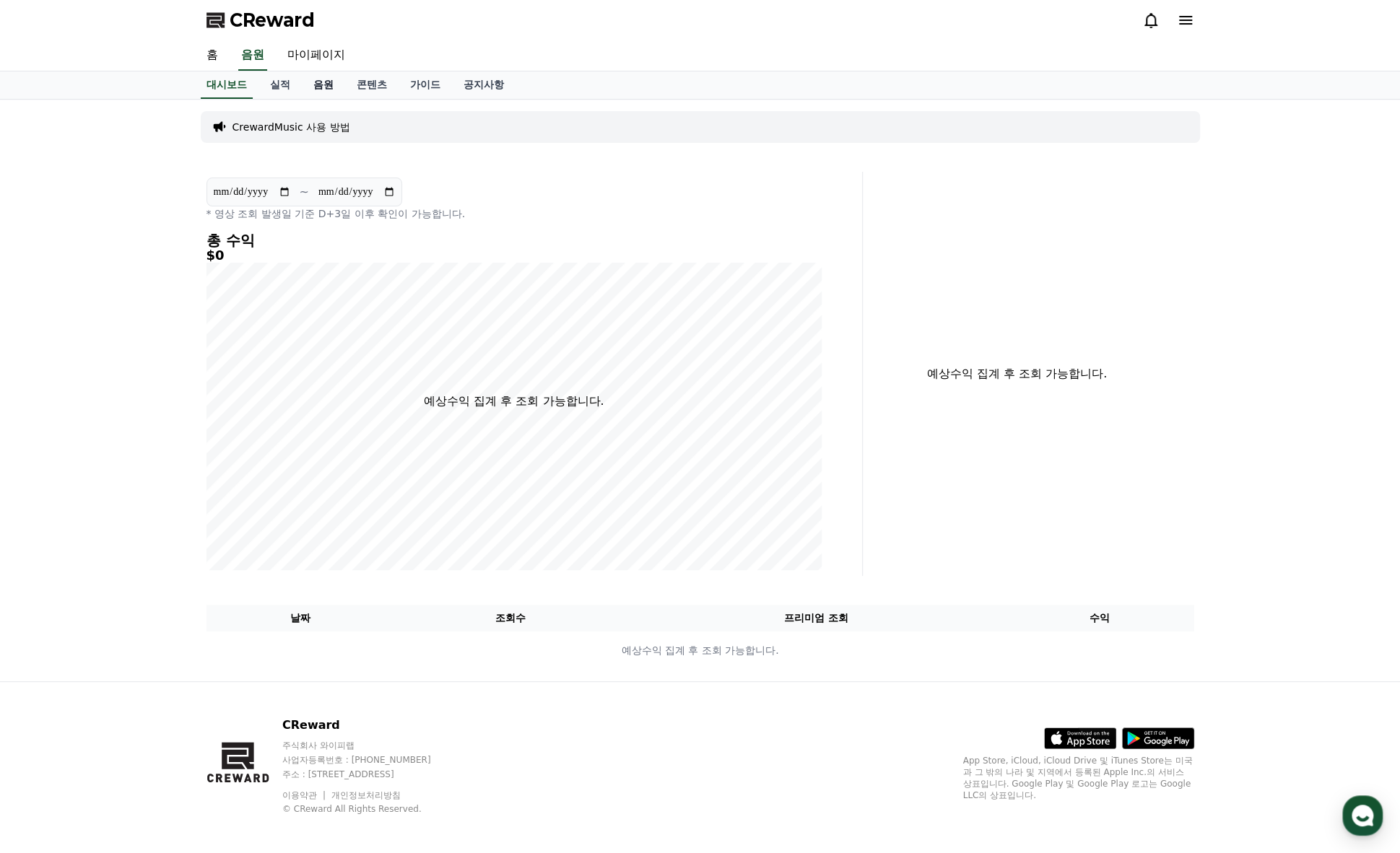
click at [319, 85] on link "음원" at bounding box center [323, 85] width 43 height 28
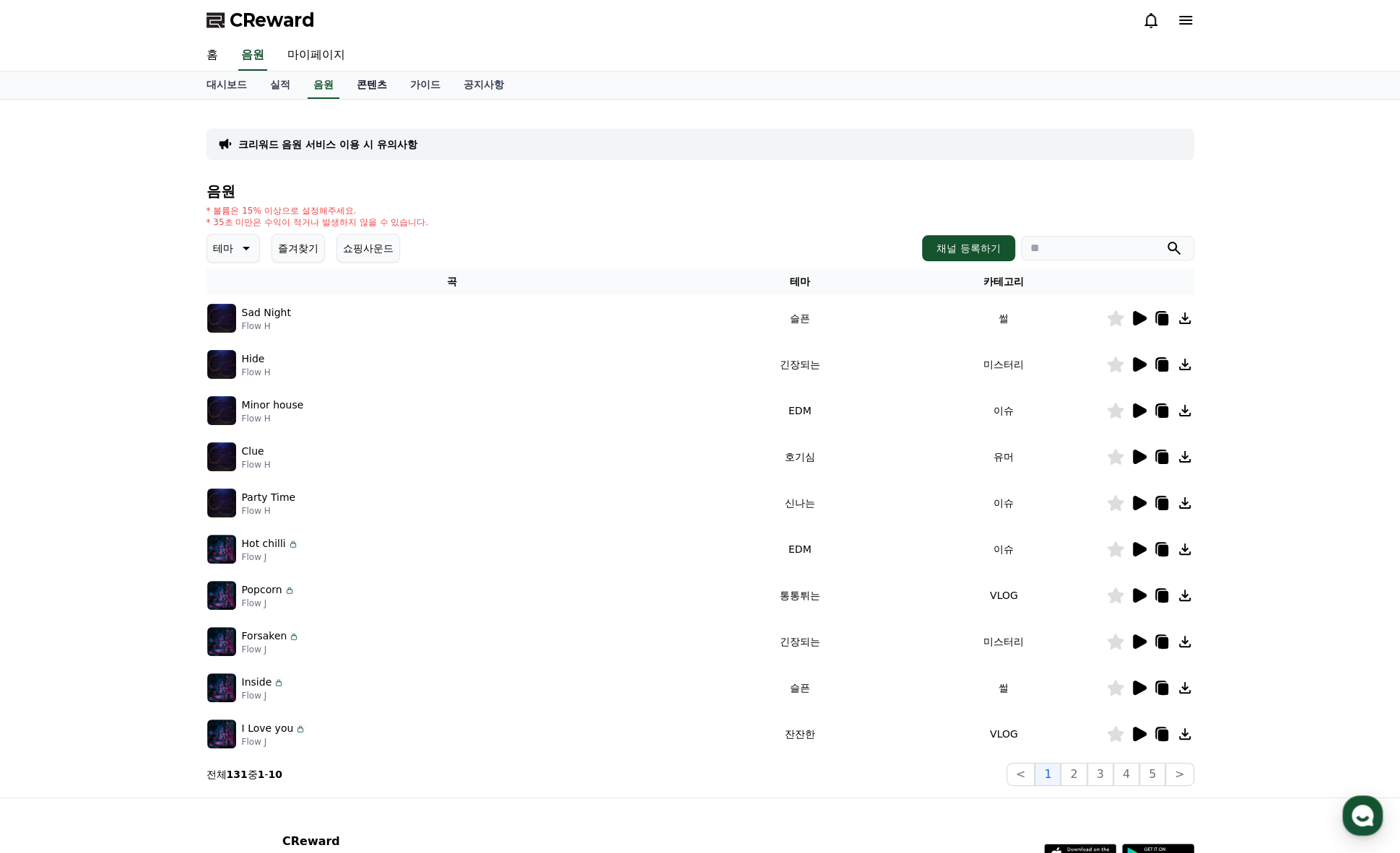
click at [378, 83] on link "콘텐츠" at bounding box center [371, 85] width 53 height 28
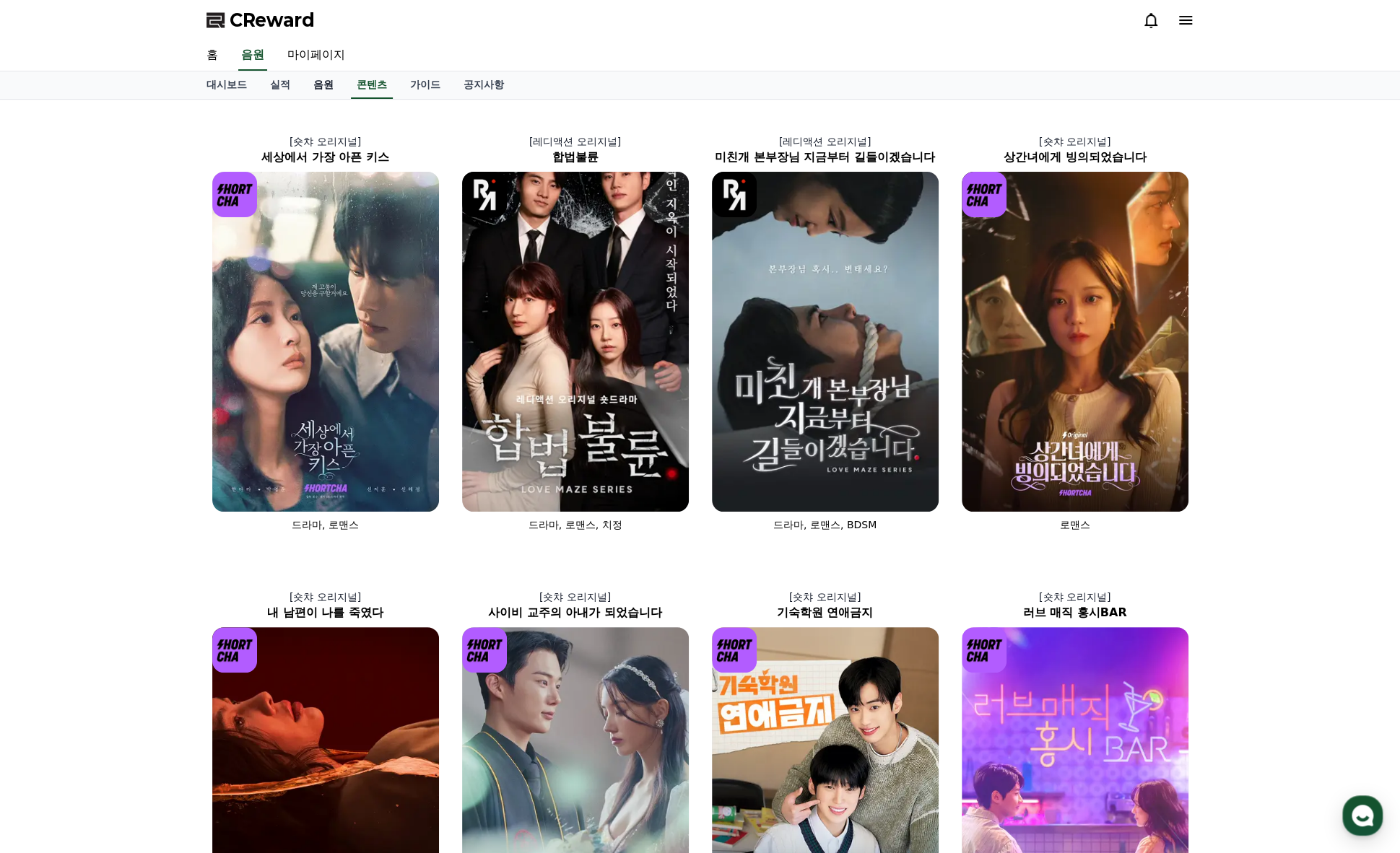
click at [330, 81] on link "음원" at bounding box center [323, 85] width 43 height 28
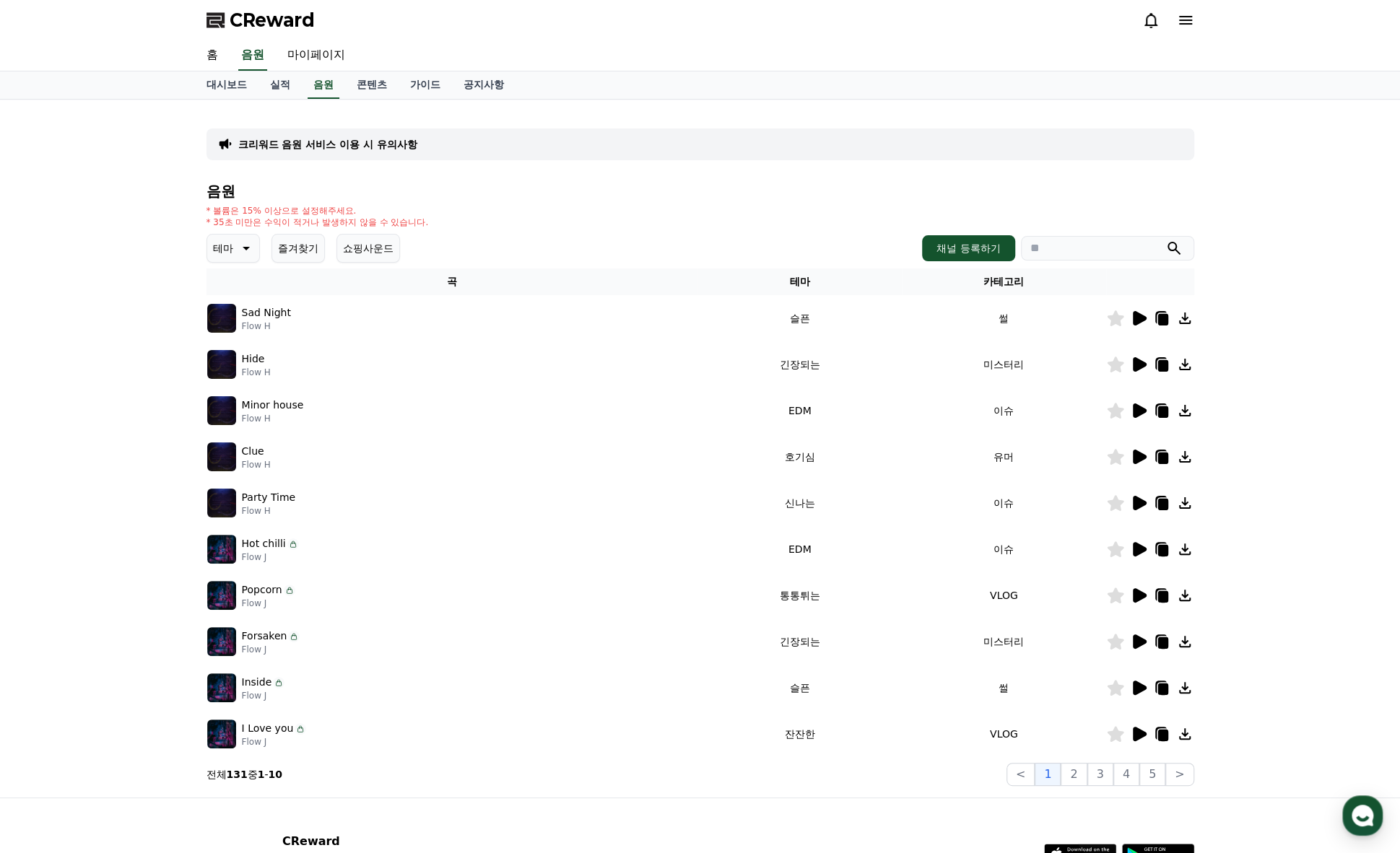
click at [251, 244] on icon at bounding box center [244, 248] width 18 height 18
click at [229, 334] on button "감동적인" at bounding box center [235, 330] width 52 height 32
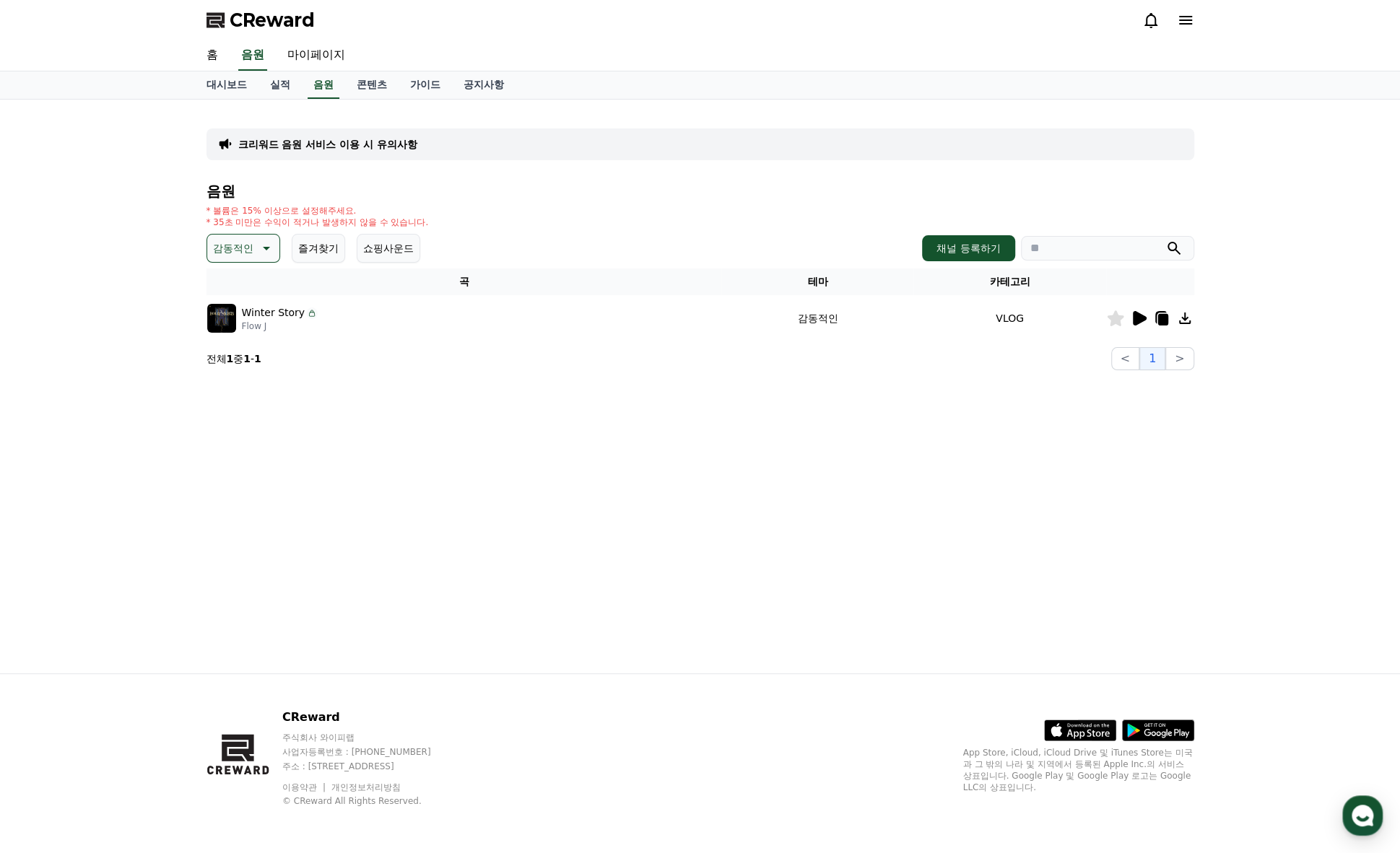
click at [1311, 424] on div "크리워드 음원 서비스 이용 시 유의사항 음원 * 볼륨은 15% 이상으로 설정해주세요. * 35초 미만은 수익이 적거나 발생하지 않을 수 있습니…" at bounding box center [700, 386] width 1400 height 574
click at [1138, 319] on icon at bounding box center [1140, 318] width 13 height 14
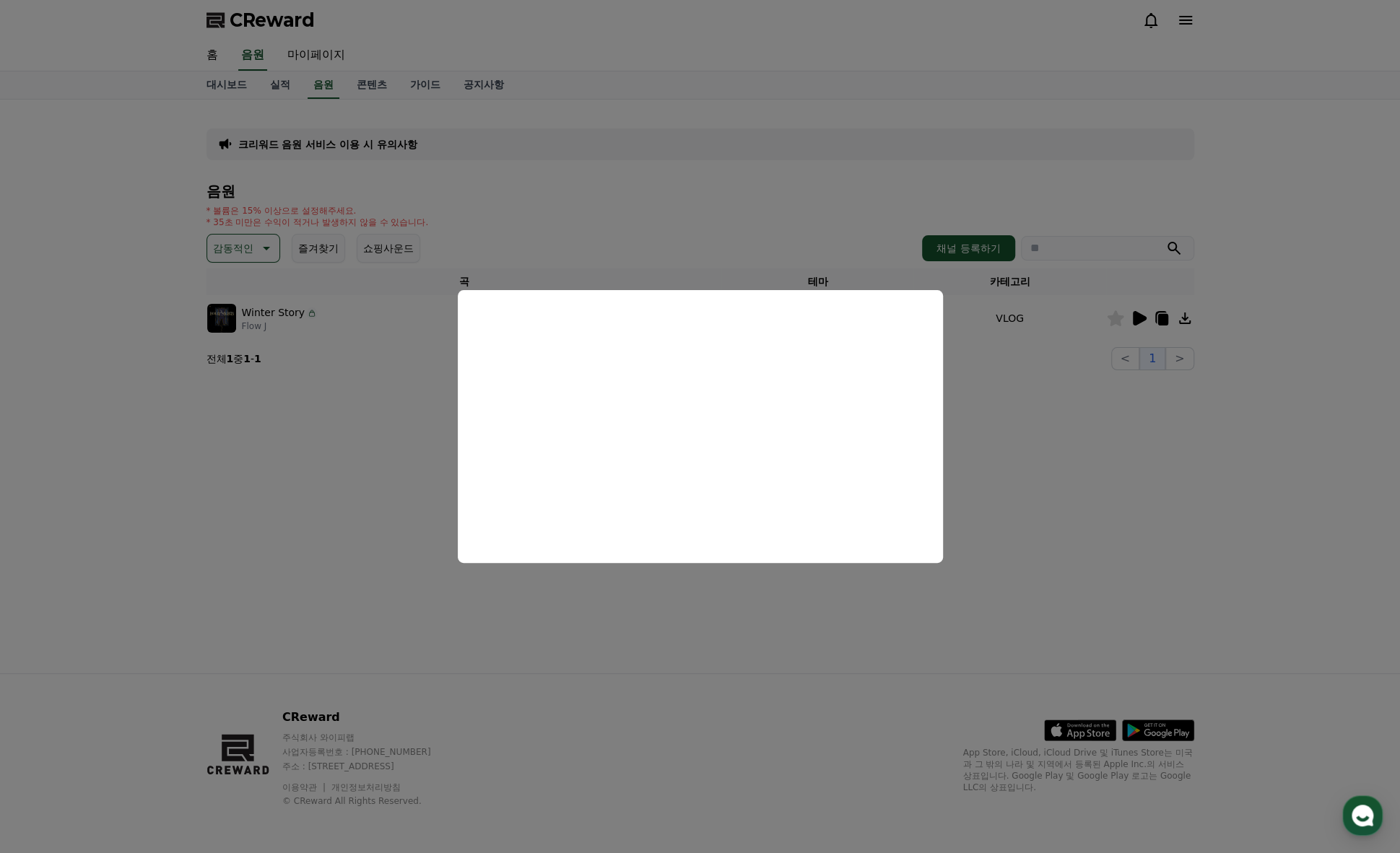
click at [759, 182] on button "close modal" at bounding box center [700, 426] width 1400 height 853
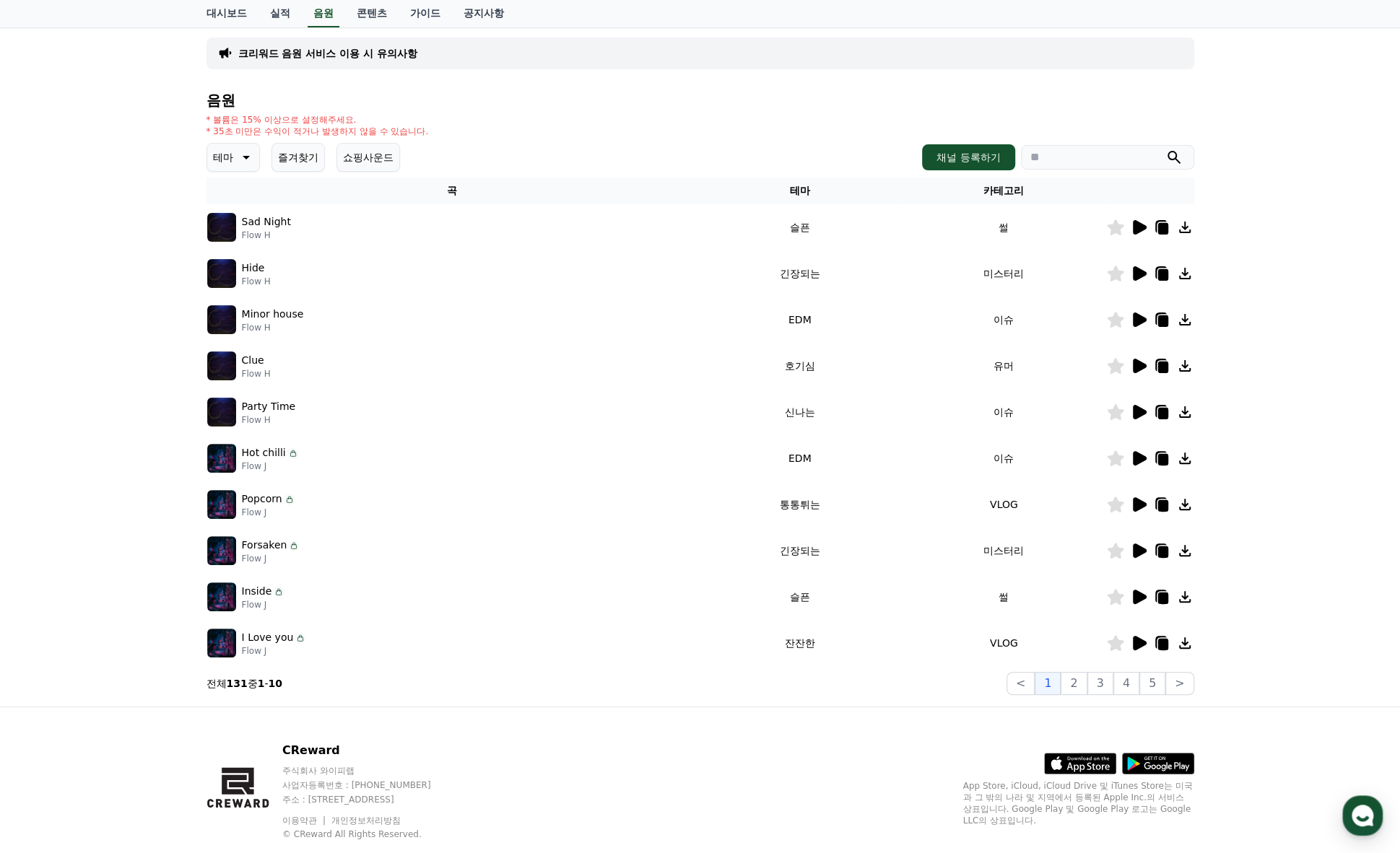
scroll to position [123, 0]
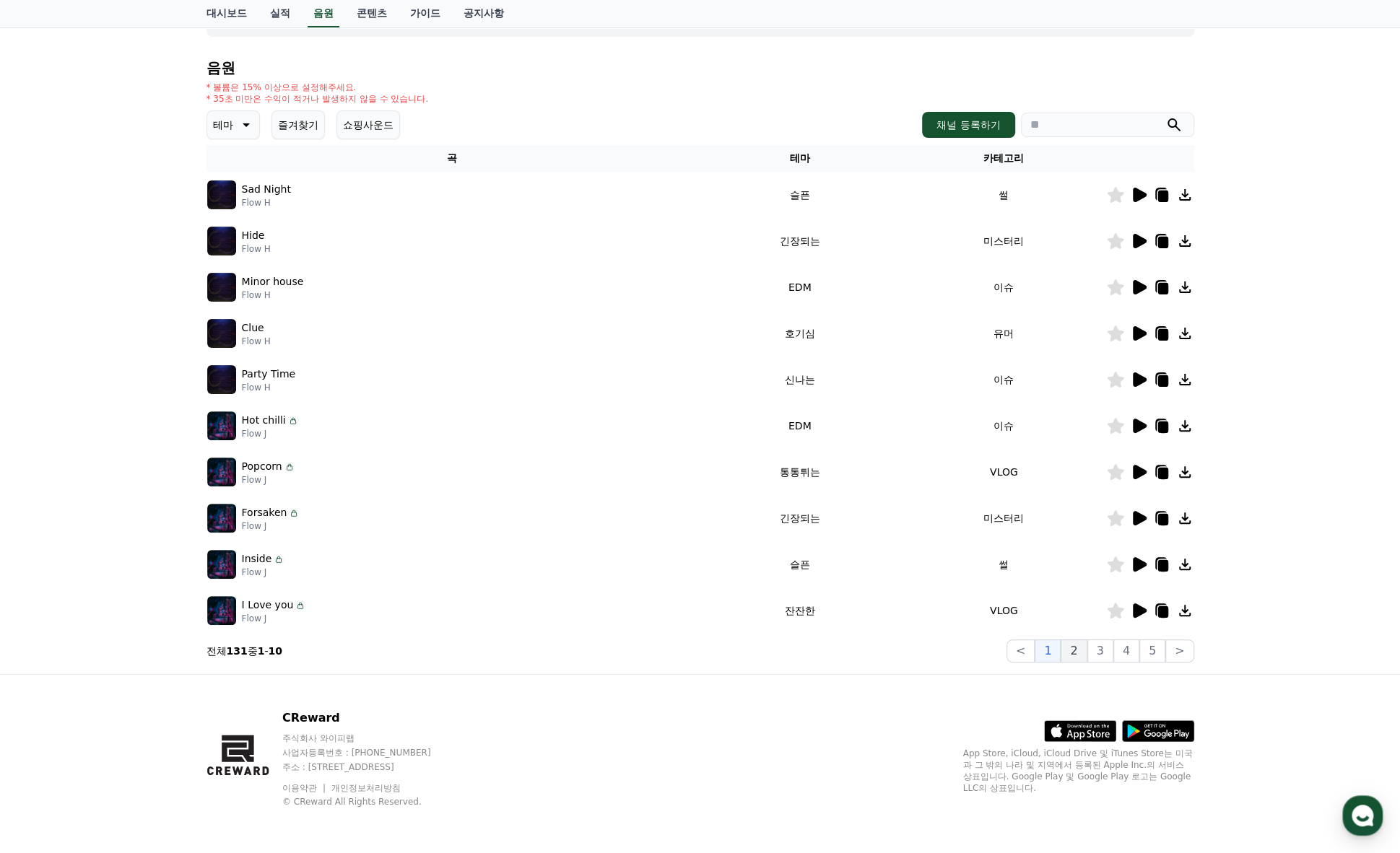
click at [1086, 646] on button "2" at bounding box center [1073, 651] width 26 height 23
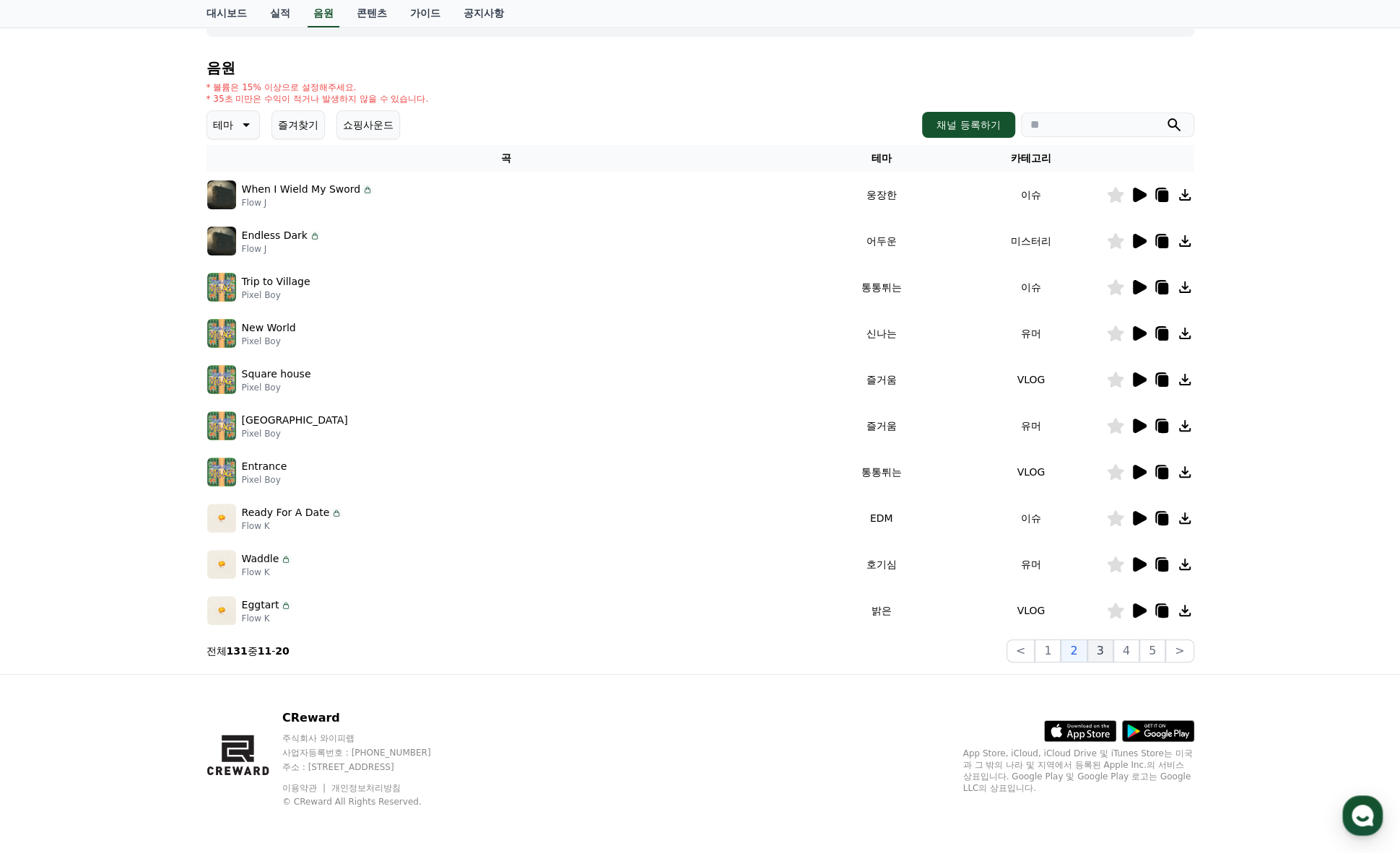
click at [1107, 648] on button "3" at bounding box center [1100, 651] width 26 height 23
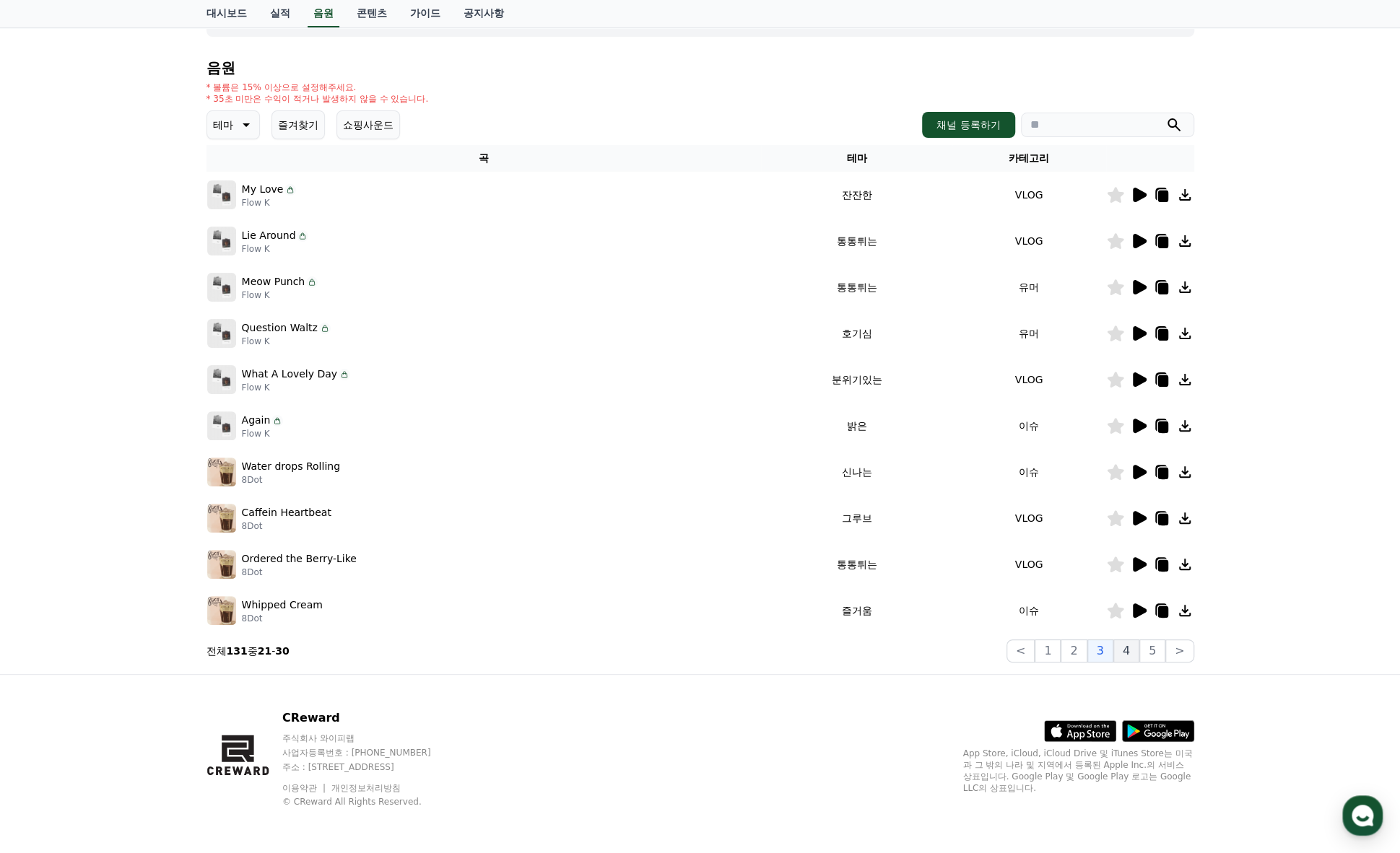
click at [1129, 652] on button "4" at bounding box center [1126, 651] width 26 height 23
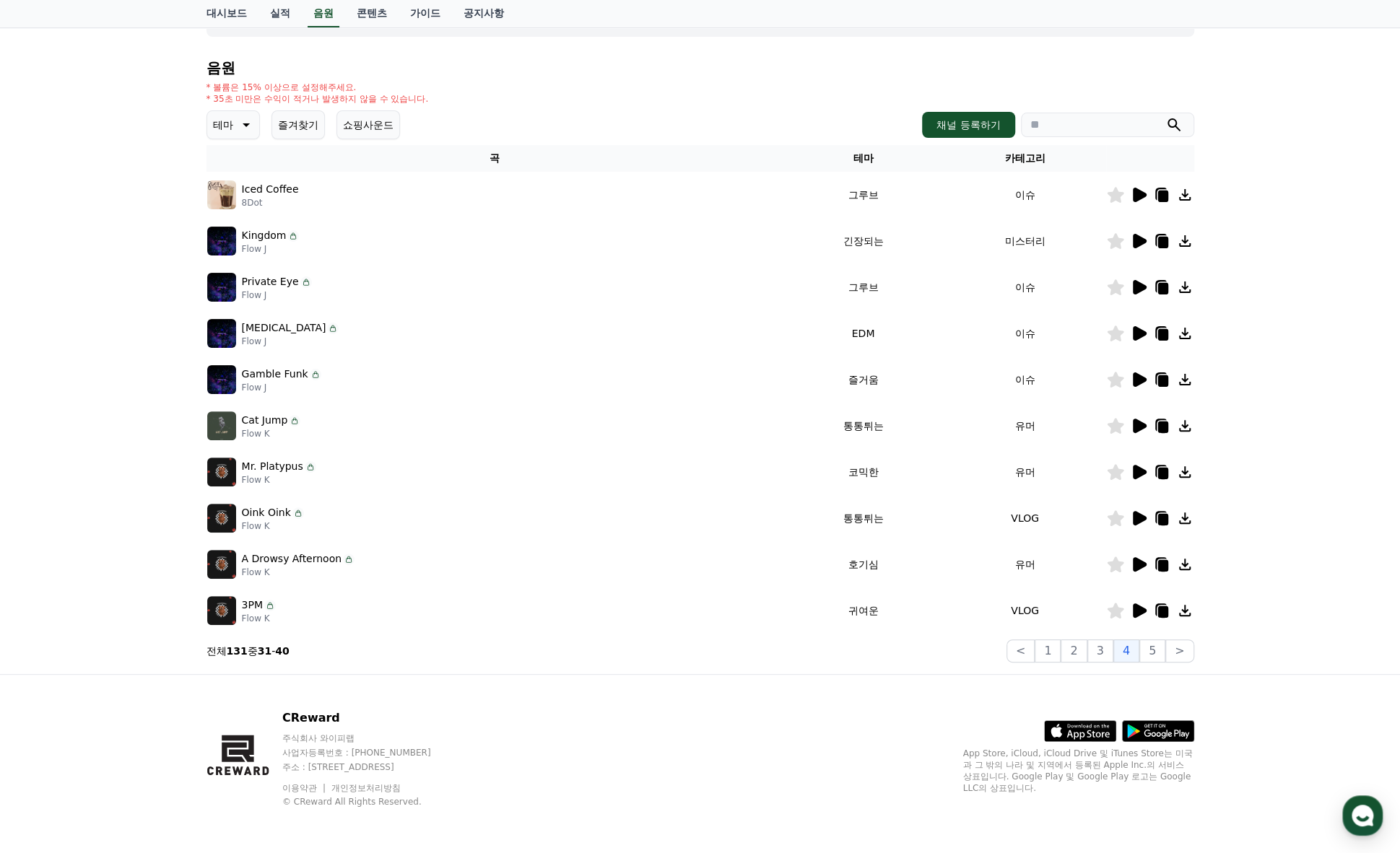
click at [244, 119] on icon at bounding box center [244, 125] width 18 height 18
click at [233, 239] on button "신나는" at bounding box center [230, 244] width 42 height 32
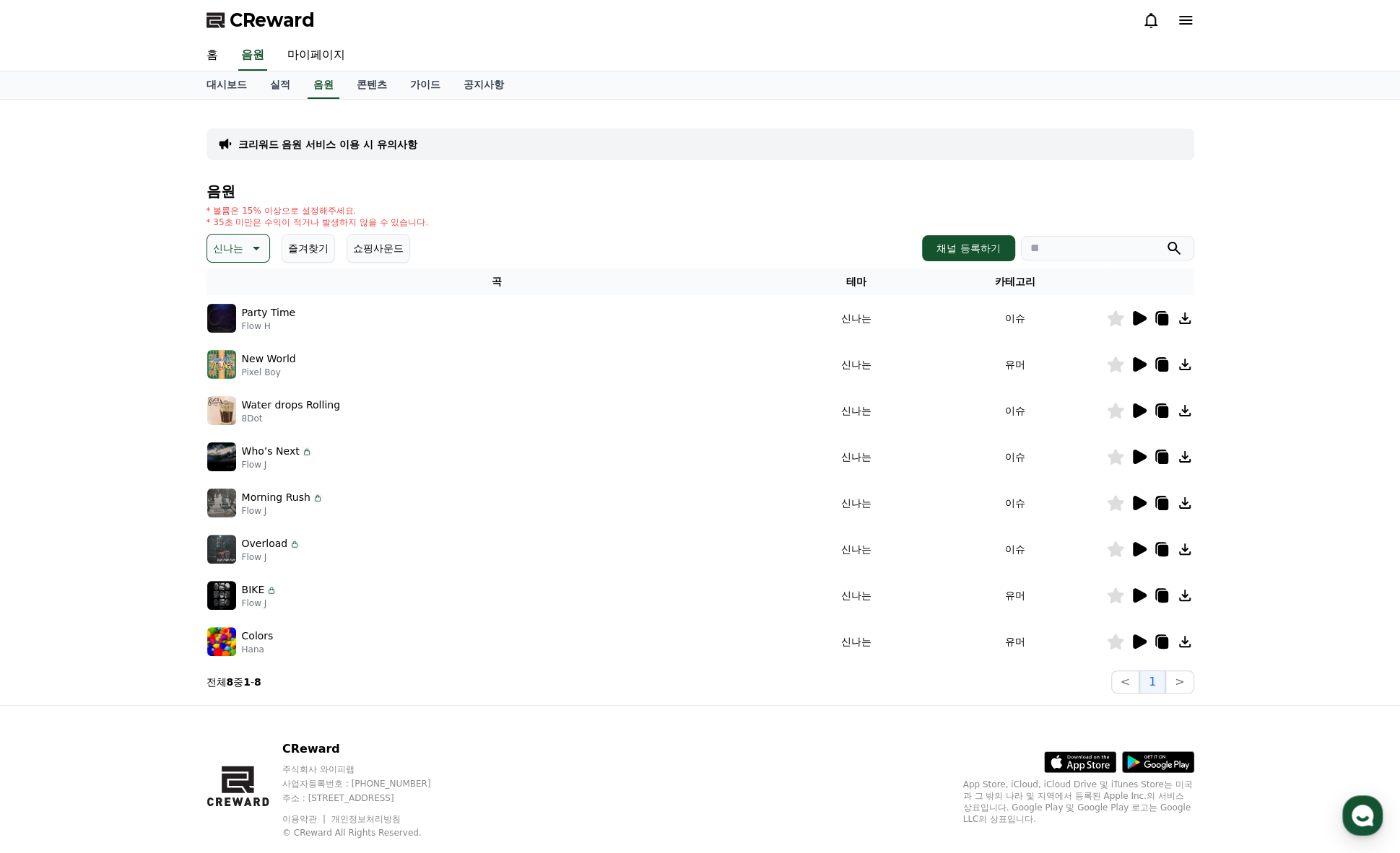
click at [1136, 316] on icon at bounding box center [1140, 318] width 13 height 14
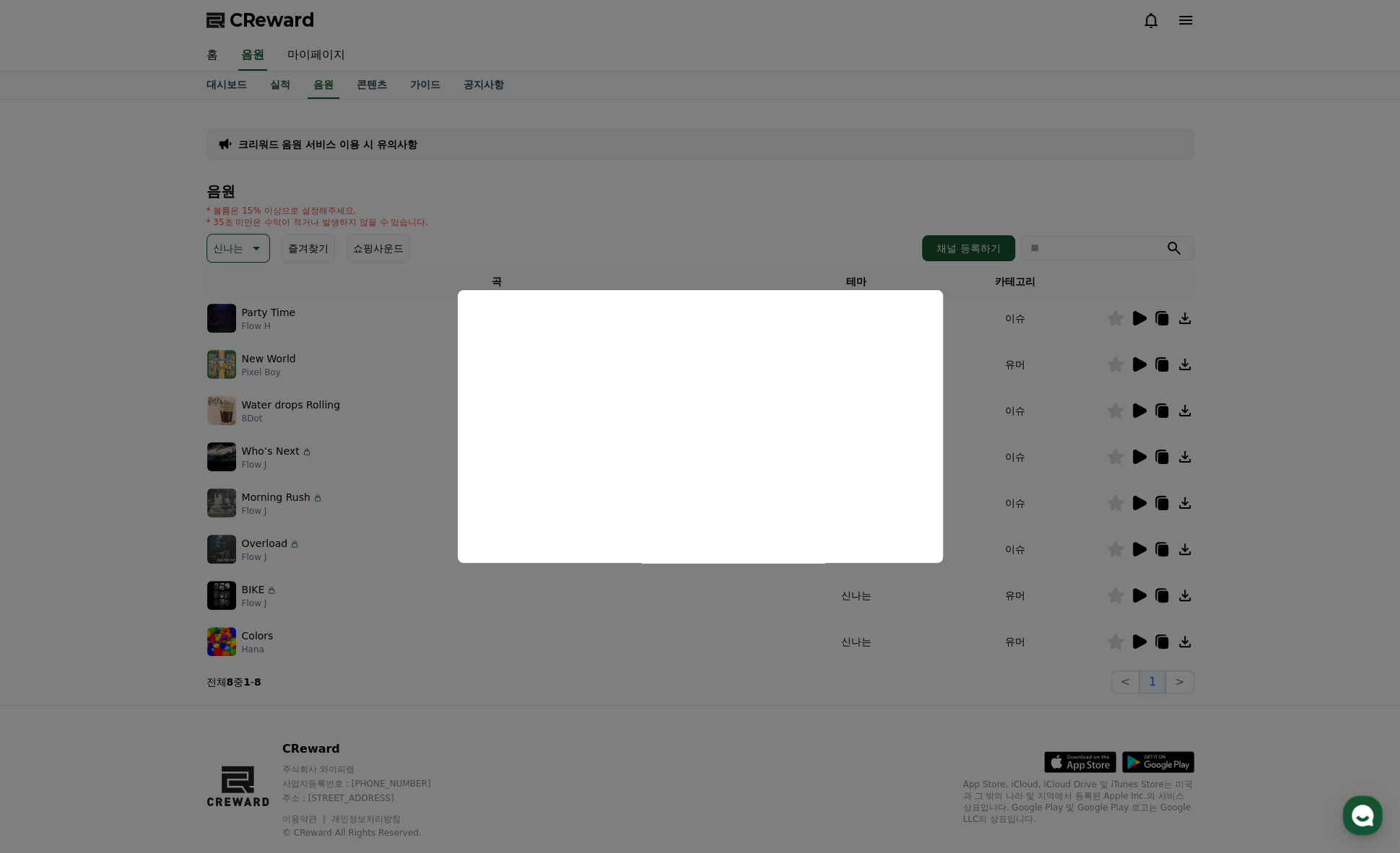
click at [179, 335] on button "close modal" at bounding box center [700, 426] width 1400 height 853
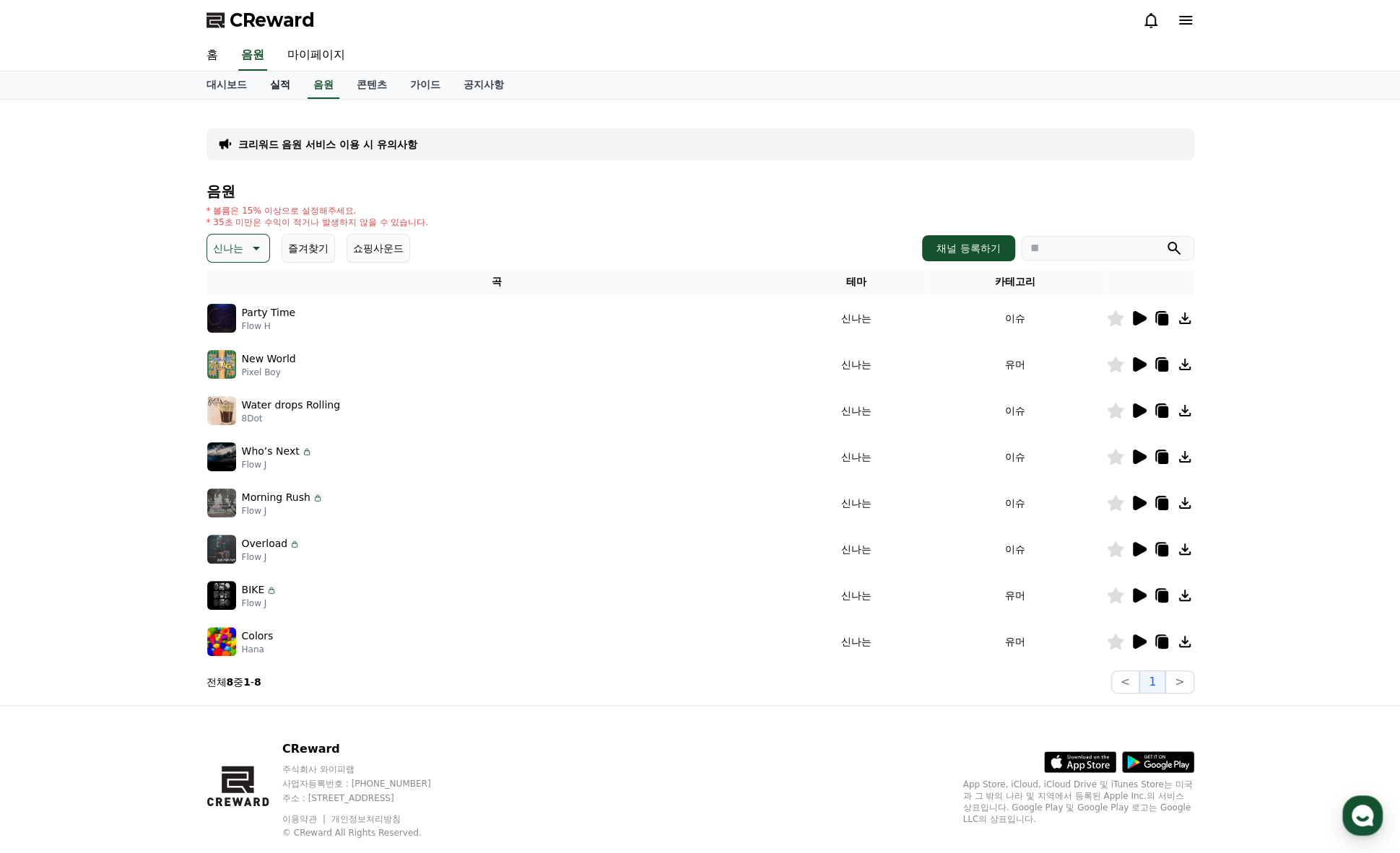
click at [281, 81] on link "실적" at bounding box center [280, 85] width 43 height 28
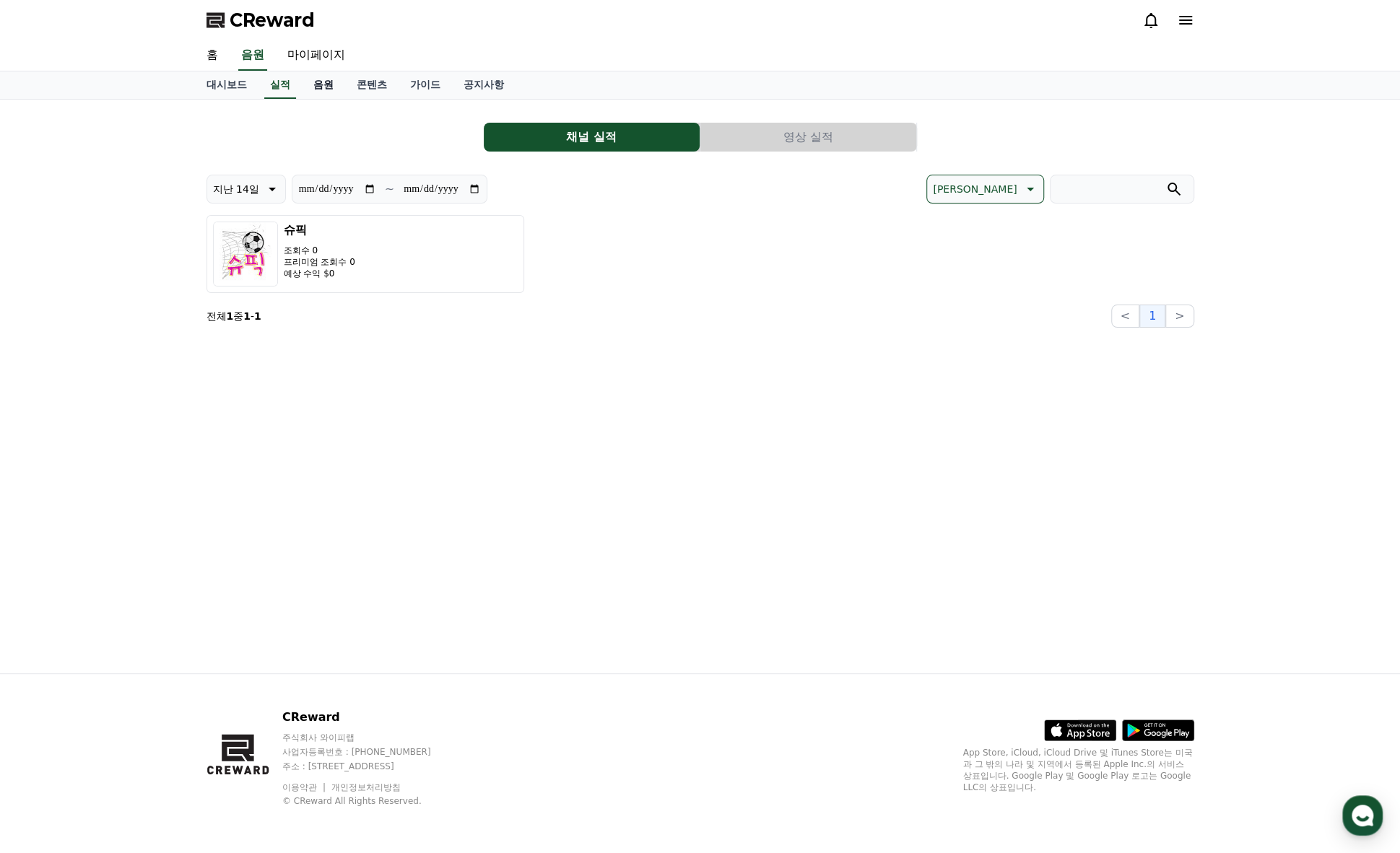
click at [322, 83] on link "음원" at bounding box center [323, 85] width 43 height 28
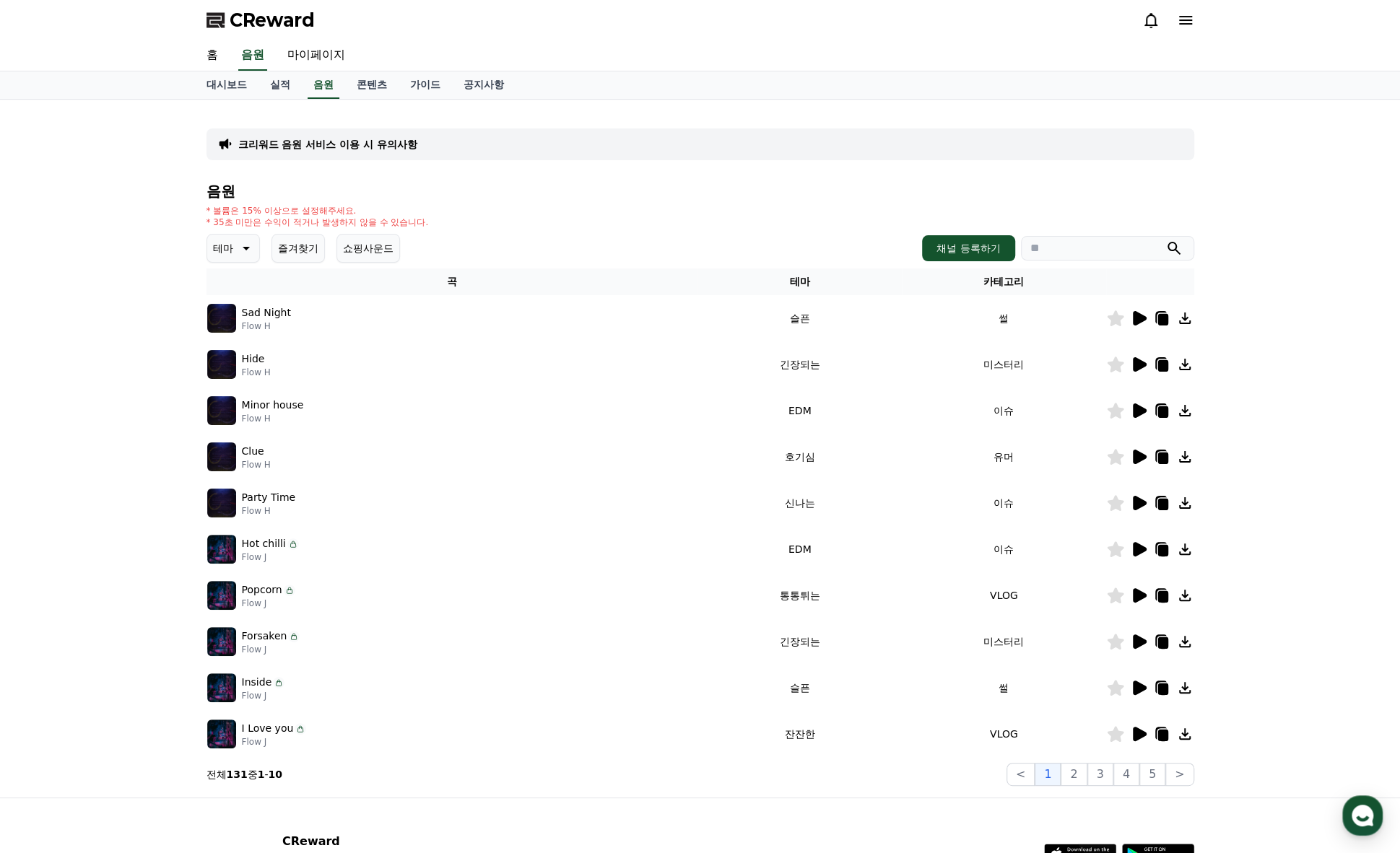
click at [249, 146] on p "크리워드 음원 서비스 이용 시 유의사항" at bounding box center [328, 144] width 179 height 14
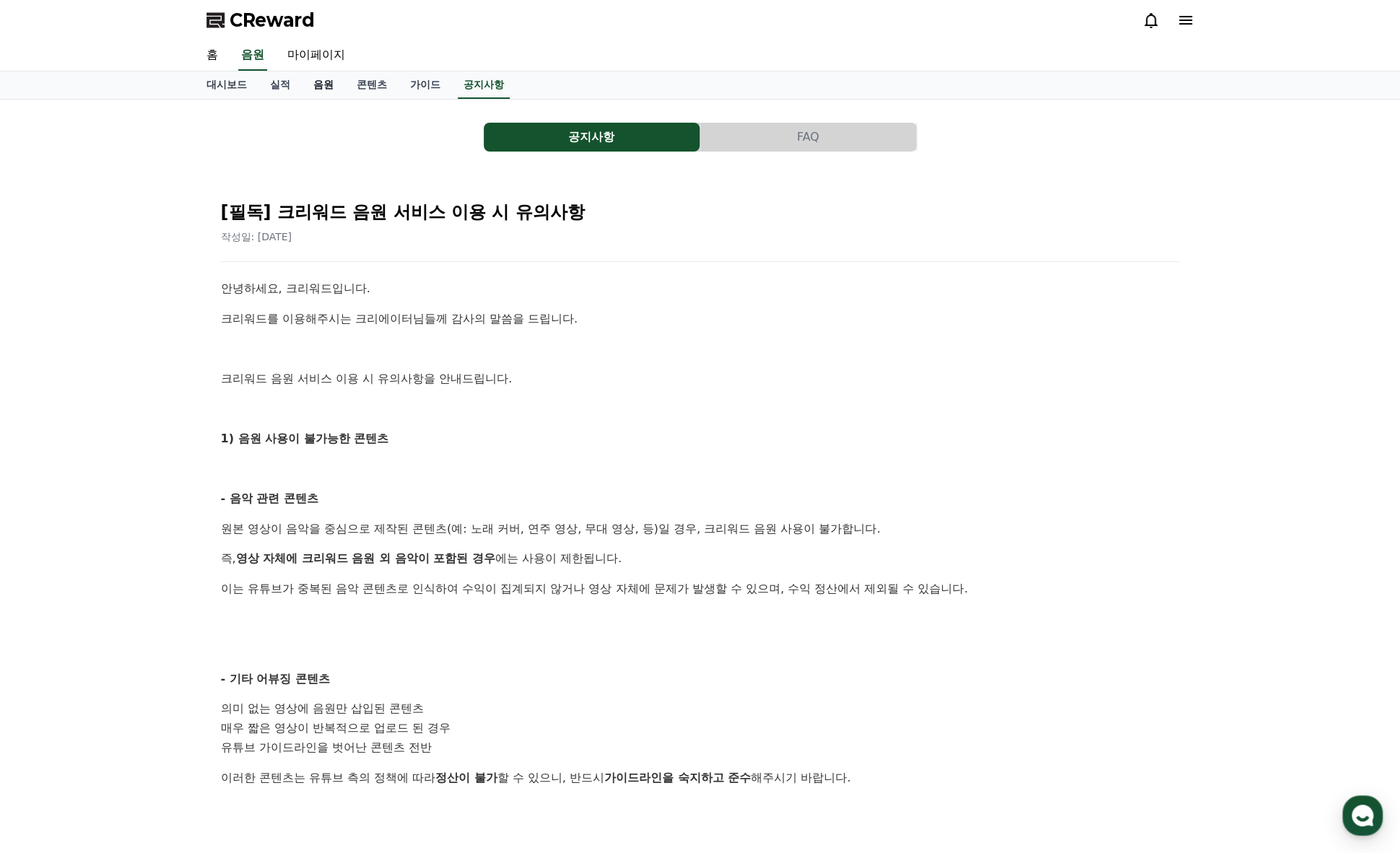
click at [333, 89] on link "음원" at bounding box center [323, 85] width 43 height 28
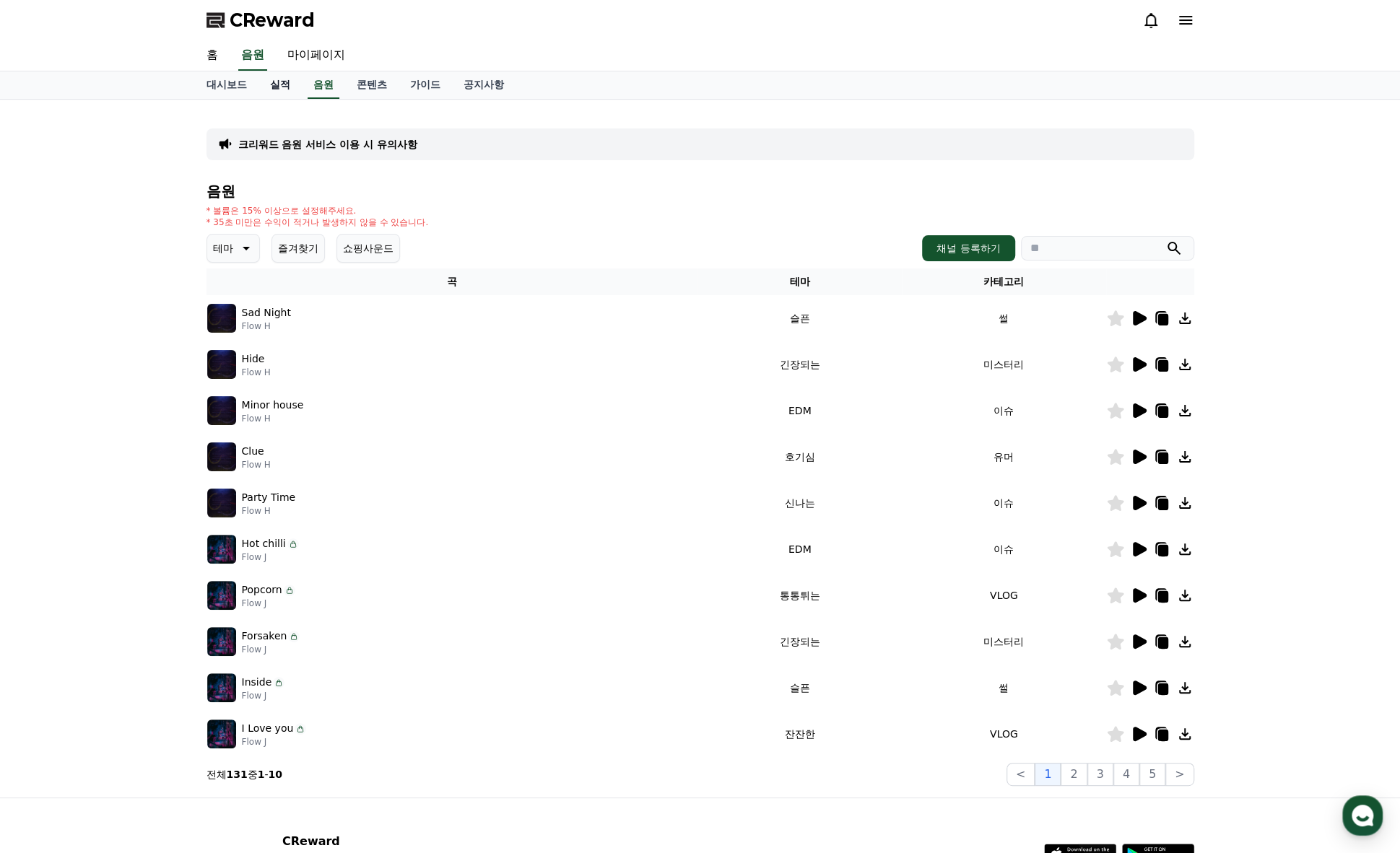
click at [271, 79] on link "실적" at bounding box center [280, 85] width 43 height 28
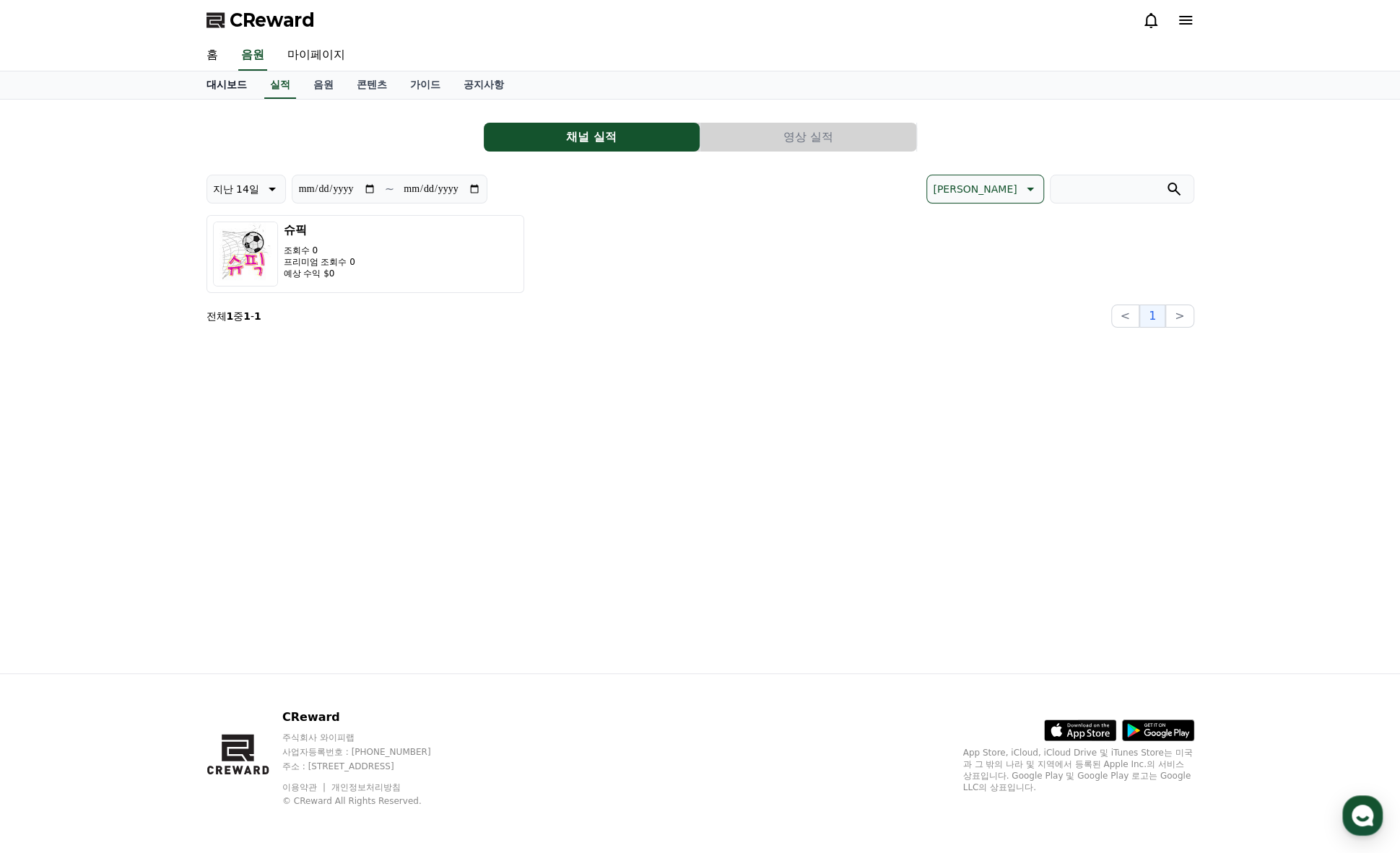
click at [225, 79] on link "대시보드" at bounding box center [226, 85] width 63 height 28
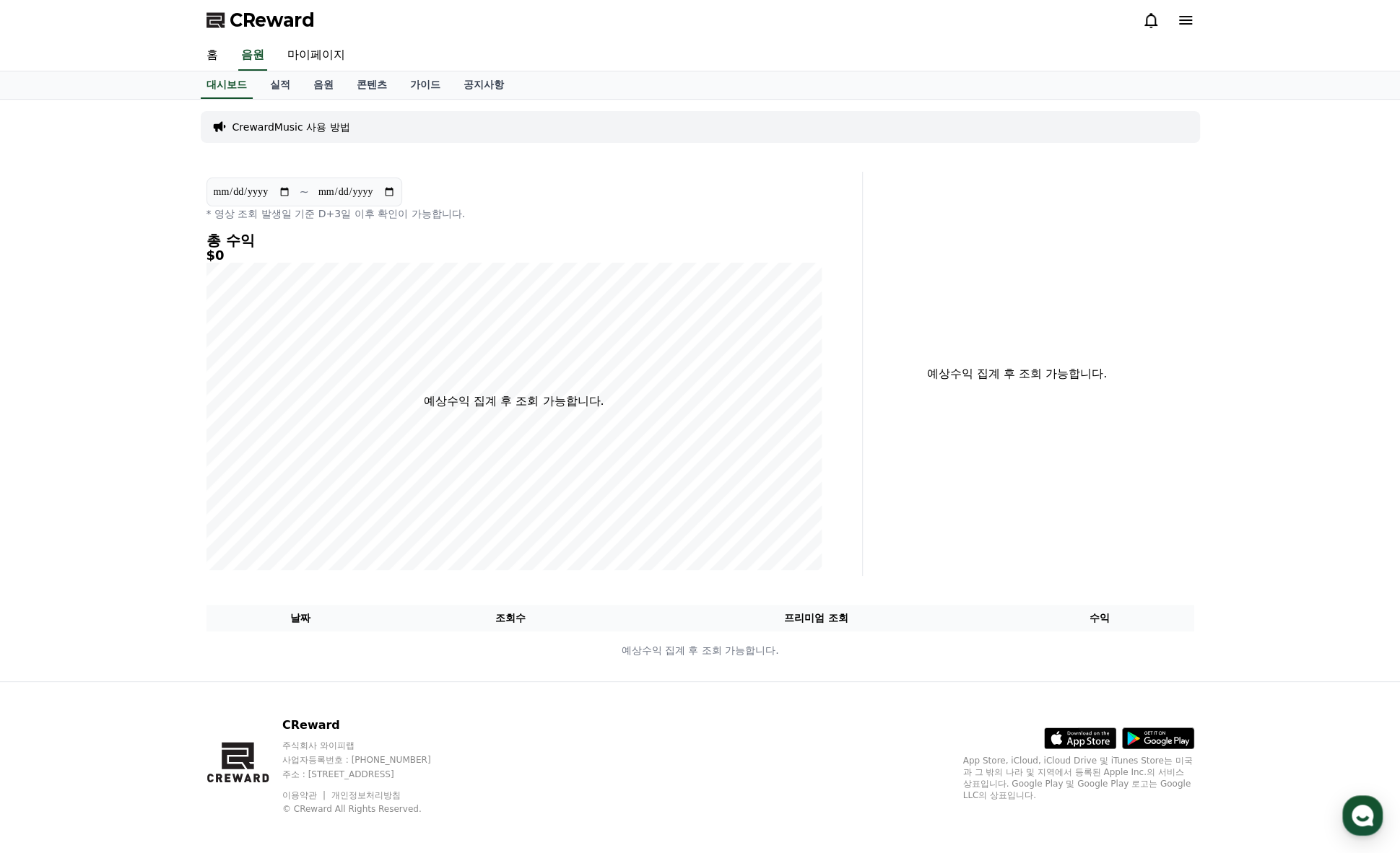
click at [269, 120] on p "CrewardMusic 사용 방법" at bounding box center [292, 126] width 118 height 14
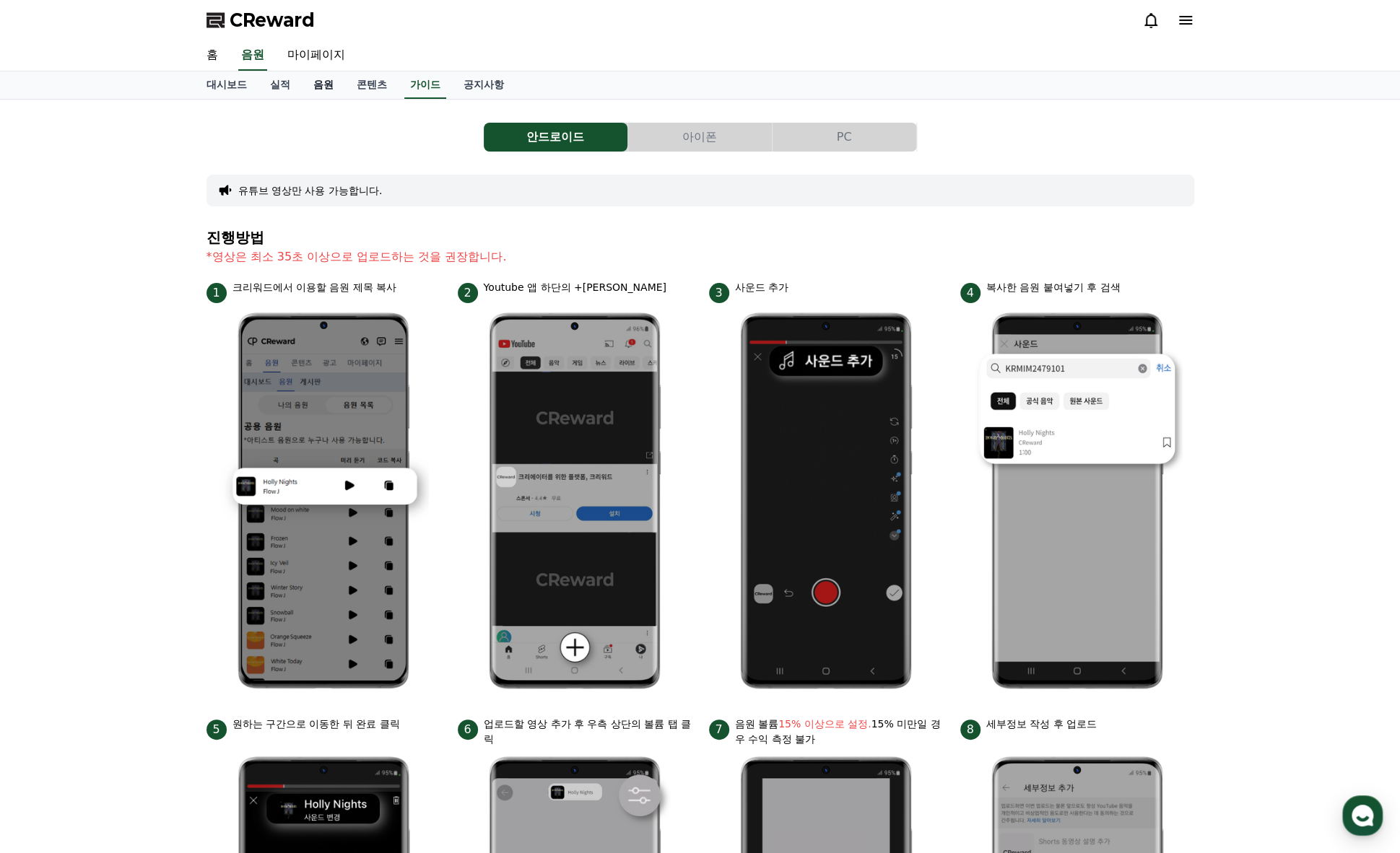
click at [324, 82] on link "음원" at bounding box center [323, 85] width 43 height 28
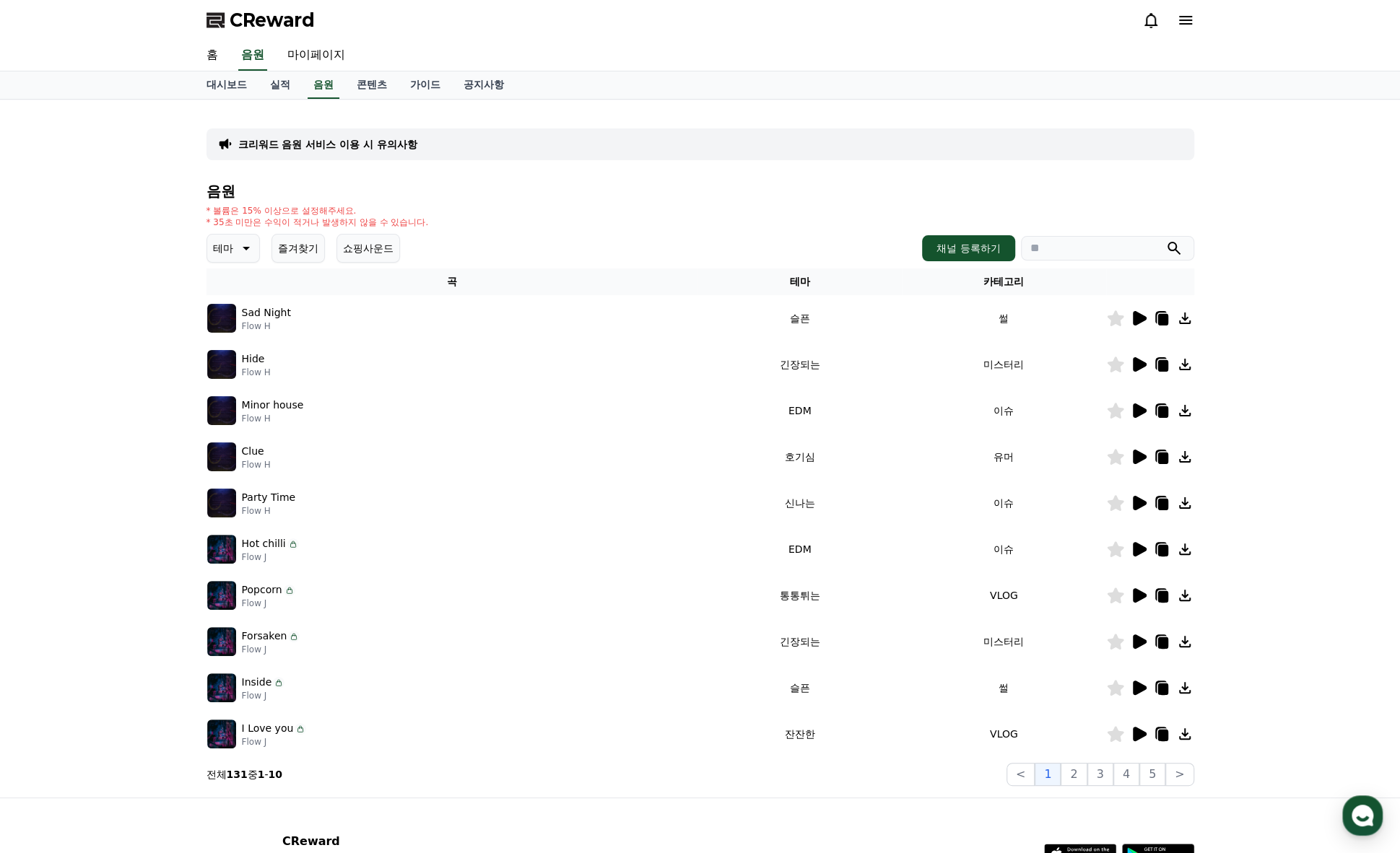
click at [1138, 319] on icon at bounding box center [1140, 318] width 13 height 14
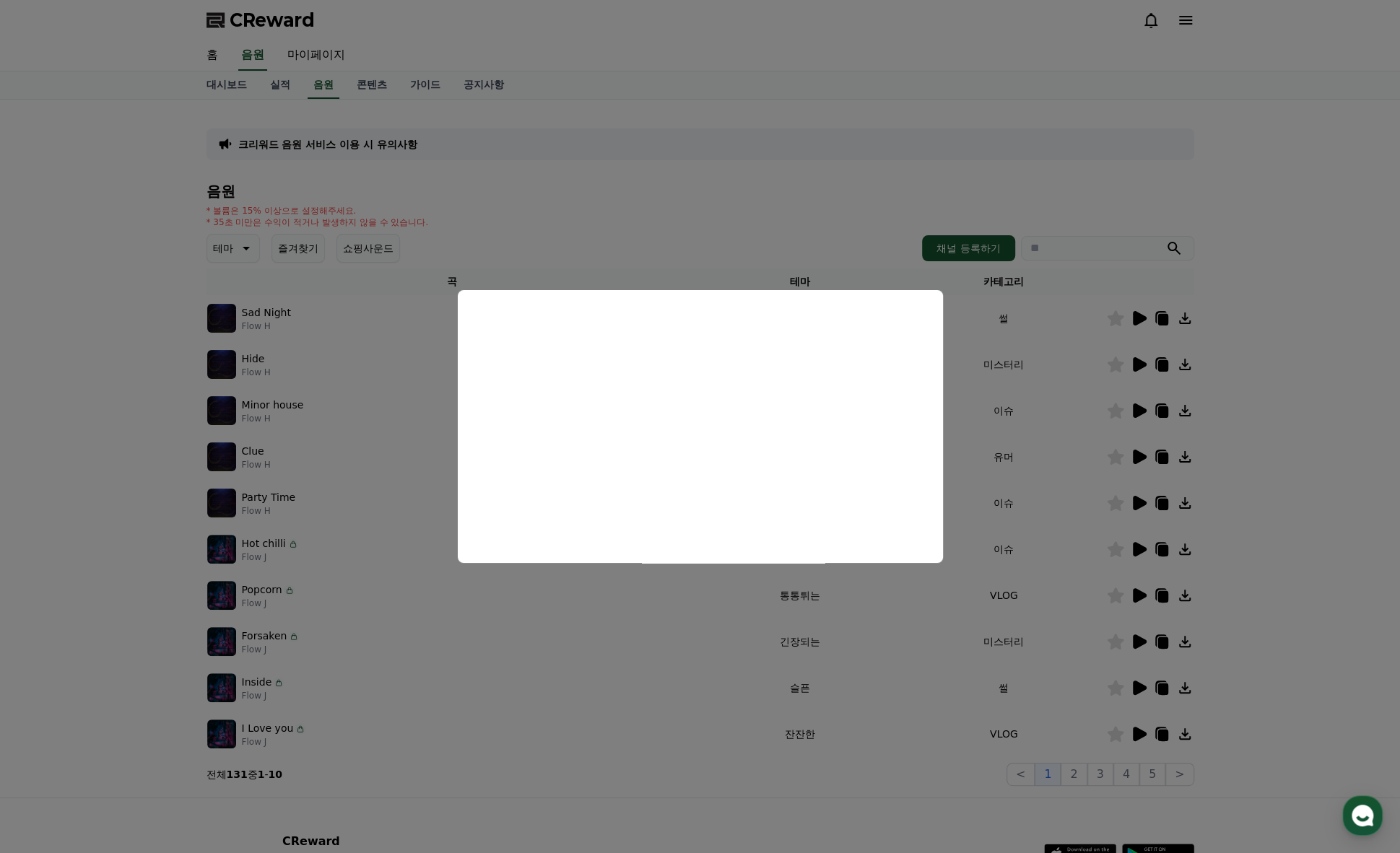
click at [314, 345] on button "close modal" at bounding box center [700, 426] width 1400 height 853
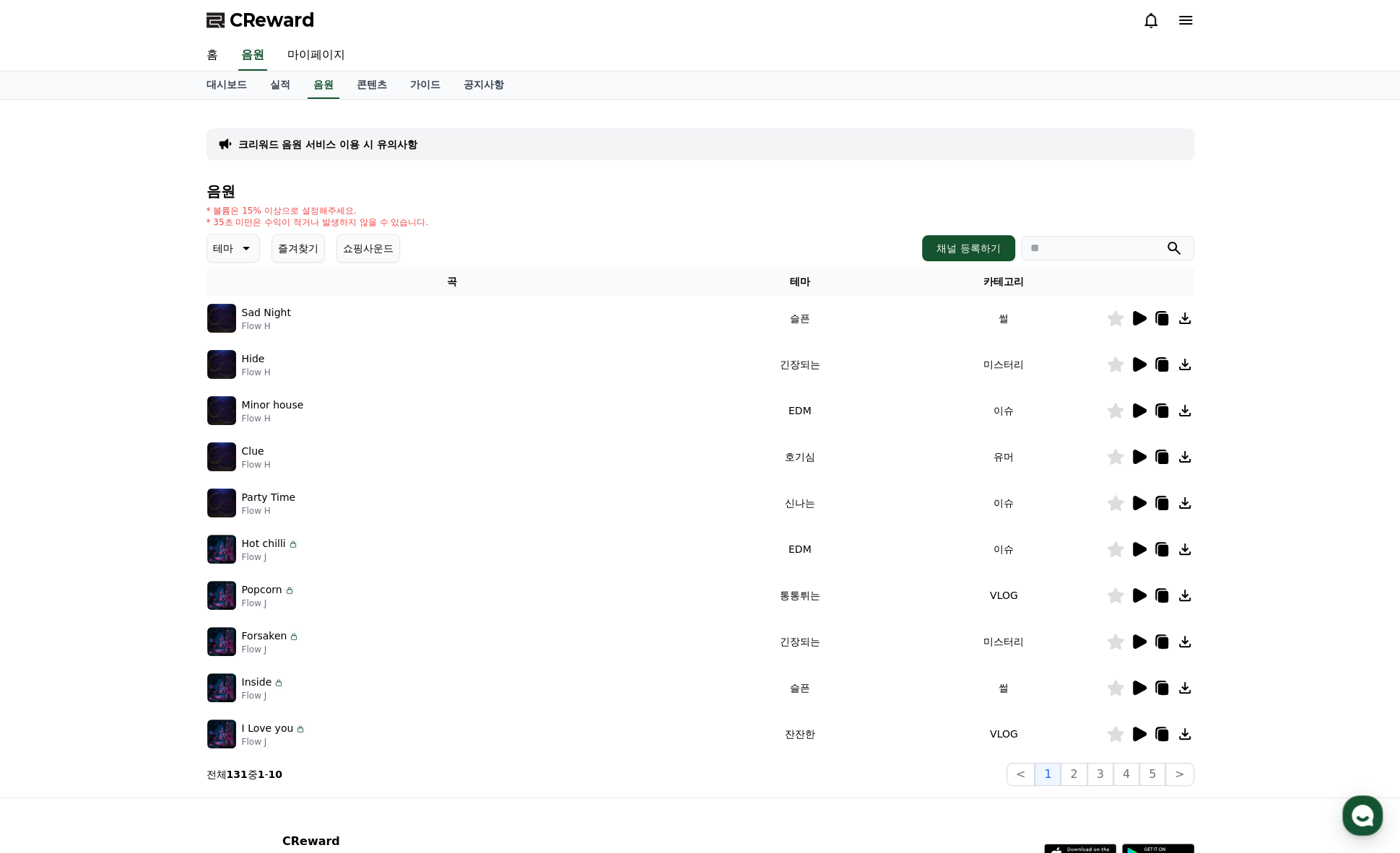
click at [216, 317] on img at bounding box center [222, 319] width 29 height 29
click at [266, 316] on p "Sad Night" at bounding box center [266, 313] width 49 height 15
click at [1159, 316] on icon at bounding box center [1162, 320] width 10 height 12
